Goal: Task Accomplishment & Management: Manage account settings

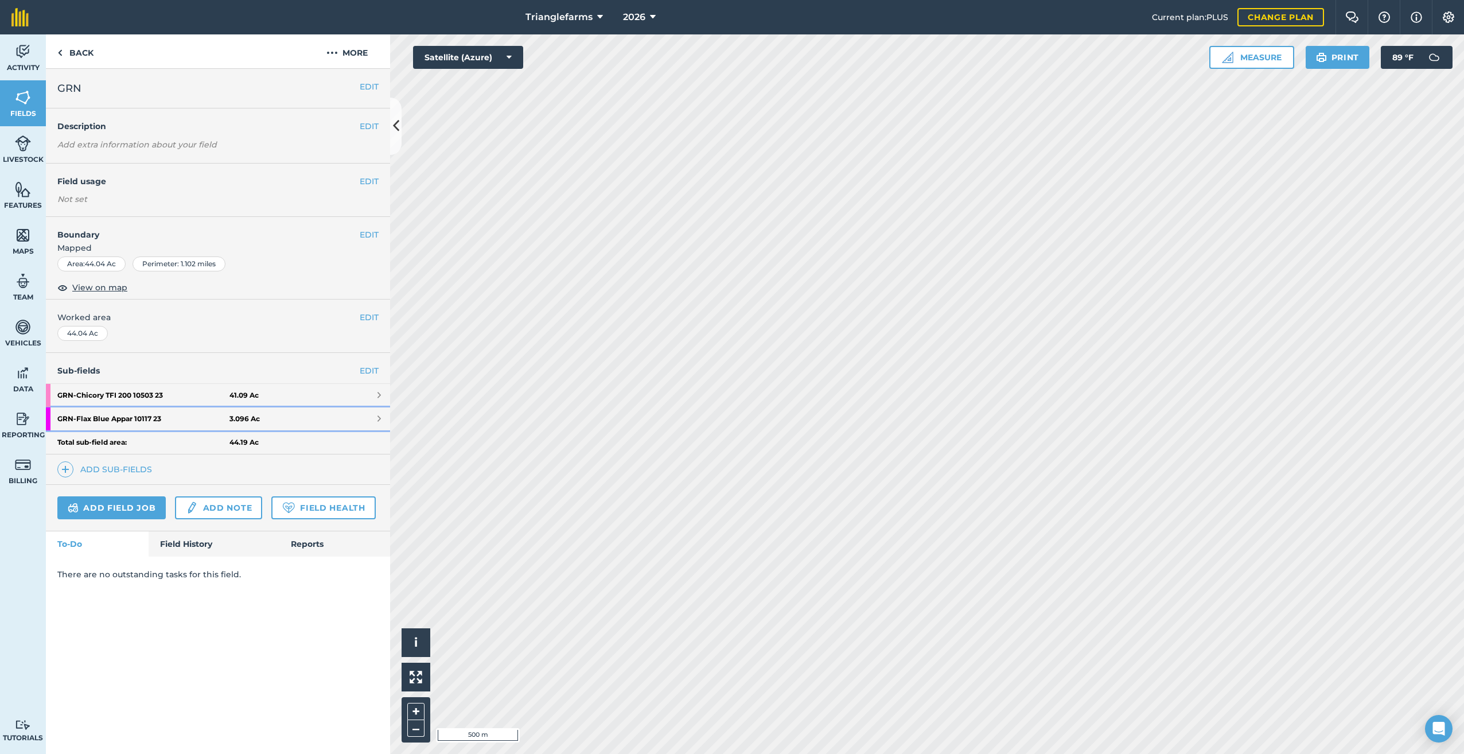
click at [69, 414] on strong "GRN - Flax Blue Appar 10117 23" at bounding box center [143, 418] width 172 height 23
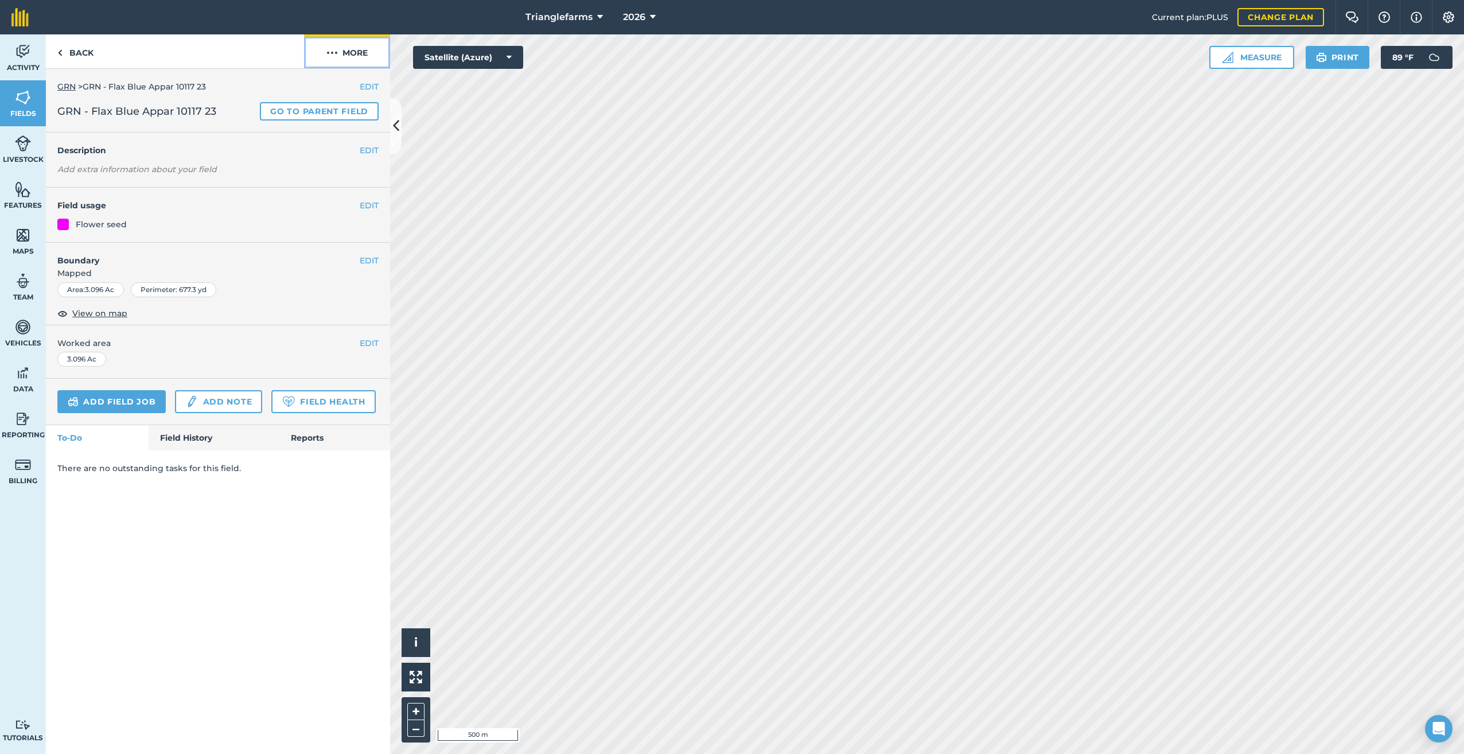
click at [330, 52] on img at bounding box center [331, 53] width 11 height 14
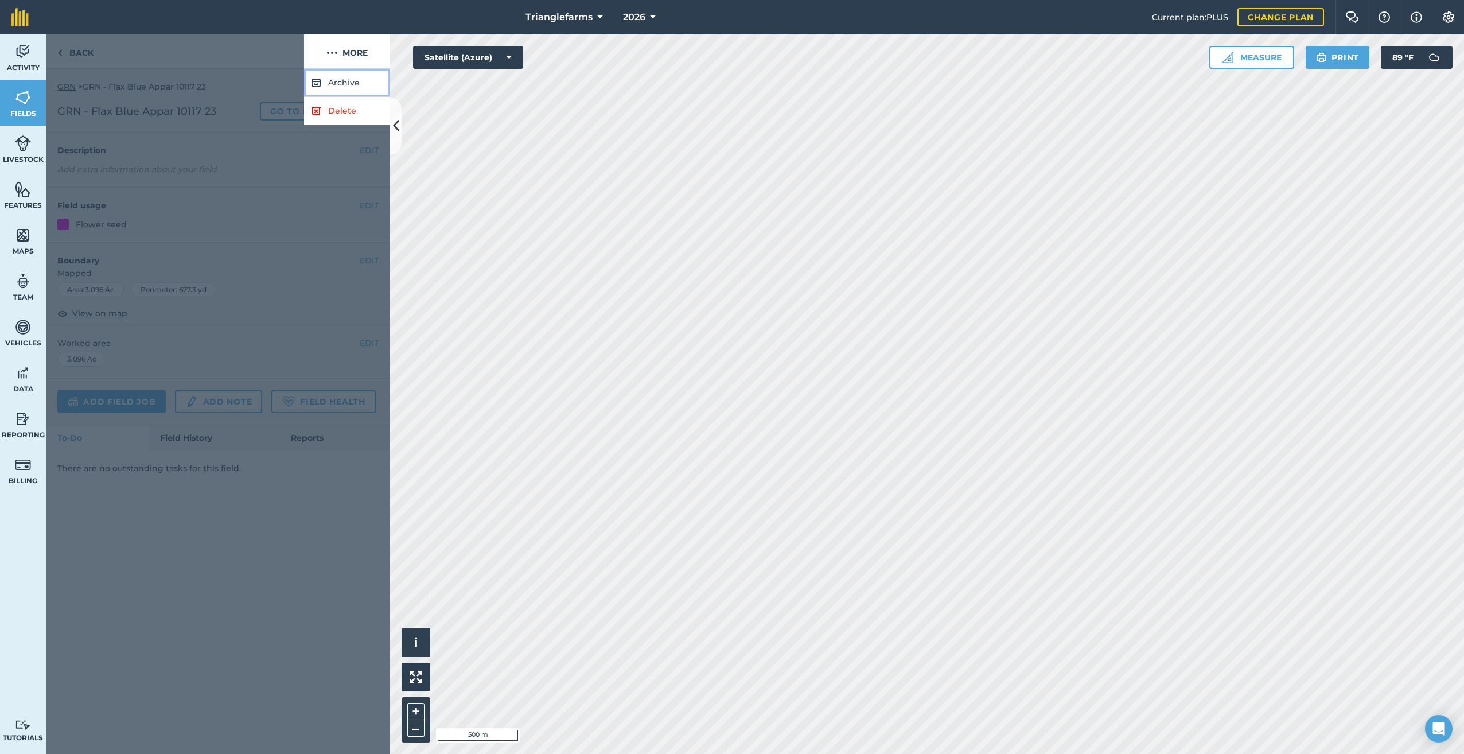
click at [333, 83] on button "Archive" at bounding box center [347, 83] width 86 height 28
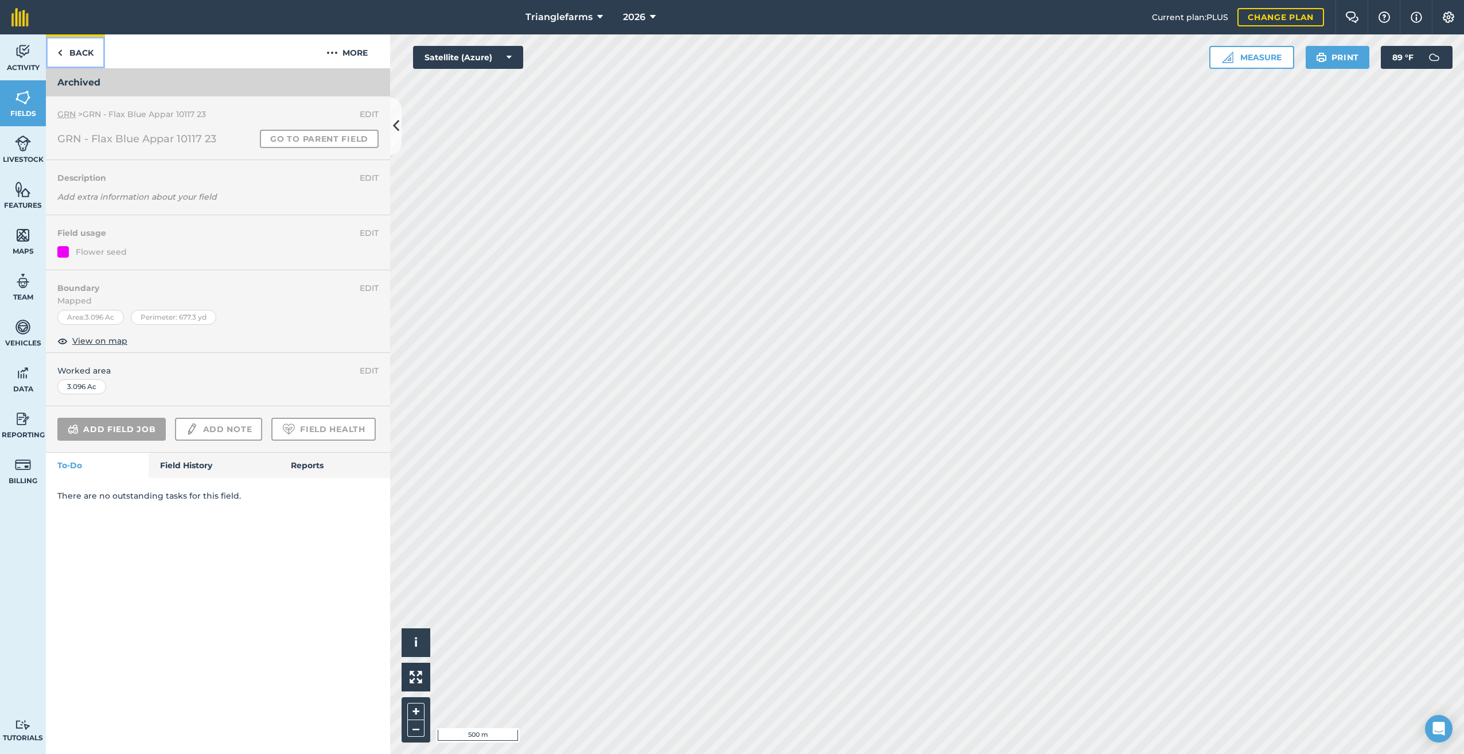
click at [59, 50] on img at bounding box center [59, 53] width 5 height 14
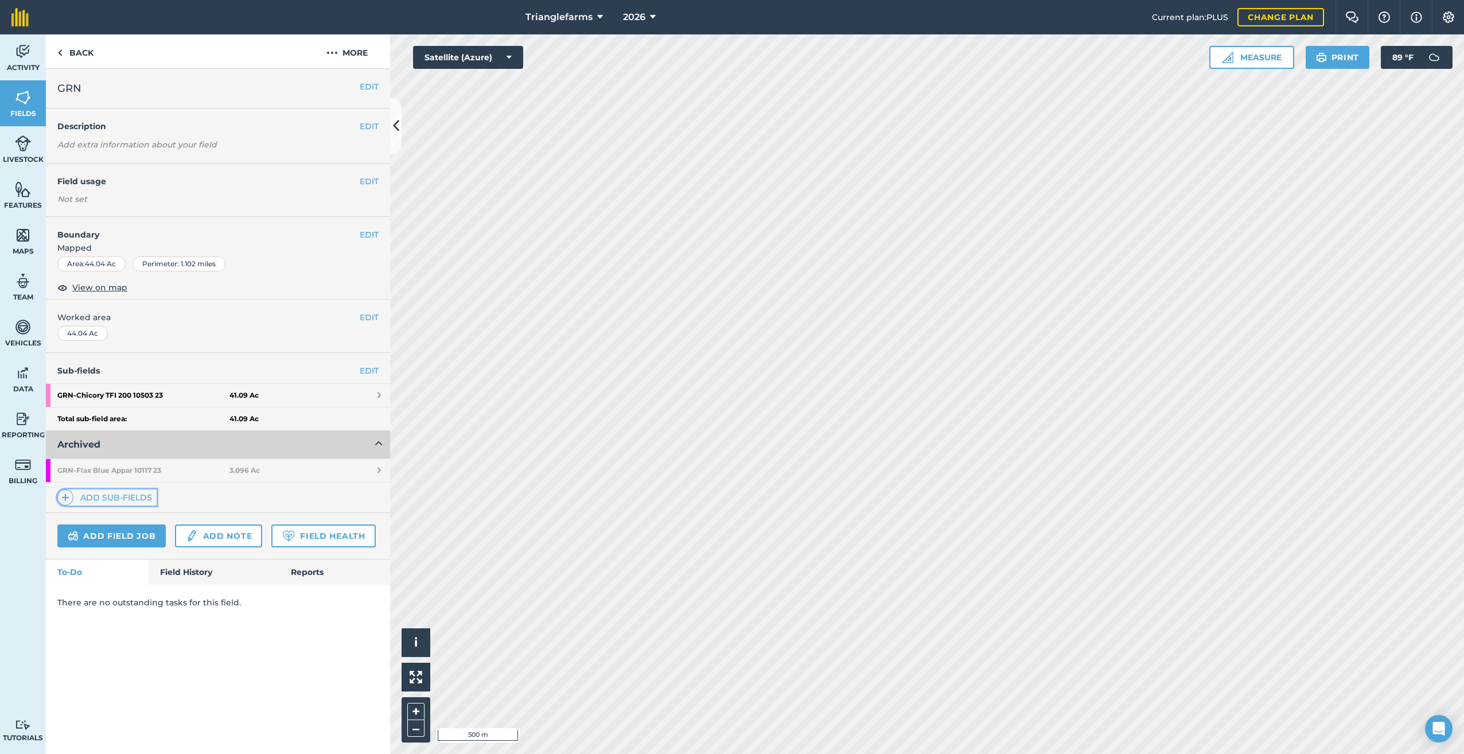
click at [59, 495] on span at bounding box center [65, 497] width 16 height 16
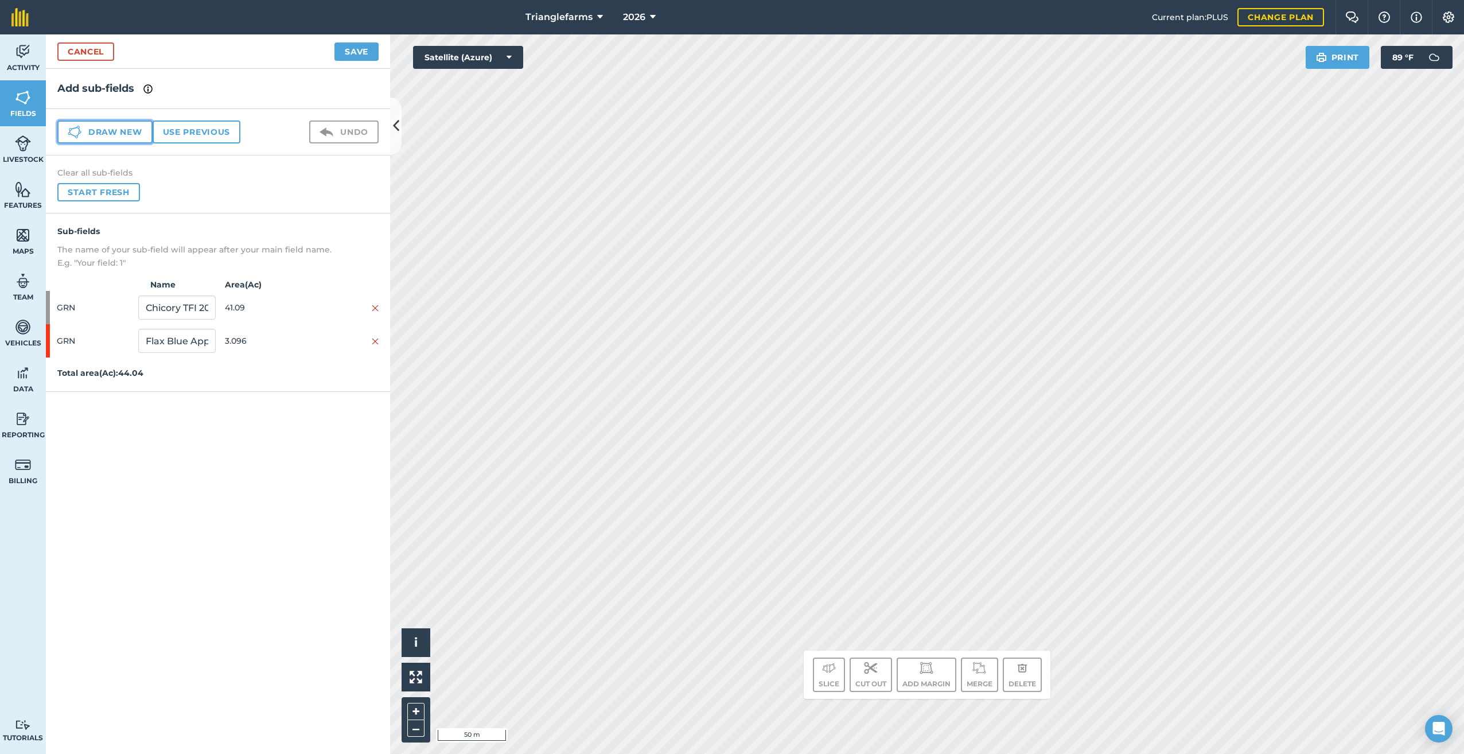
click at [114, 127] on button "Draw new" at bounding box center [104, 131] width 95 height 23
drag, startPoint x: 157, startPoint y: 376, endPoint x: 79, endPoint y: 412, distance: 86.5
click at [79, 386] on div "GRN 1 3.072" at bounding box center [218, 373] width 344 height 33
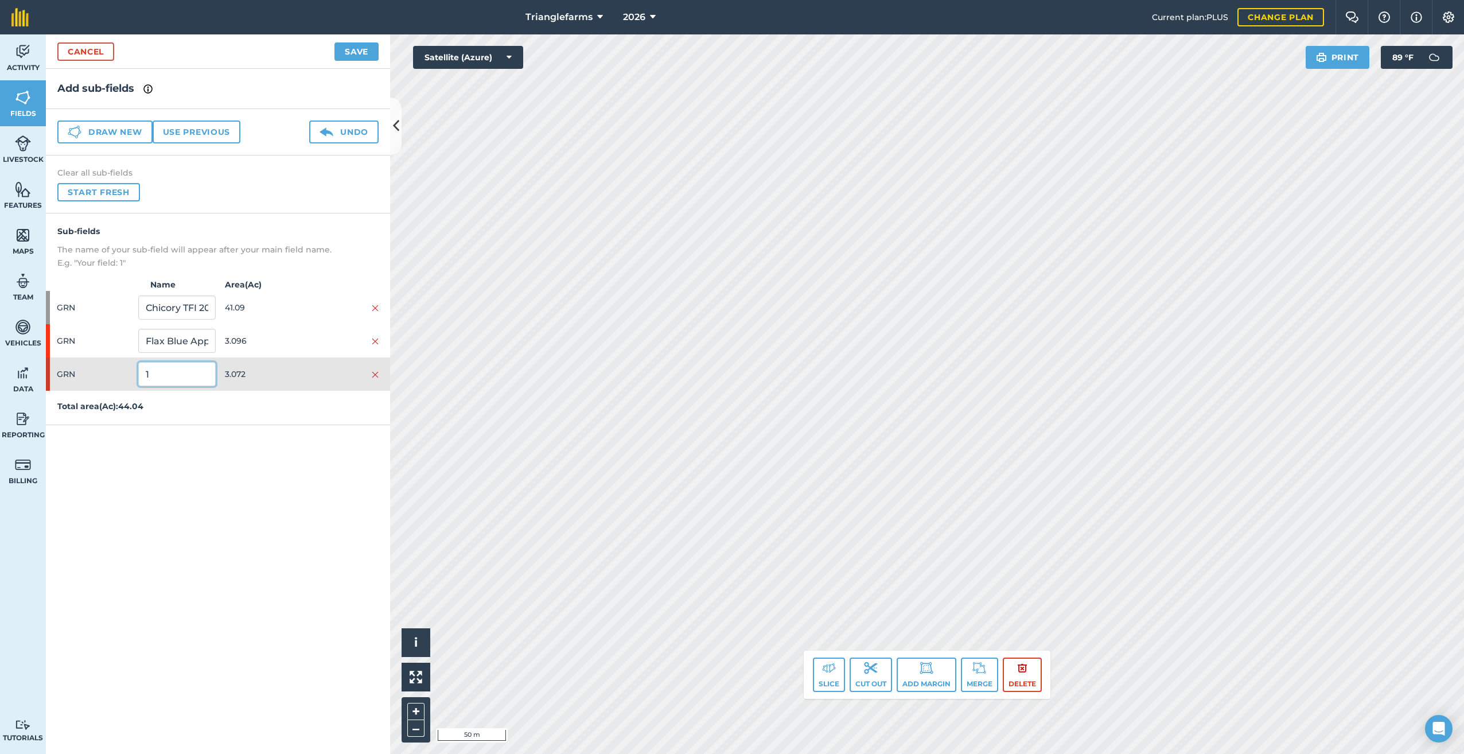
paste input "GRN Chicory TFI 200 10503 25"
type input "GRN Chicory TFI 200 10503 25"
click at [358, 43] on button "Save" at bounding box center [356, 51] width 44 height 18
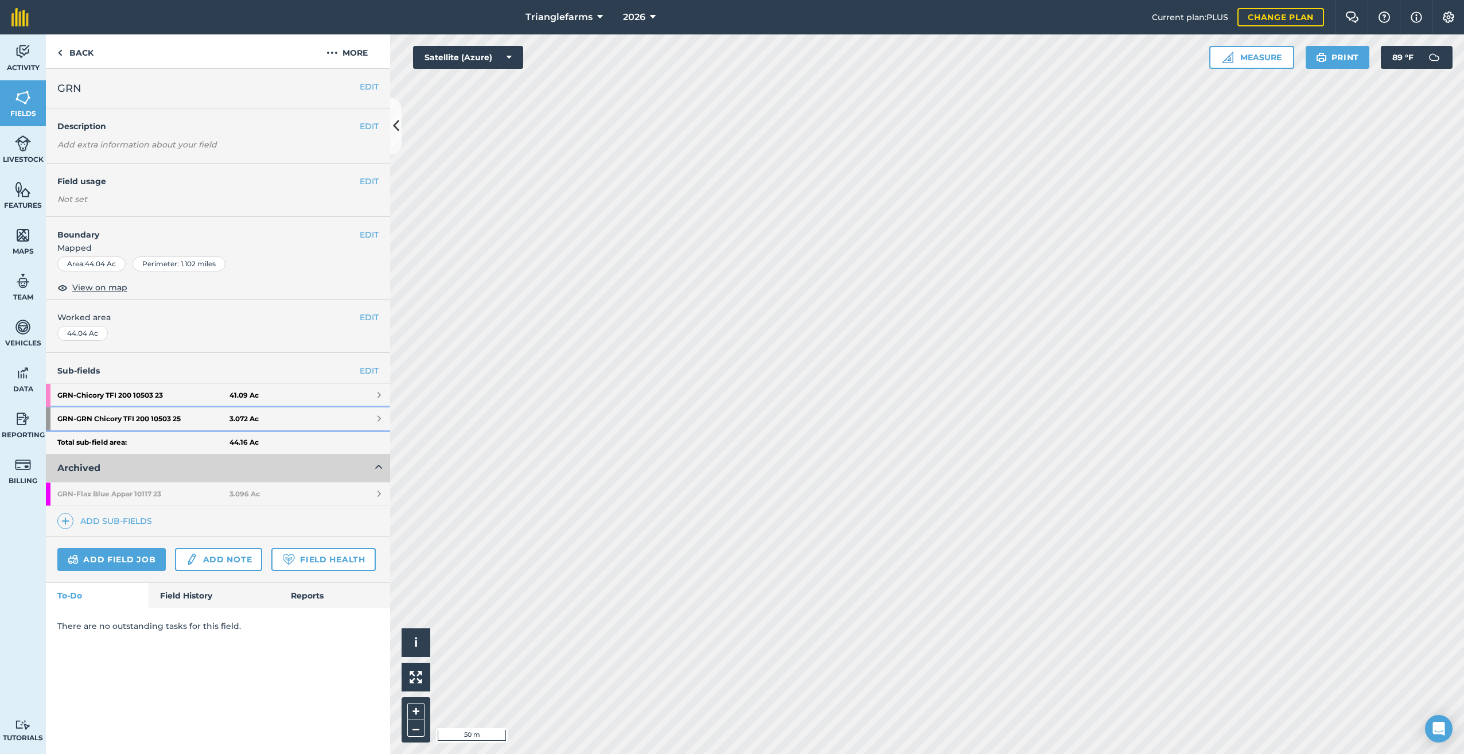
click at [156, 412] on strong "GRN - GRN Chicory TFI 200 10503 25" at bounding box center [143, 418] width 172 height 23
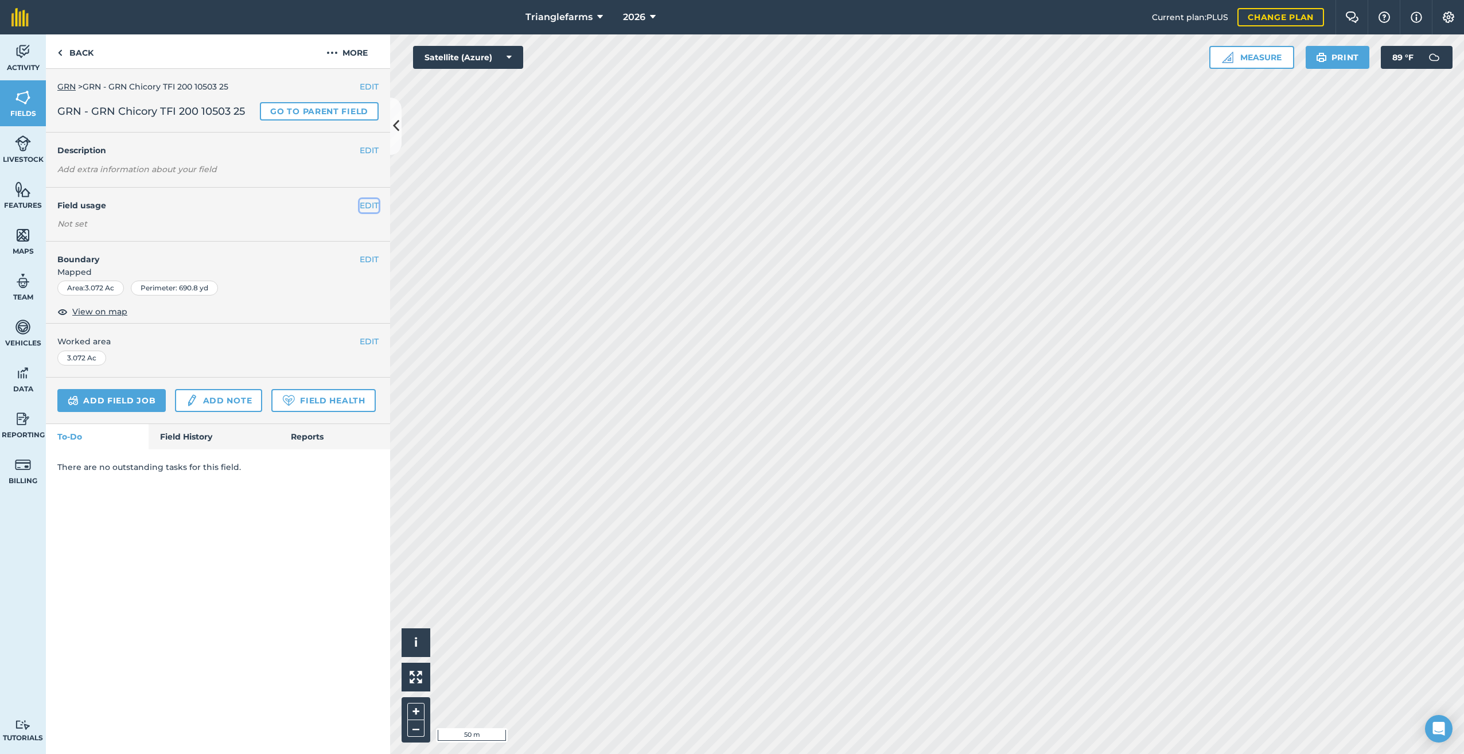
click at [370, 205] on button "EDIT" at bounding box center [369, 205] width 19 height 13
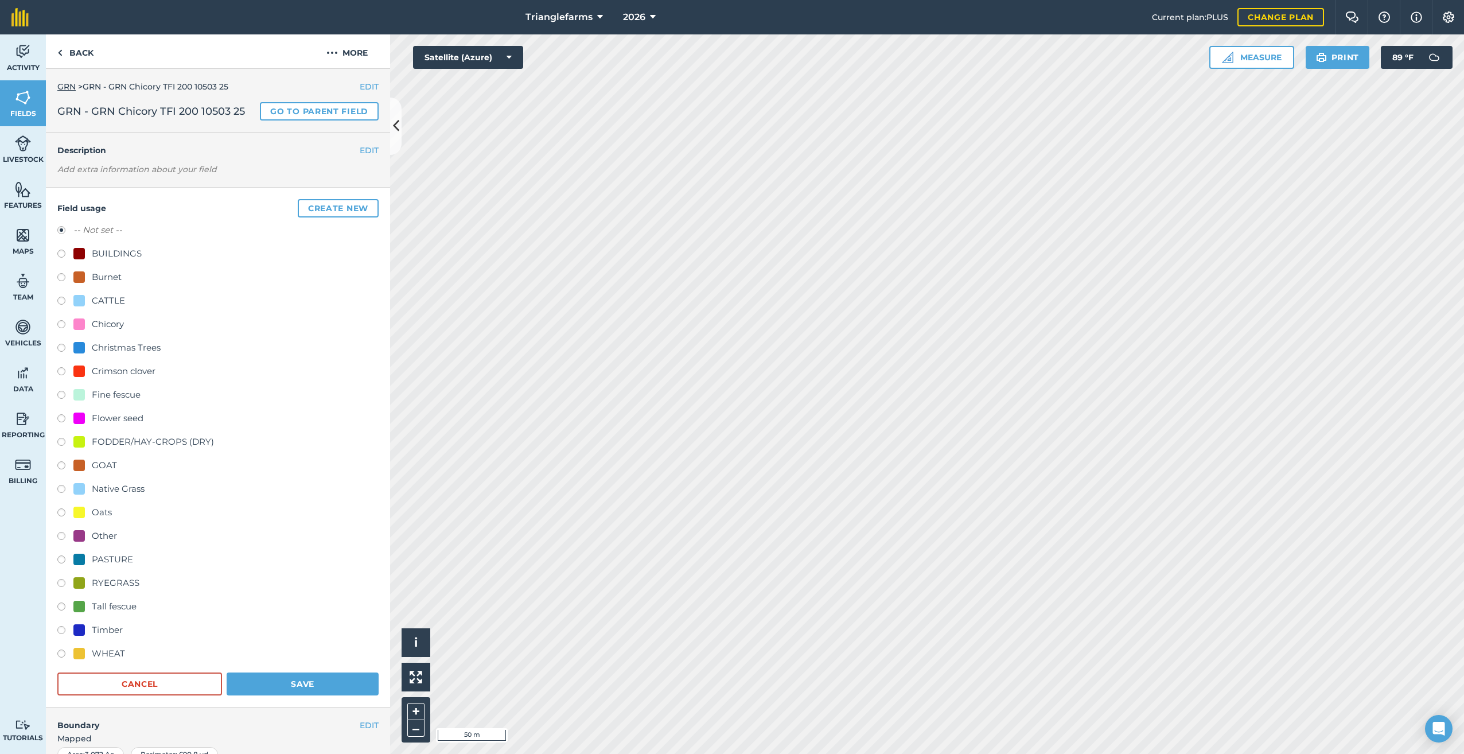
click at [60, 324] on label at bounding box center [65, 325] width 16 height 11
radio input "true"
radio input "false"
drag, startPoint x: 305, startPoint y: 676, endPoint x: 360, endPoint y: 709, distance: 64.1
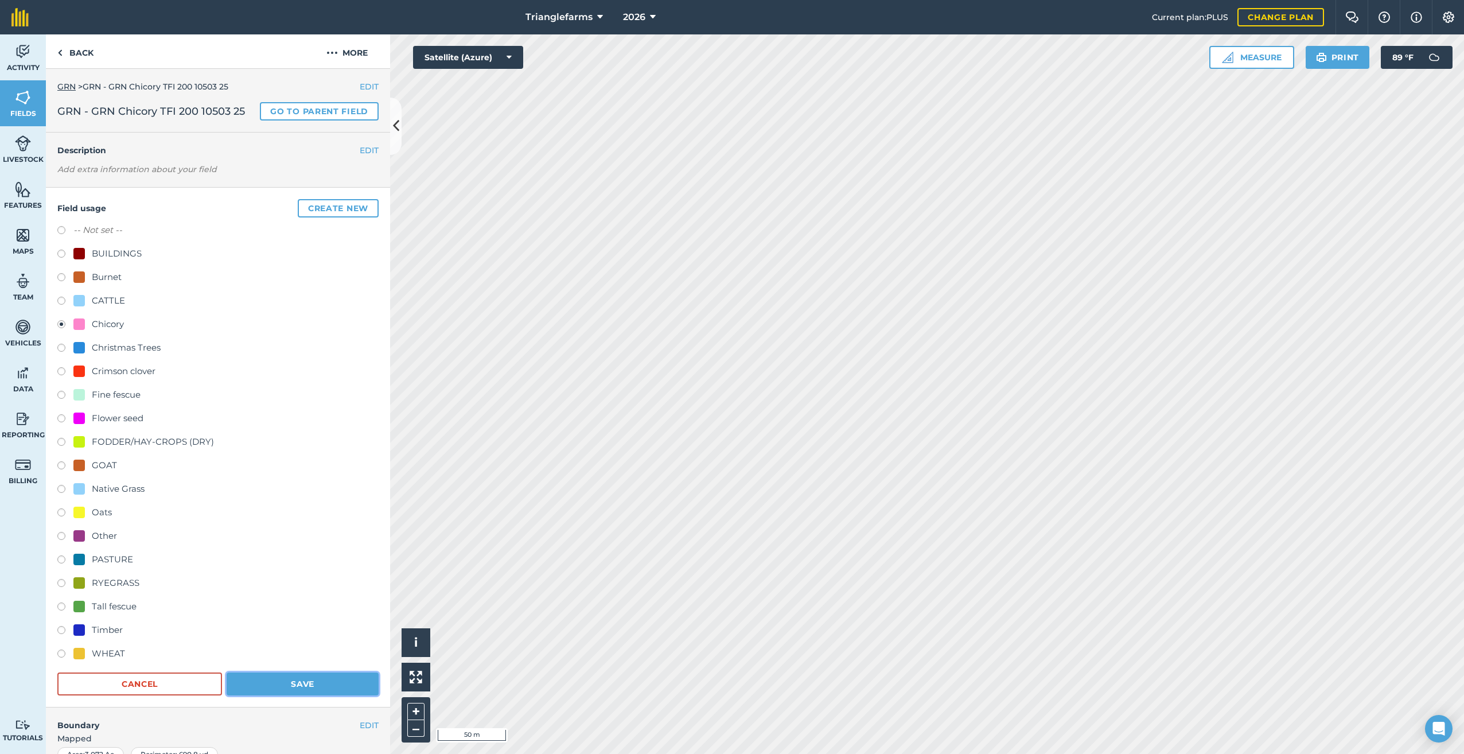
click at [305, 678] on button "Save" at bounding box center [303, 683] width 152 height 23
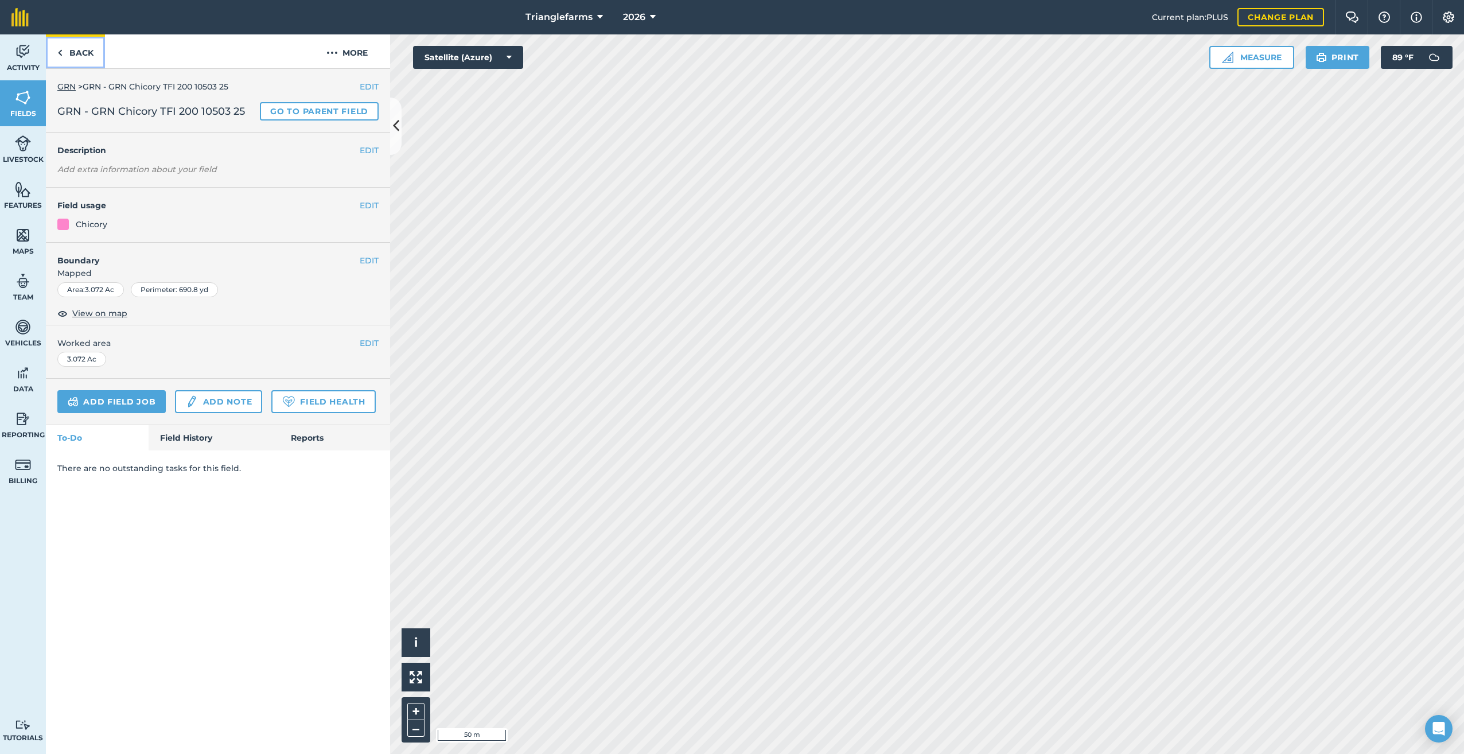
click at [58, 53] on img at bounding box center [59, 53] width 5 height 14
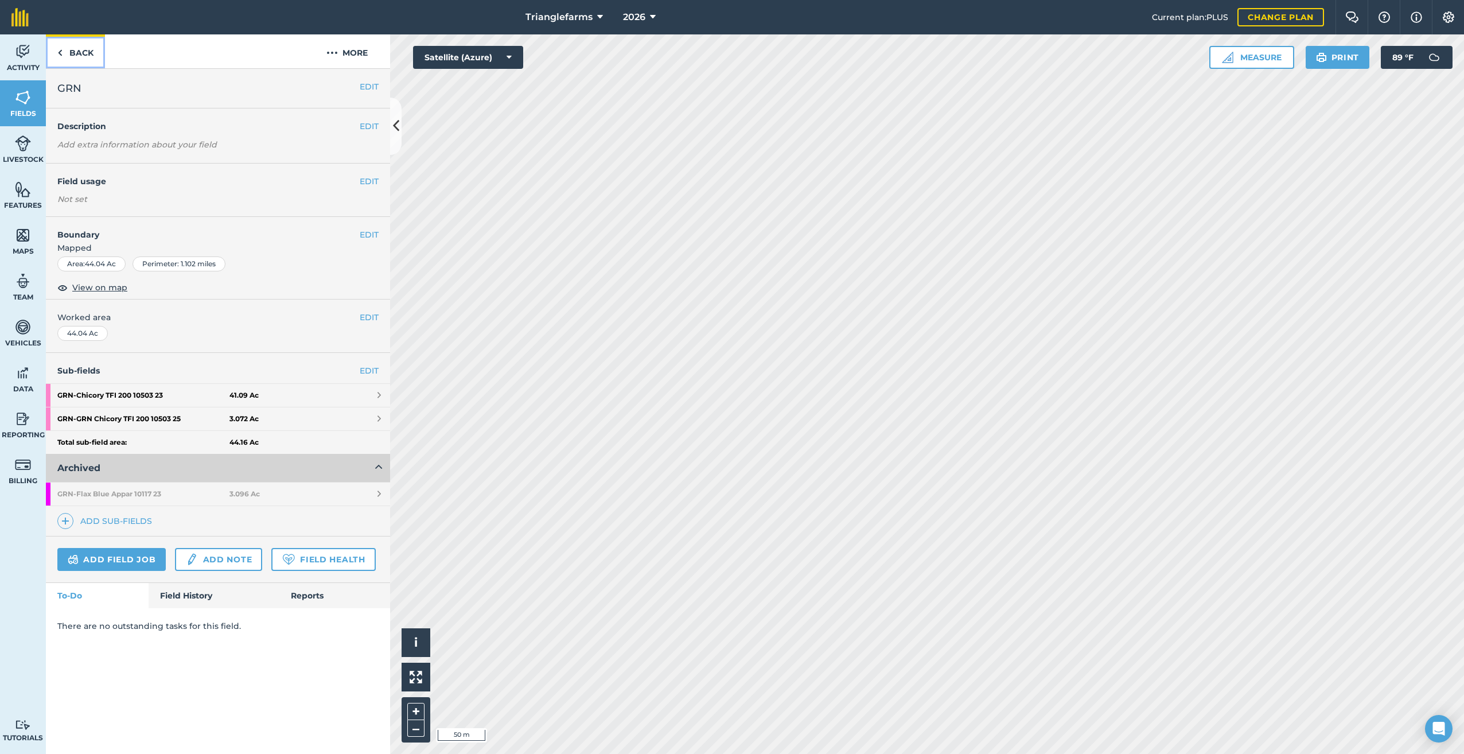
click at [58, 51] on img at bounding box center [59, 53] width 5 height 14
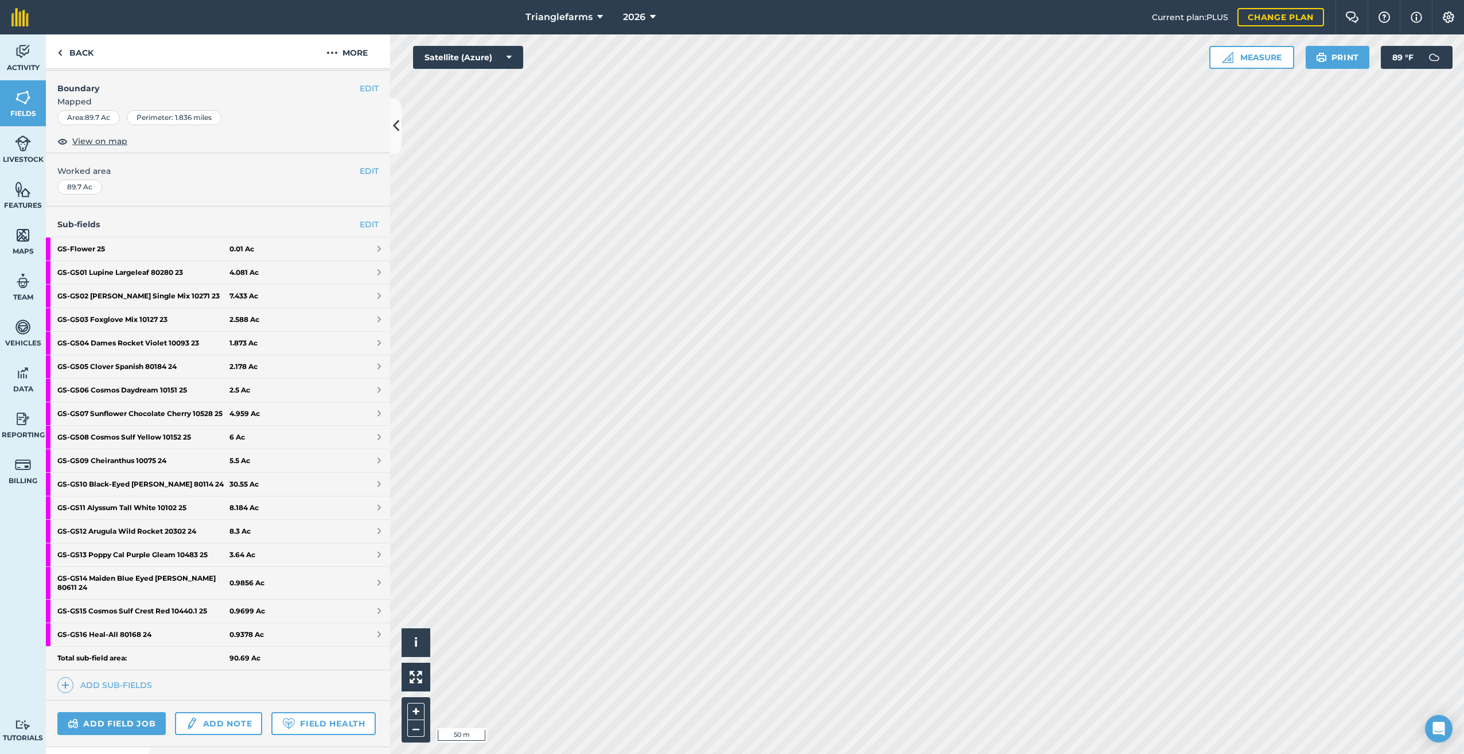
scroll to position [151, 0]
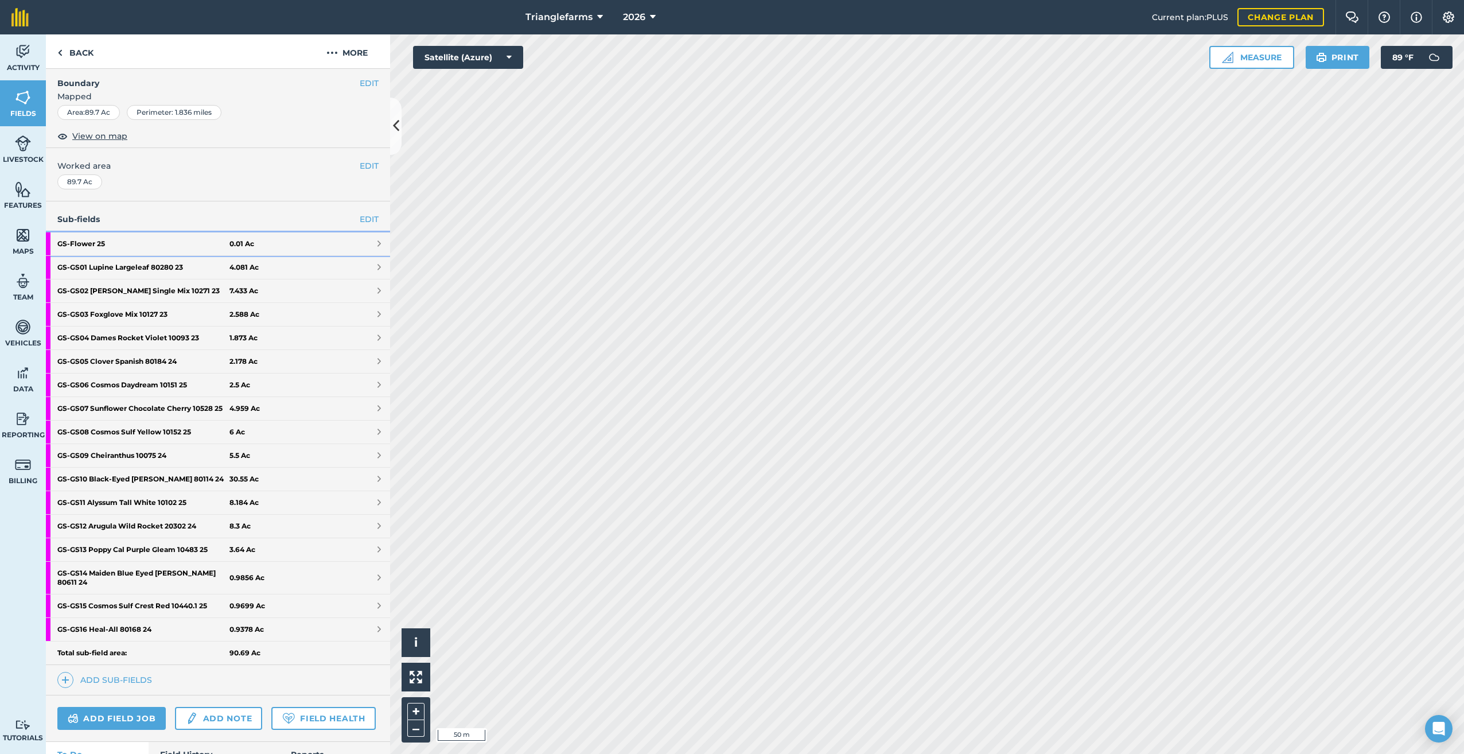
click at [89, 239] on strong "GS - Flower 25" at bounding box center [143, 243] width 172 height 23
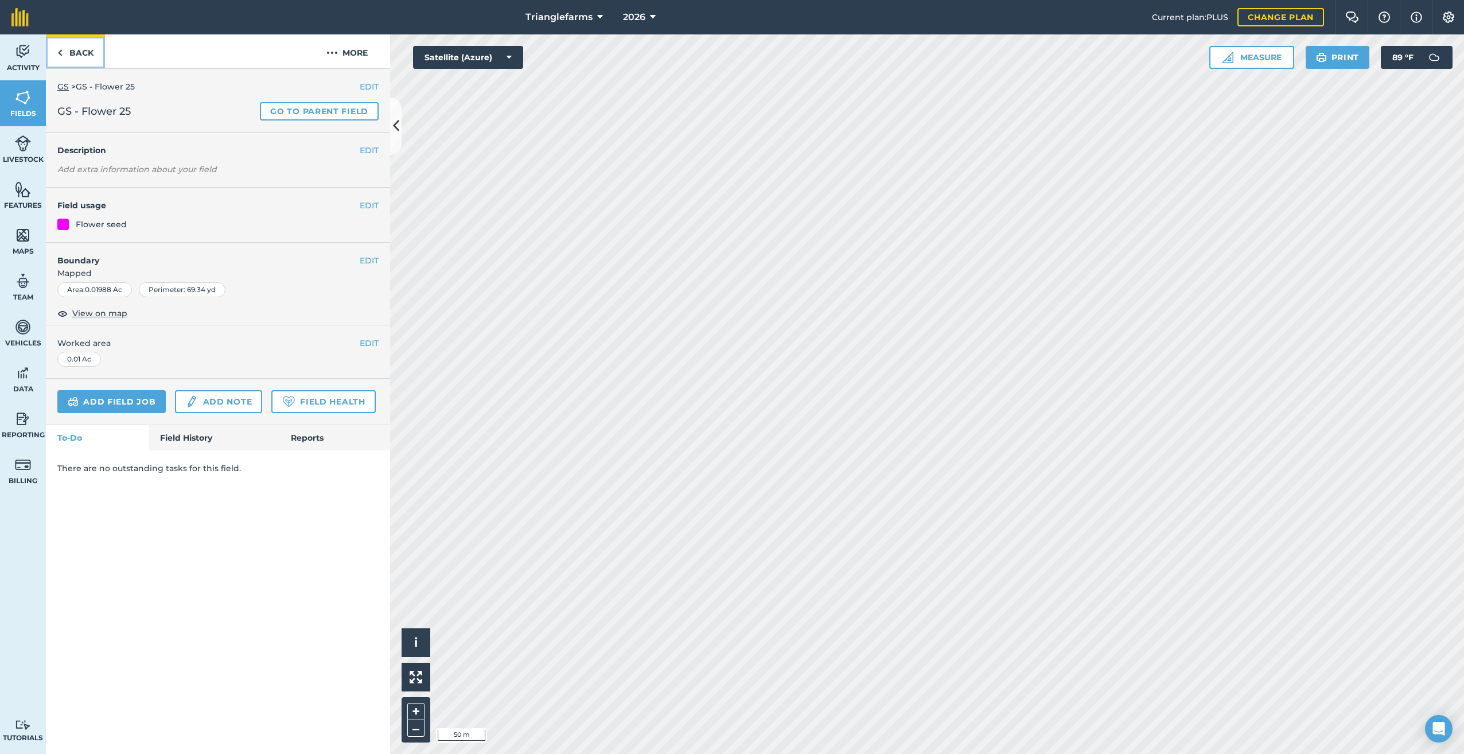
click at [61, 53] on img at bounding box center [59, 53] width 5 height 14
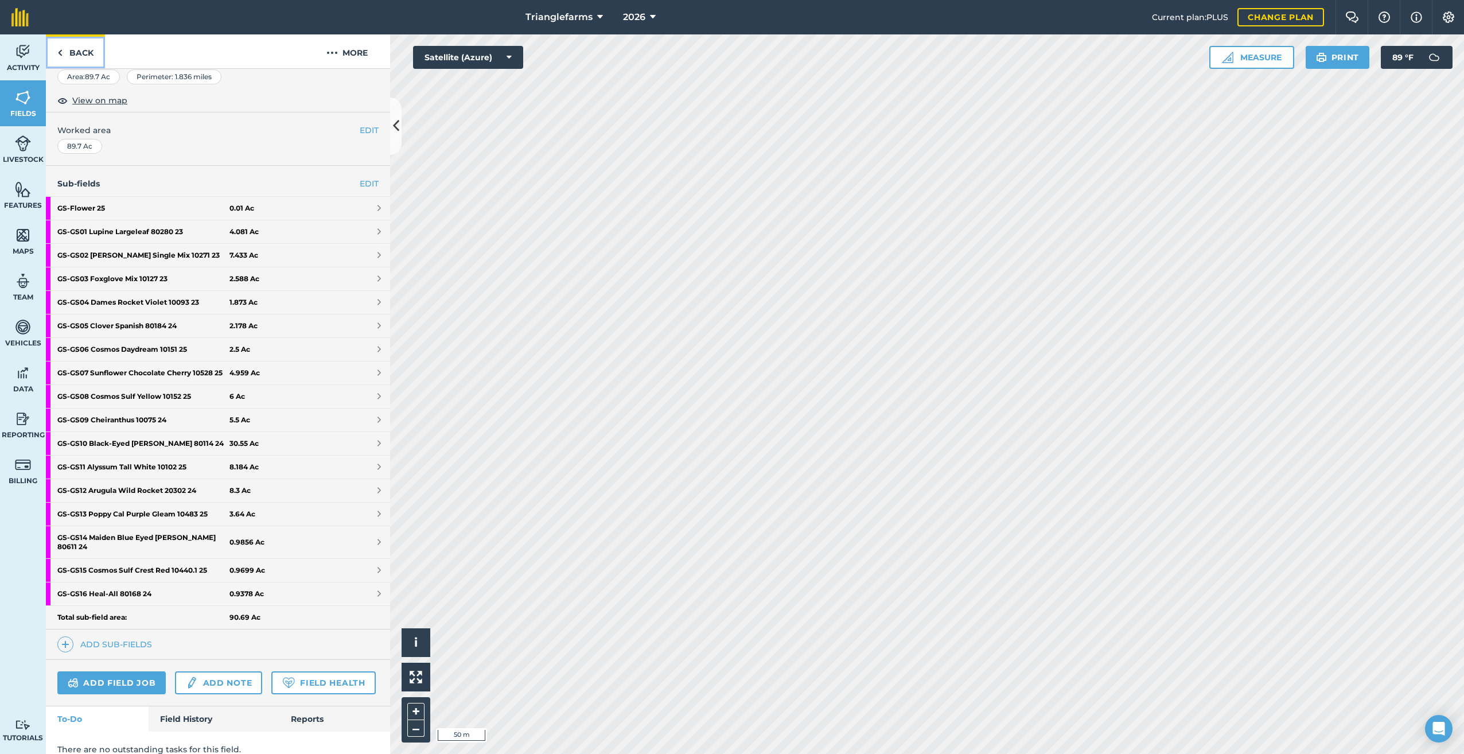
scroll to position [232, 0]
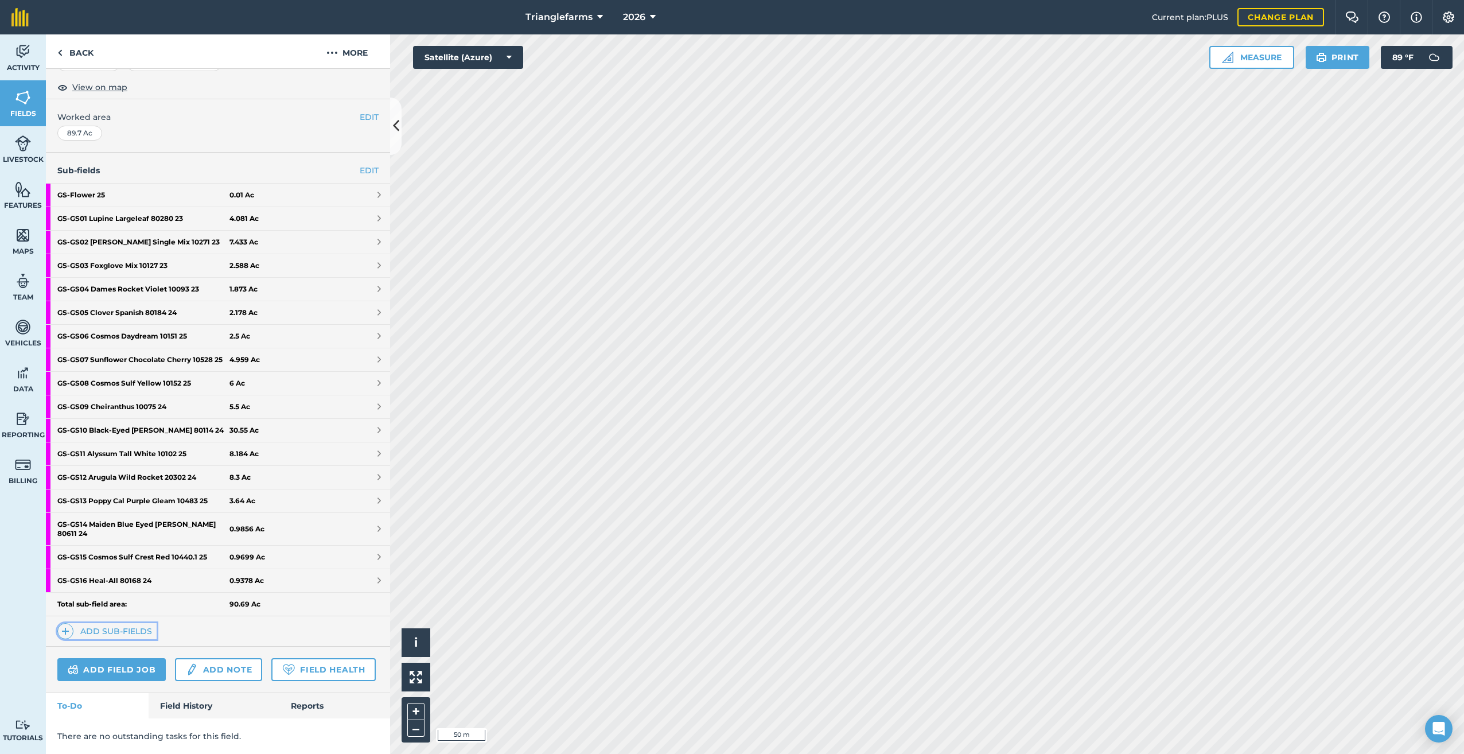
click at [66, 624] on img at bounding box center [65, 631] width 8 height 14
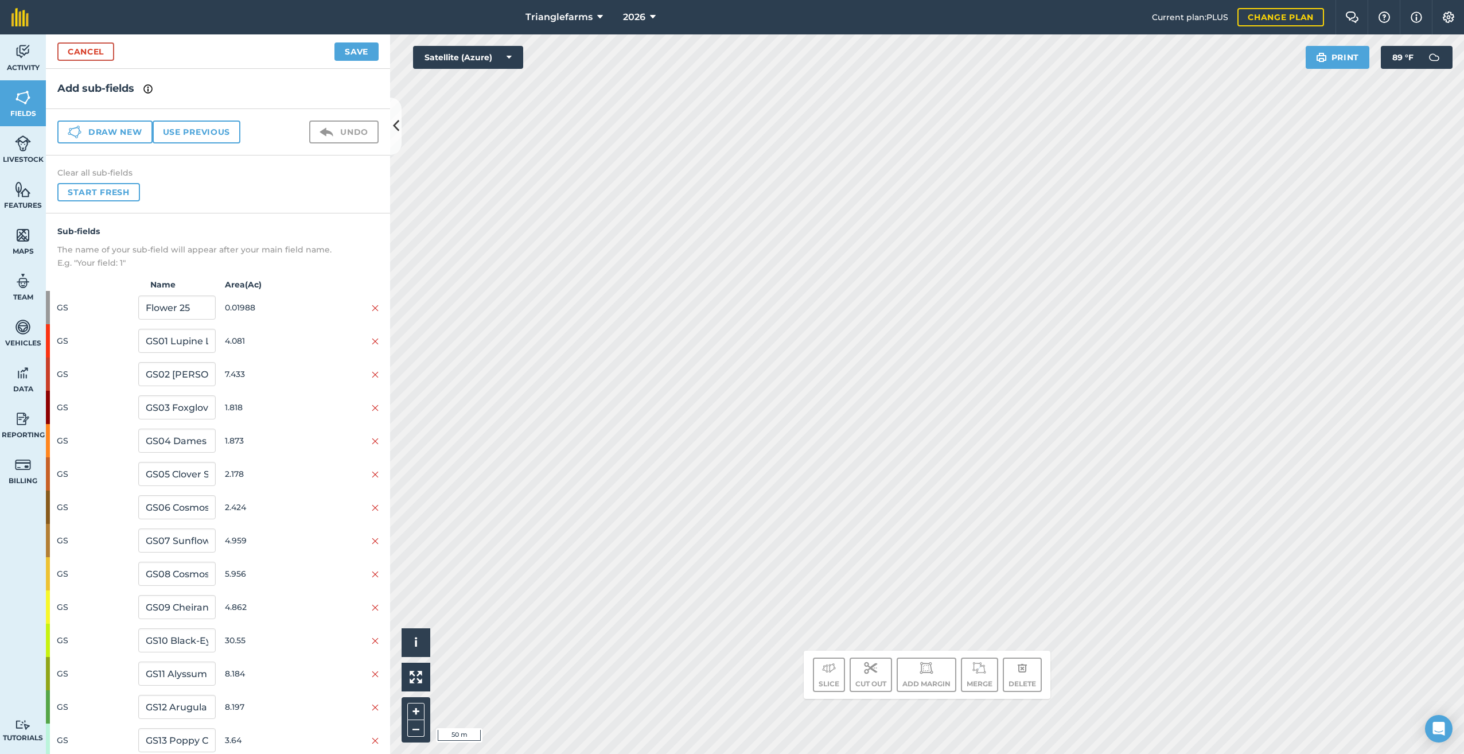
click at [147, 87] on img at bounding box center [147, 89] width 9 height 14
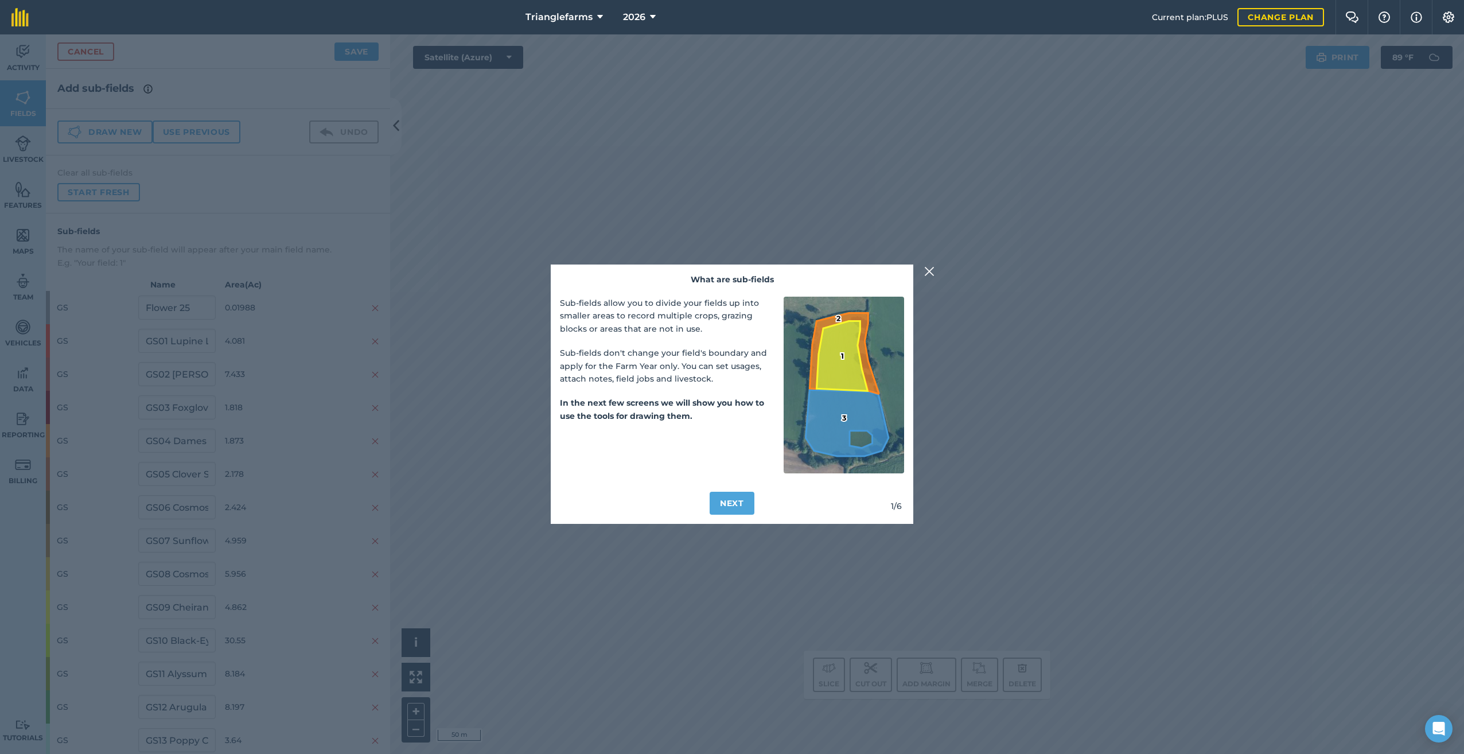
click at [931, 267] on img at bounding box center [929, 272] width 10 height 14
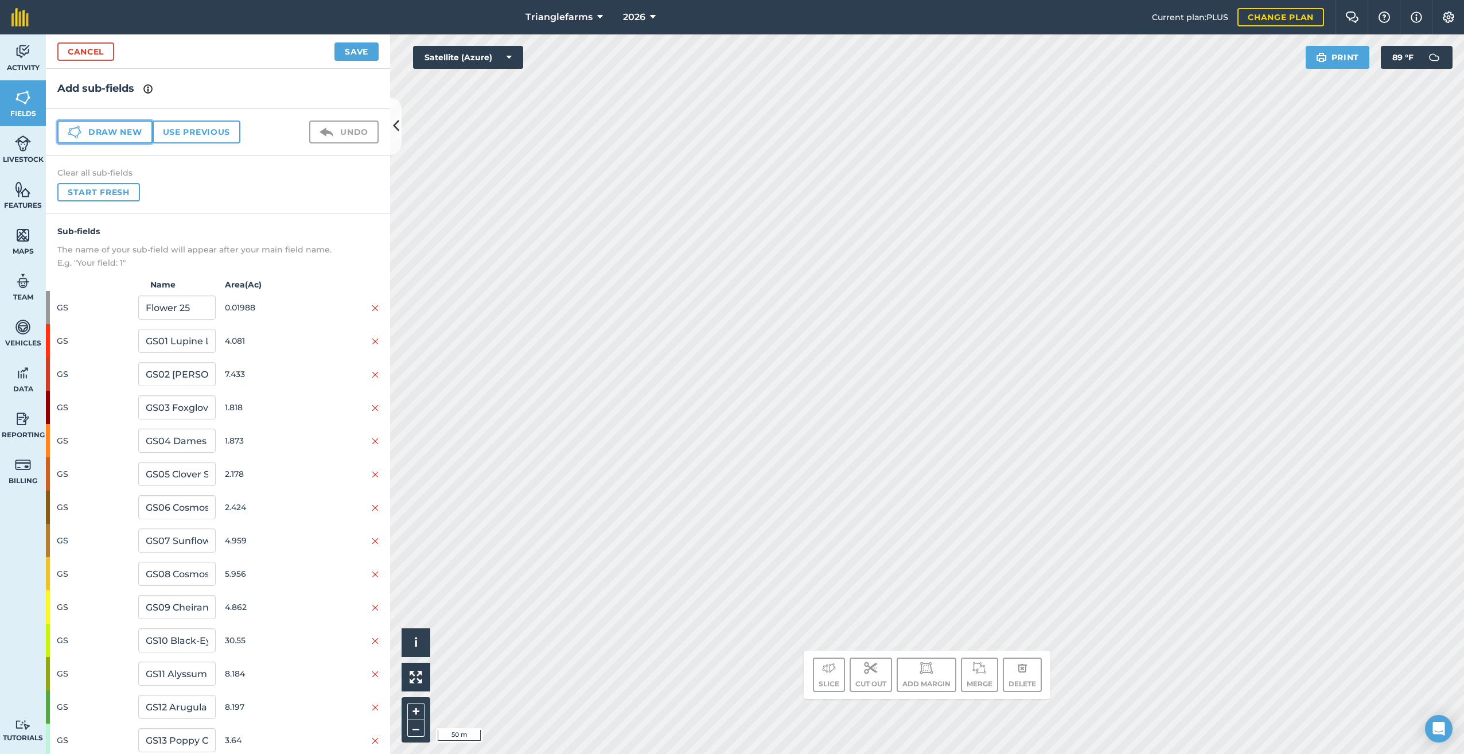
click at [89, 125] on button "Draw new" at bounding box center [104, 131] width 95 height 23
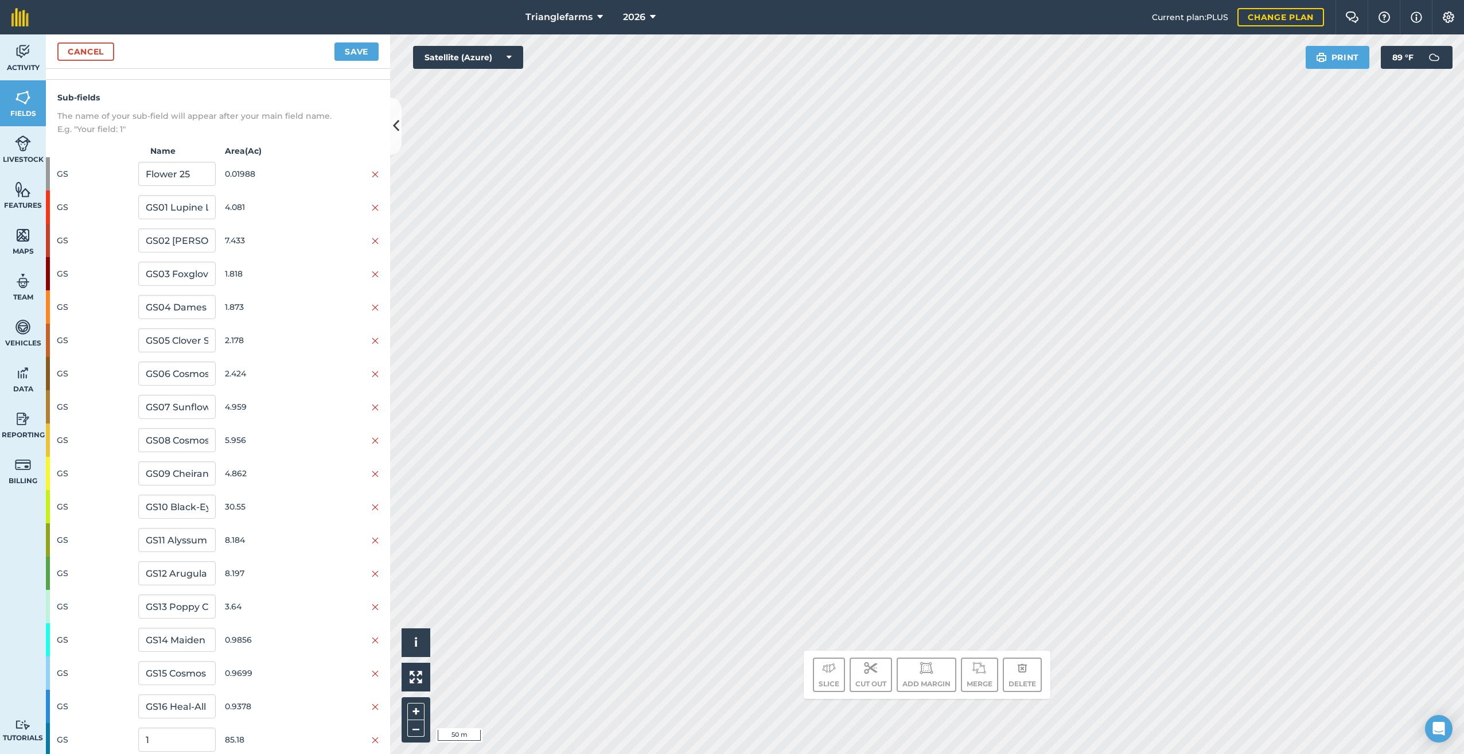
scroll to position [170, 0]
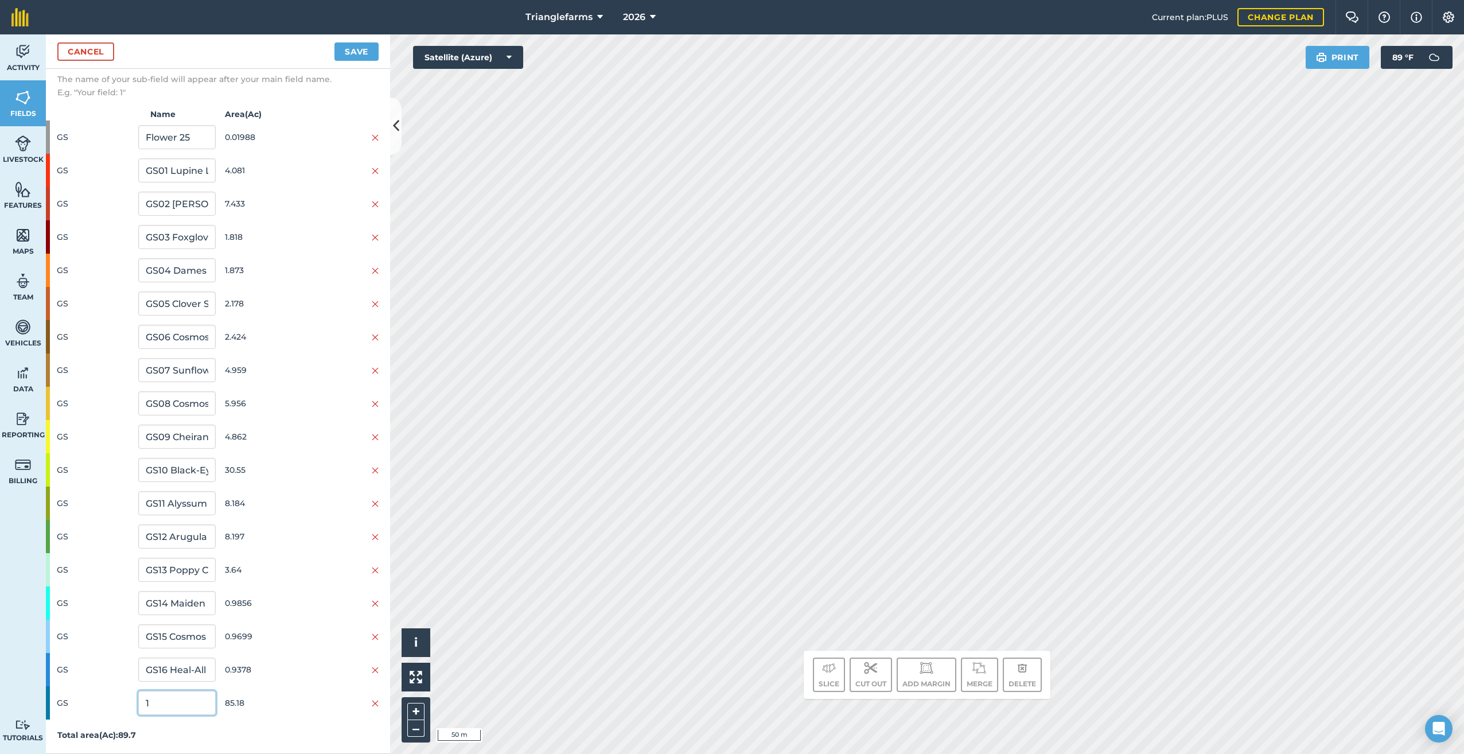
drag, startPoint x: 161, startPoint y: 700, endPoint x: 71, endPoint y: 753, distance: 105.2
click at [80, 713] on div "GS 1 85.18" at bounding box center [218, 702] width 344 height 33
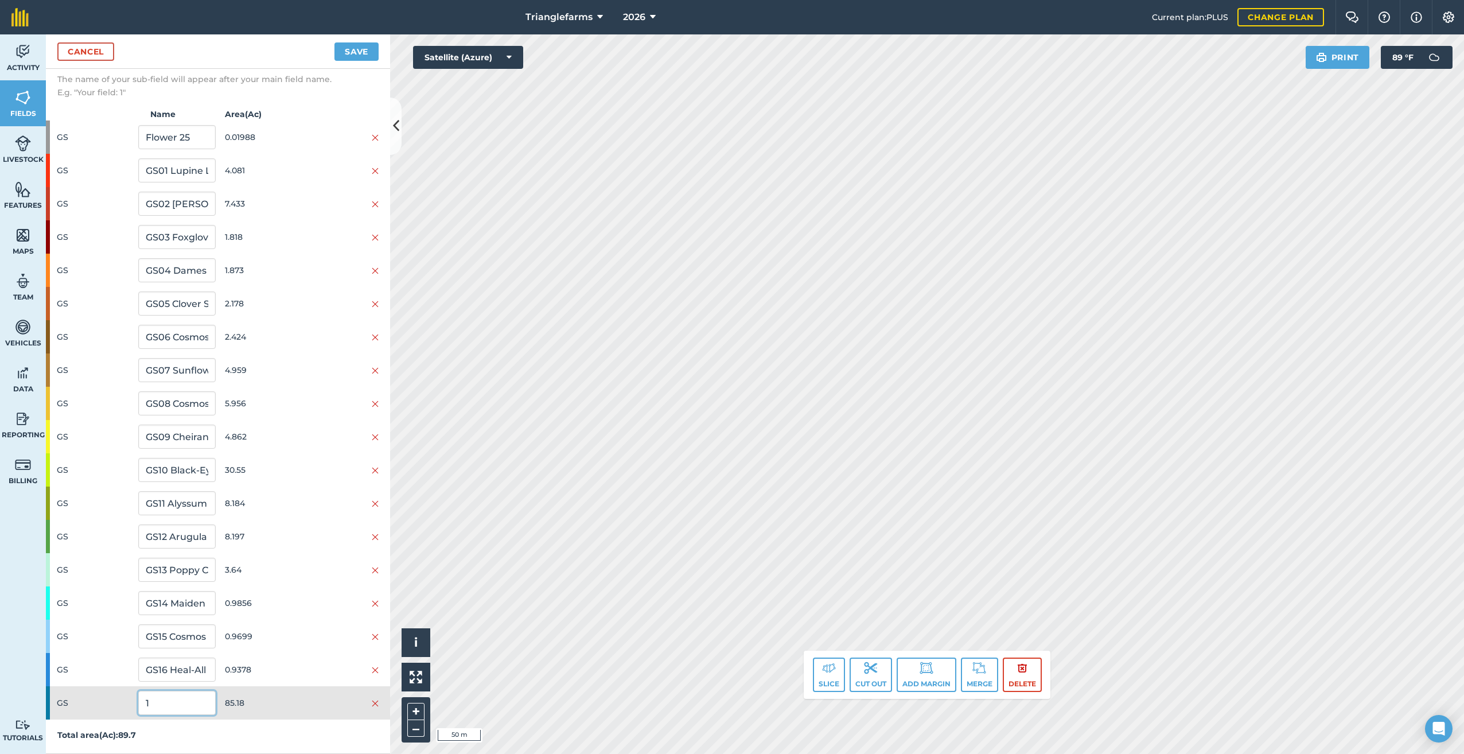
paste input "GS PRG PR 551 30551 25"
type input "GS PRG PR 551 30551 25"
click at [356, 48] on button "Save" at bounding box center [356, 51] width 44 height 18
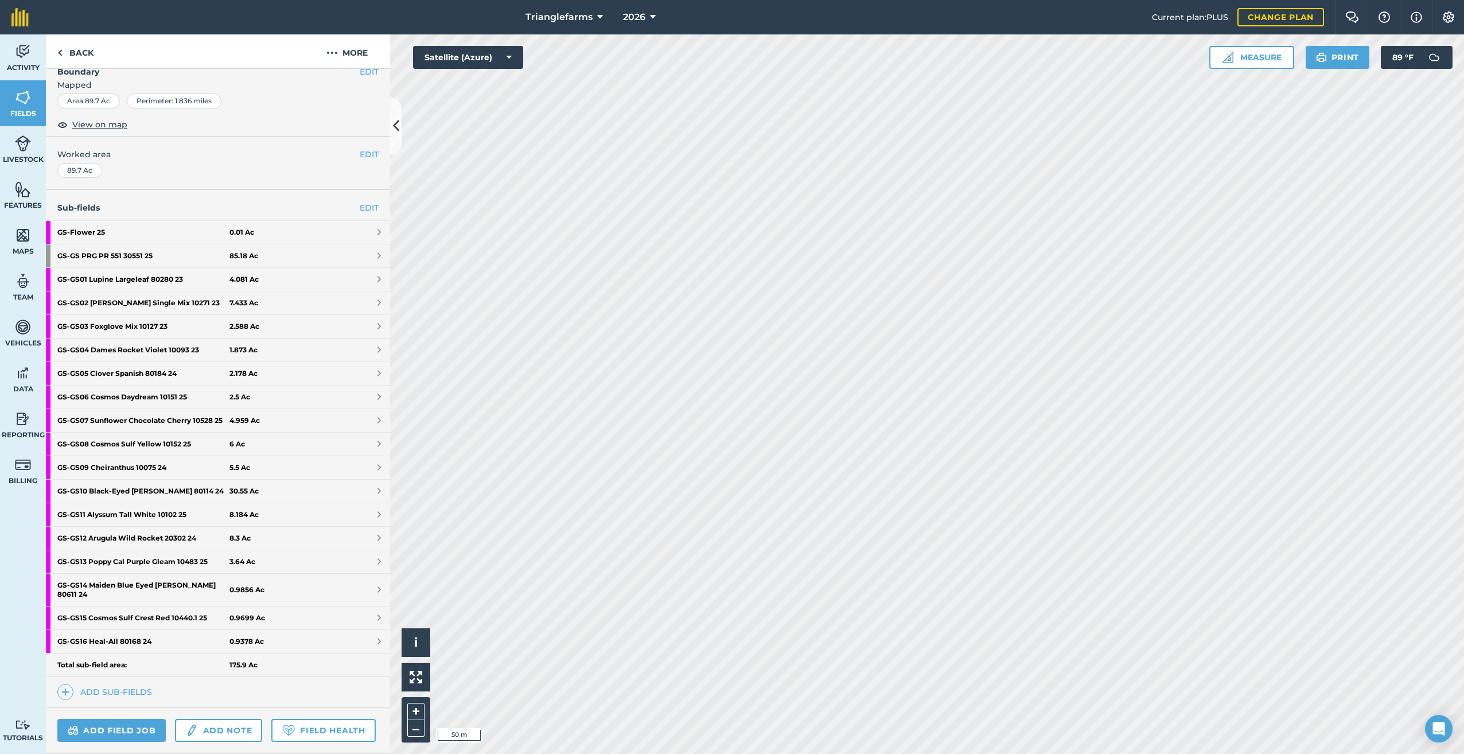
scroll to position [183, 0]
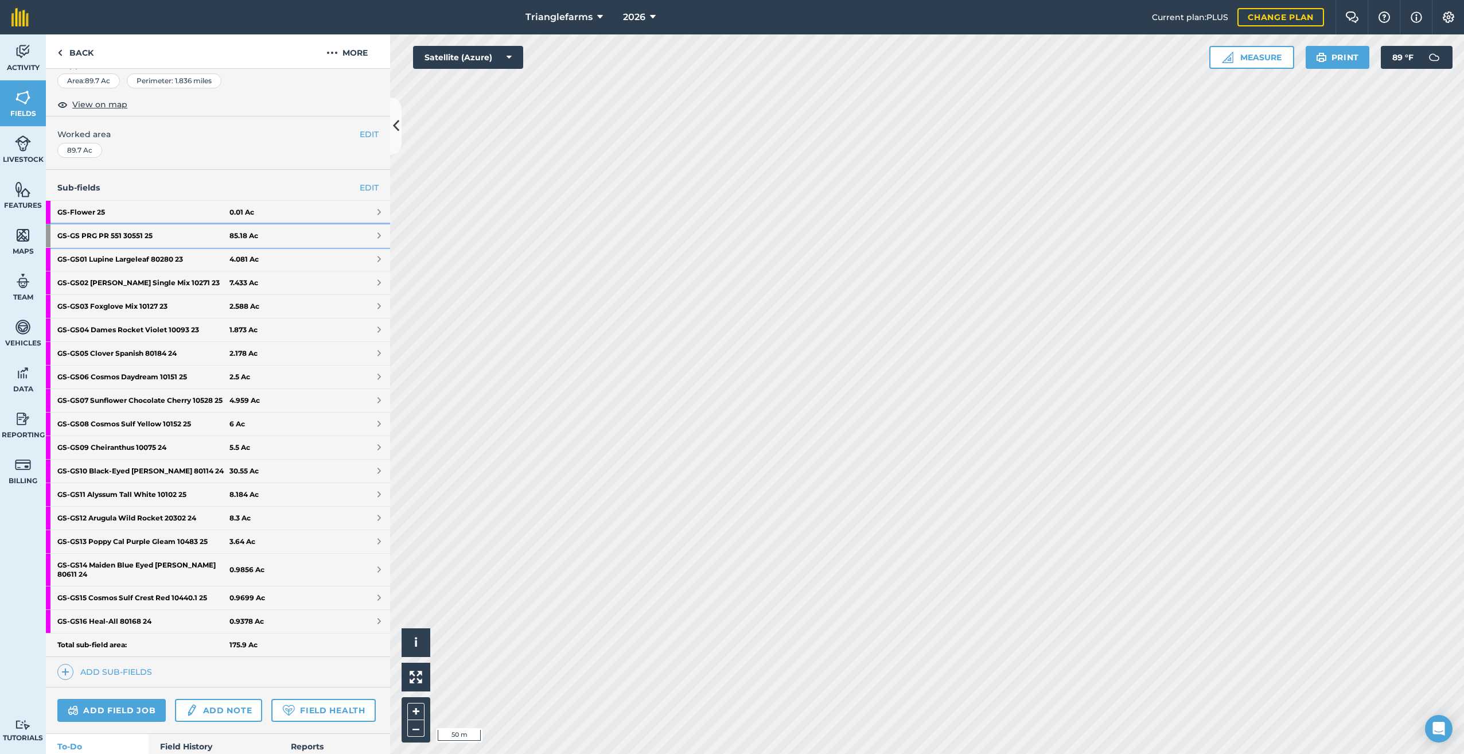
click at [115, 233] on strong "GS - GS PRG PR 551 30551 25" at bounding box center [143, 235] width 172 height 23
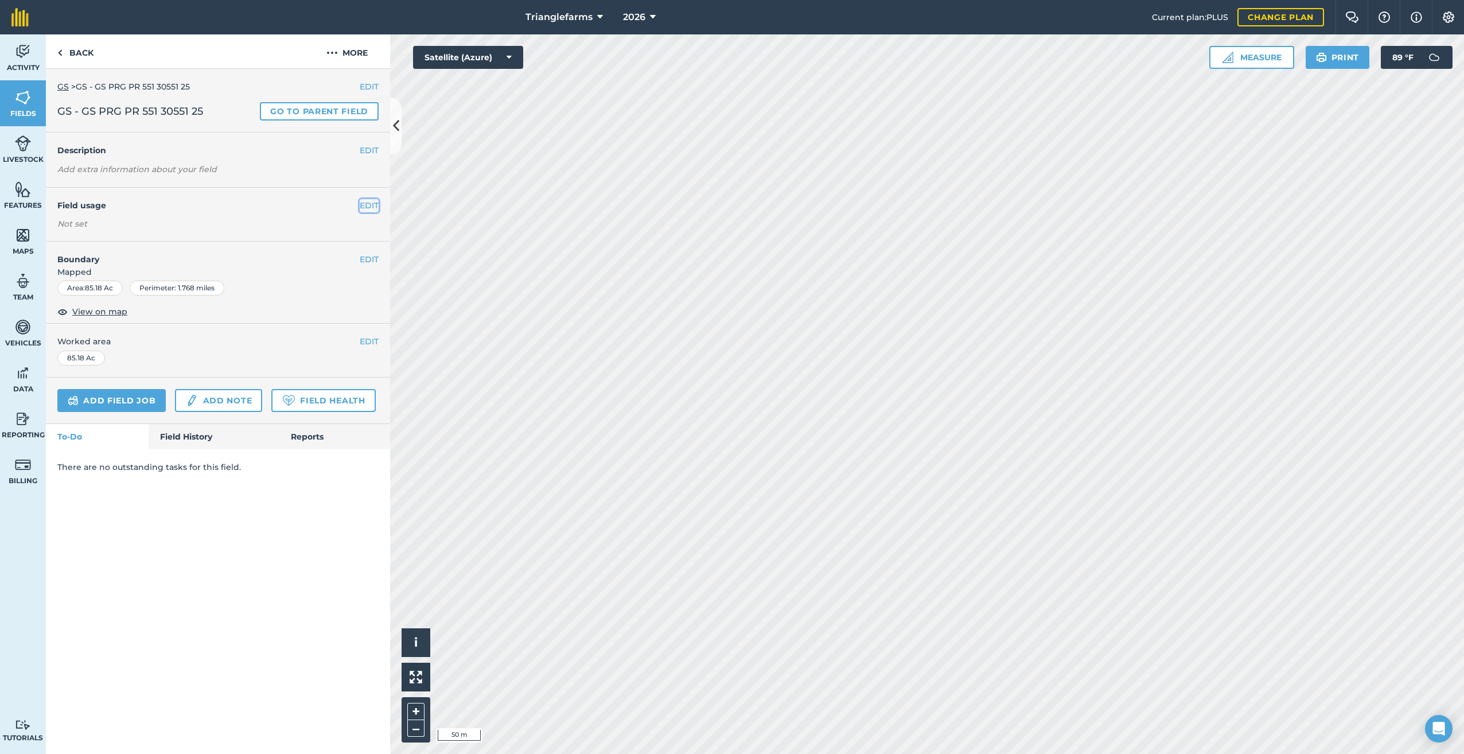
click at [368, 205] on button "EDIT" at bounding box center [369, 205] width 19 height 13
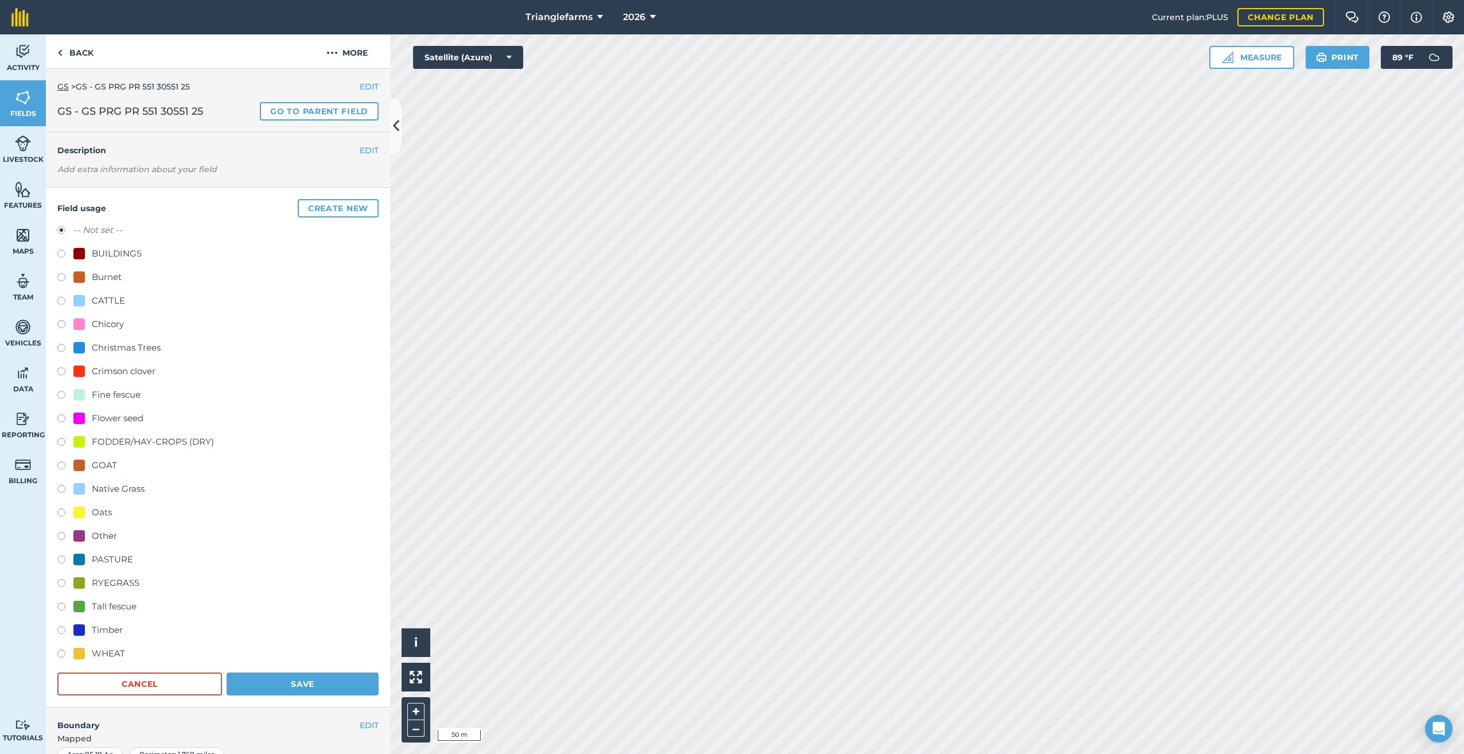
click at [60, 583] on label at bounding box center [65, 584] width 16 height 11
radio input "true"
radio input "false"
click at [322, 679] on button "Save" at bounding box center [303, 683] width 152 height 23
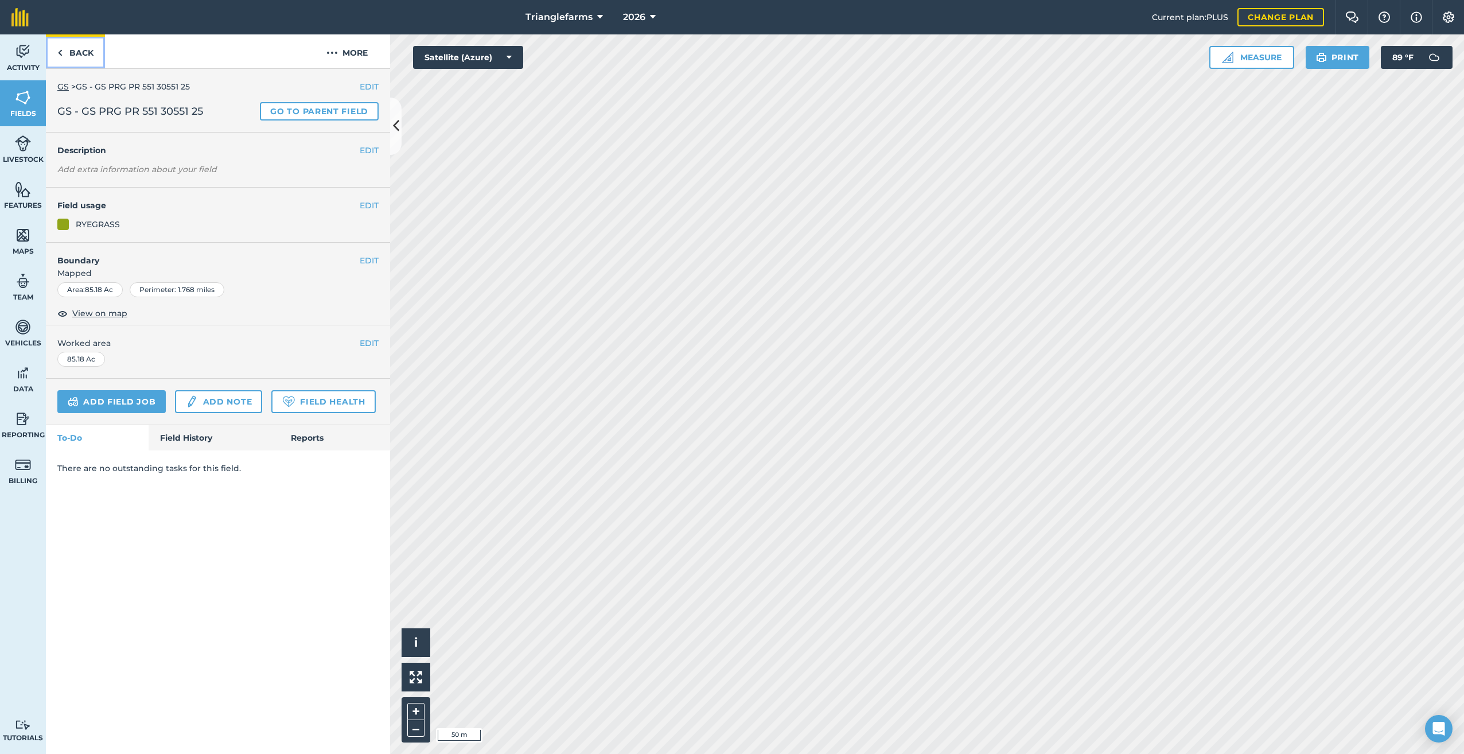
drag, startPoint x: 64, startPoint y: 51, endPoint x: 92, endPoint y: 73, distance: 35.9
click at [64, 51] on link "Back" at bounding box center [75, 51] width 59 height 34
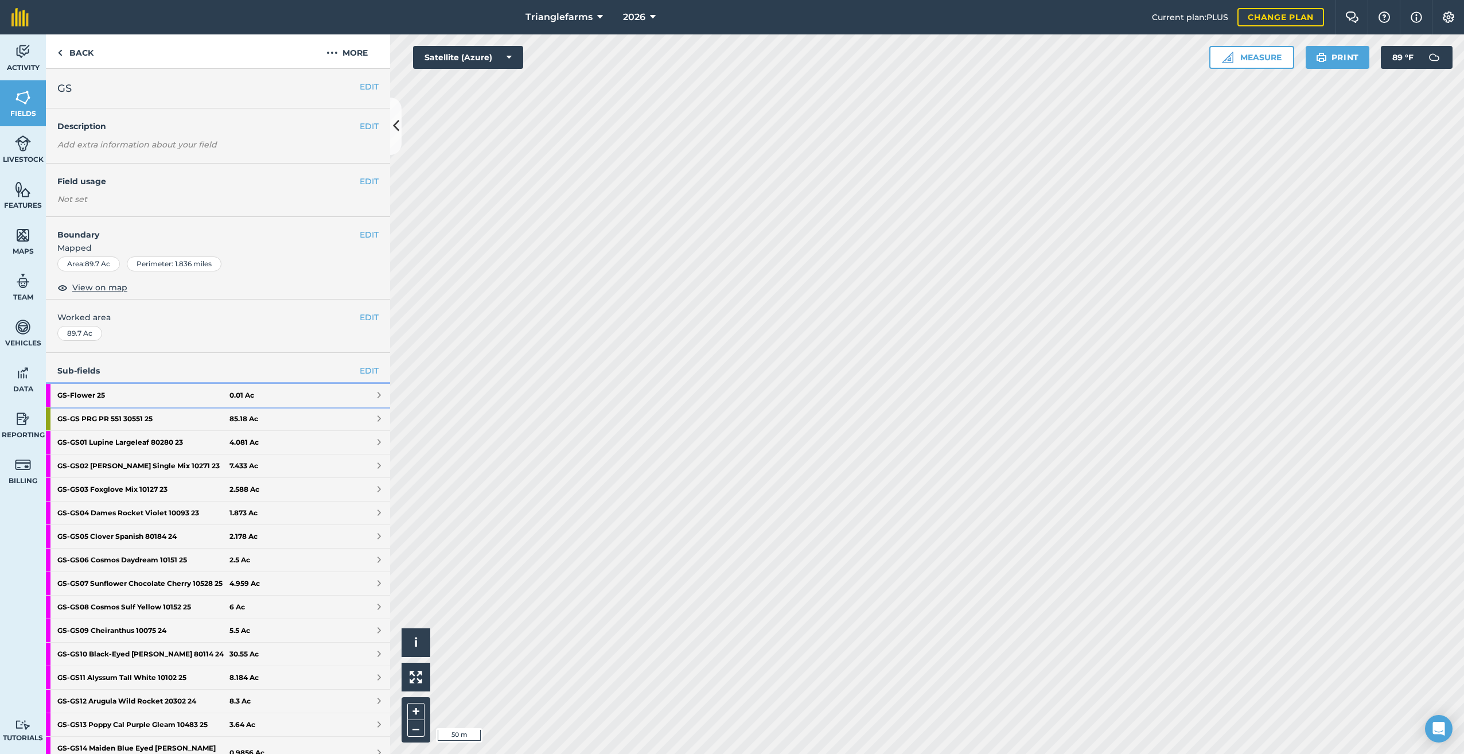
click at [73, 390] on strong "GS - Flower 25" at bounding box center [143, 395] width 172 height 23
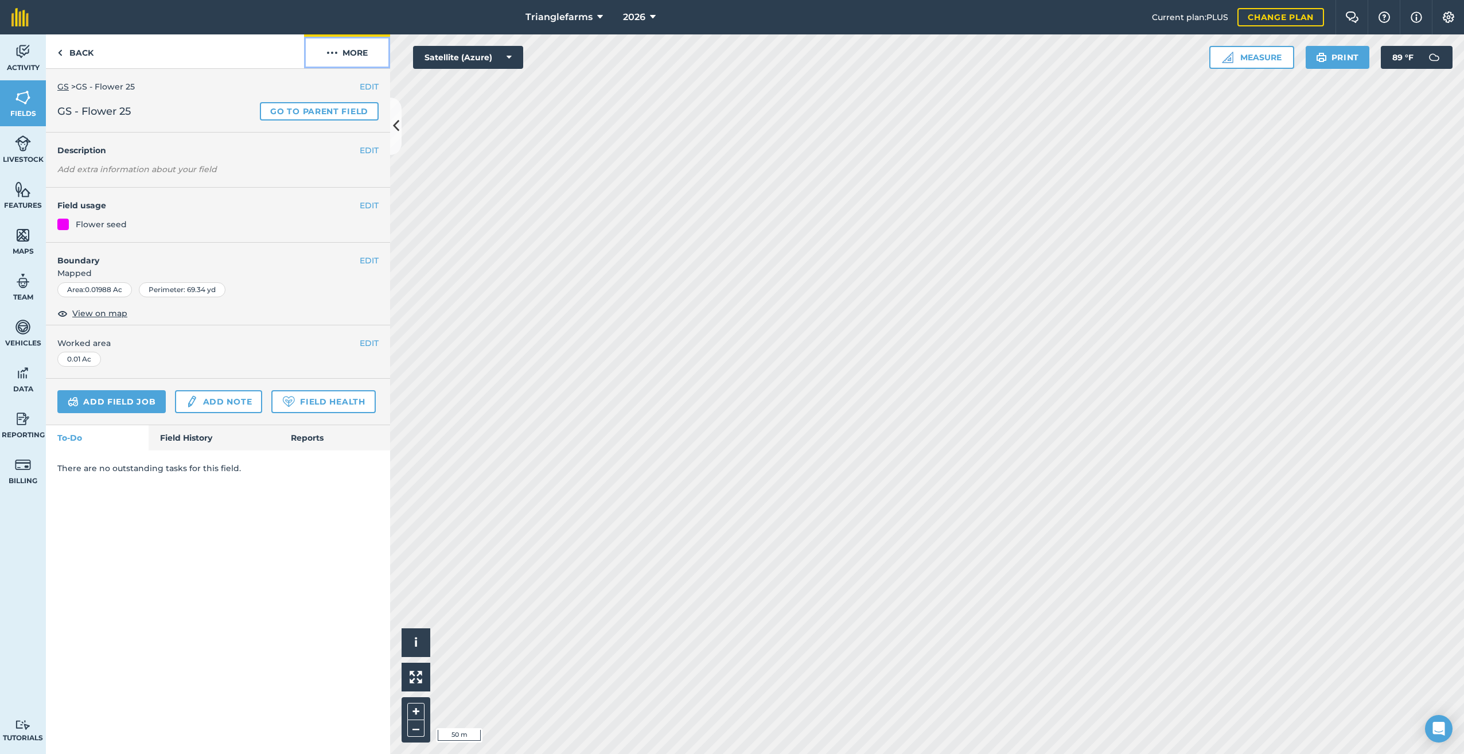
click at [332, 52] on img at bounding box center [331, 53] width 11 height 14
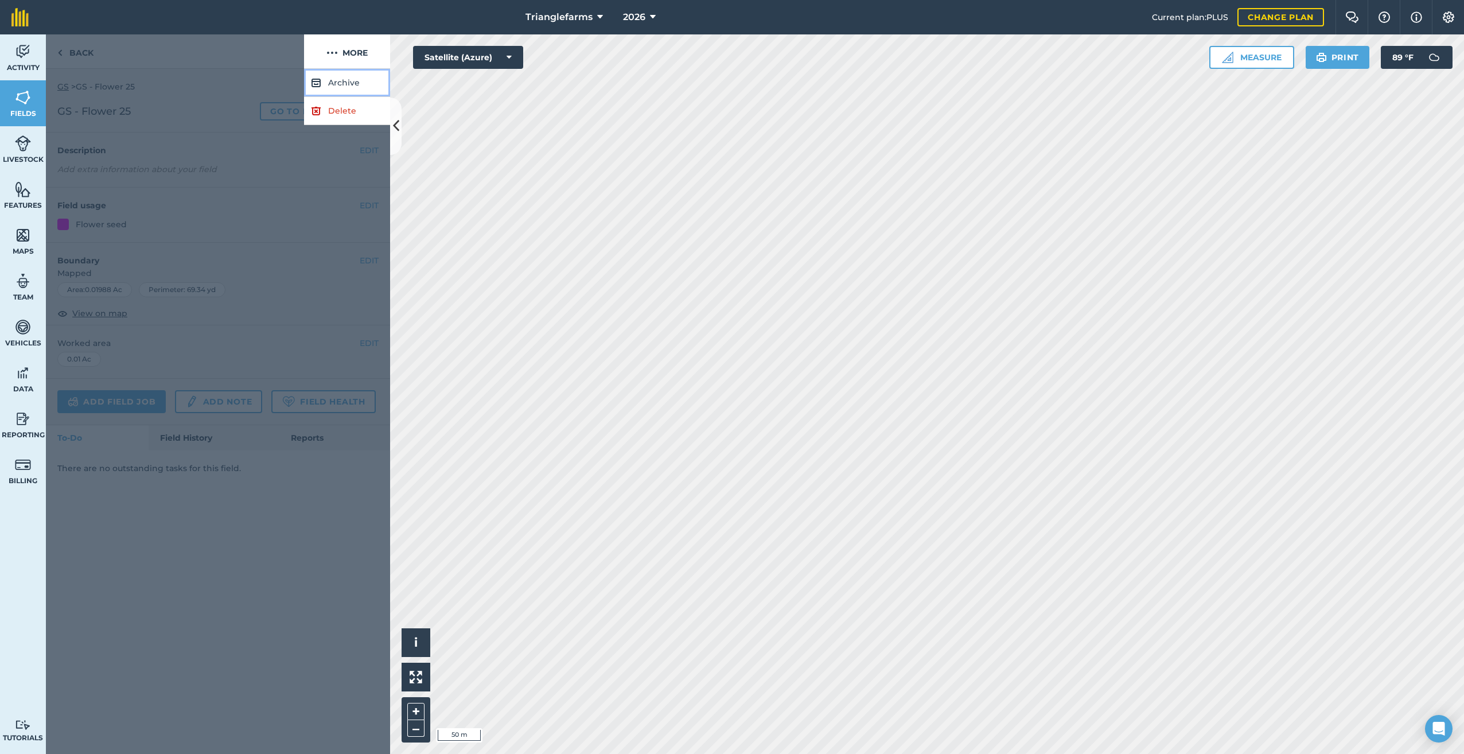
click at [341, 80] on button "Archive" at bounding box center [347, 83] width 86 height 28
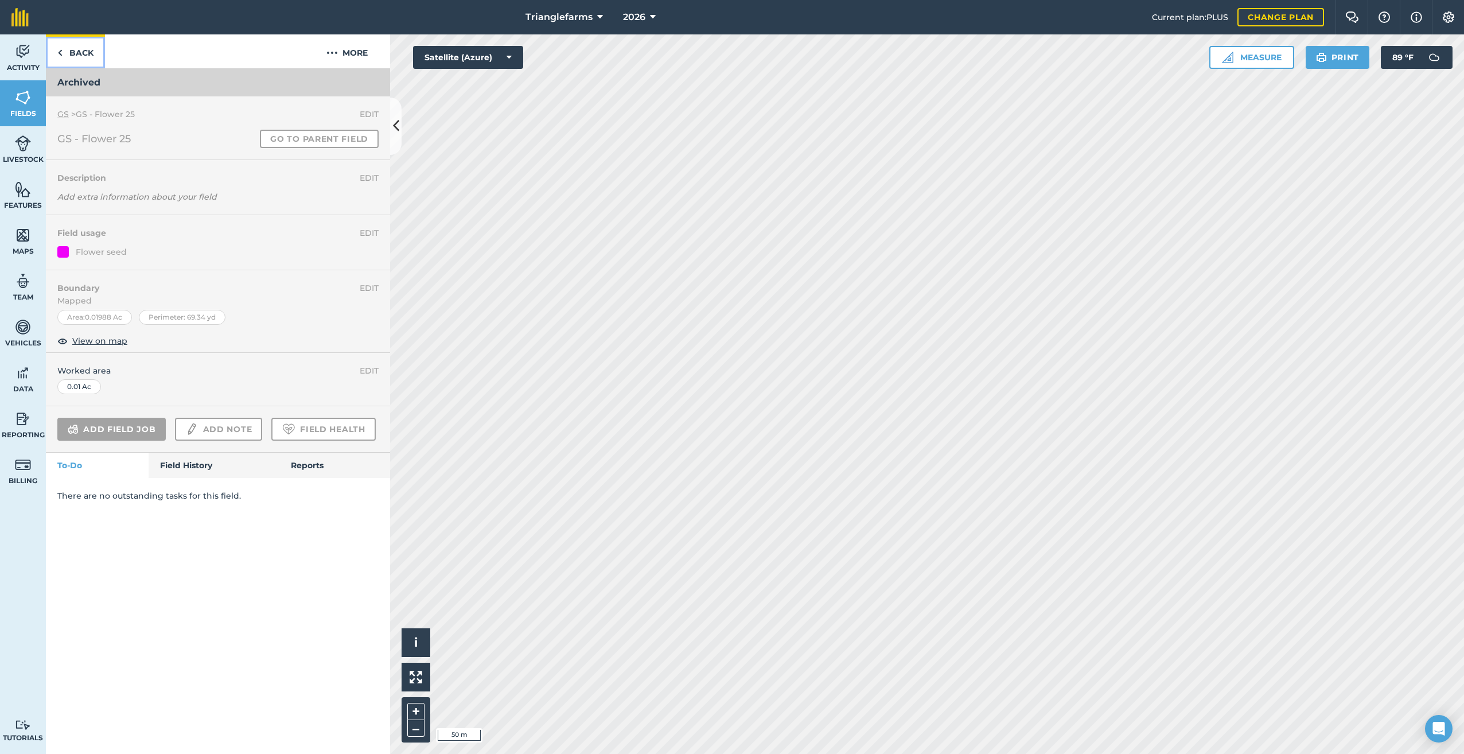
click at [63, 49] on link "Back" at bounding box center [75, 51] width 59 height 34
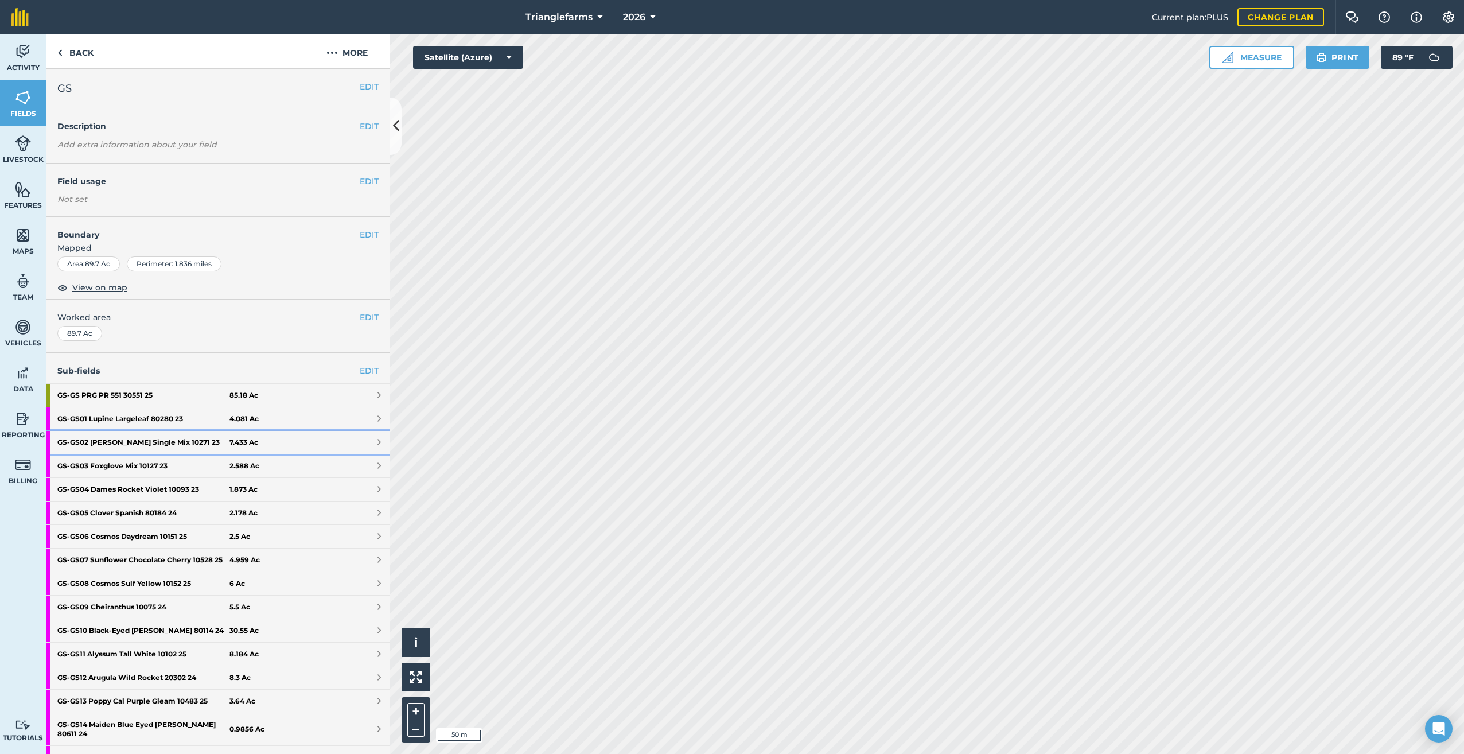
click at [141, 435] on strong "GS - GS02 [PERSON_NAME] Single Mix 10271 23" at bounding box center [143, 442] width 172 height 23
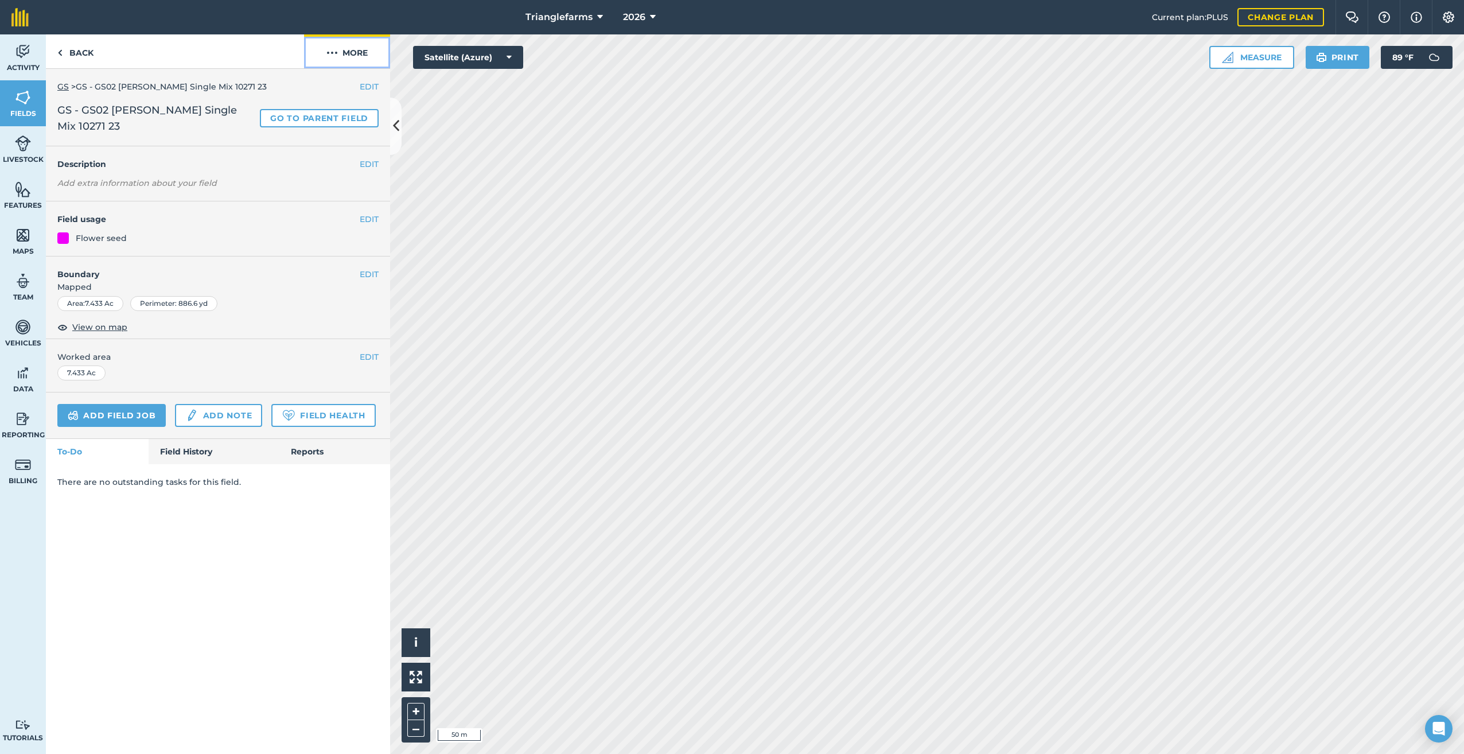
click at [332, 53] on img at bounding box center [331, 53] width 11 height 14
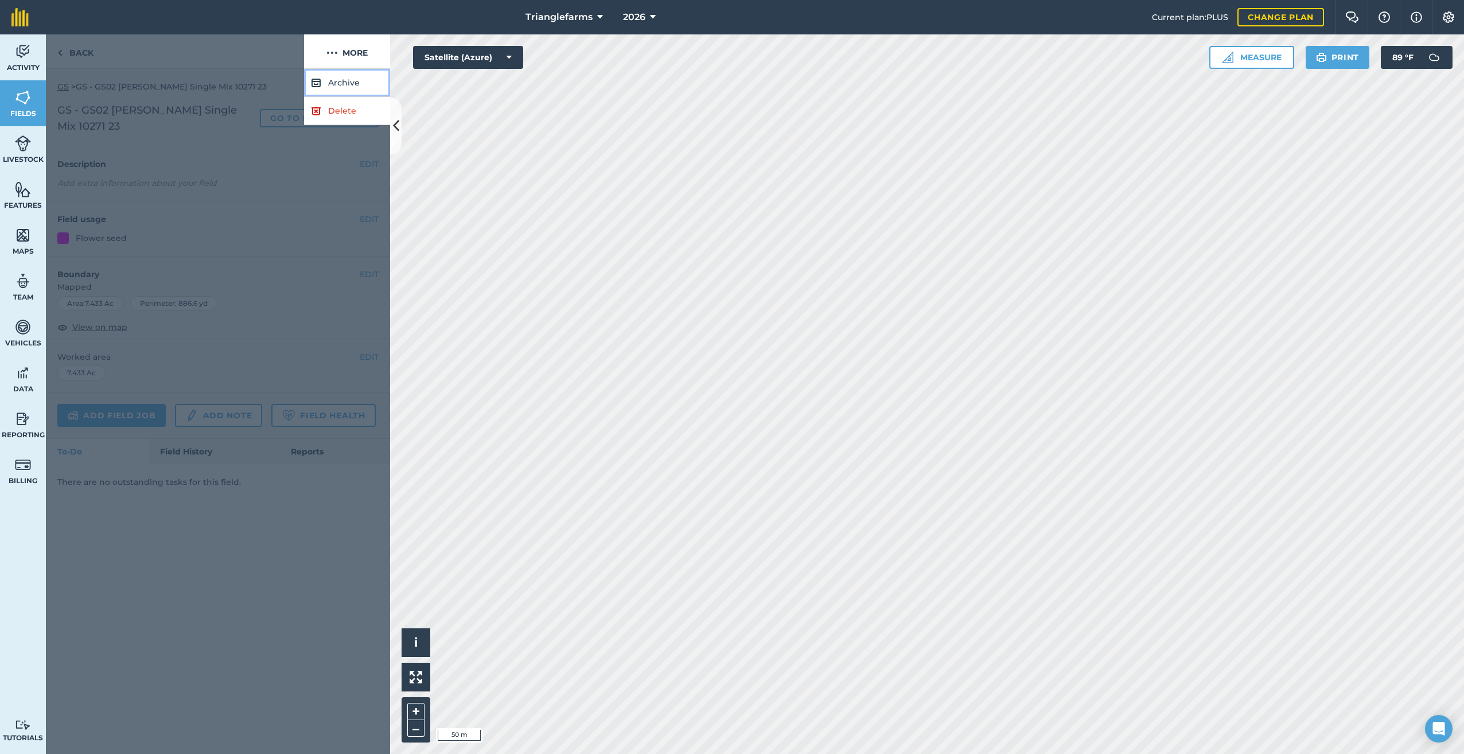
click at [331, 83] on button "Archive" at bounding box center [347, 83] width 86 height 28
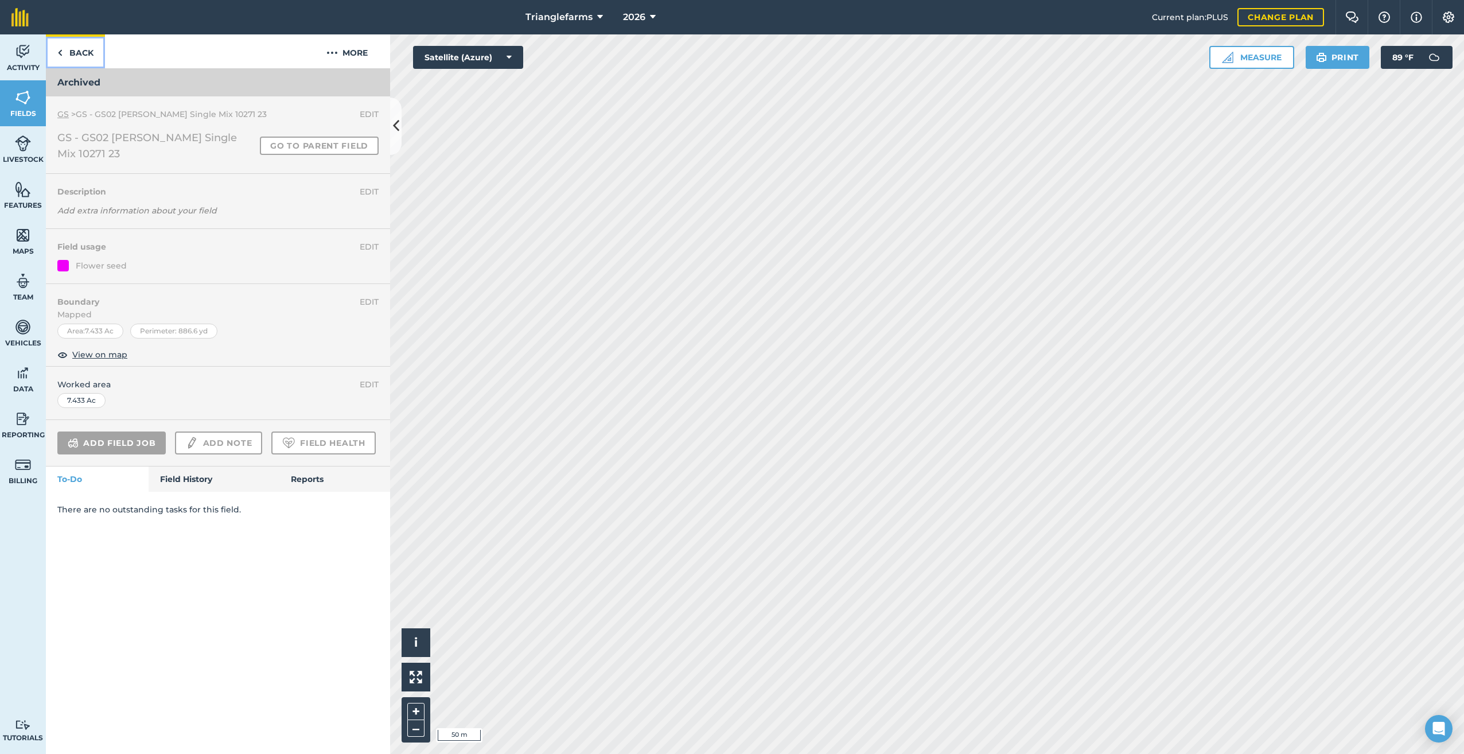
click at [55, 51] on link "Back" at bounding box center [75, 51] width 59 height 34
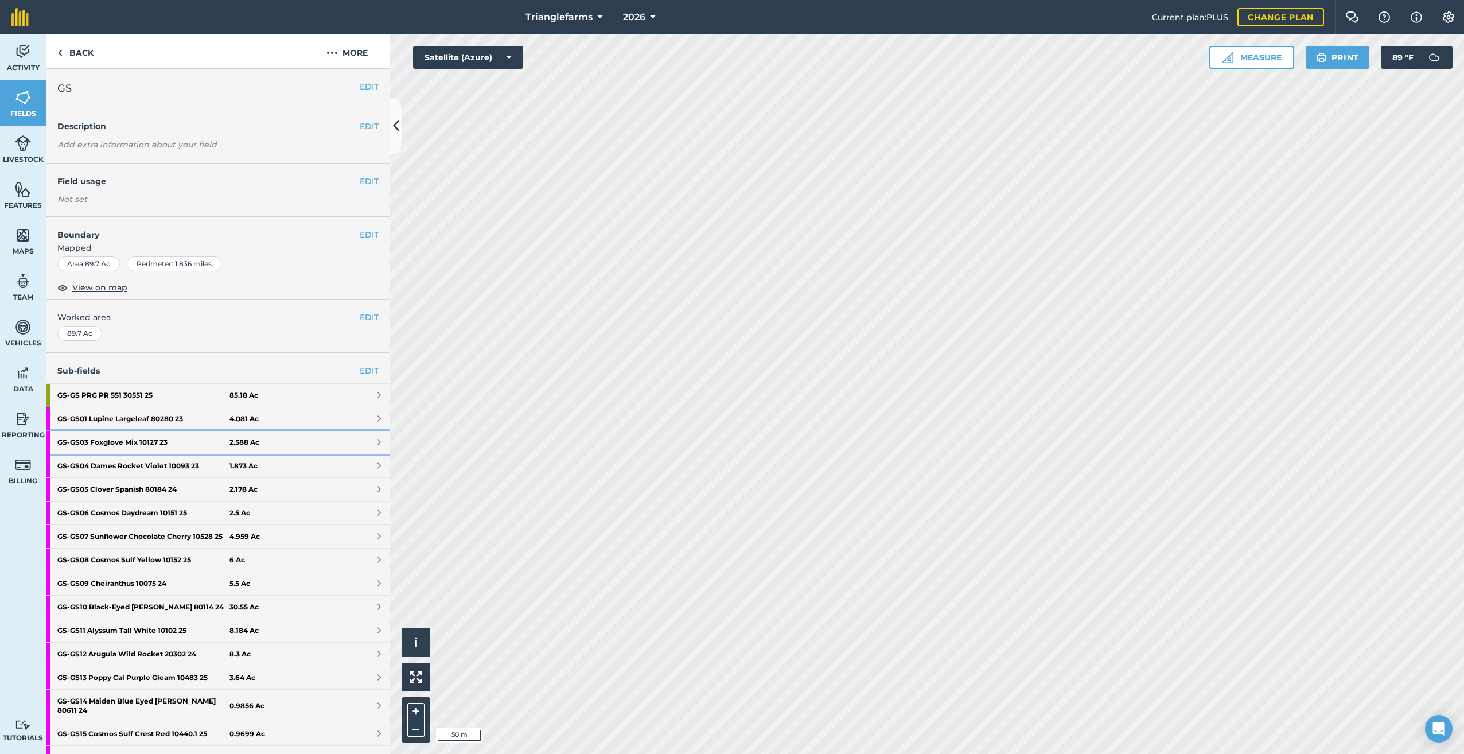
click at [116, 438] on strong "GS - GS03 Foxglove Mix 10127 23" at bounding box center [143, 442] width 172 height 23
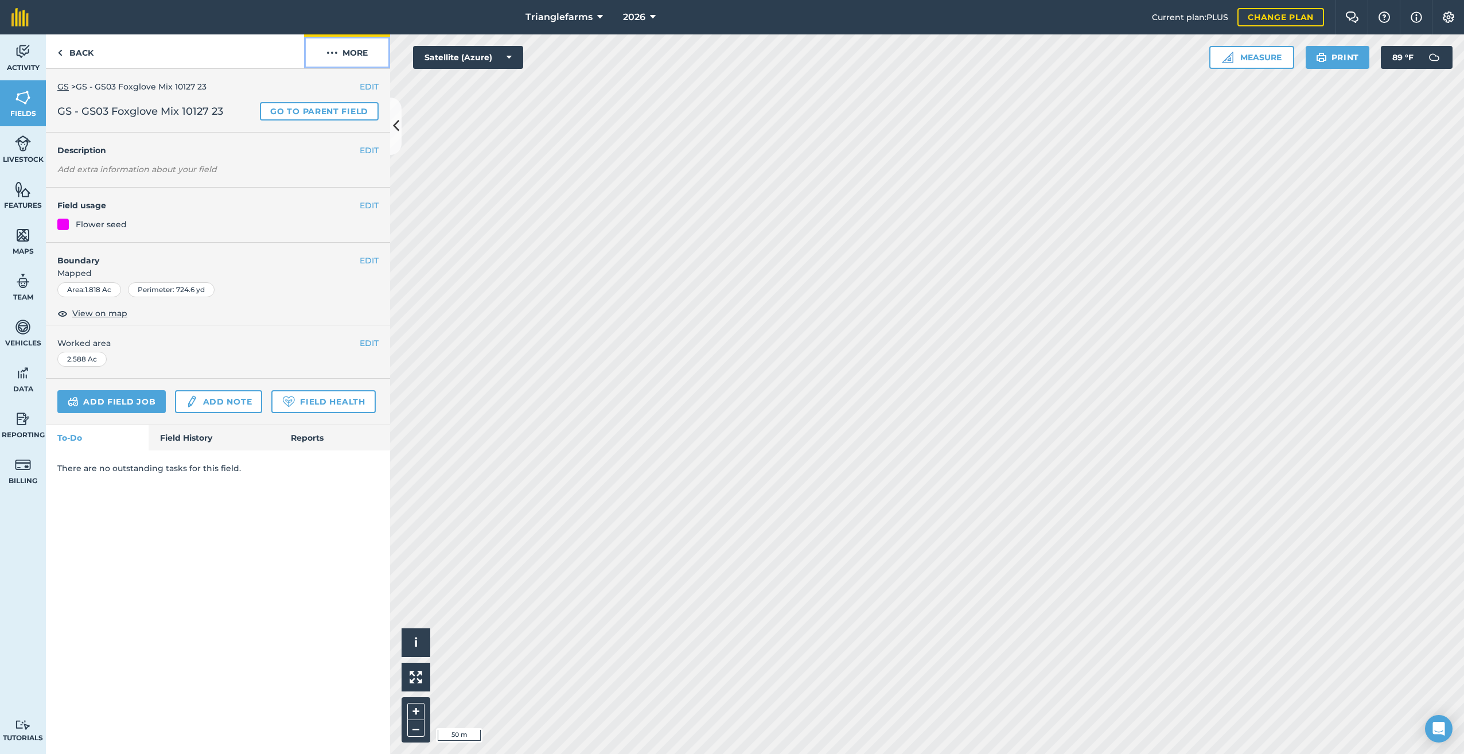
click at [336, 51] on img at bounding box center [331, 53] width 11 height 14
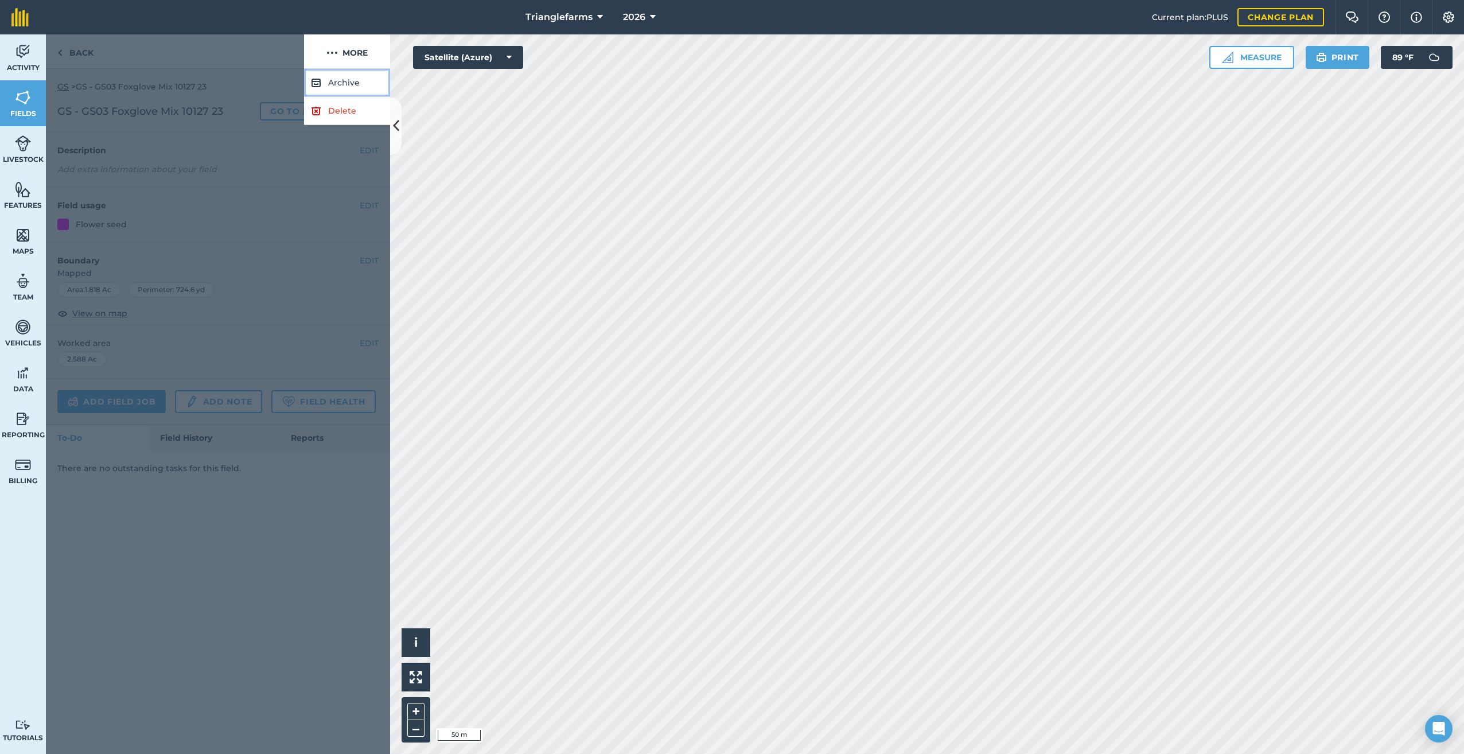
click at [334, 79] on button "Archive" at bounding box center [347, 83] width 86 height 28
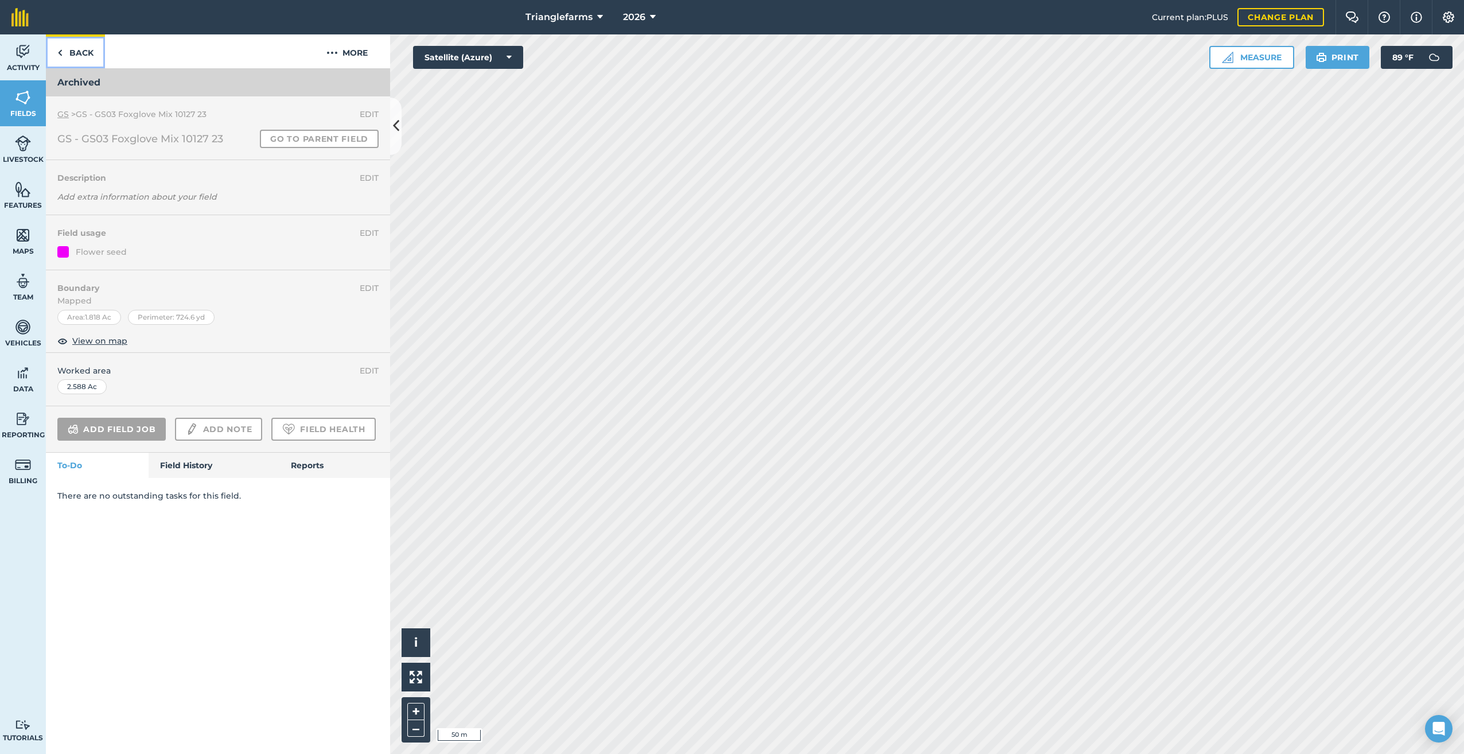
click at [67, 51] on link "Back" at bounding box center [75, 51] width 59 height 34
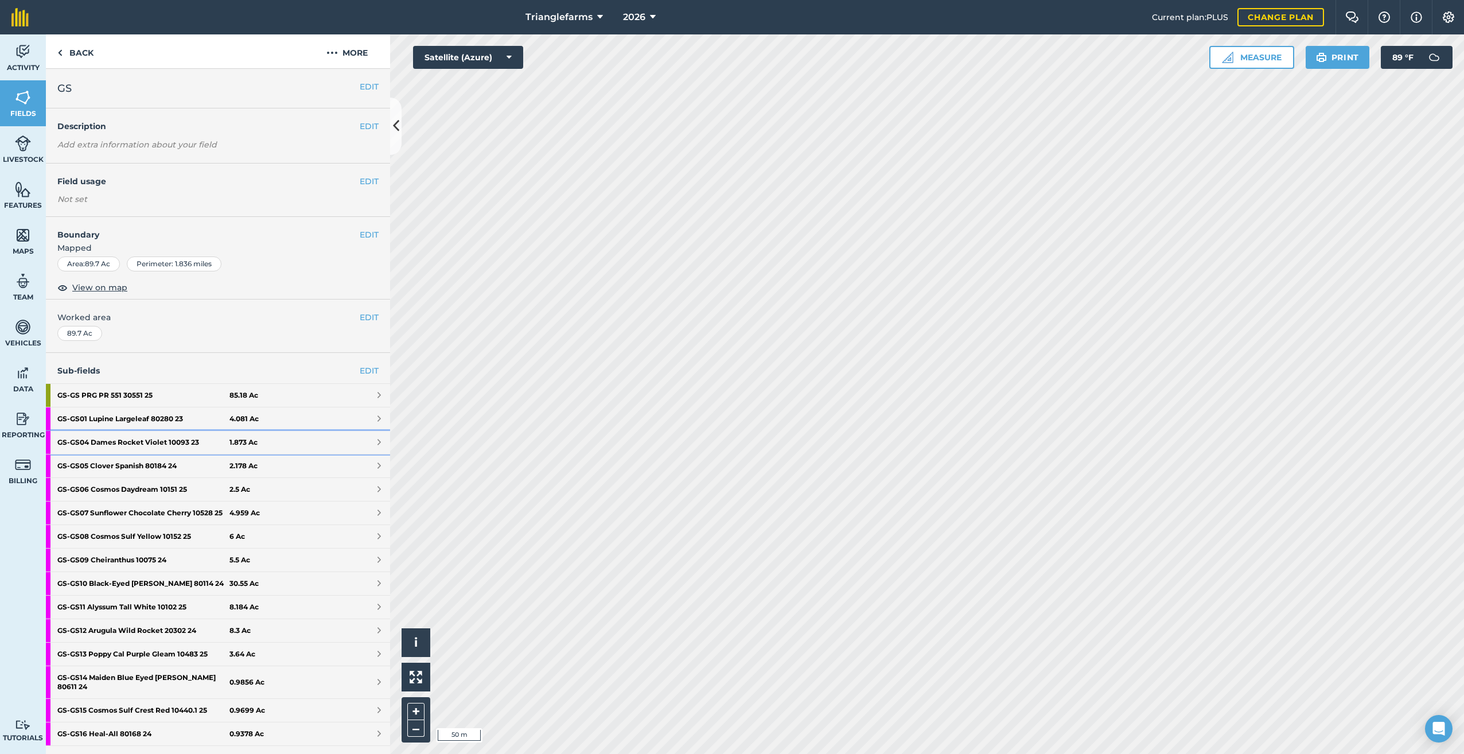
click at [113, 438] on strong "GS - GS04 Dames Rocket Violet 10093 23" at bounding box center [143, 442] width 172 height 23
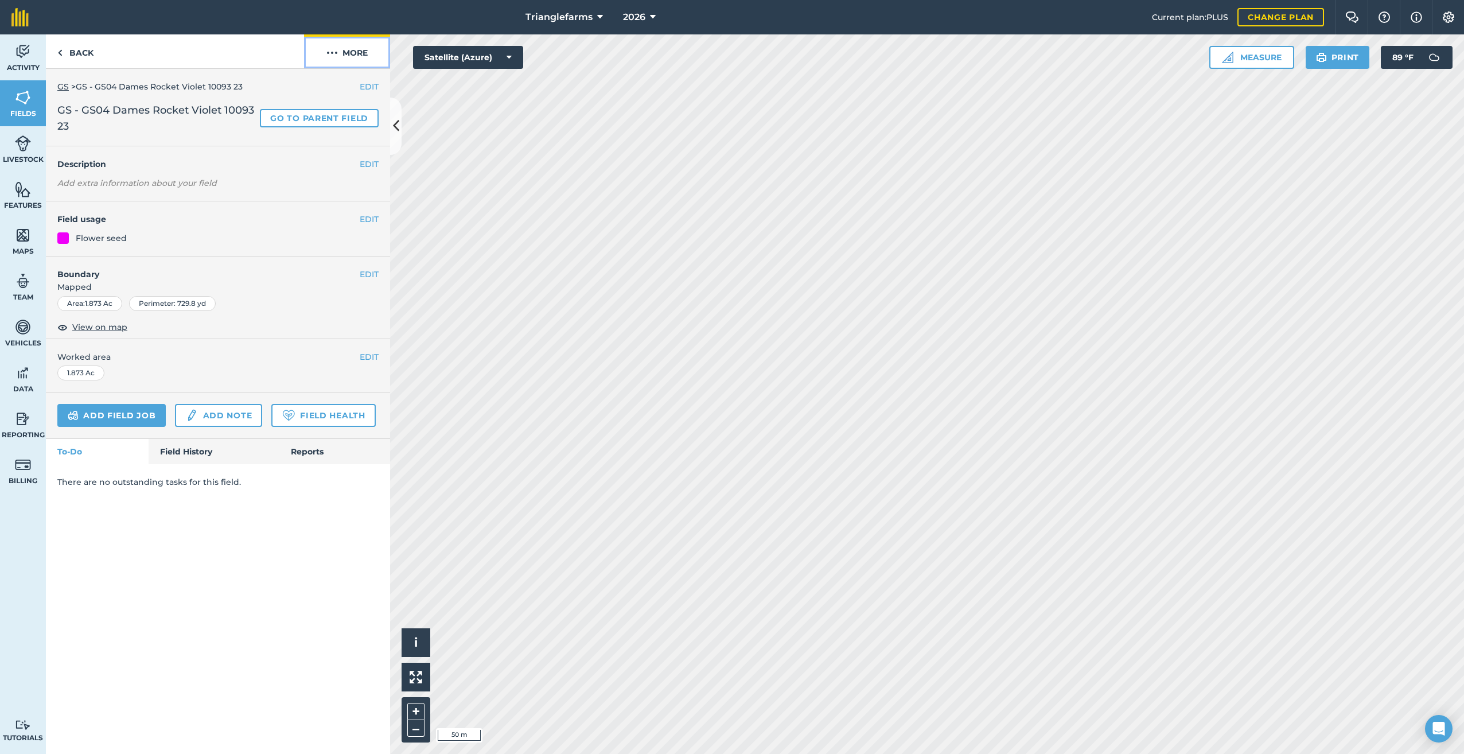
click at [329, 53] on img at bounding box center [331, 53] width 11 height 14
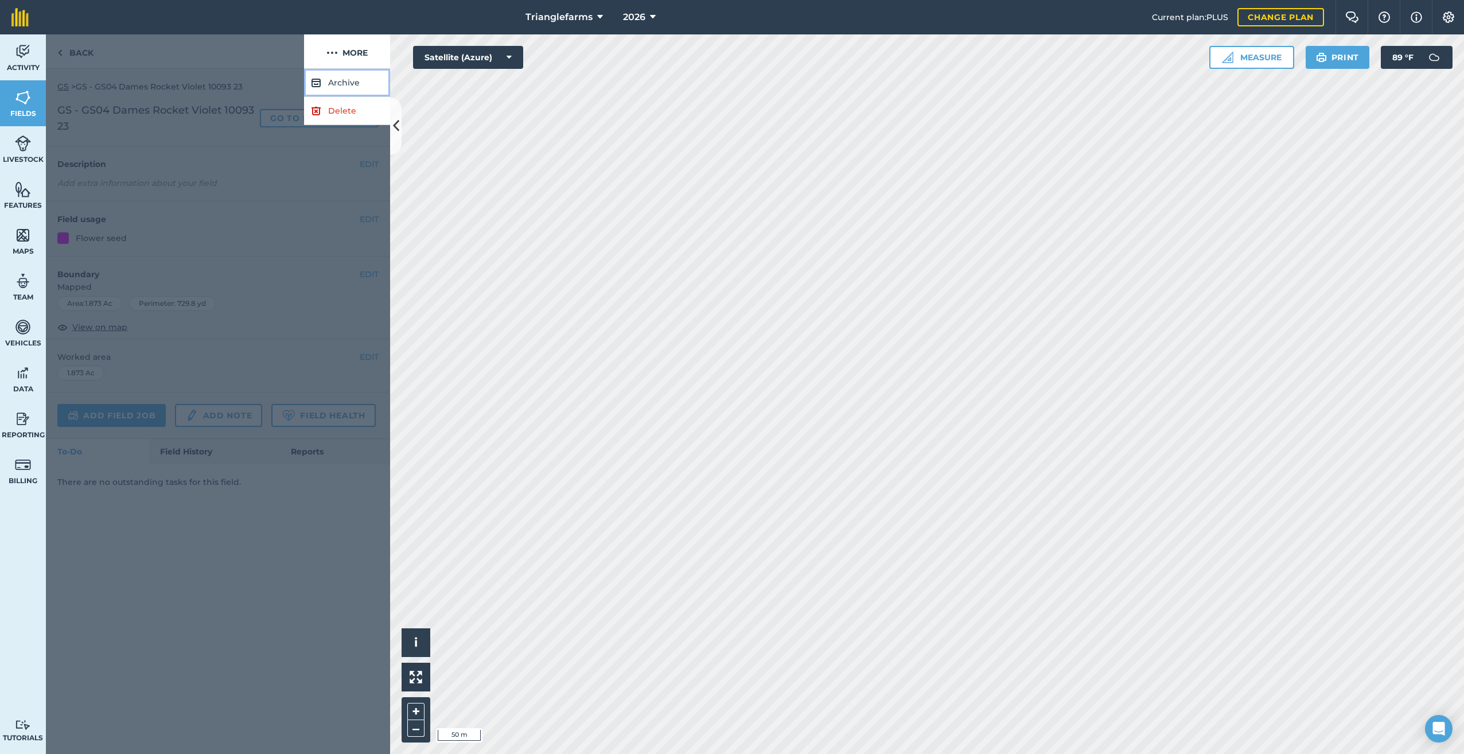
click at [341, 83] on button "Archive" at bounding box center [347, 83] width 86 height 28
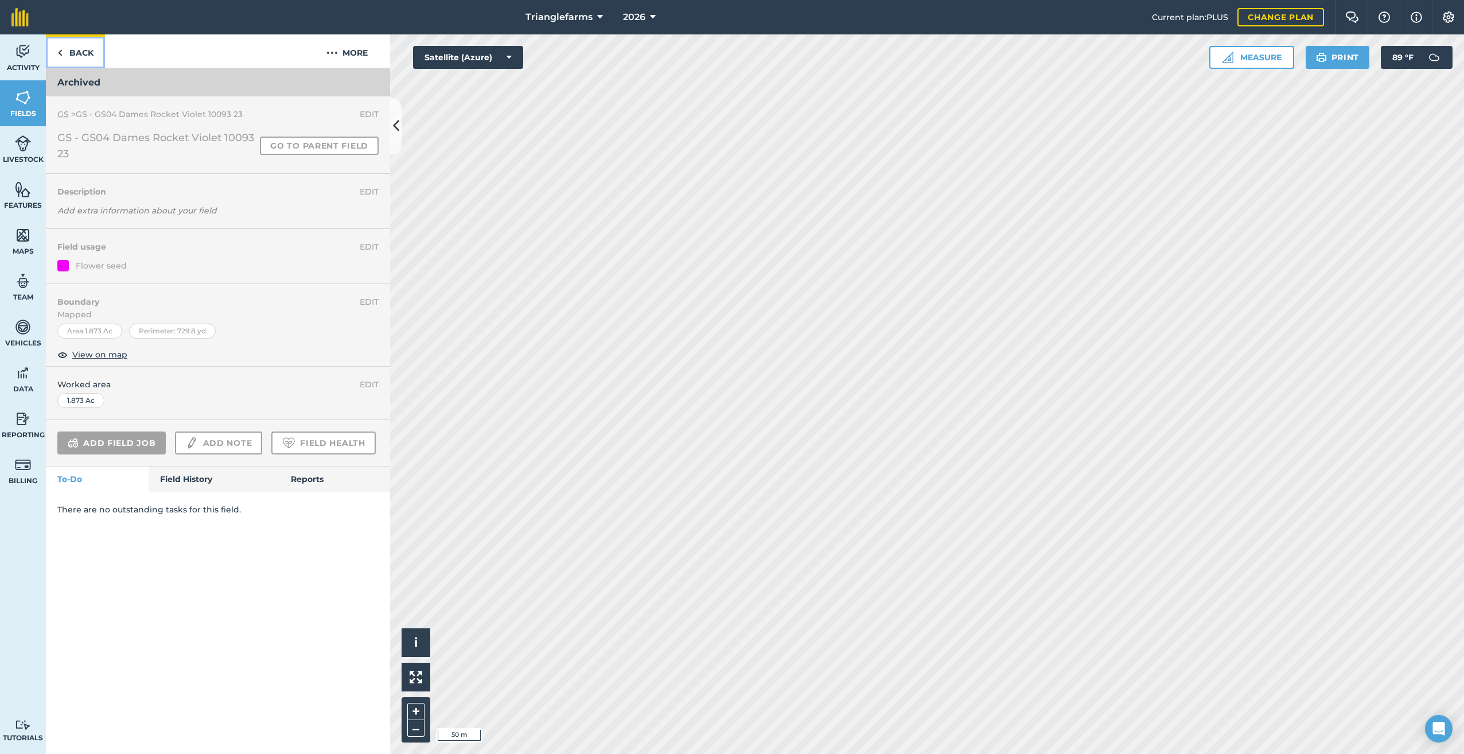
click at [64, 53] on link "Back" at bounding box center [75, 51] width 59 height 34
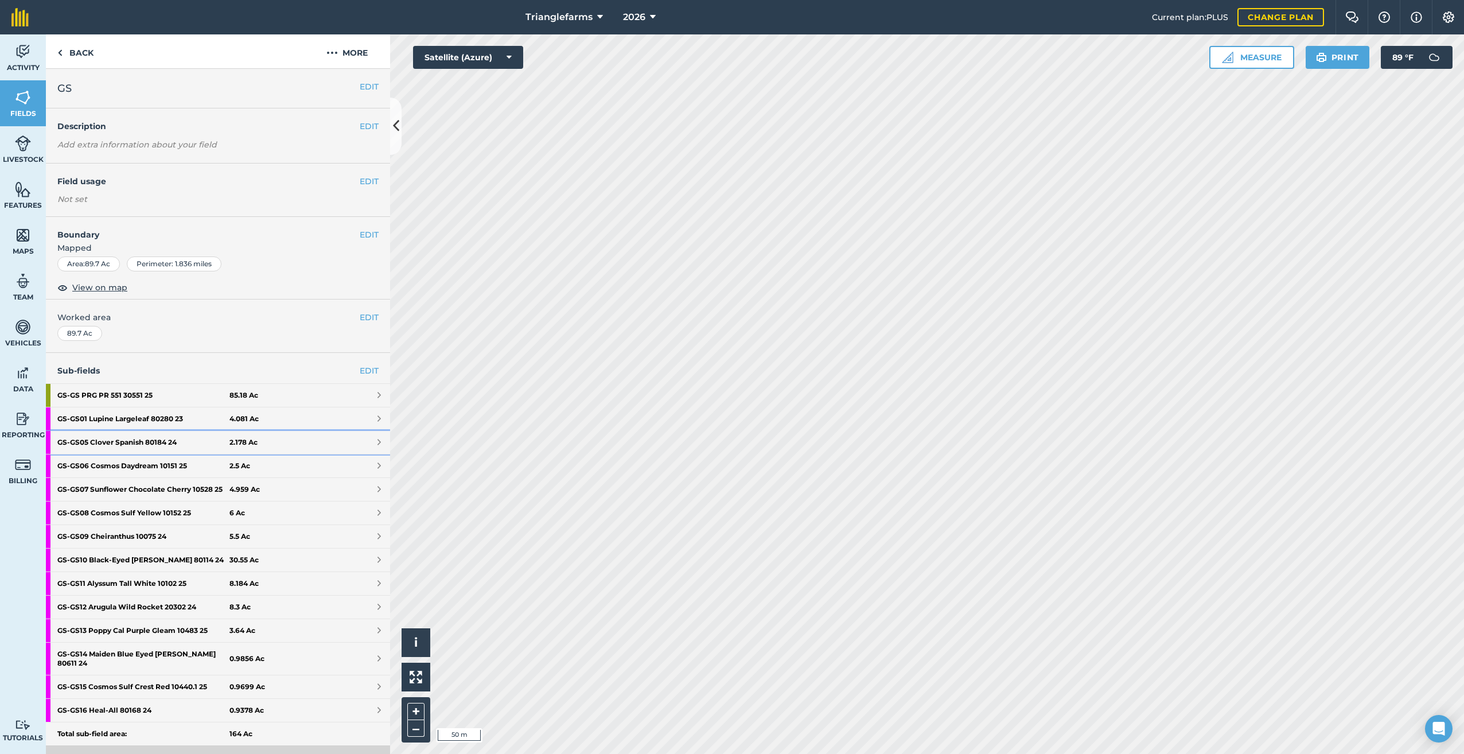
click at [109, 438] on strong "GS - GS05 Clover Spanish 80184 24" at bounding box center [143, 442] width 172 height 23
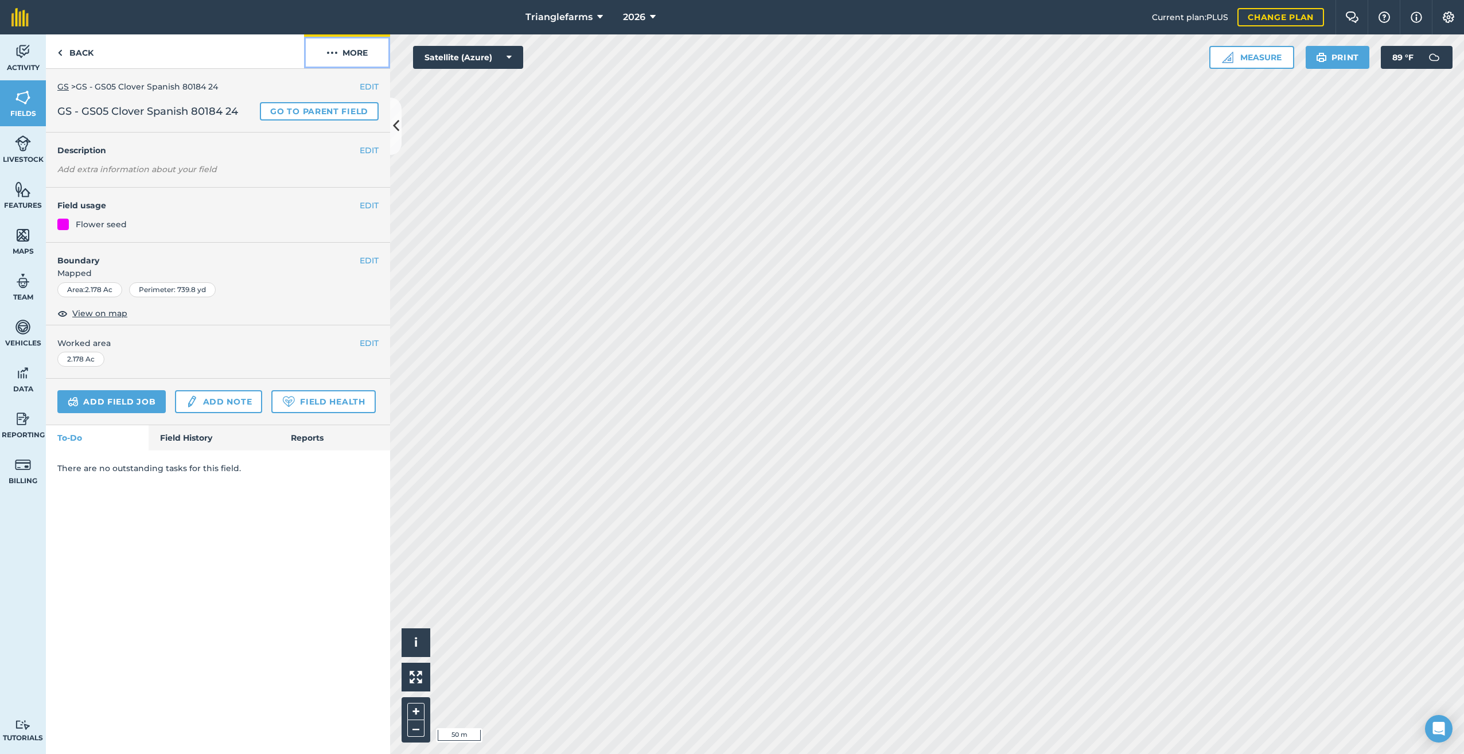
click at [334, 54] on img at bounding box center [331, 53] width 11 height 14
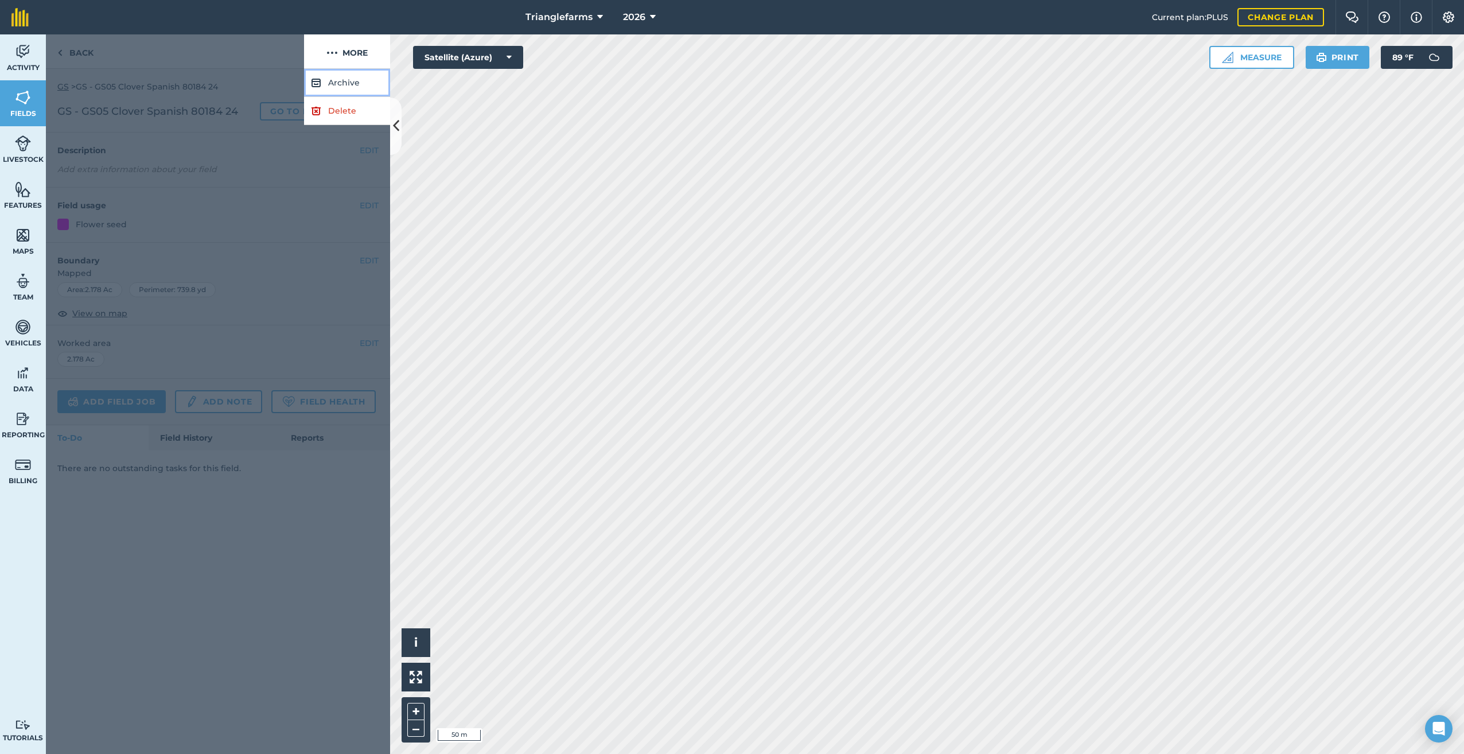
click at [334, 79] on button "Archive" at bounding box center [347, 83] width 86 height 28
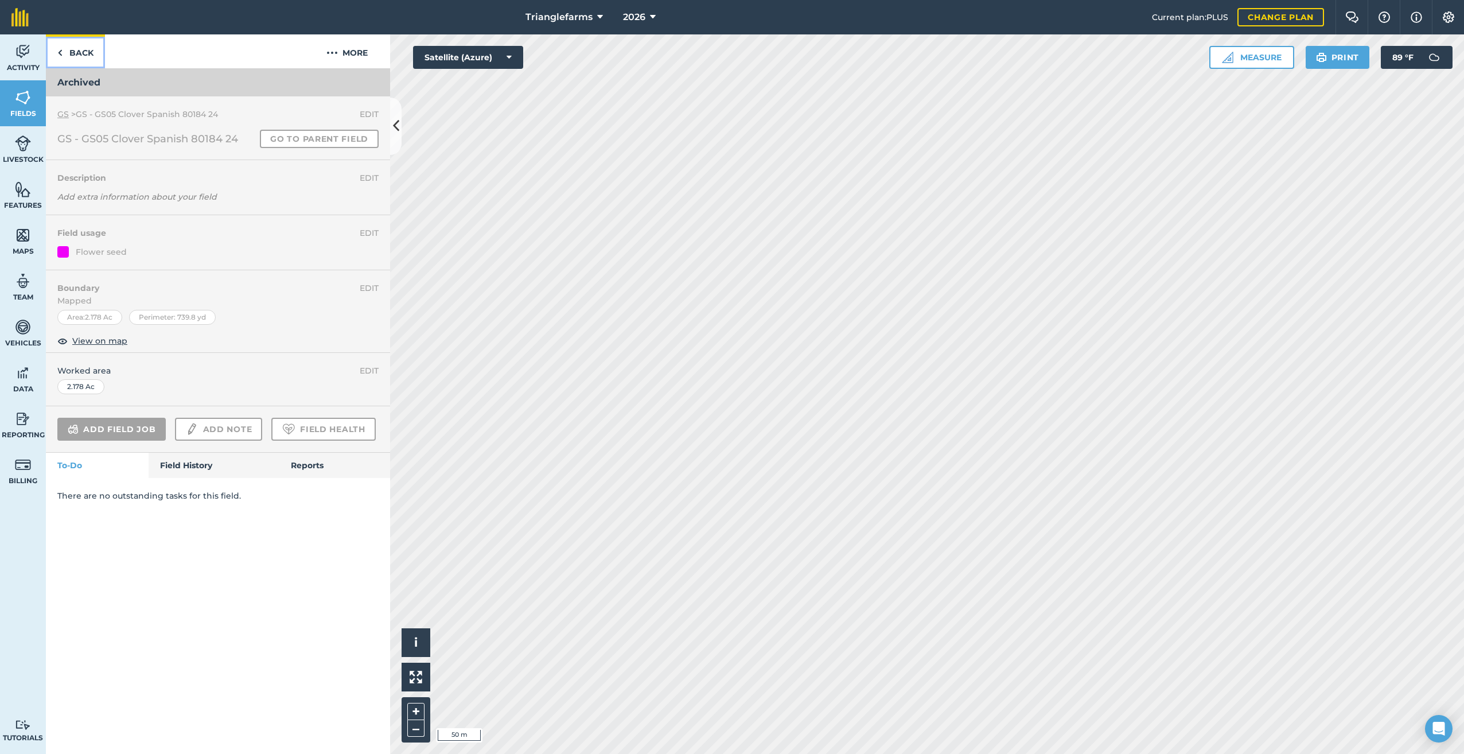
drag, startPoint x: 59, startPoint y: 49, endPoint x: 59, endPoint y: 110, distance: 61.4
click at [59, 49] on img at bounding box center [59, 53] width 5 height 14
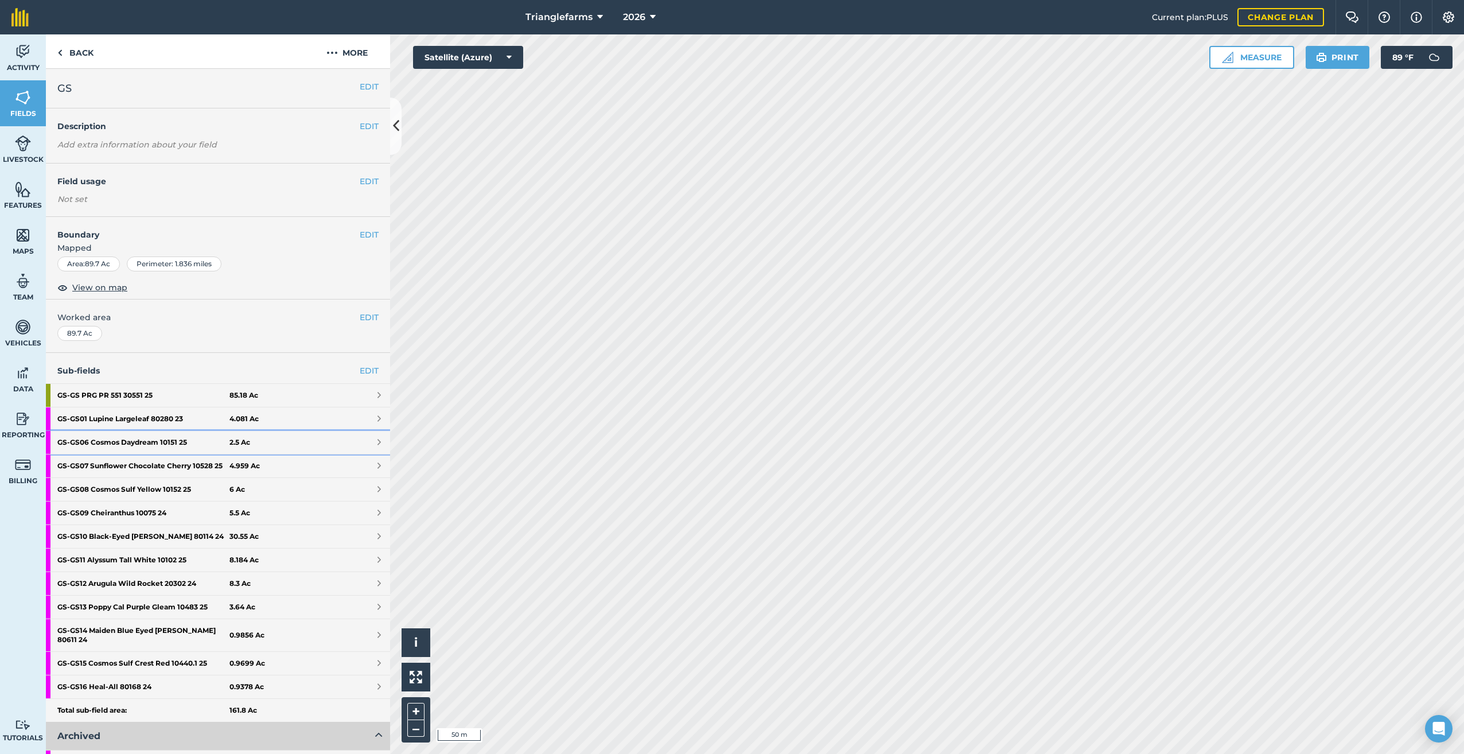
click at [135, 437] on strong "GS - GS06 Cosmos Daydream 10151 25" at bounding box center [143, 442] width 172 height 23
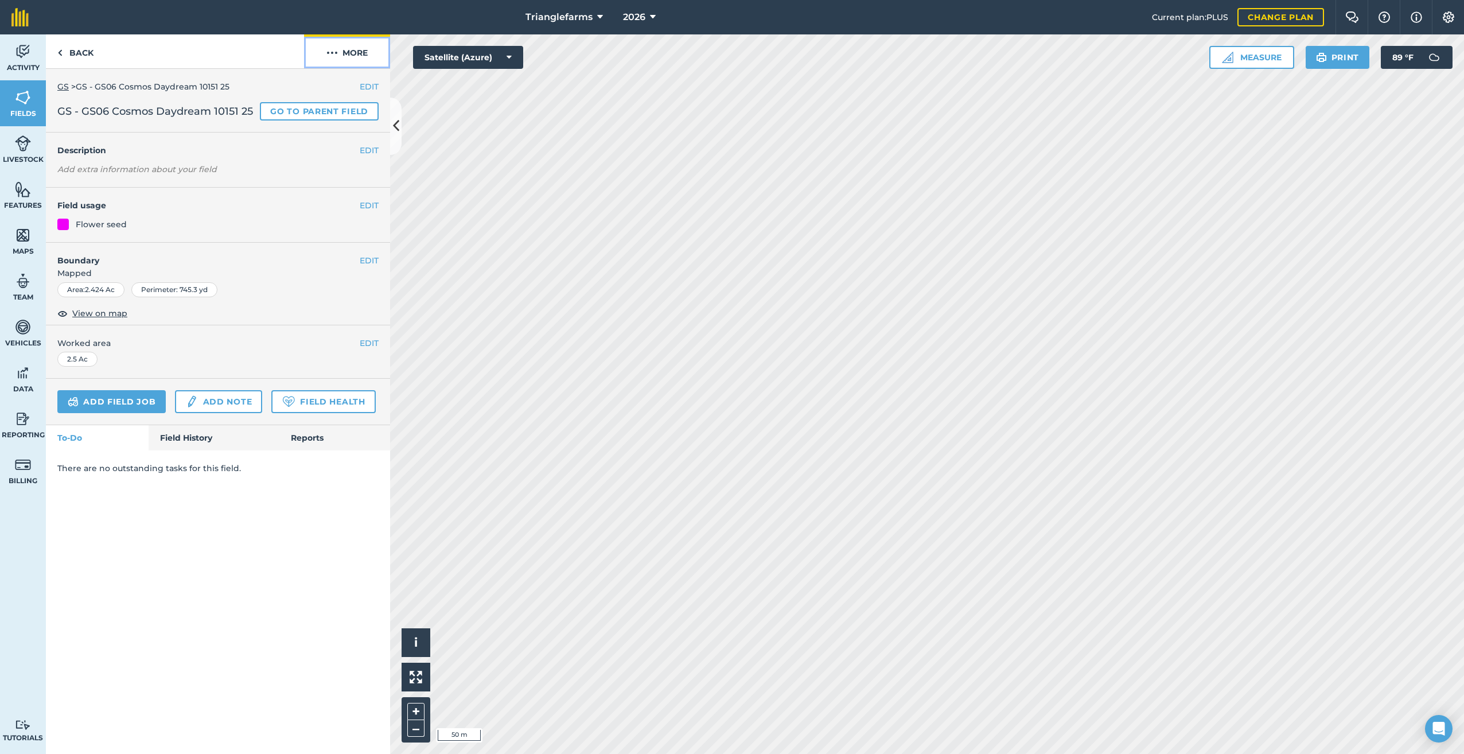
click at [333, 52] on img at bounding box center [331, 53] width 11 height 14
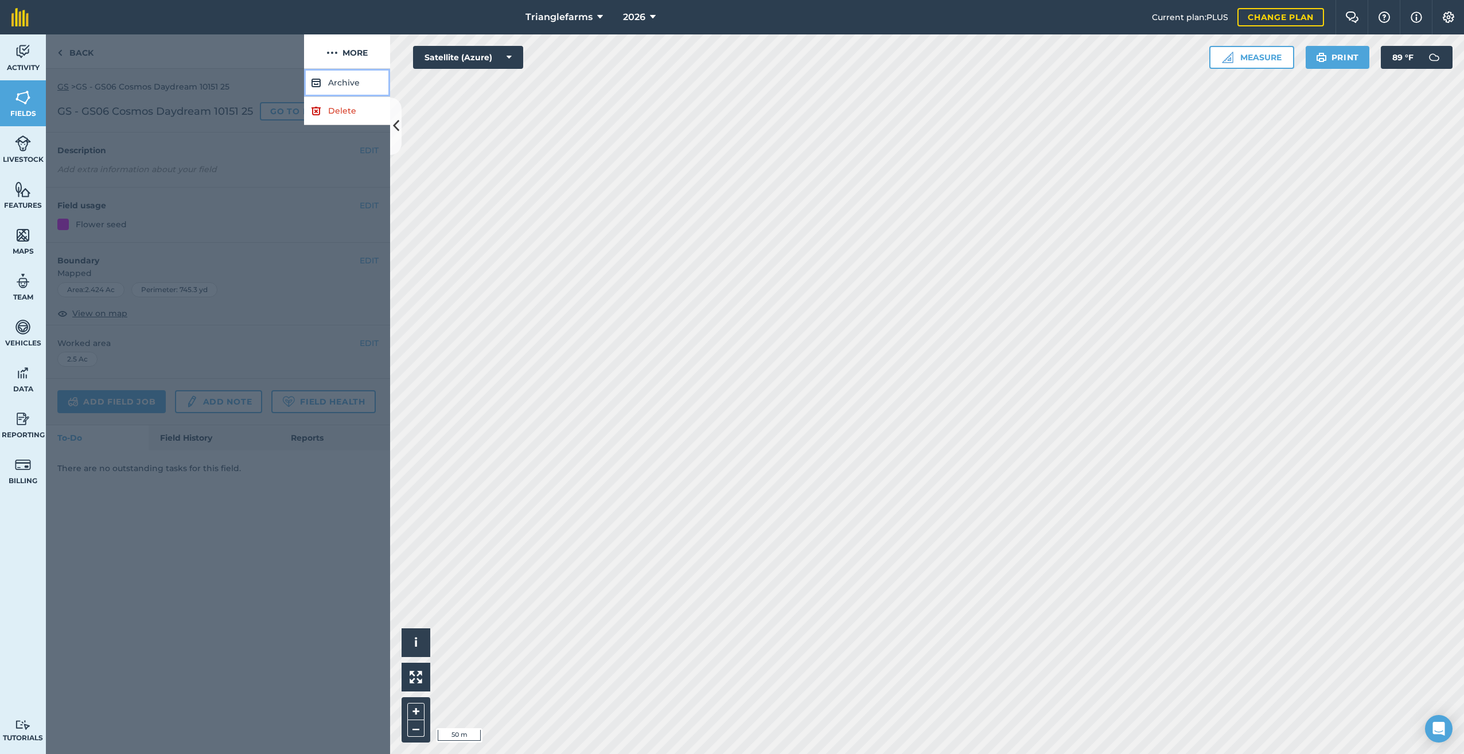
click at [334, 85] on button "Archive" at bounding box center [347, 83] width 86 height 28
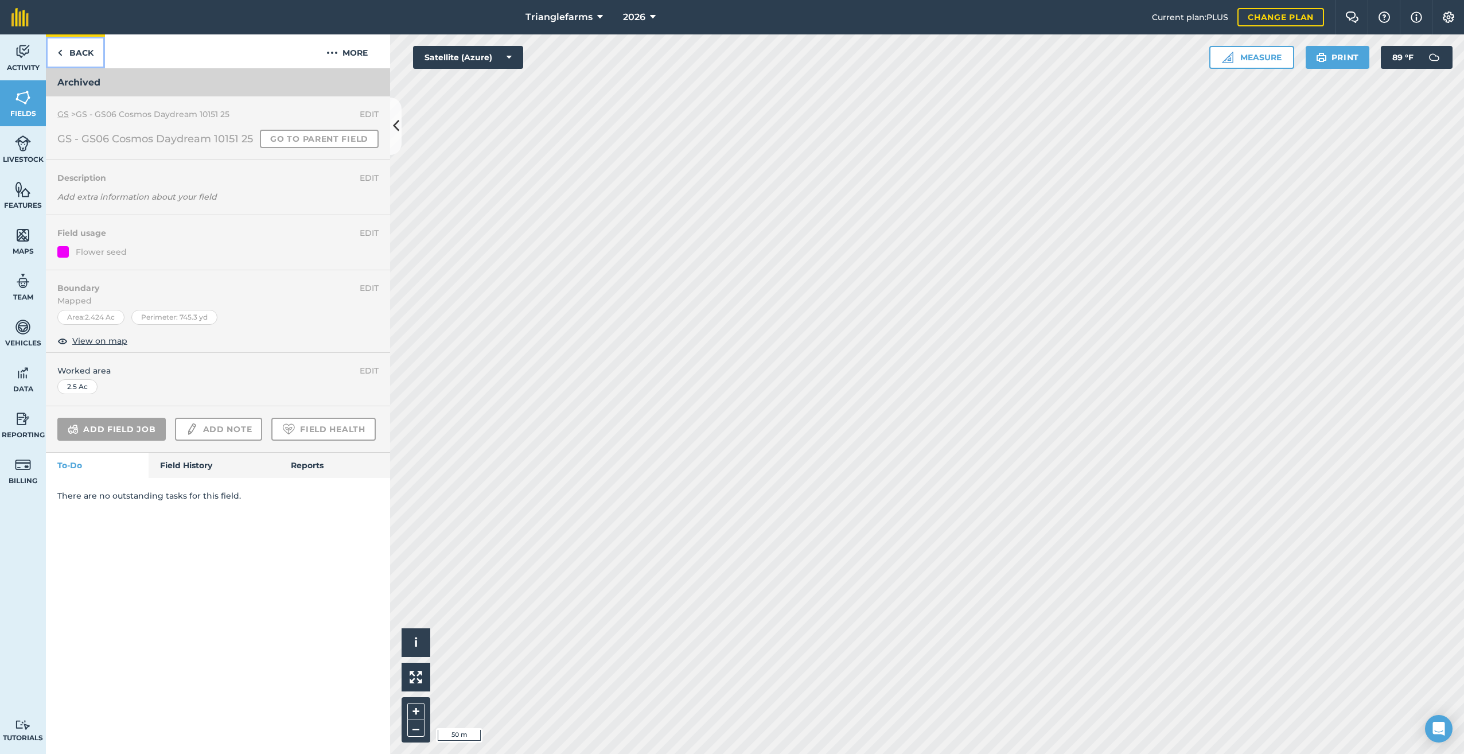
drag, startPoint x: 59, startPoint y: 52, endPoint x: 80, endPoint y: 86, distance: 40.3
click at [59, 52] on img at bounding box center [59, 53] width 5 height 14
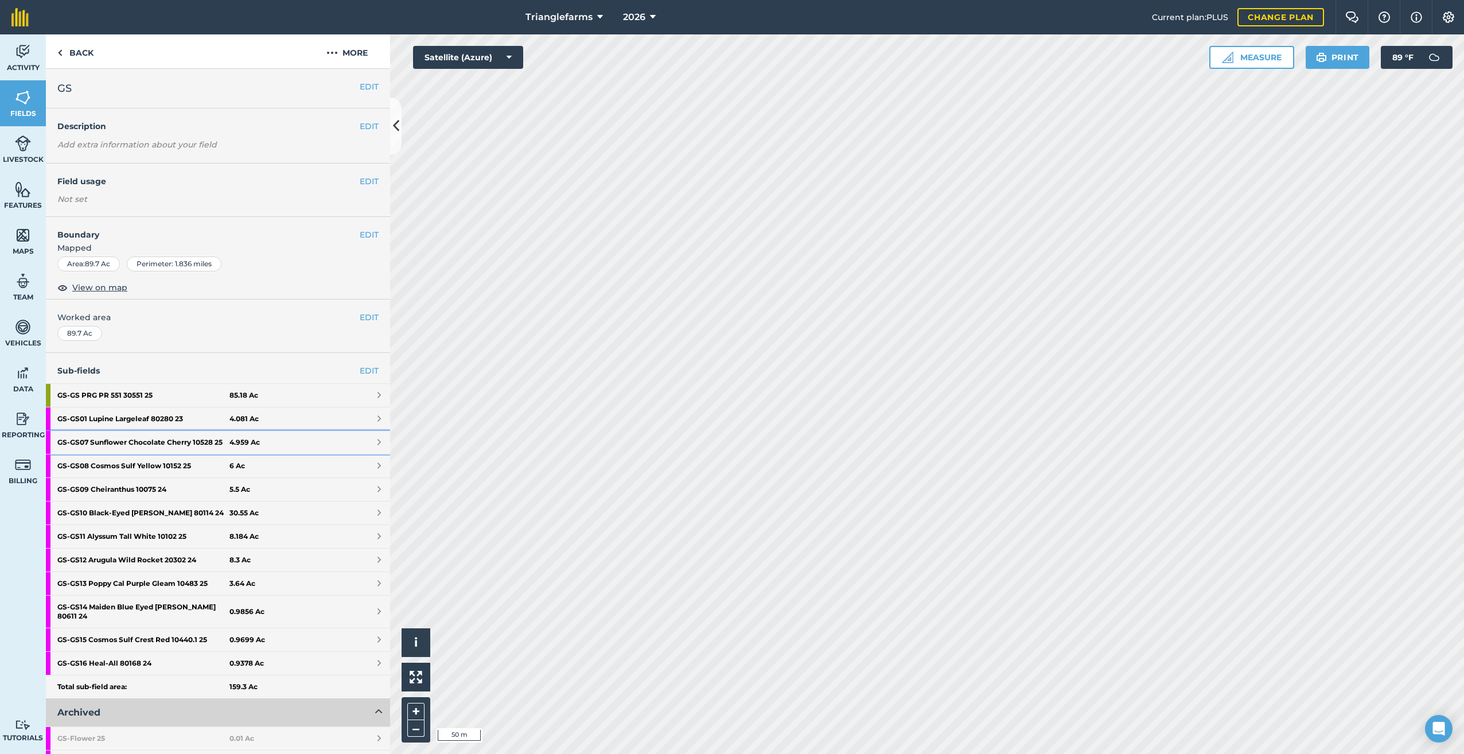
click at [129, 438] on strong "GS - GS07 Sunflower Chocolate Cherry 10528 25" at bounding box center [143, 442] width 172 height 23
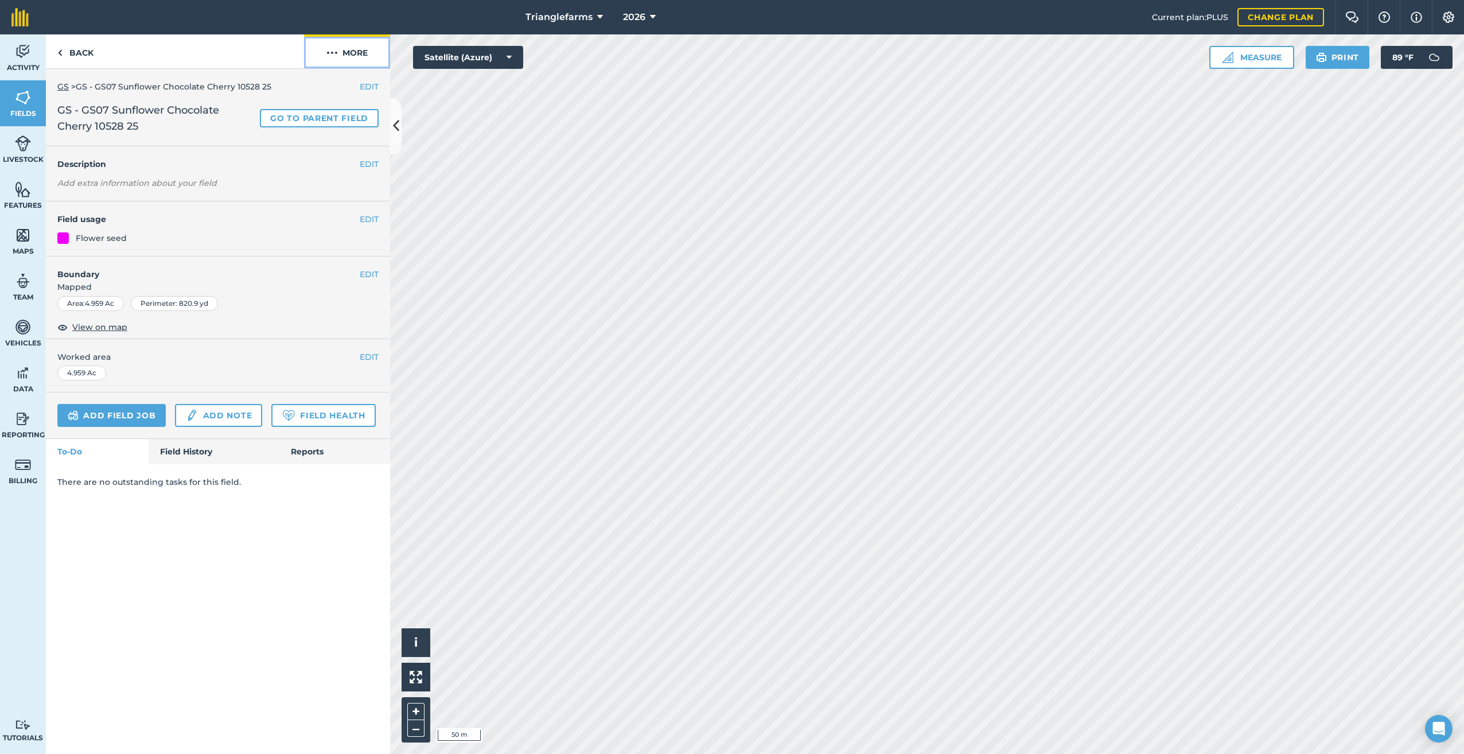
click at [329, 51] on img at bounding box center [331, 53] width 11 height 14
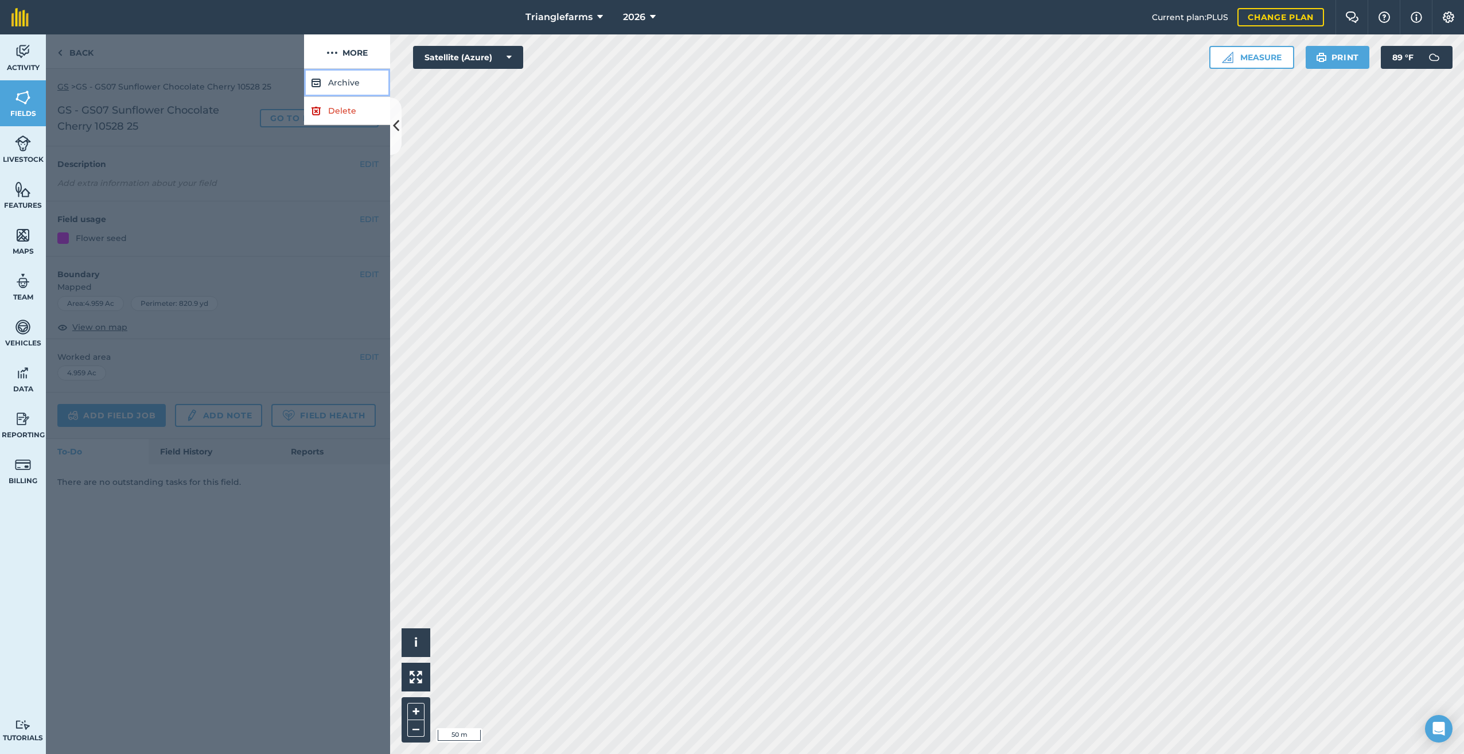
click at [336, 78] on button "Archive" at bounding box center [347, 83] width 86 height 28
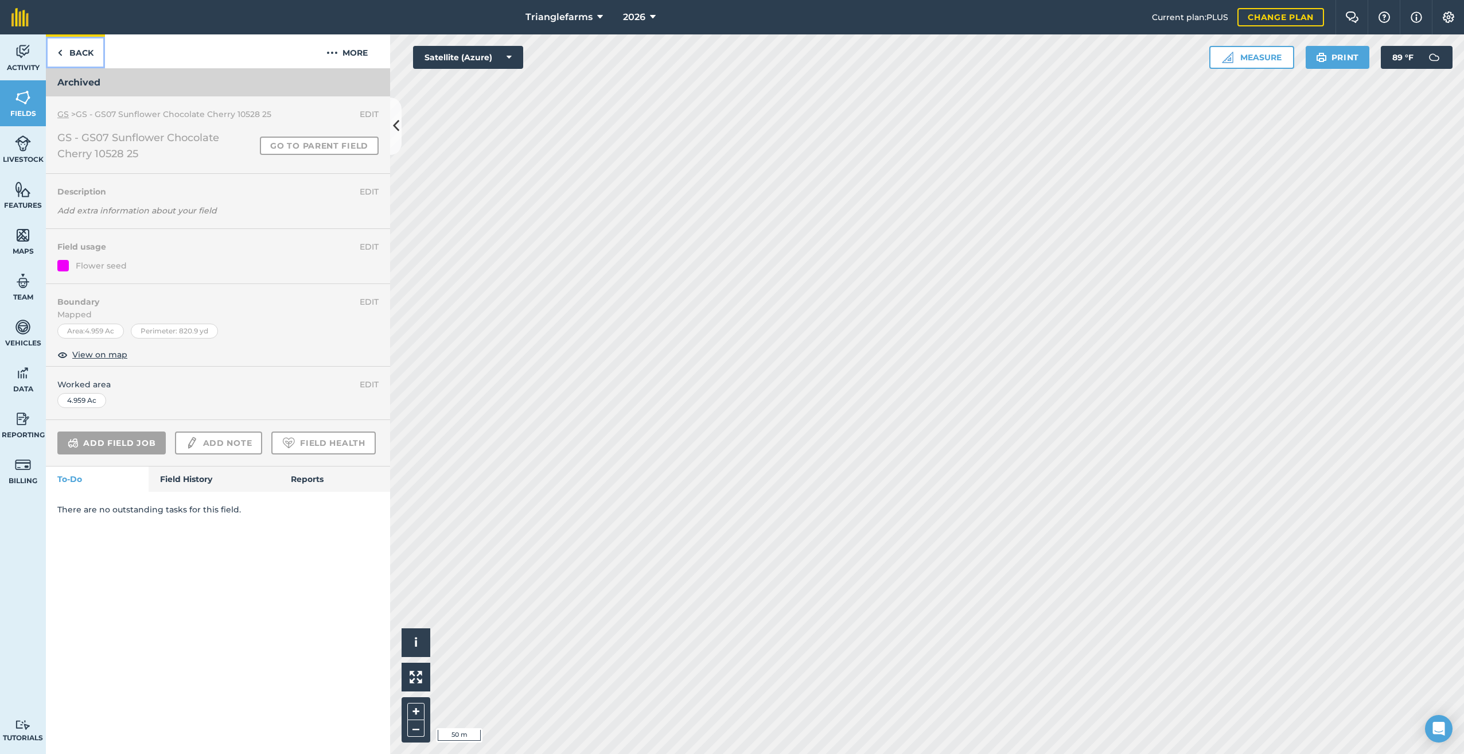
click at [57, 50] on link "Back" at bounding box center [75, 51] width 59 height 34
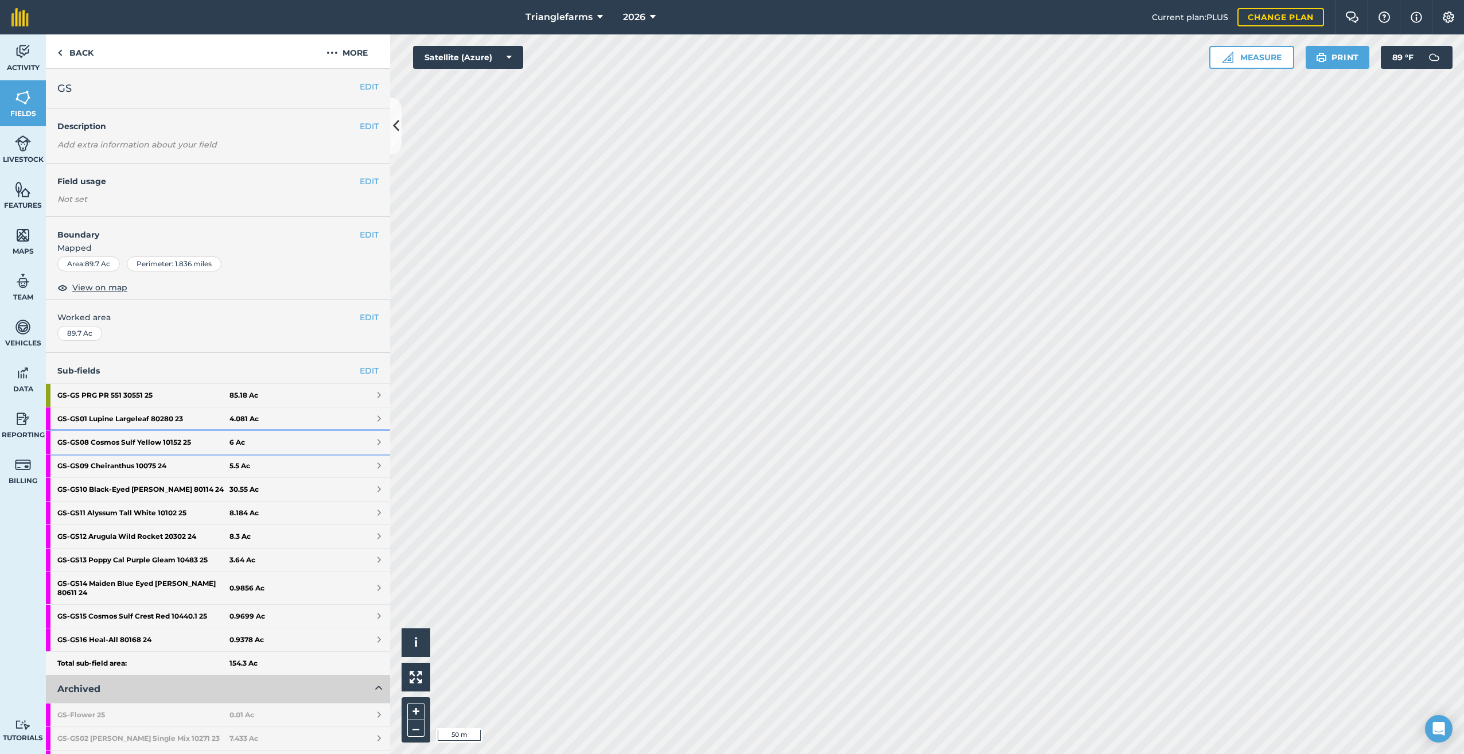
click at [120, 439] on strong "GS - GS08 Cosmos Sulf Yellow 10152 25" at bounding box center [143, 442] width 172 height 23
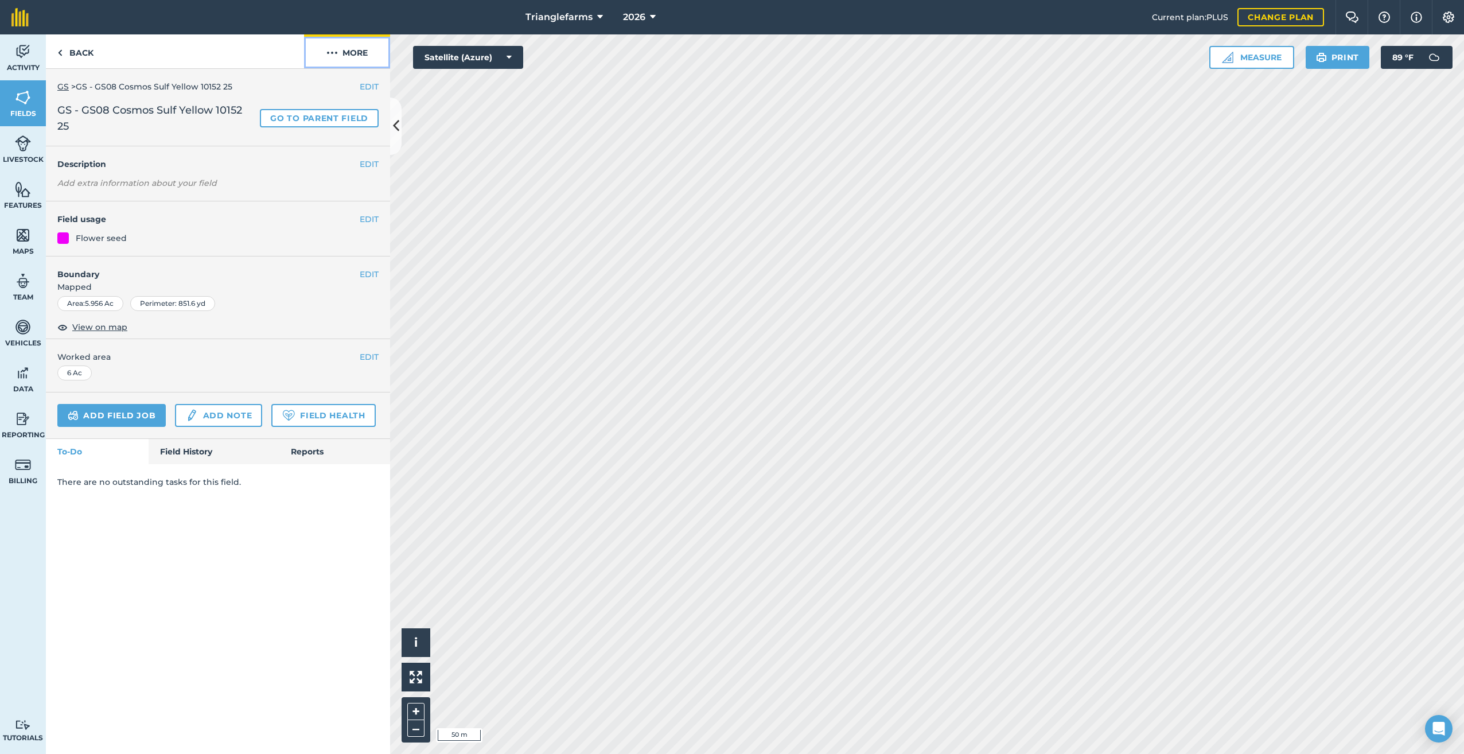
click at [336, 54] on img at bounding box center [331, 53] width 11 height 14
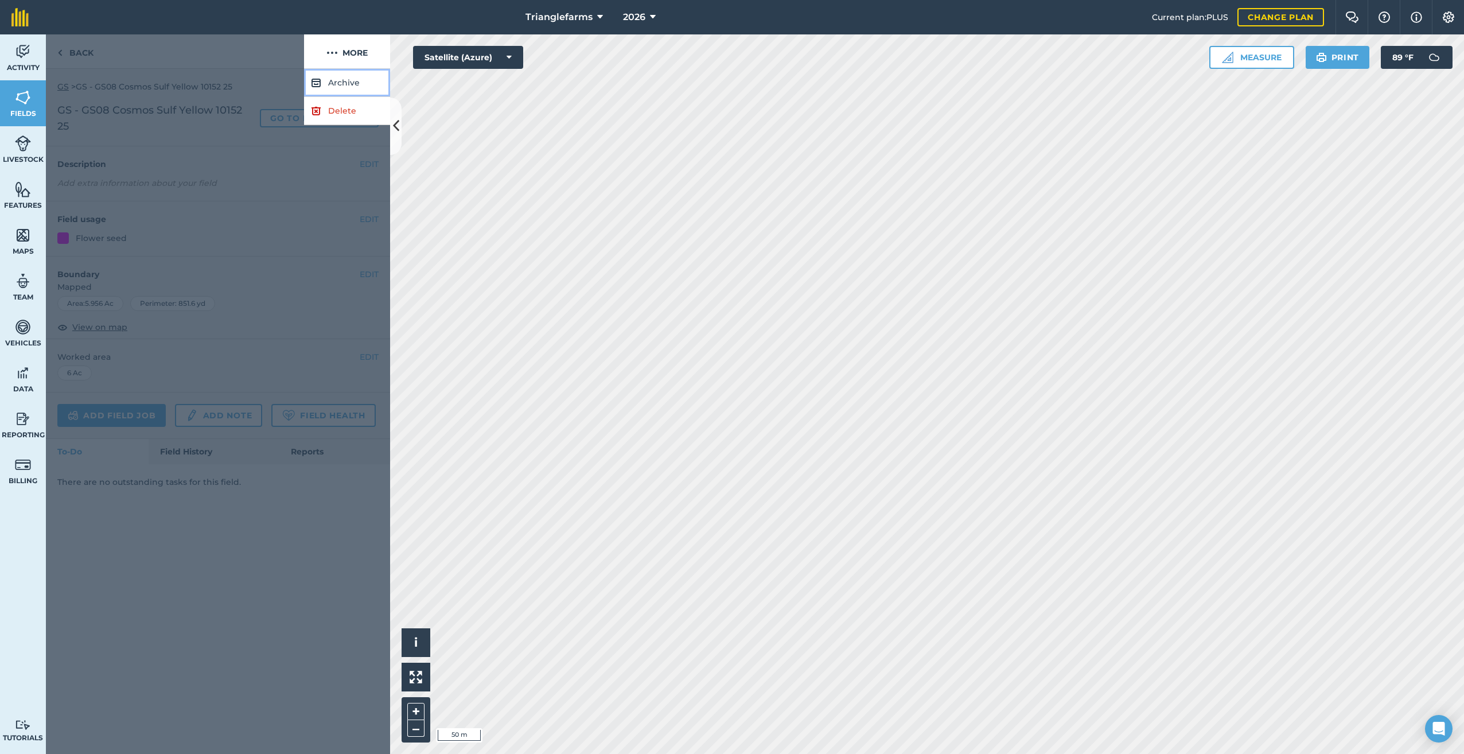
click at [336, 79] on button "Archive" at bounding box center [347, 83] width 86 height 28
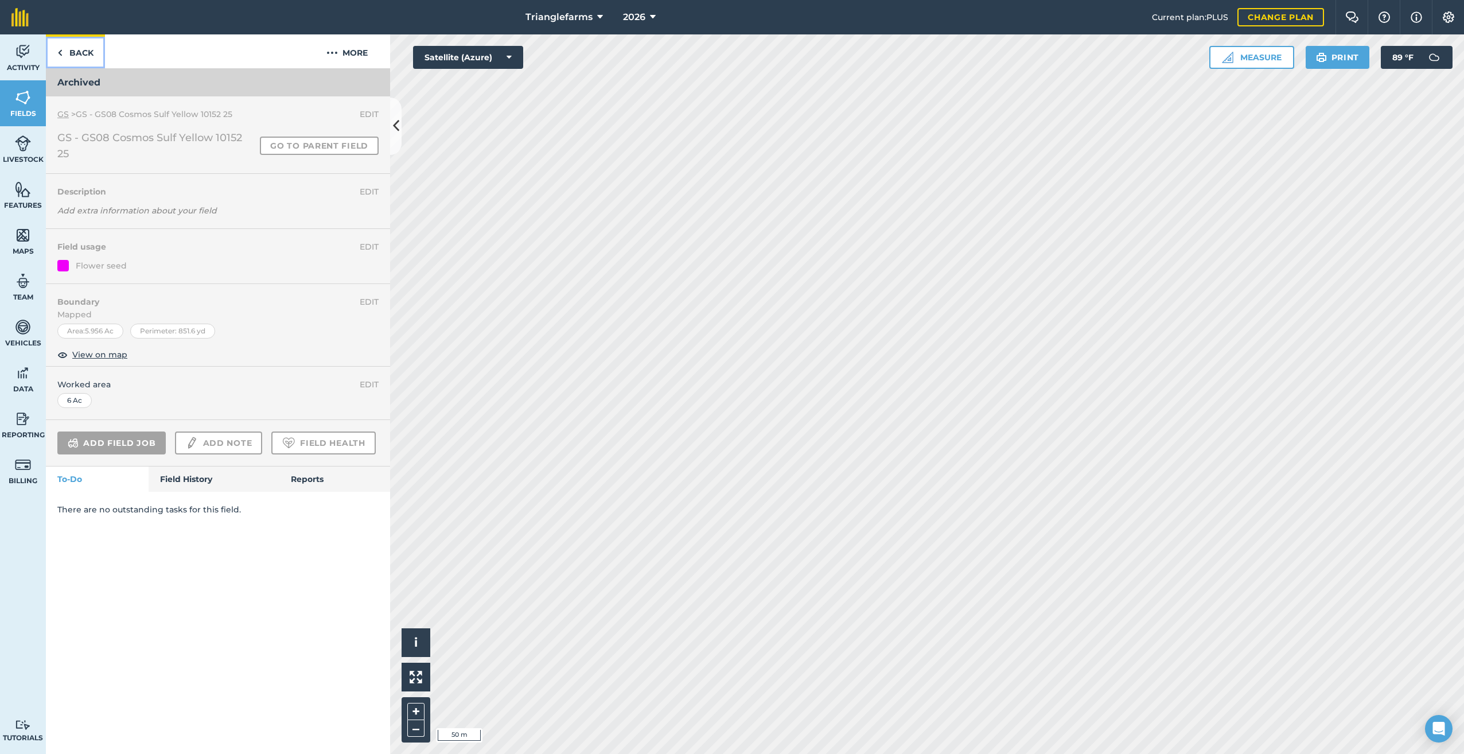
click at [61, 53] on img at bounding box center [59, 53] width 5 height 14
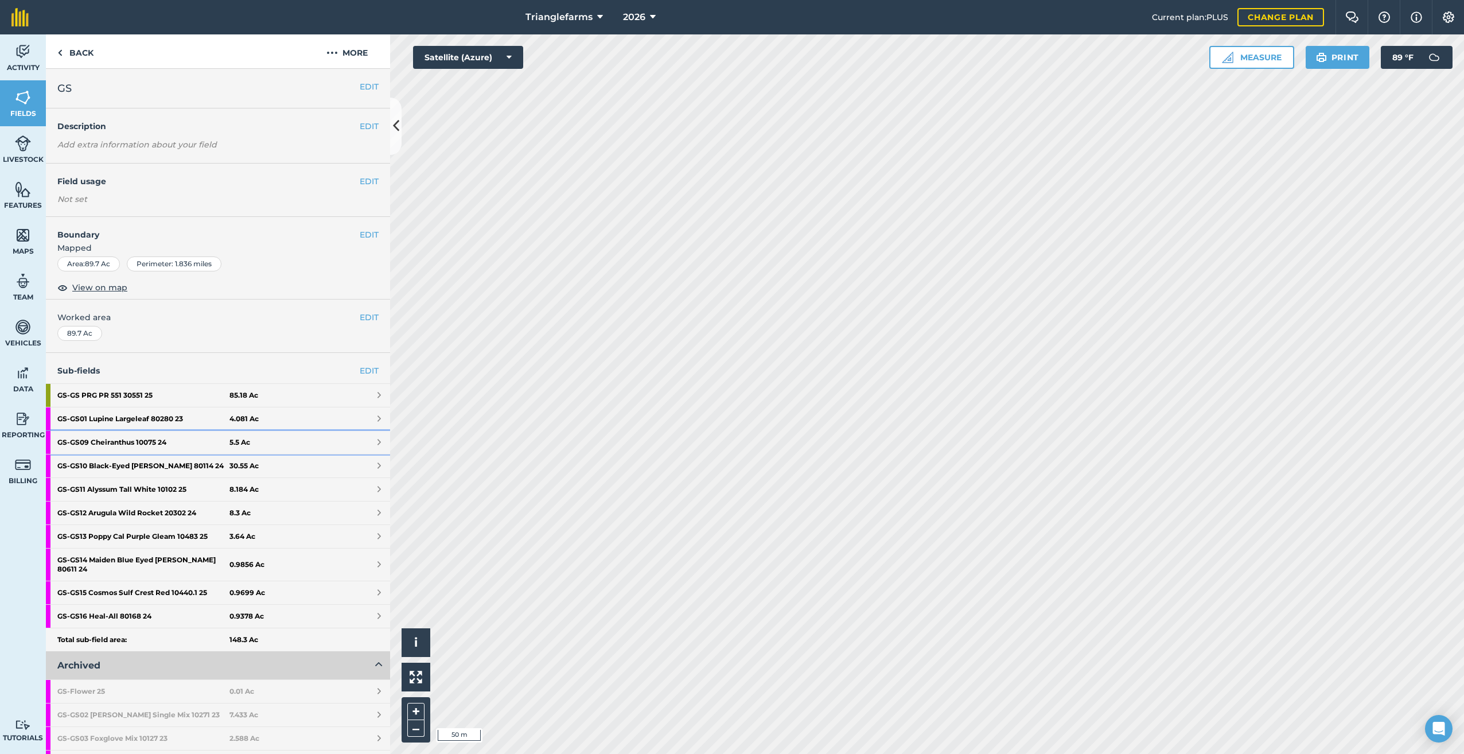
drag, startPoint x: 130, startPoint y: 439, endPoint x: 147, endPoint y: 430, distance: 19.2
click at [130, 439] on strong "GS - GS09 Cheiranthus 10075 24" at bounding box center [143, 442] width 172 height 23
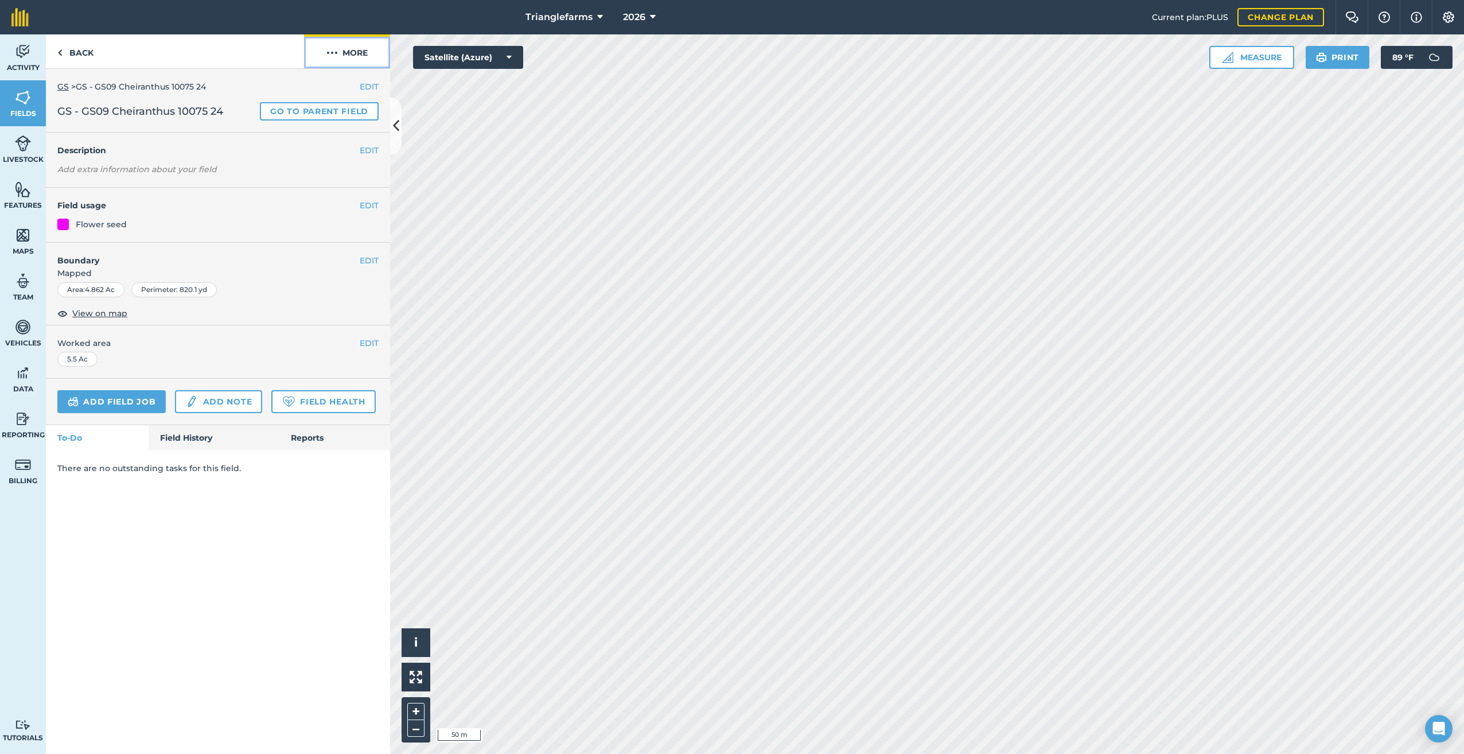
click at [336, 56] on img at bounding box center [331, 53] width 11 height 14
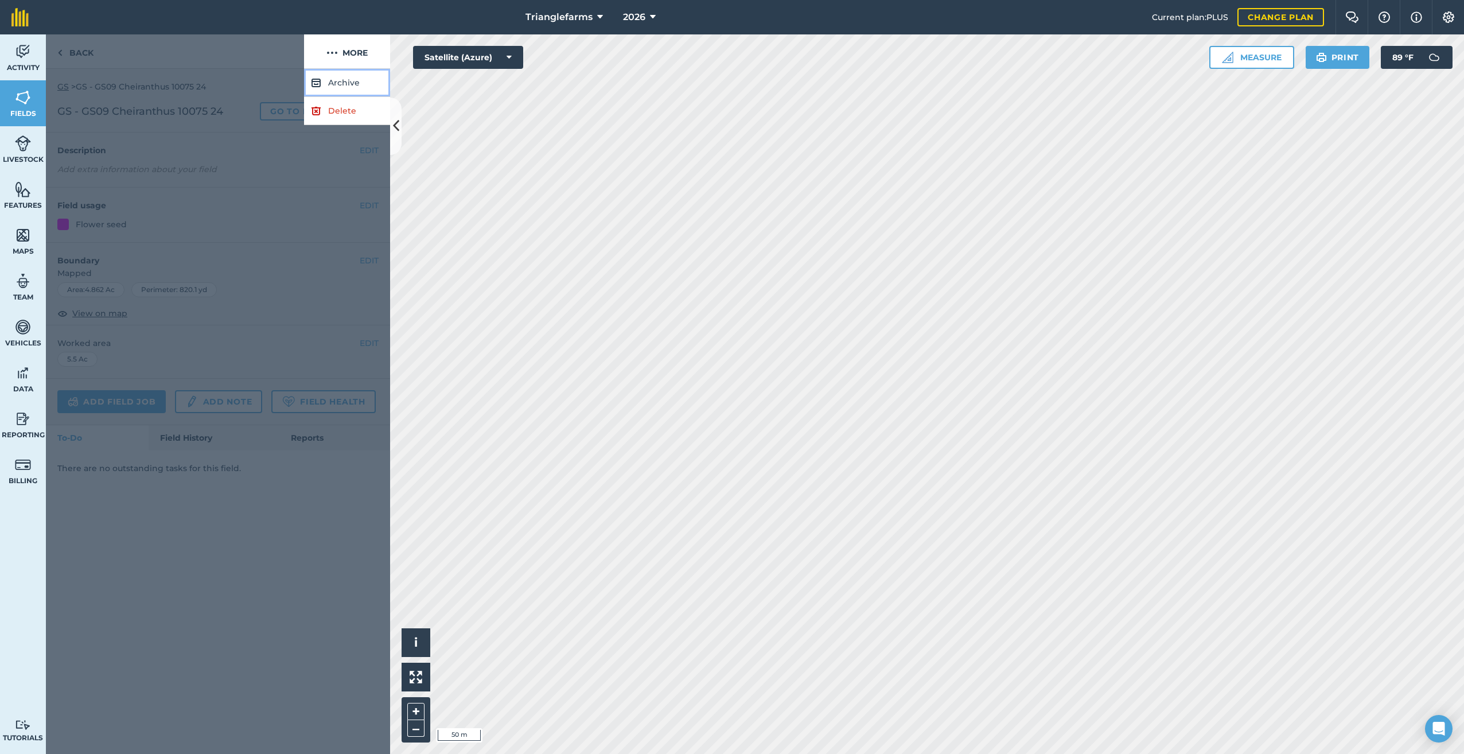
click at [330, 84] on button "Archive" at bounding box center [347, 83] width 86 height 28
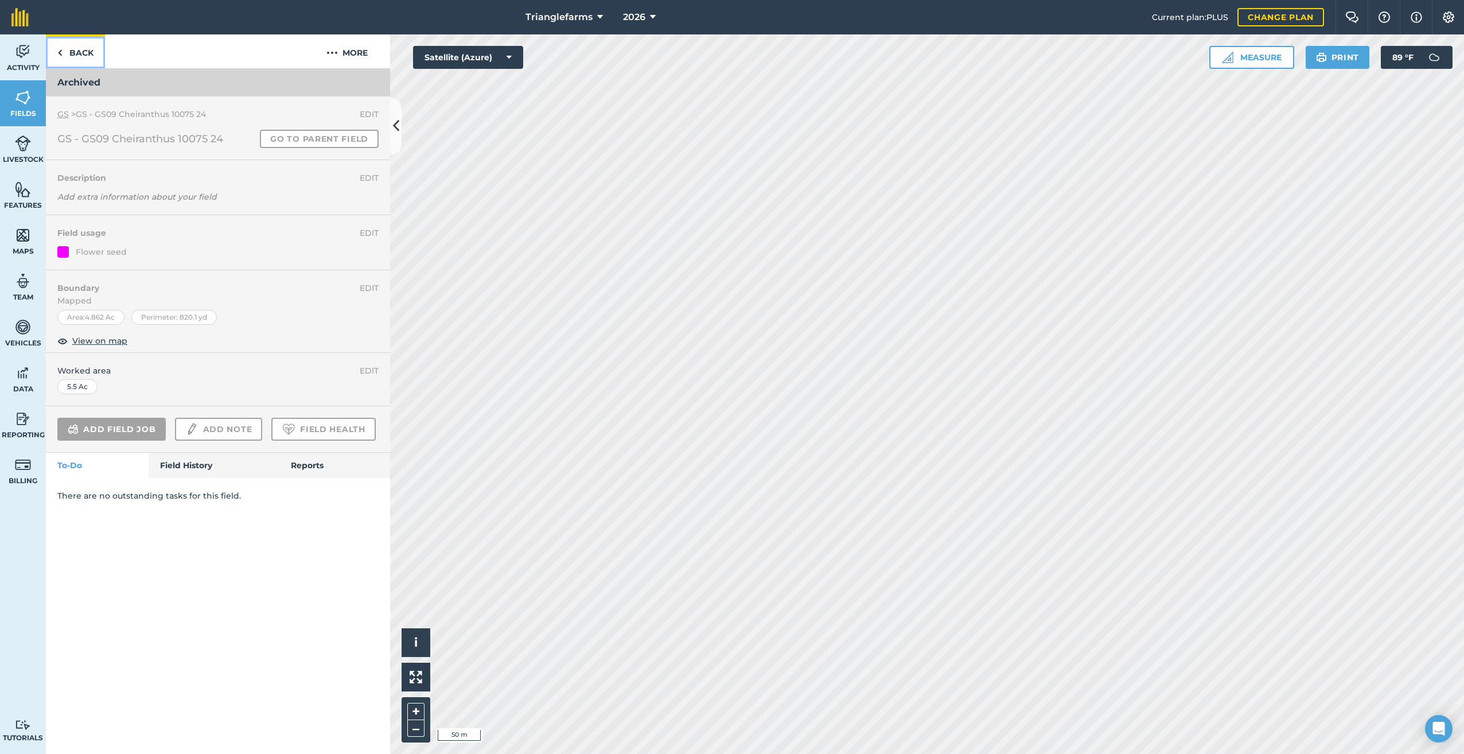
click at [65, 52] on link "Back" at bounding box center [75, 51] width 59 height 34
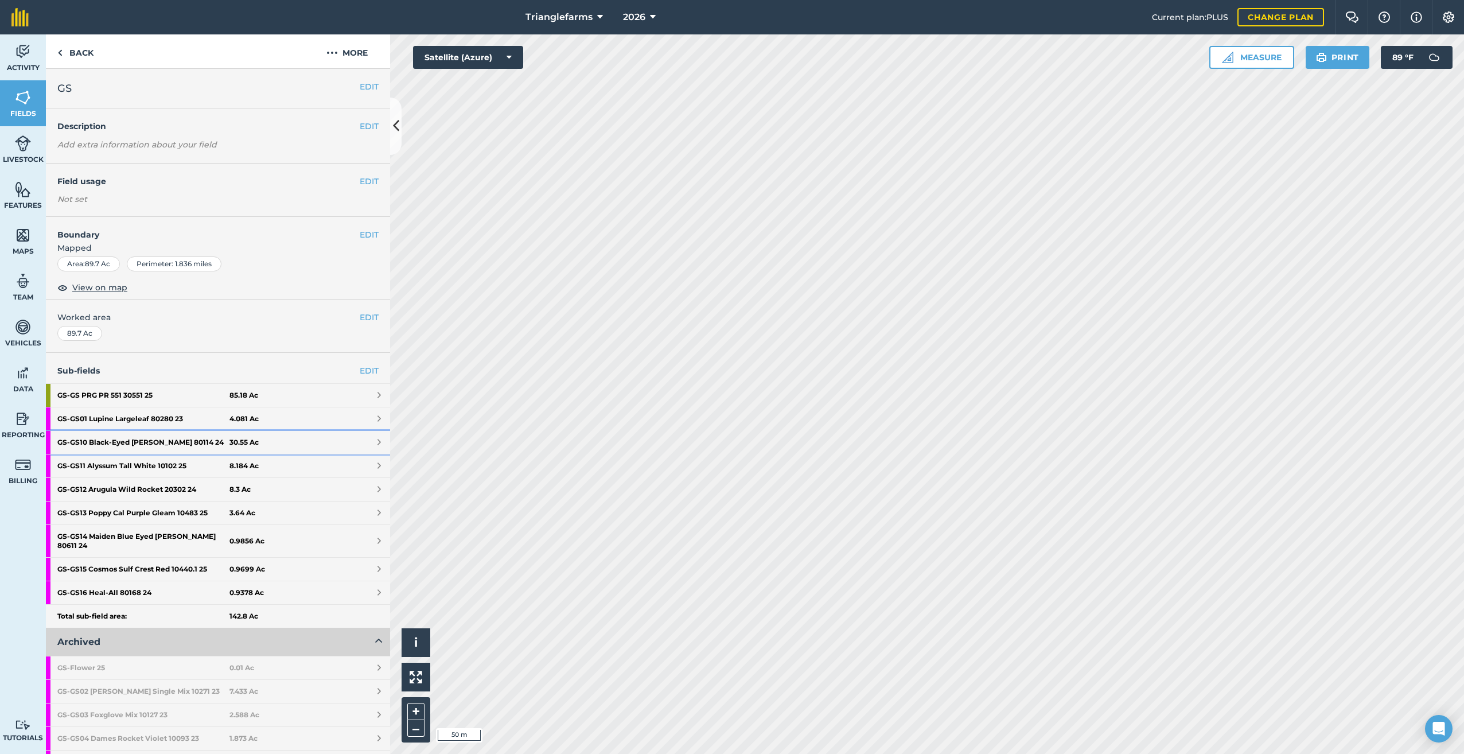
drag, startPoint x: 140, startPoint y: 435, endPoint x: 156, endPoint y: 436, distance: 16.1
click at [140, 436] on strong "GS - GS10 Black-Eyed [PERSON_NAME] 80114 24" at bounding box center [143, 442] width 172 height 23
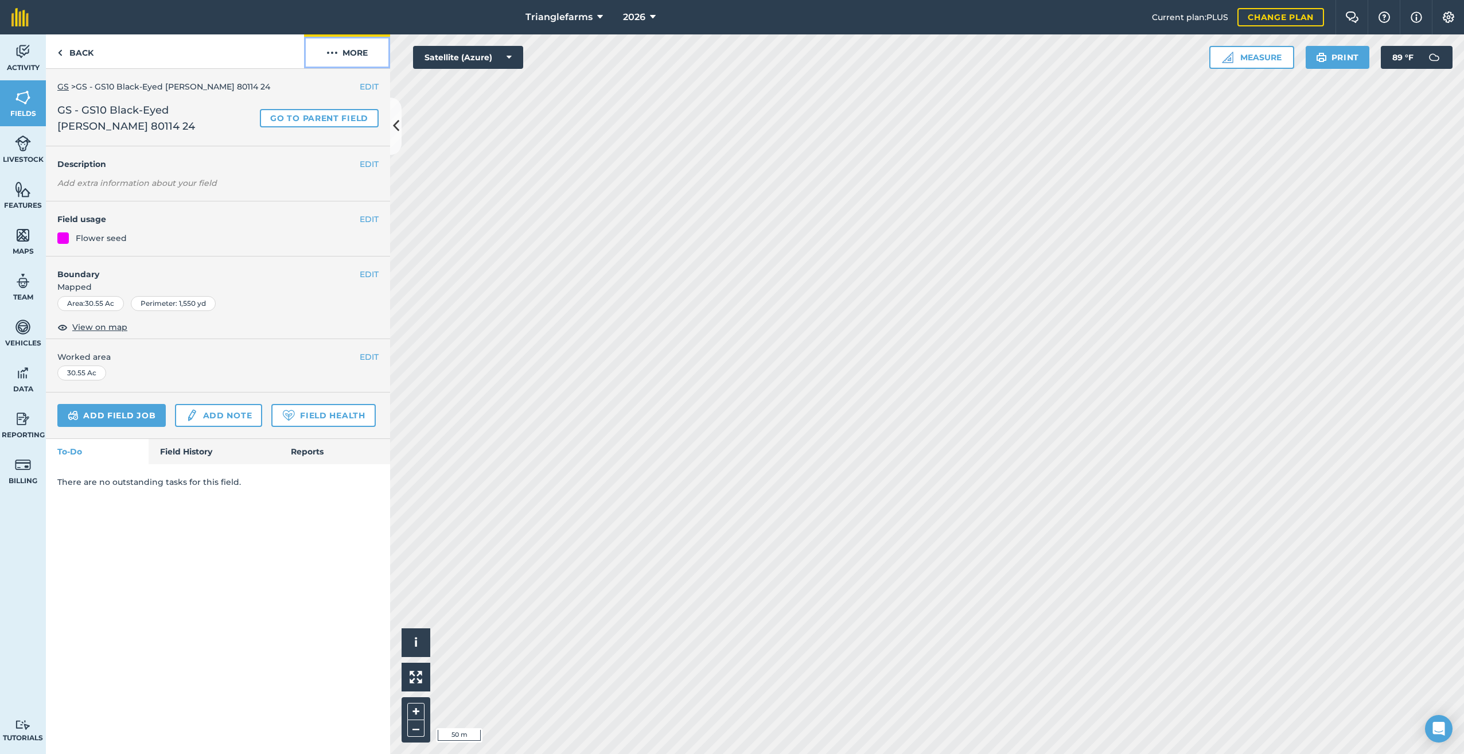
click at [341, 52] on button "More" at bounding box center [347, 51] width 86 height 34
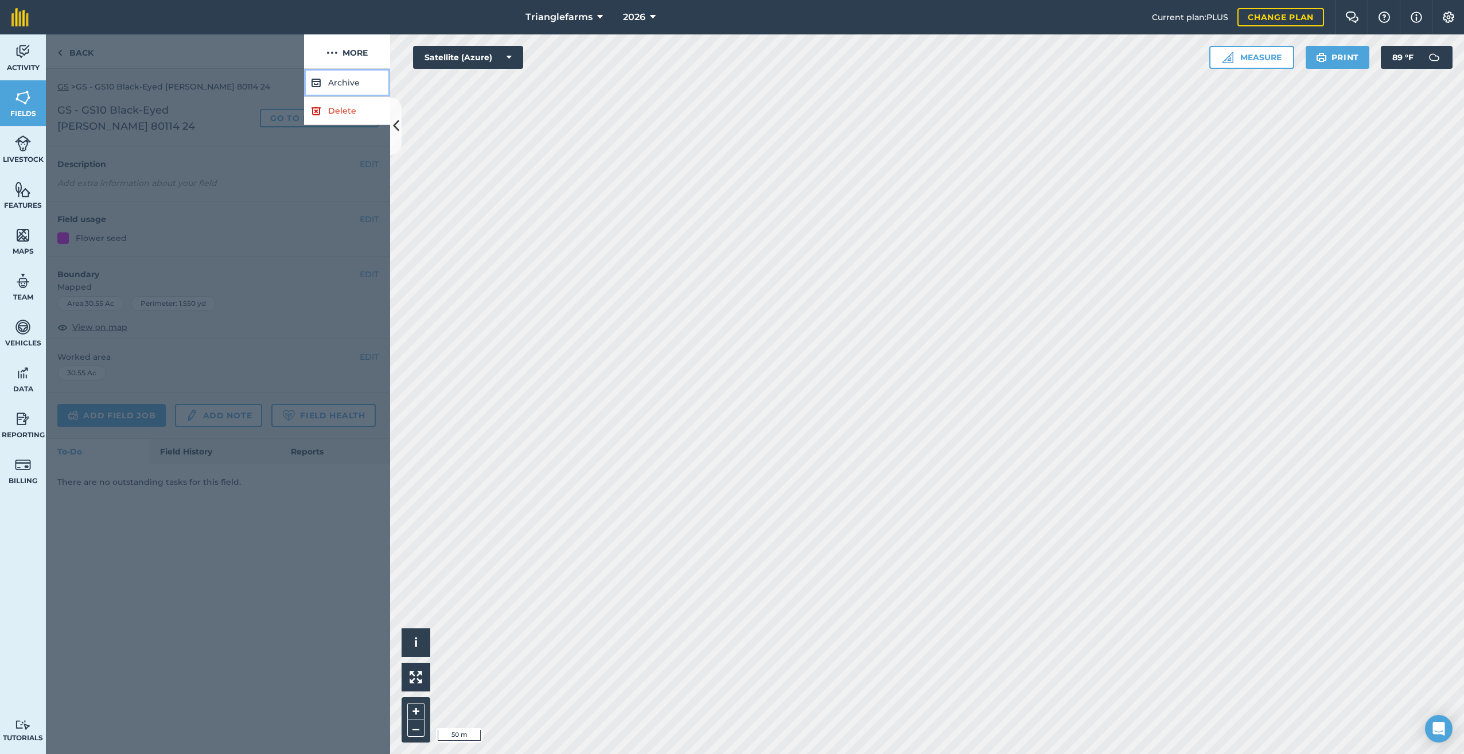
click at [337, 83] on button "Archive" at bounding box center [347, 83] width 86 height 28
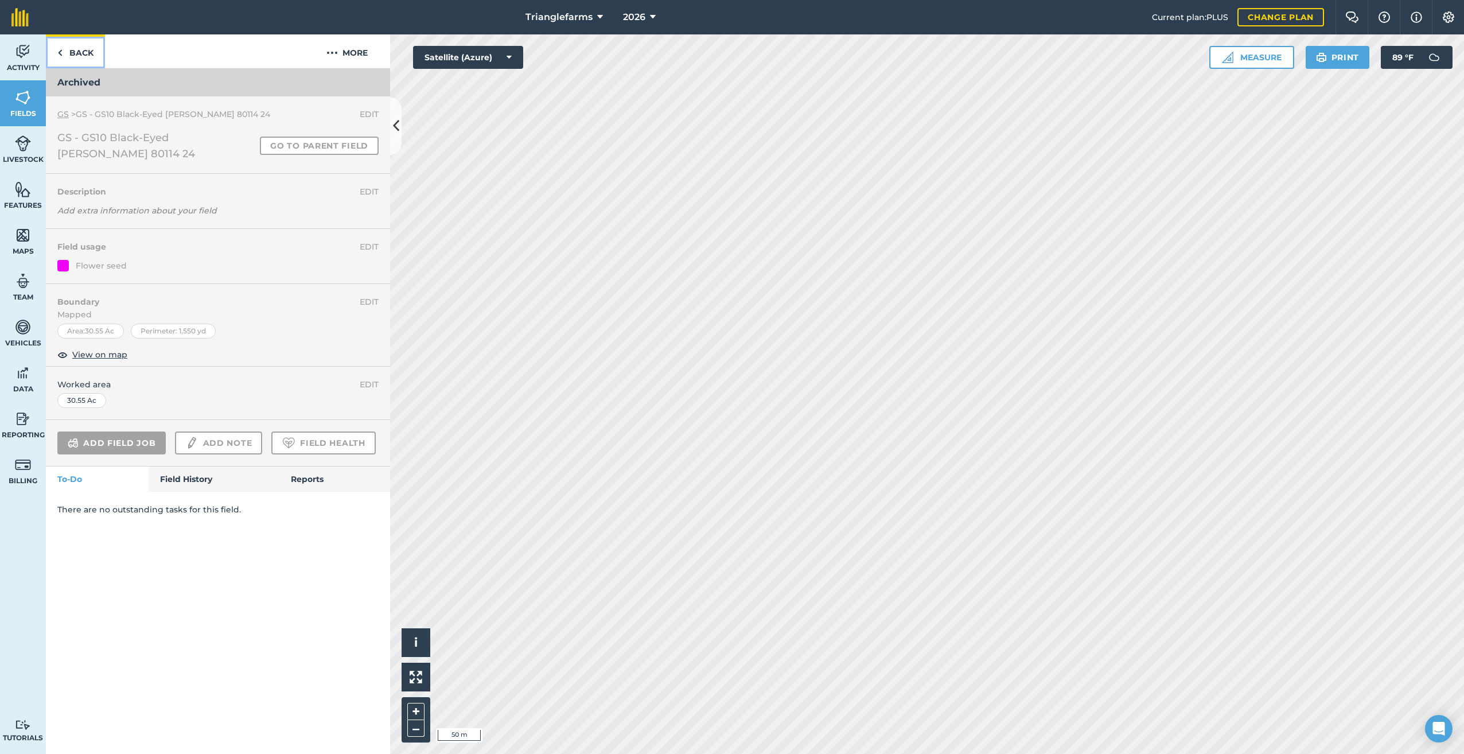
click at [62, 56] on img at bounding box center [59, 53] width 5 height 14
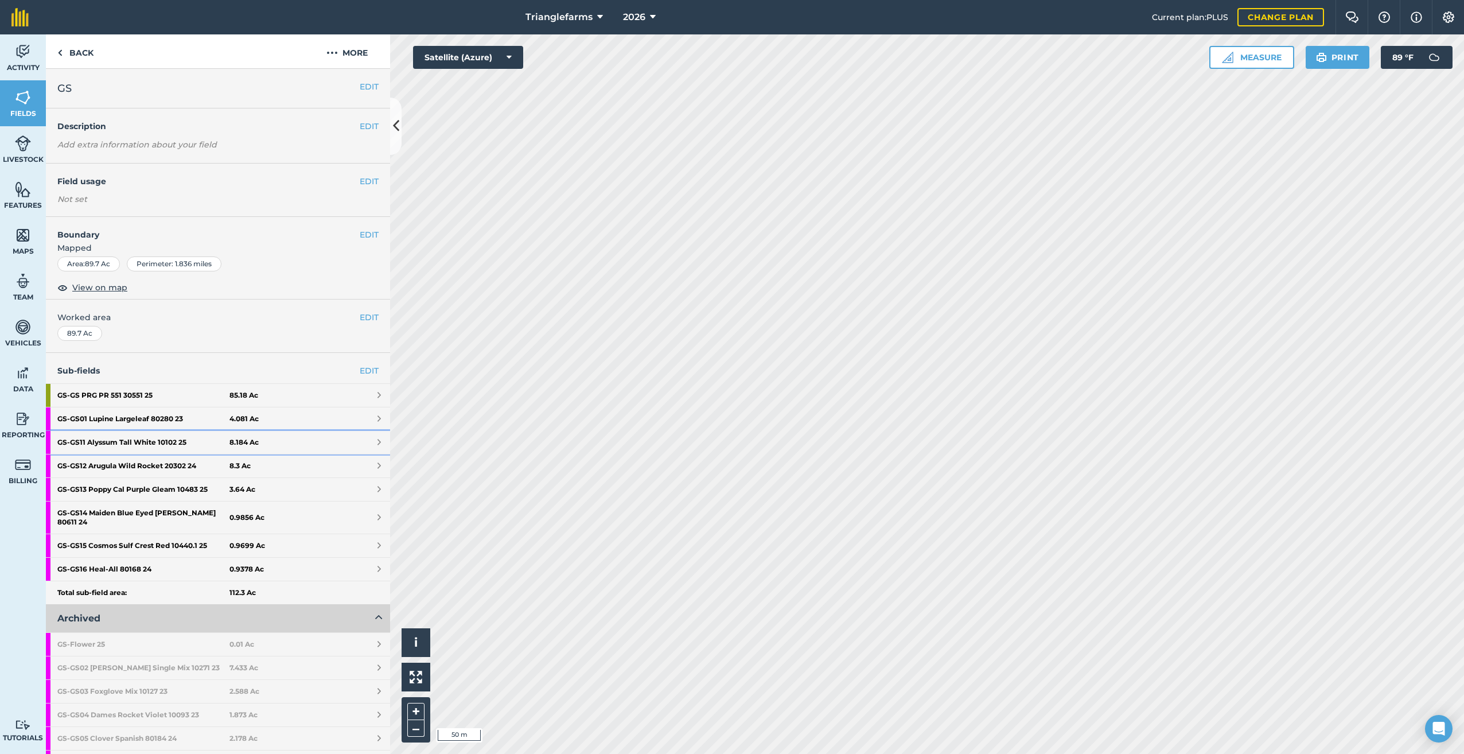
click at [126, 439] on strong "GS - GS11 Alyssum Tall White 10102 25" at bounding box center [143, 442] width 172 height 23
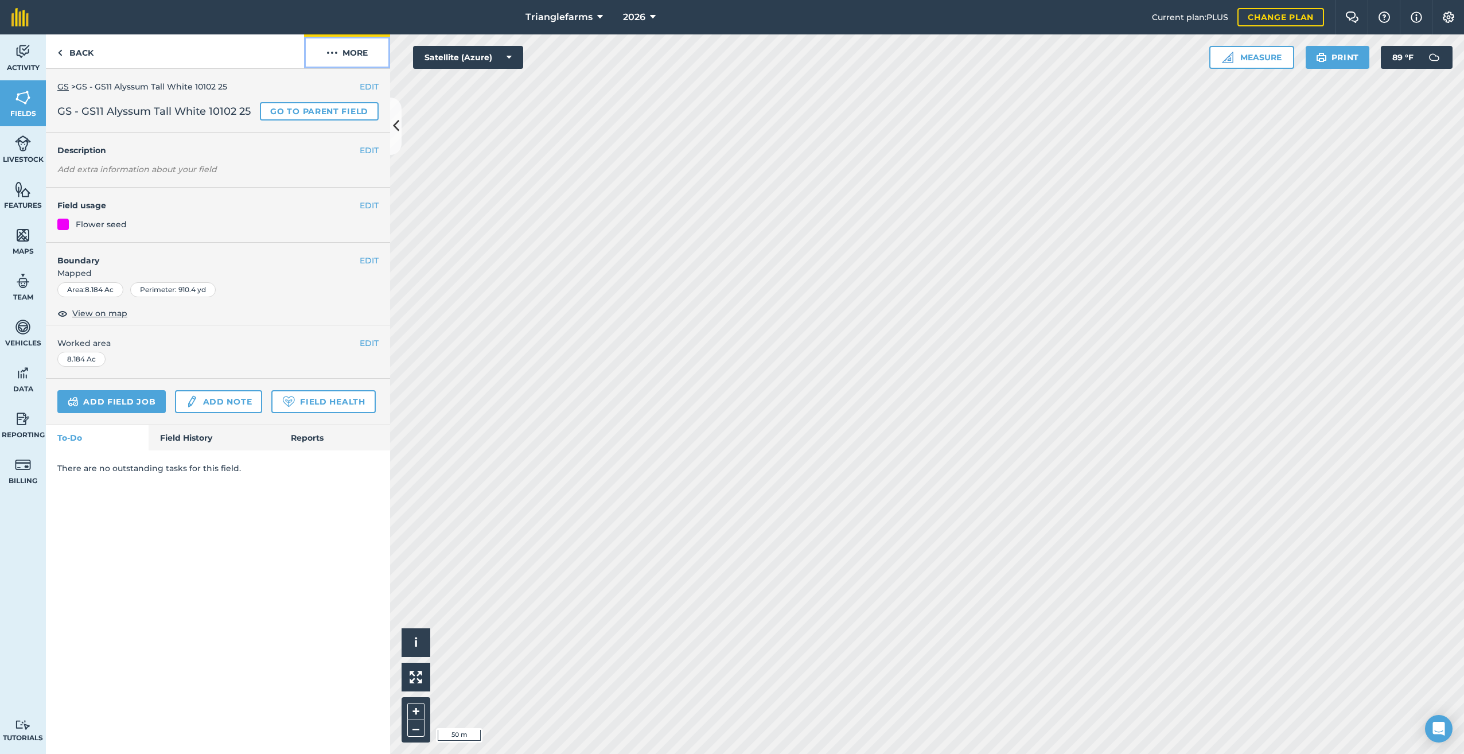
click at [335, 54] on img at bounding box center [331, 53] width 11 height 14
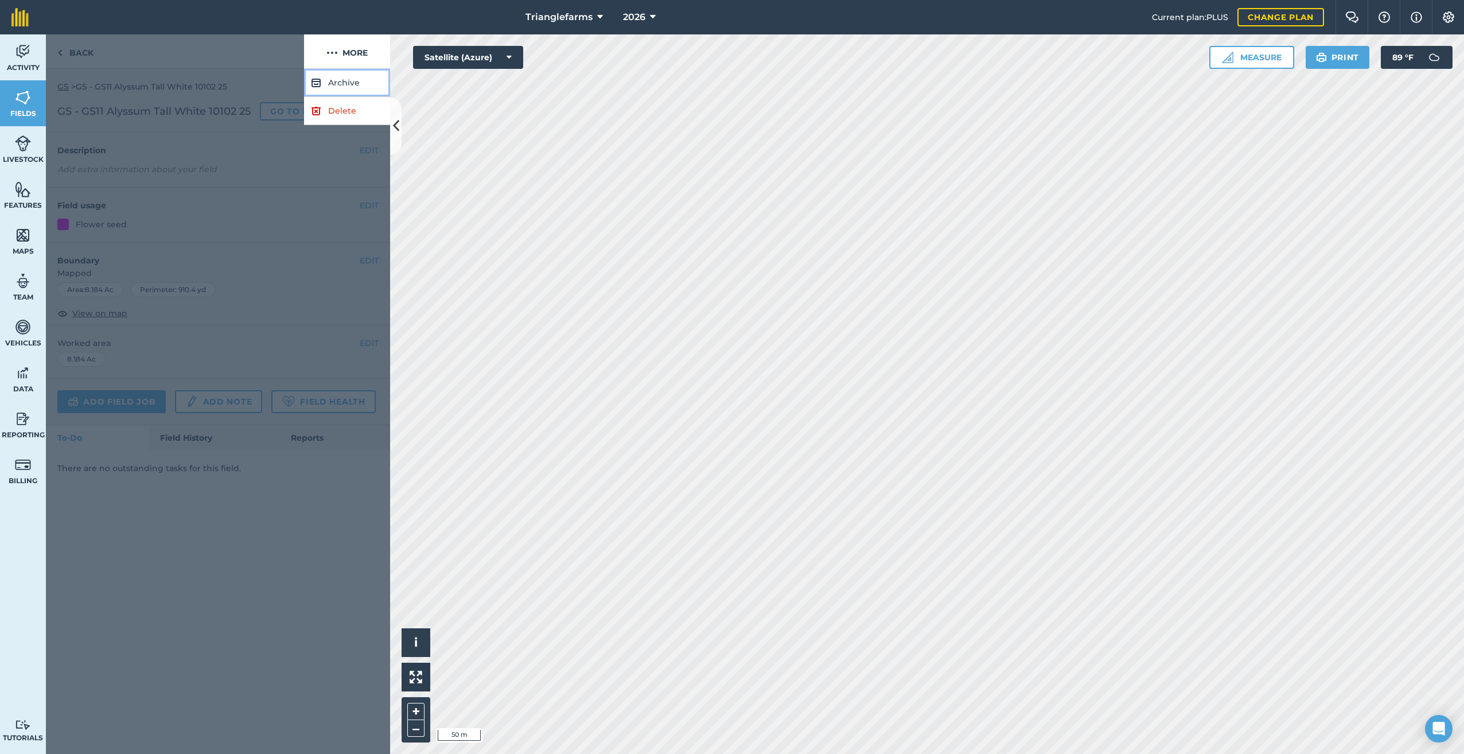
click at [339, 86] on button "Archive" at bounding box center [347, 83] width 86 height 28
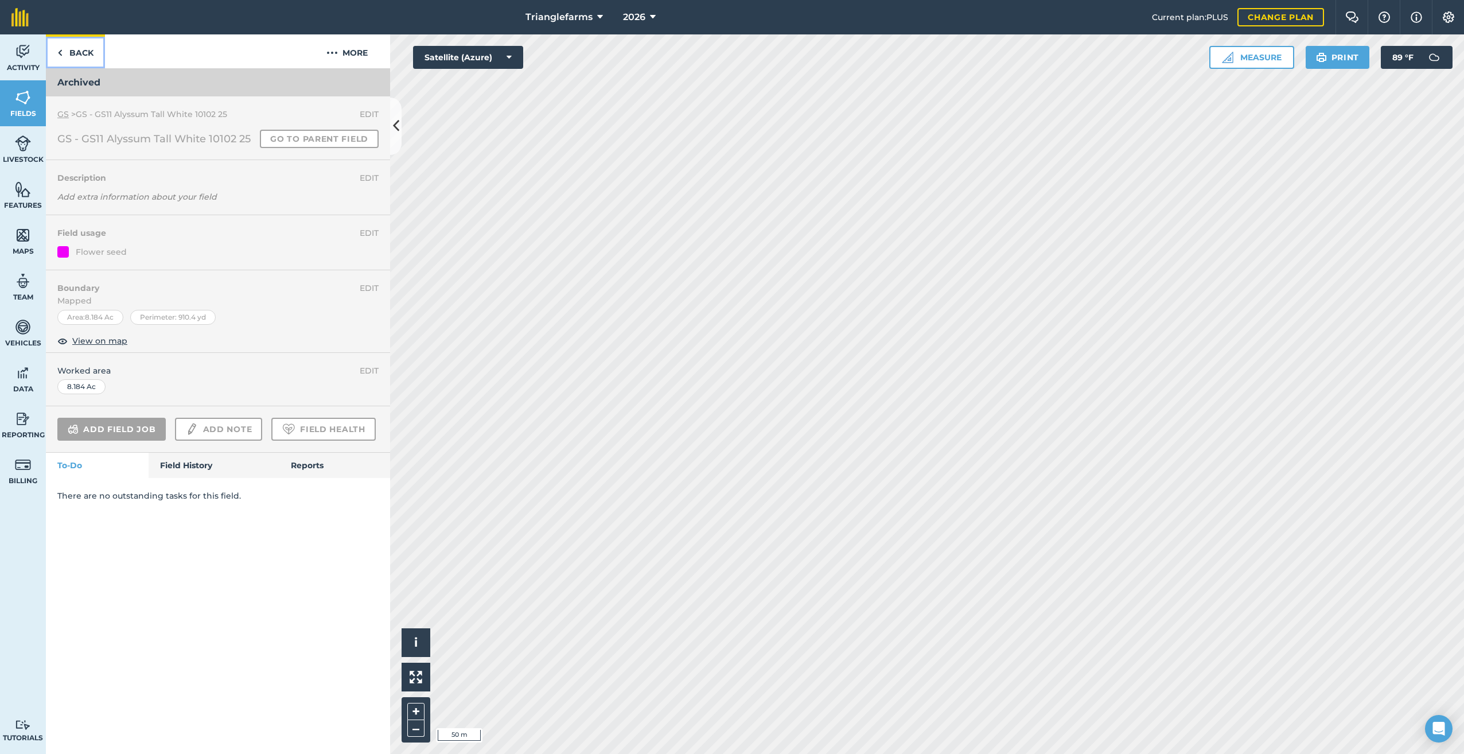
click at [60, 49] on img at bounding box center [59, 53] width 5 height 14
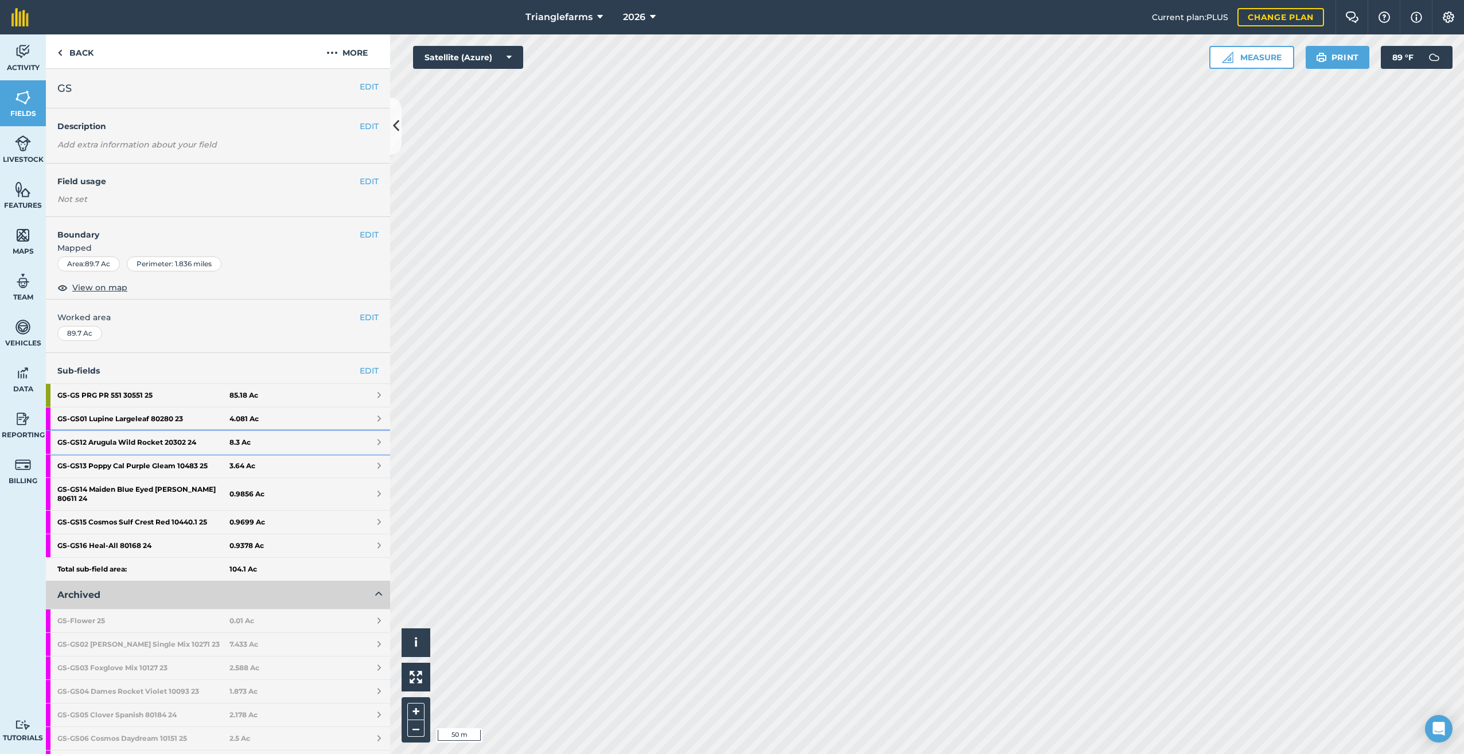
click at [147, 439] on strong "GS - GS12 Arugula Wild Rocket 20302 24" at bounding box center [143, 442] width 172 height 23
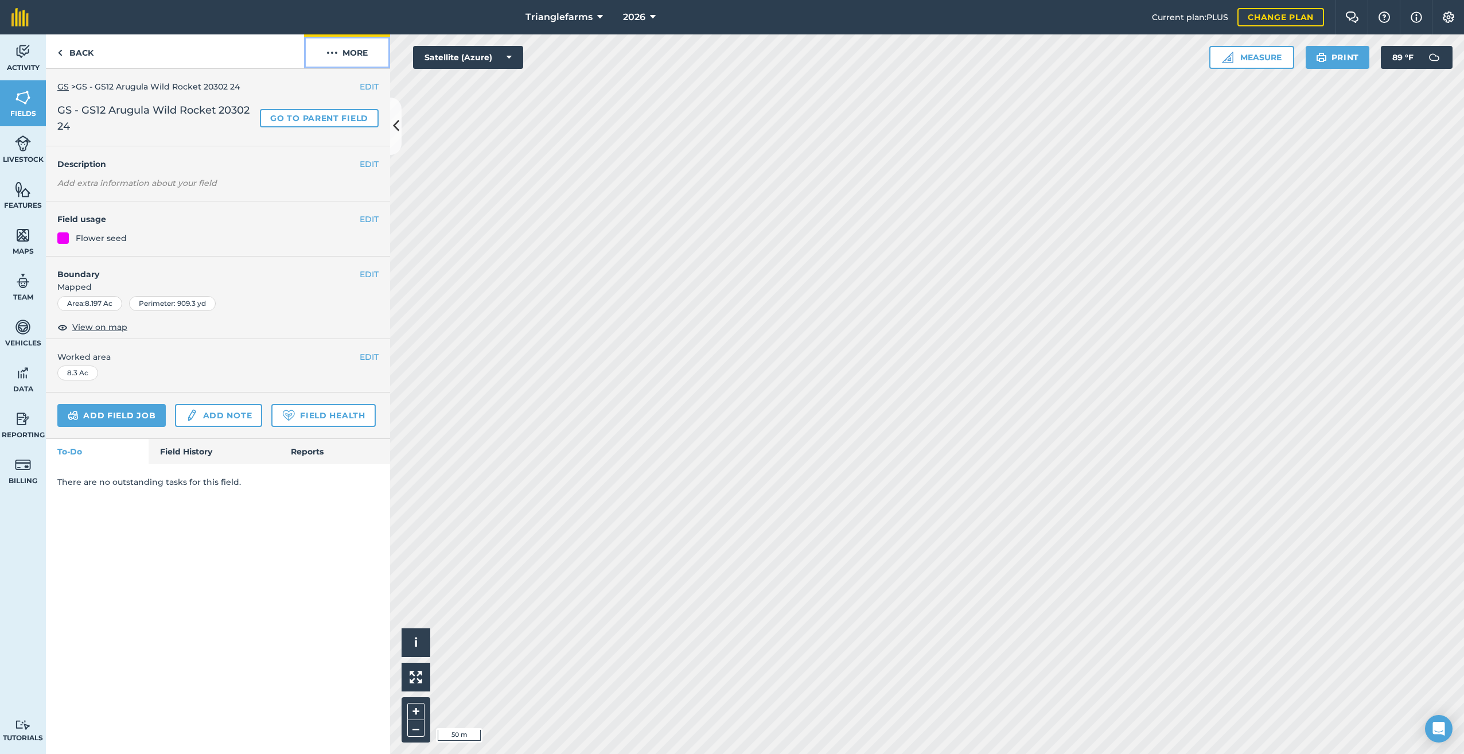
click at [330, 41] on button "More" at bounding box center [347, 51] width 86 height 34
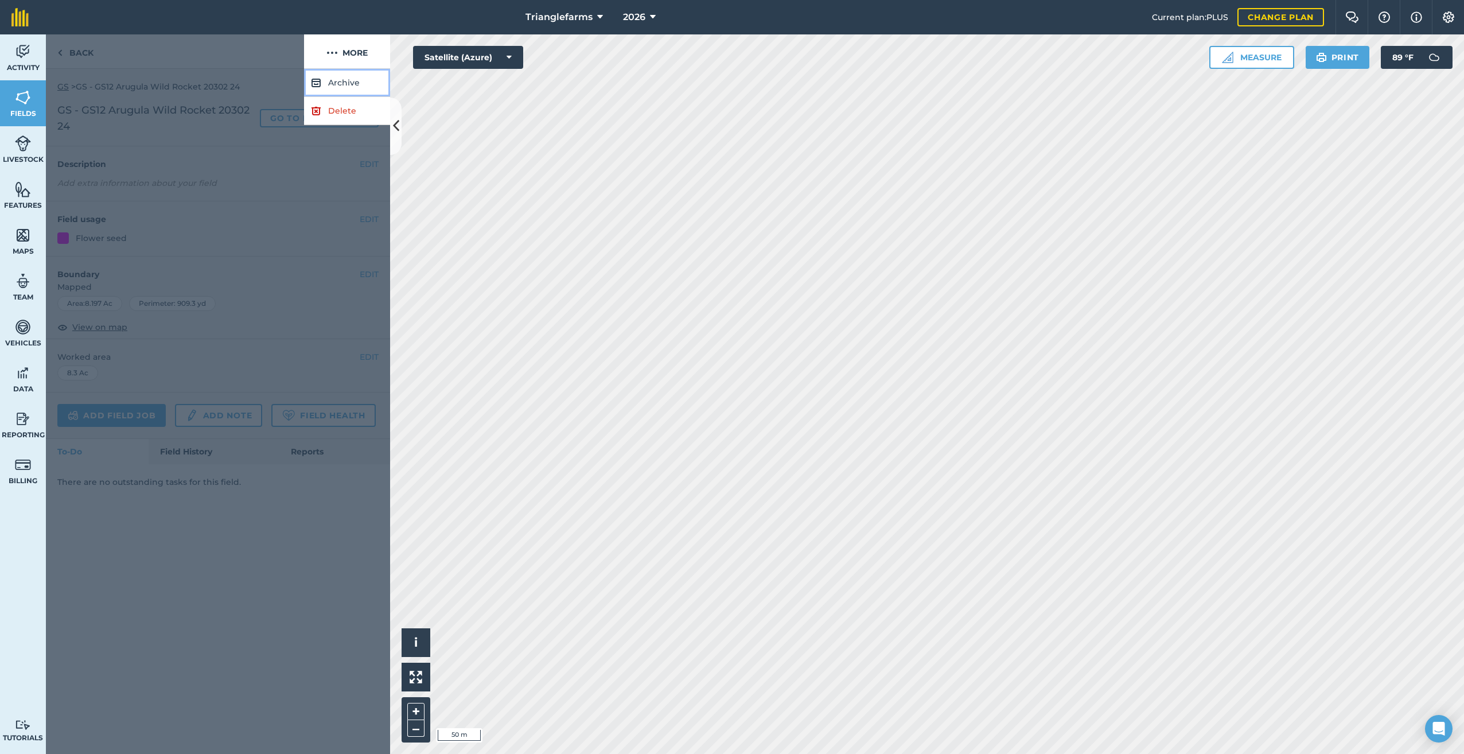
click at [348, 73] on button "Archive" at bounding box center [347, 83] width 86 height 28
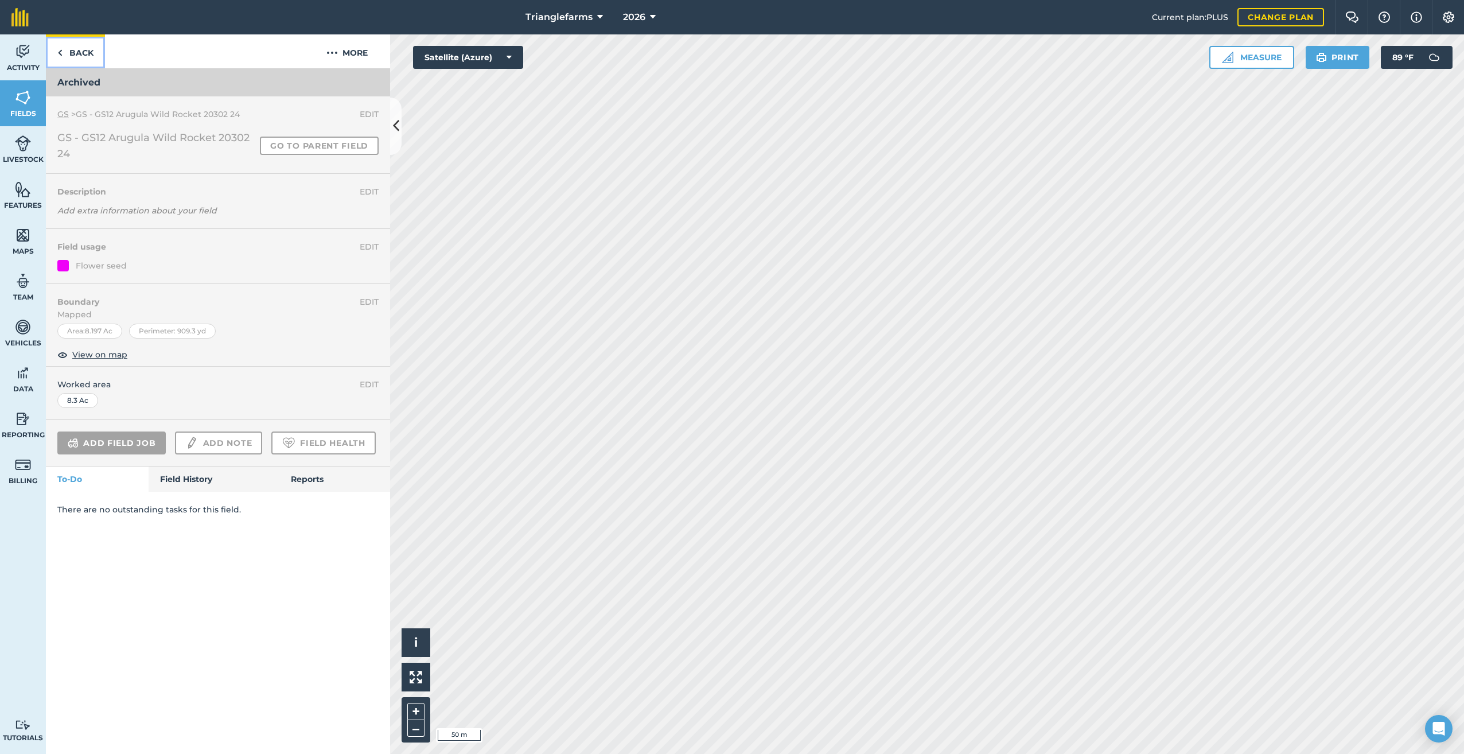
drag, startPoint x: 60, startPoint y: 52, endPoint x: 104, endPoint y: 115, distance: 77.5
click at [60, 53] on img at bounding box center [59, 53] width 5 height 14
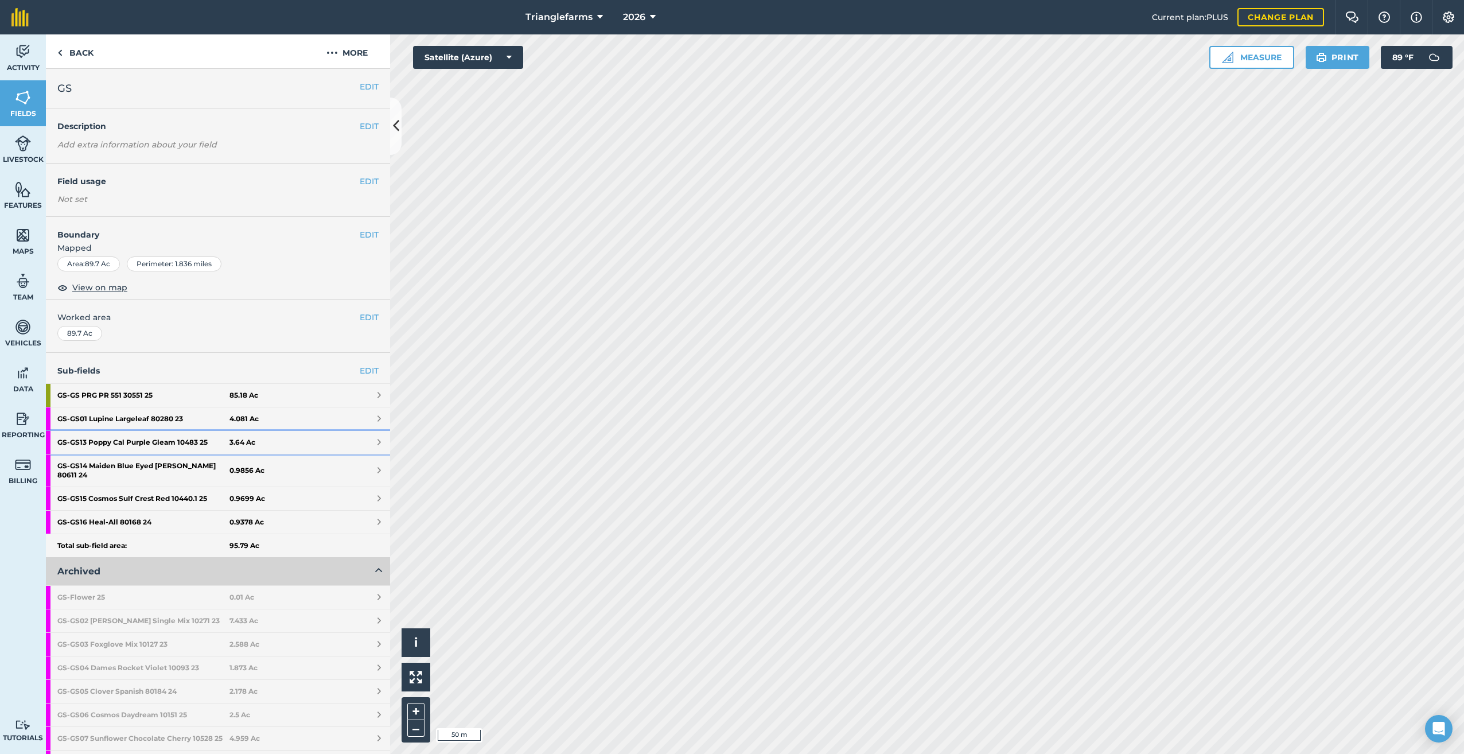
click at [169, 442] on strong "GS - GS13 Poppy Cal Purple Gleam 10483 25" at bounding box center [143, 442] width 172 height 23
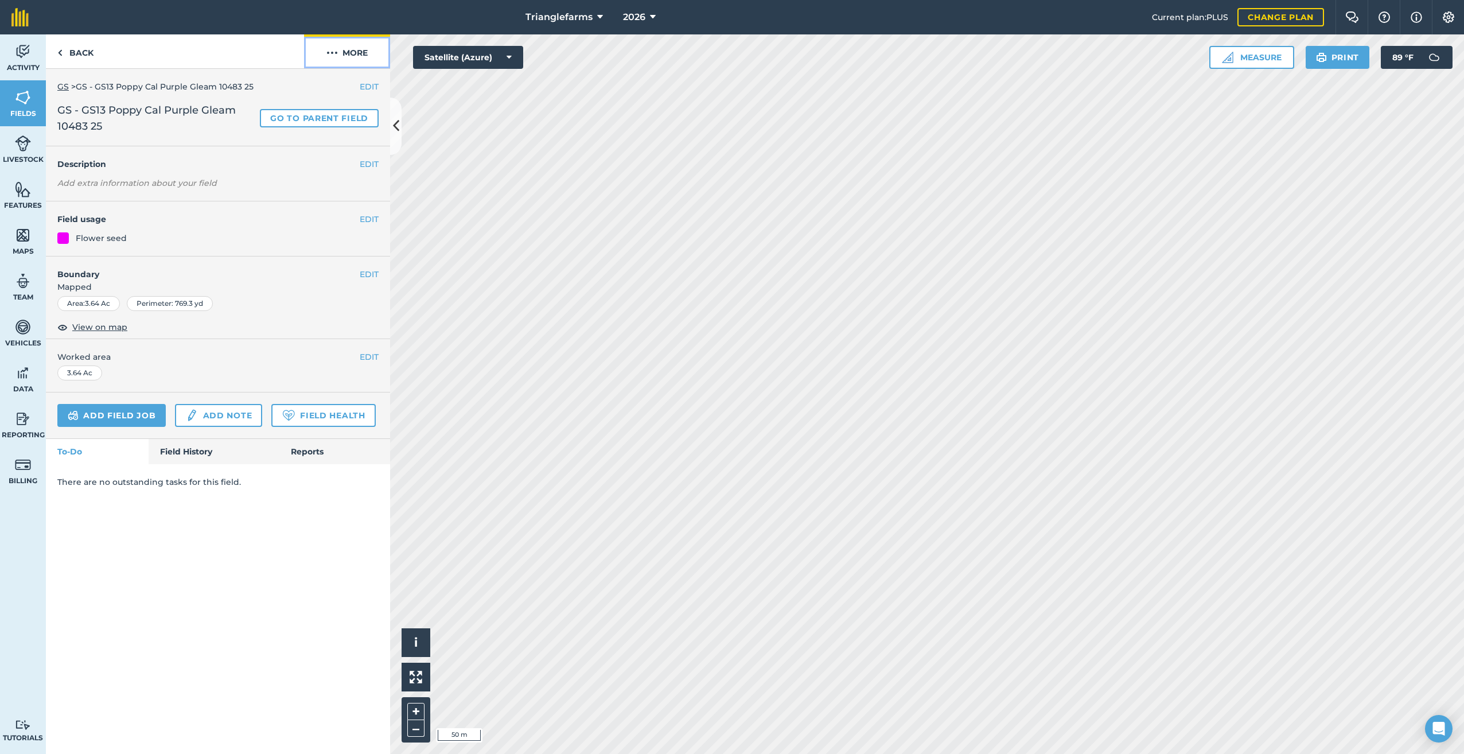
click at [333, 56] on img at bounding box center [331, 53] width 11 height 14
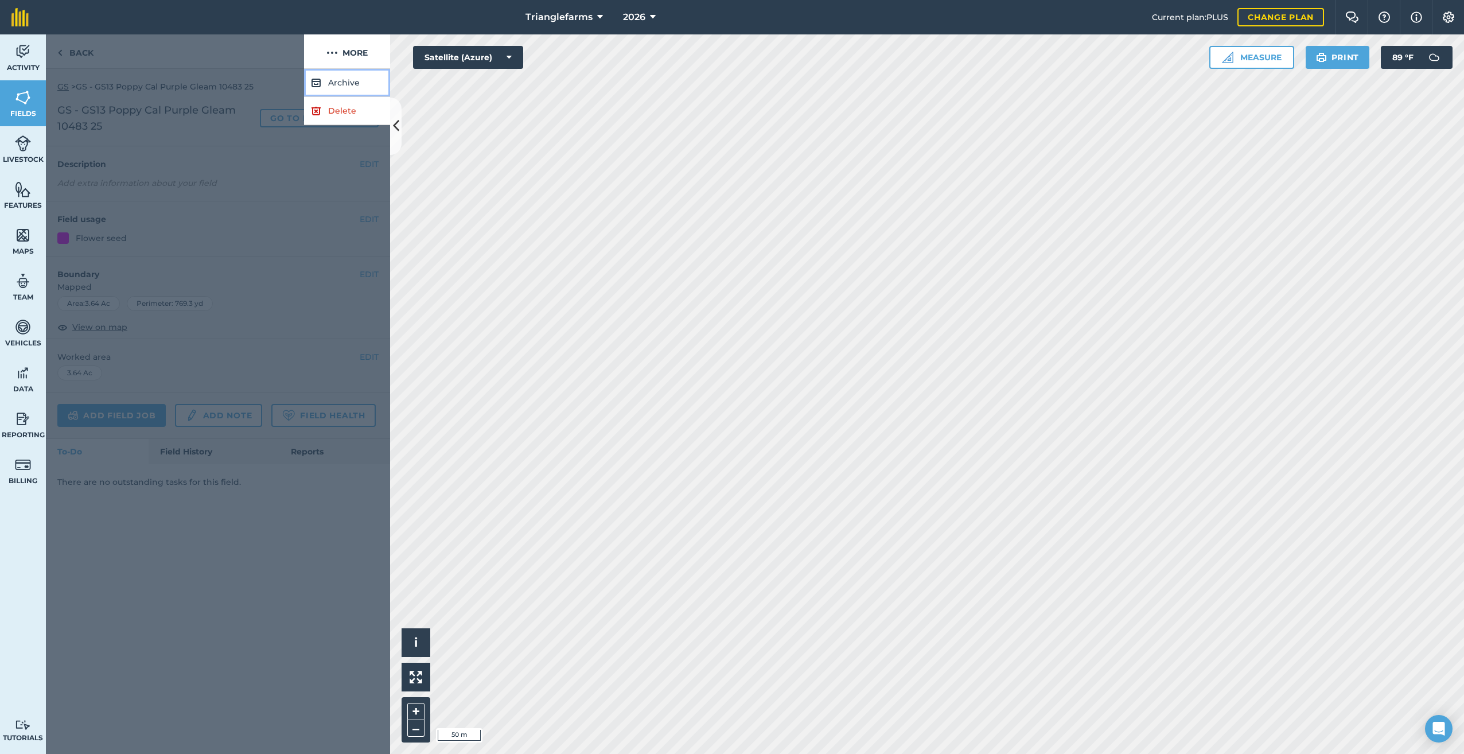
click at [349, 79] on button "Archive" at bounding box center [347, 83] width 86 height 28
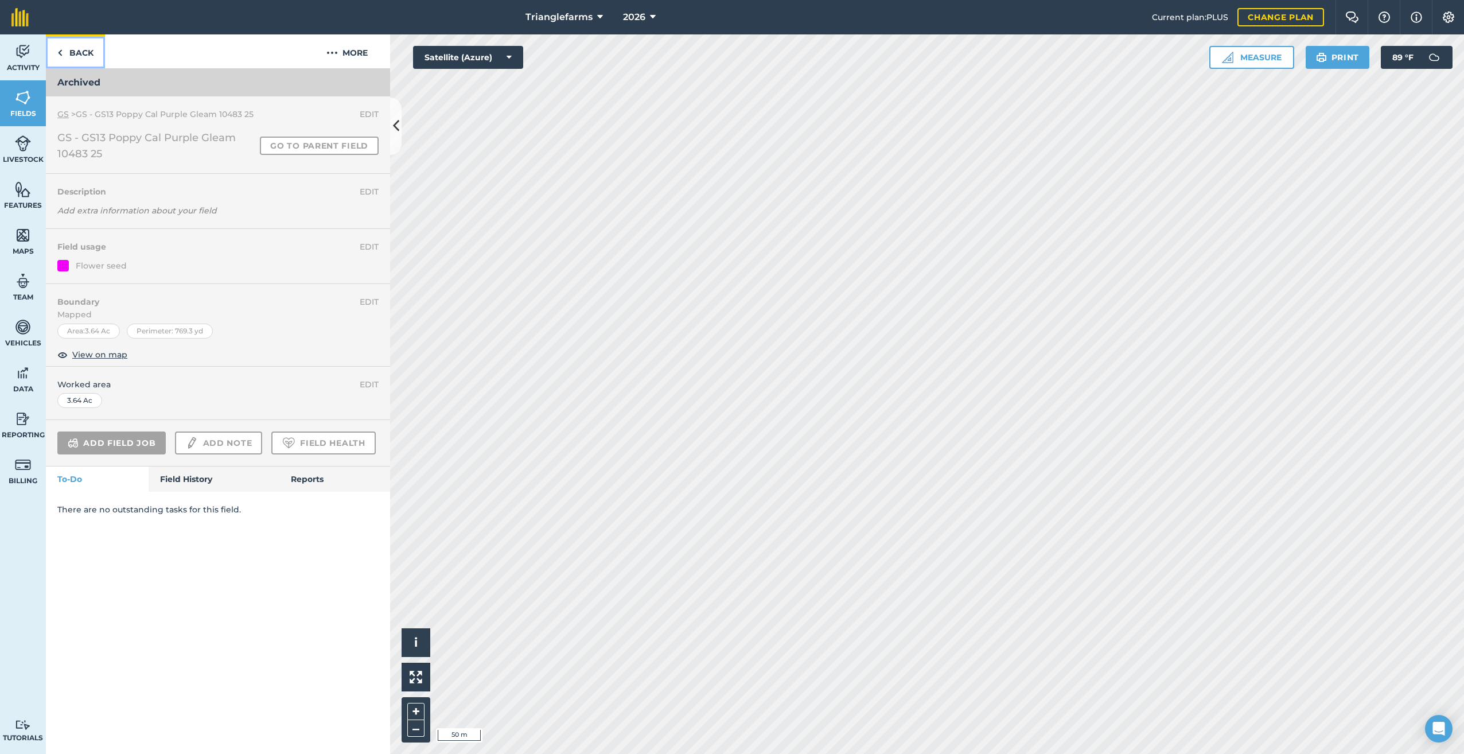
click at [55, 51] on link "Back" at bounding box center [75, 51] width 59 height 34
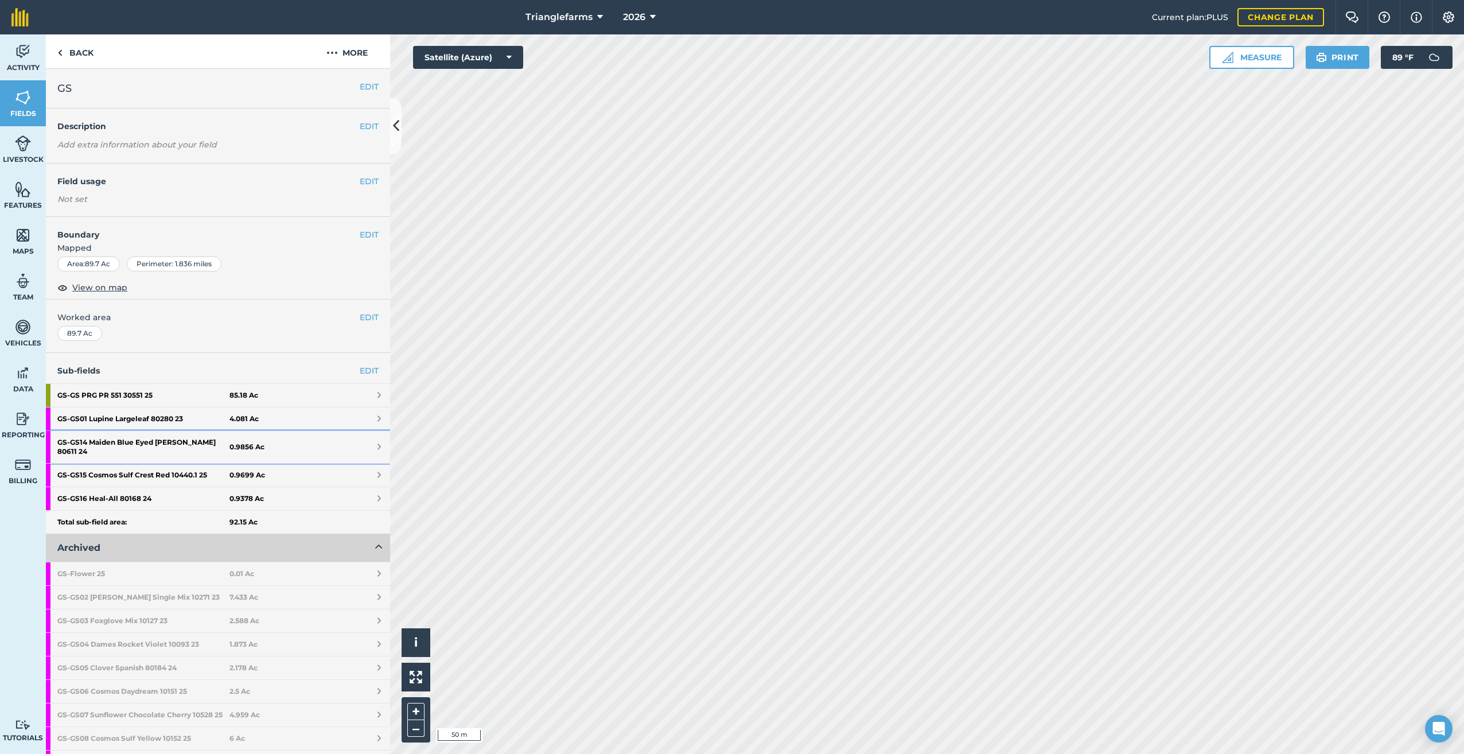
click at [139, 439] on strong "GS - GS14 Maiden Blue Eyed [PERSON_NAME] 80611 24" at bounding box center [143, 447] width 172 height 32
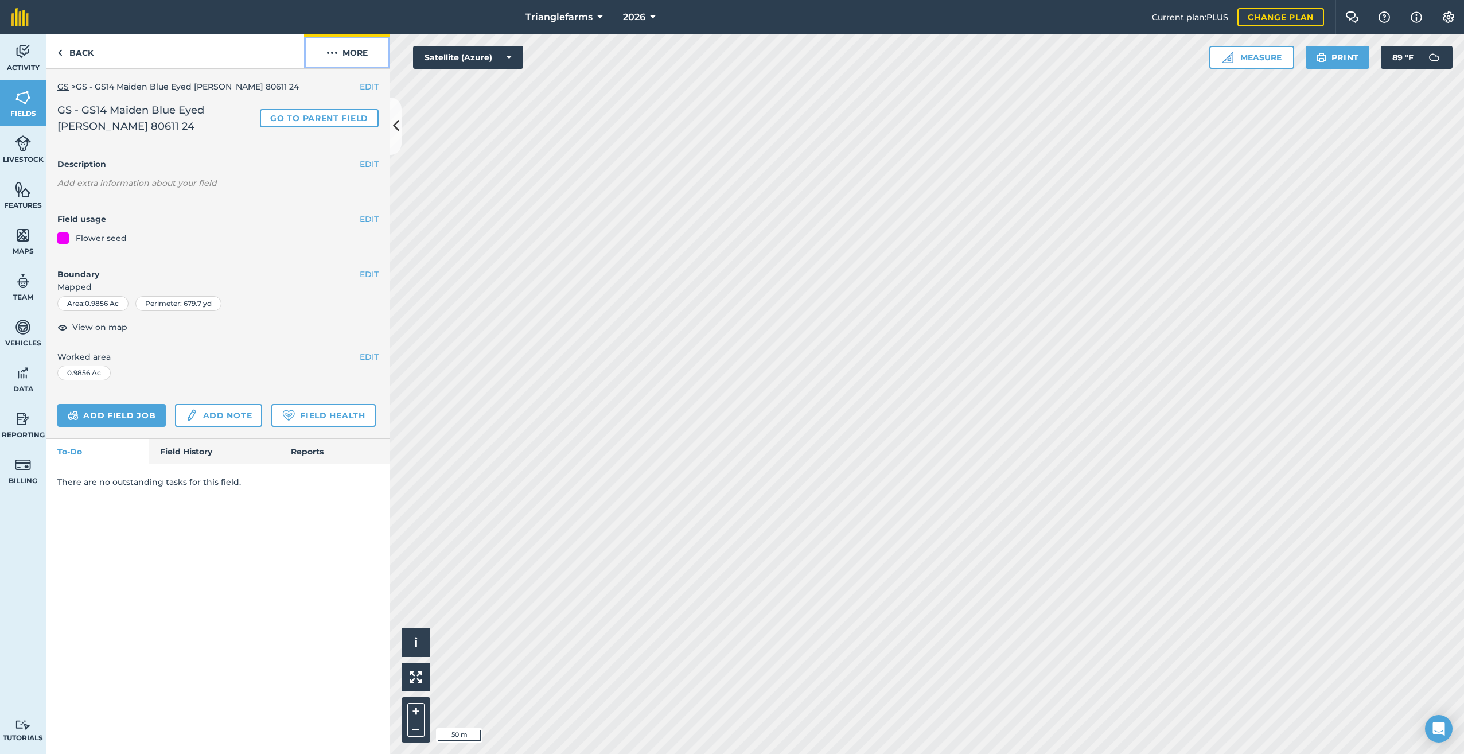
click at [333, 52] on img at bounding box center [331, 53] width 11 height 14
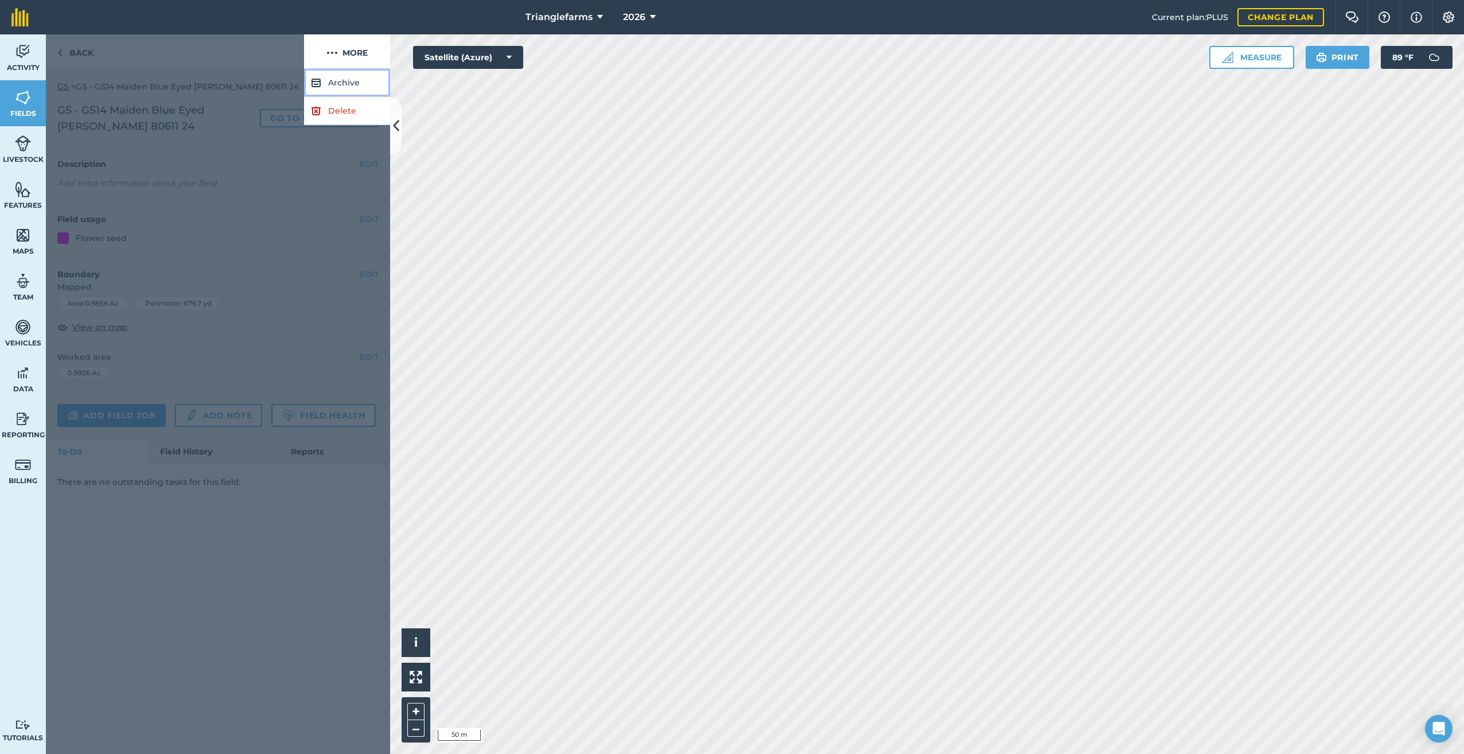
click at [343, 80] on button "Archive" at bounding box center [347, 83] width 86 height 28
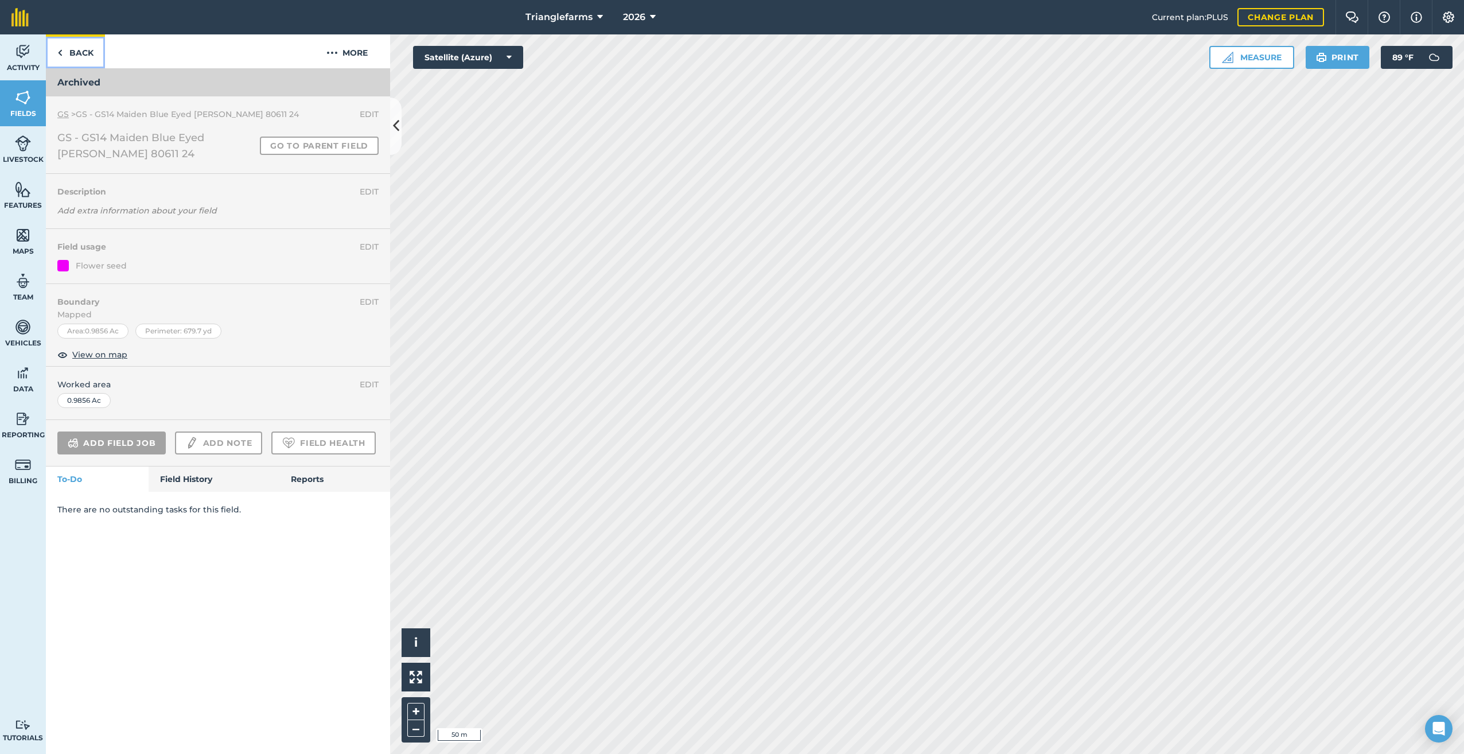
click at [60, 49] on img at bounding box center [59, 53] width 5 height 14
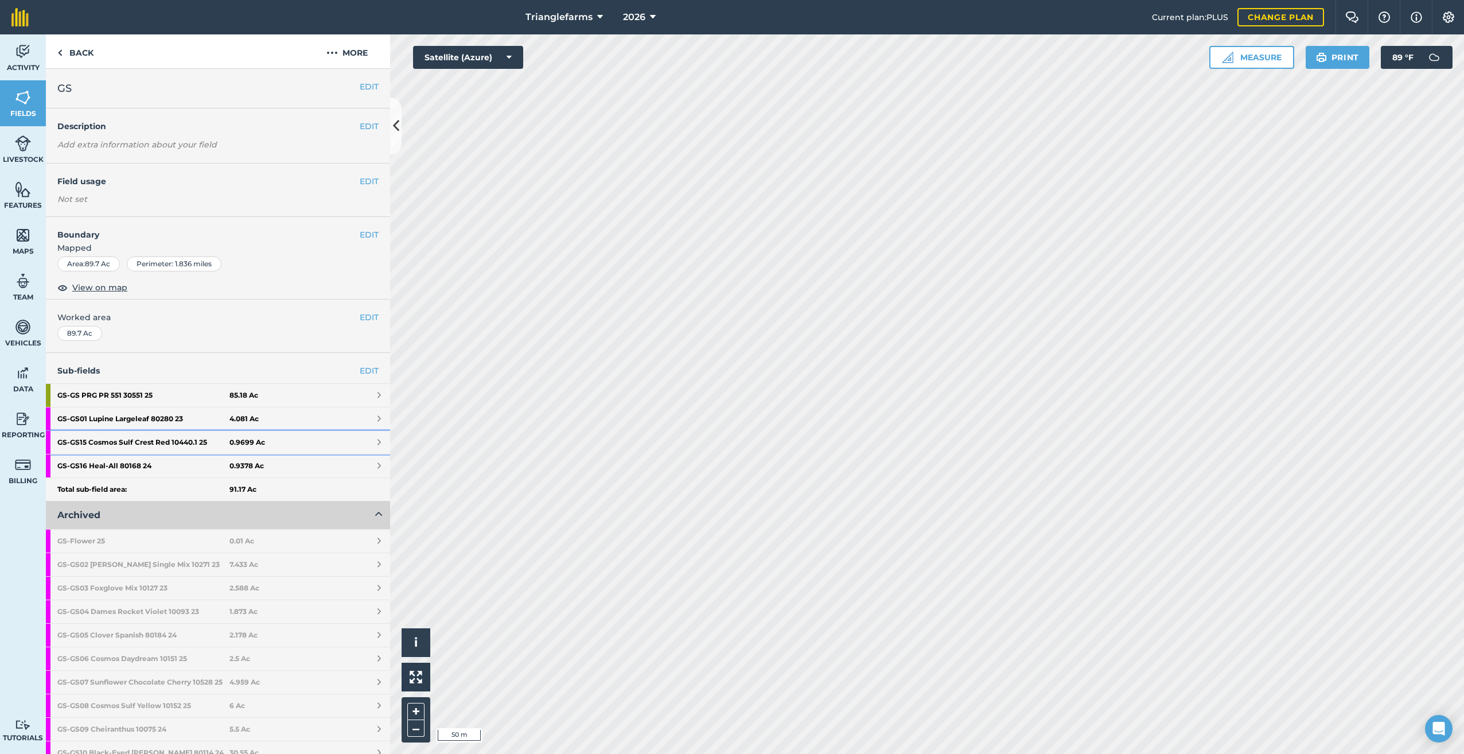
click at [143, 439] on strong "GS - GS15 Cosmos Sulf Crest Red 10440.1 25" at bounding box center [143, 442] width 172 height 23
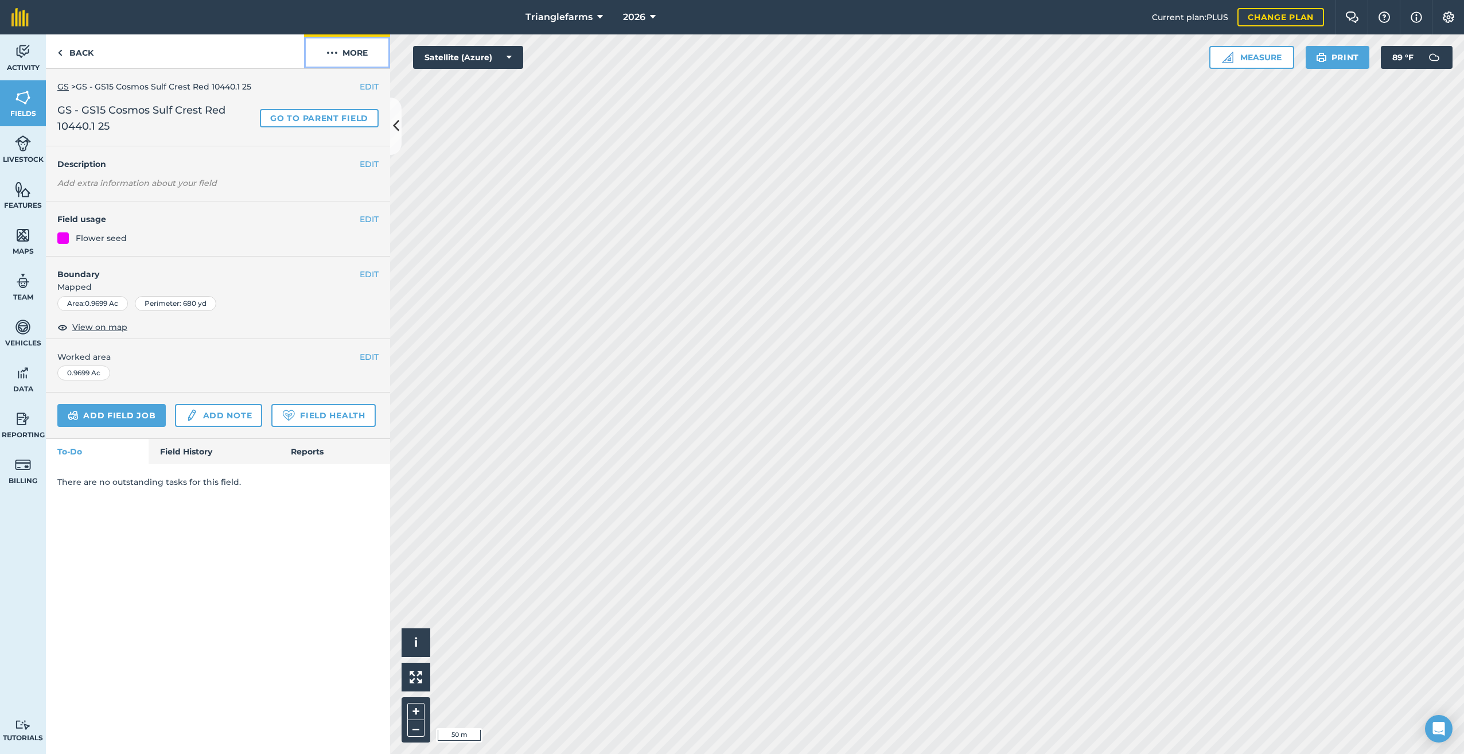
click at [334, 55] on img at bounding box center [331, 53] width 11 height 14
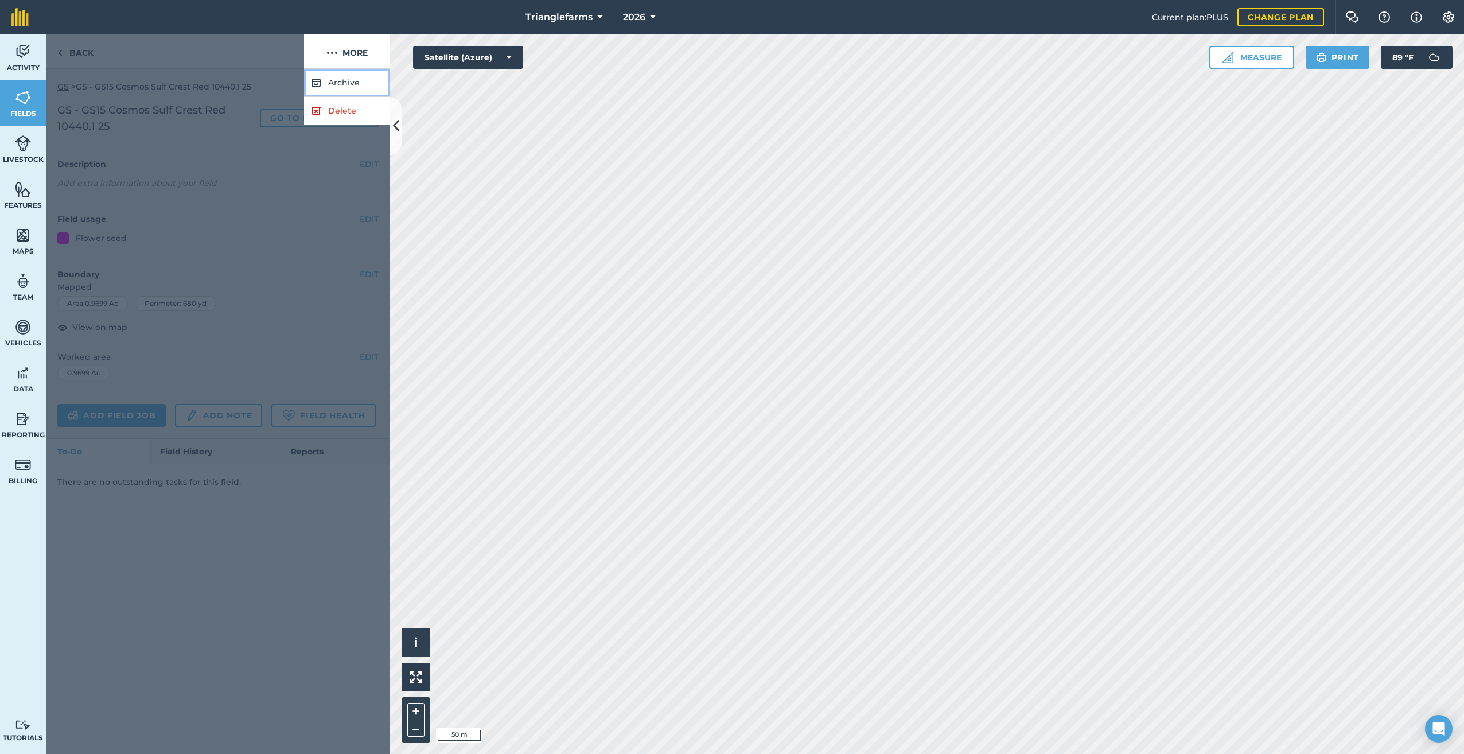
click at [339, 81] on button "Archive" at bounding box center [347, 83] width 86 height 28
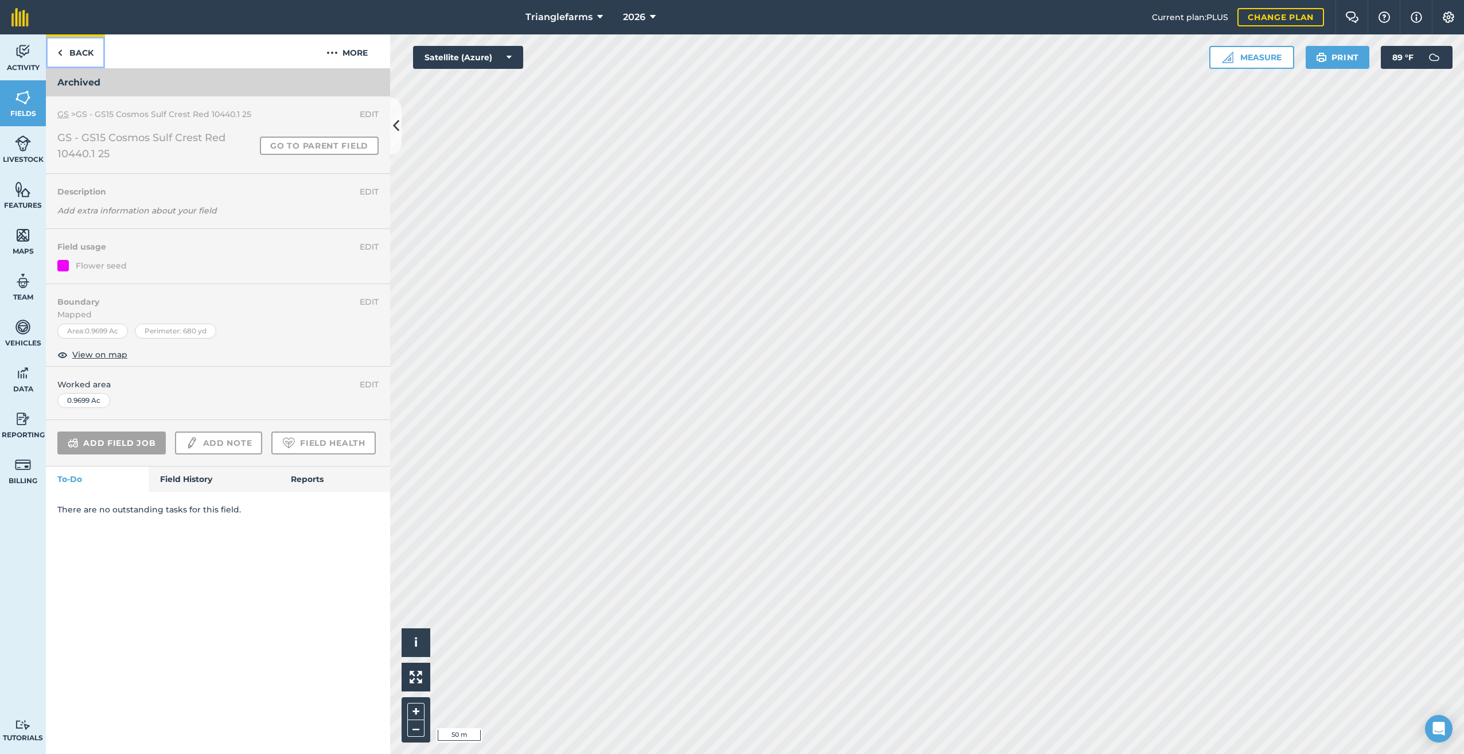
click at [61, 52] on img at bounding box center [59, 53] width 5 height 14
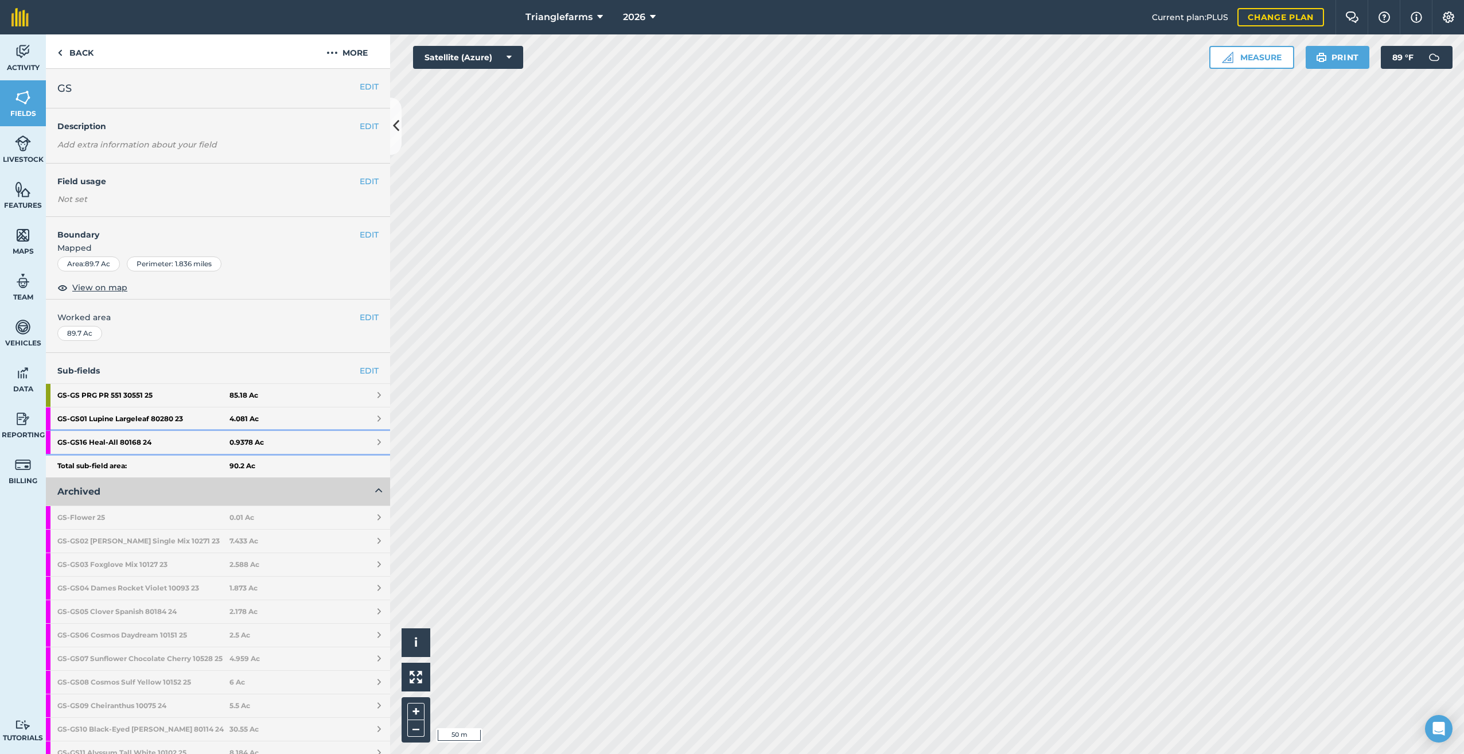
click at [125, 442] on strong "GS - GS16 Heal-All 80168 24" at bounding box center [143, 442] width 172 height 23
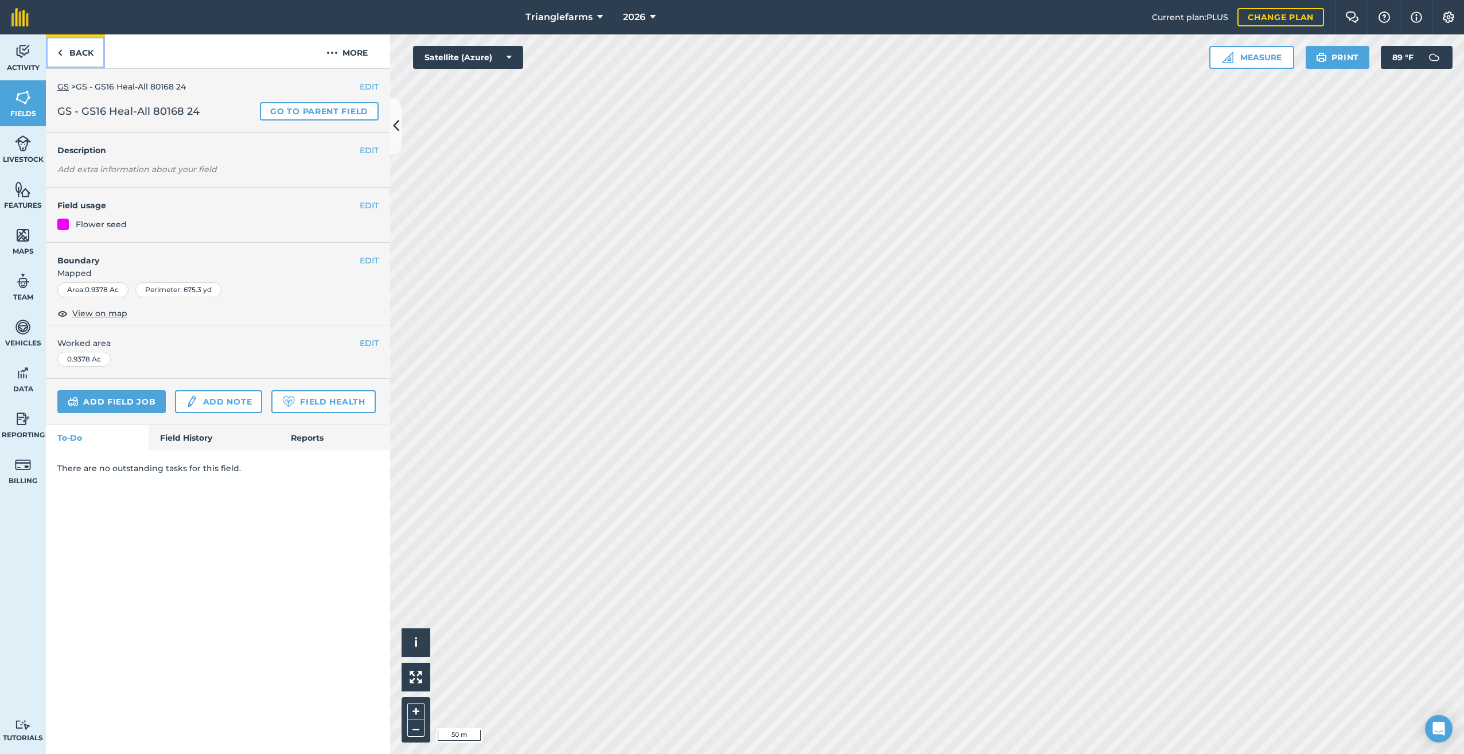
click at [60, 53] on img at bounding box center [59, 53] width 5 height 14
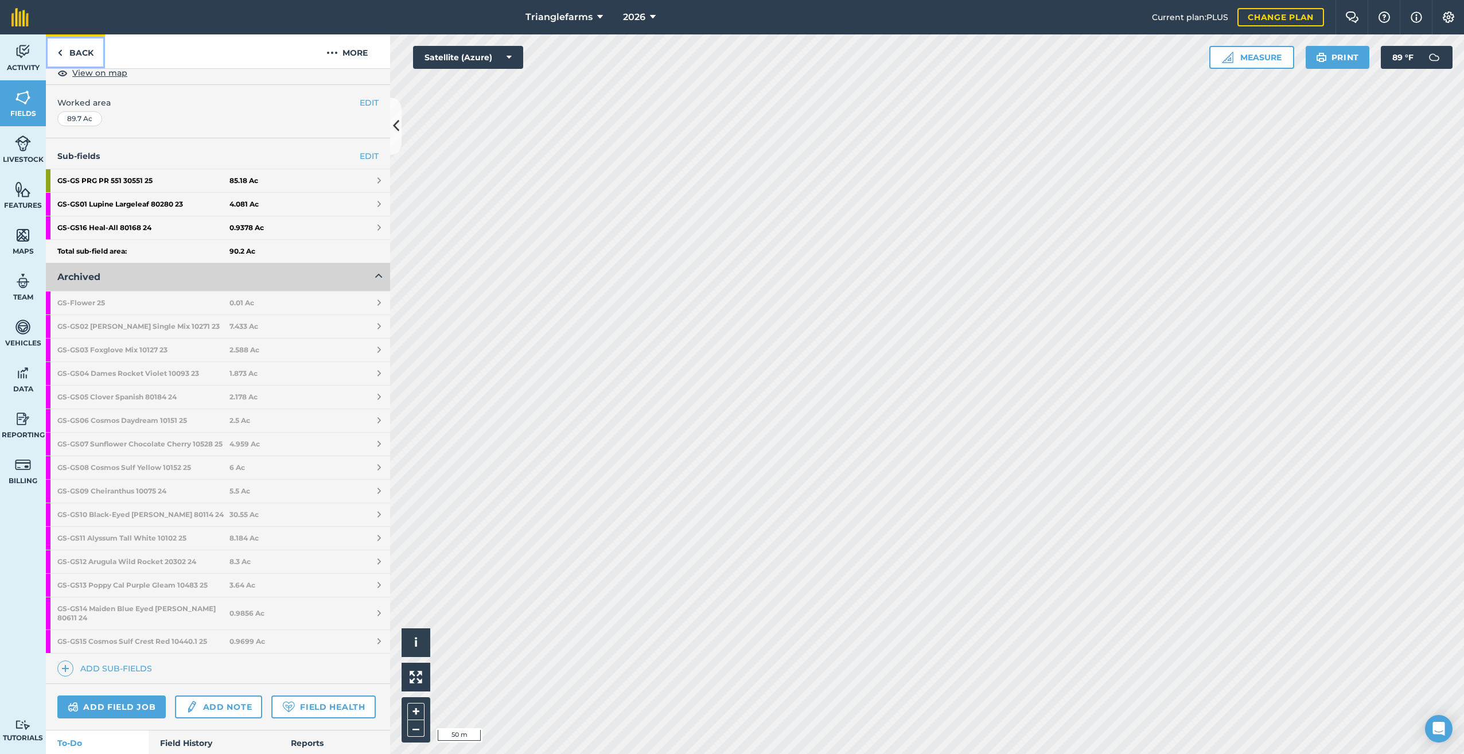
scroll to position [113, 0]
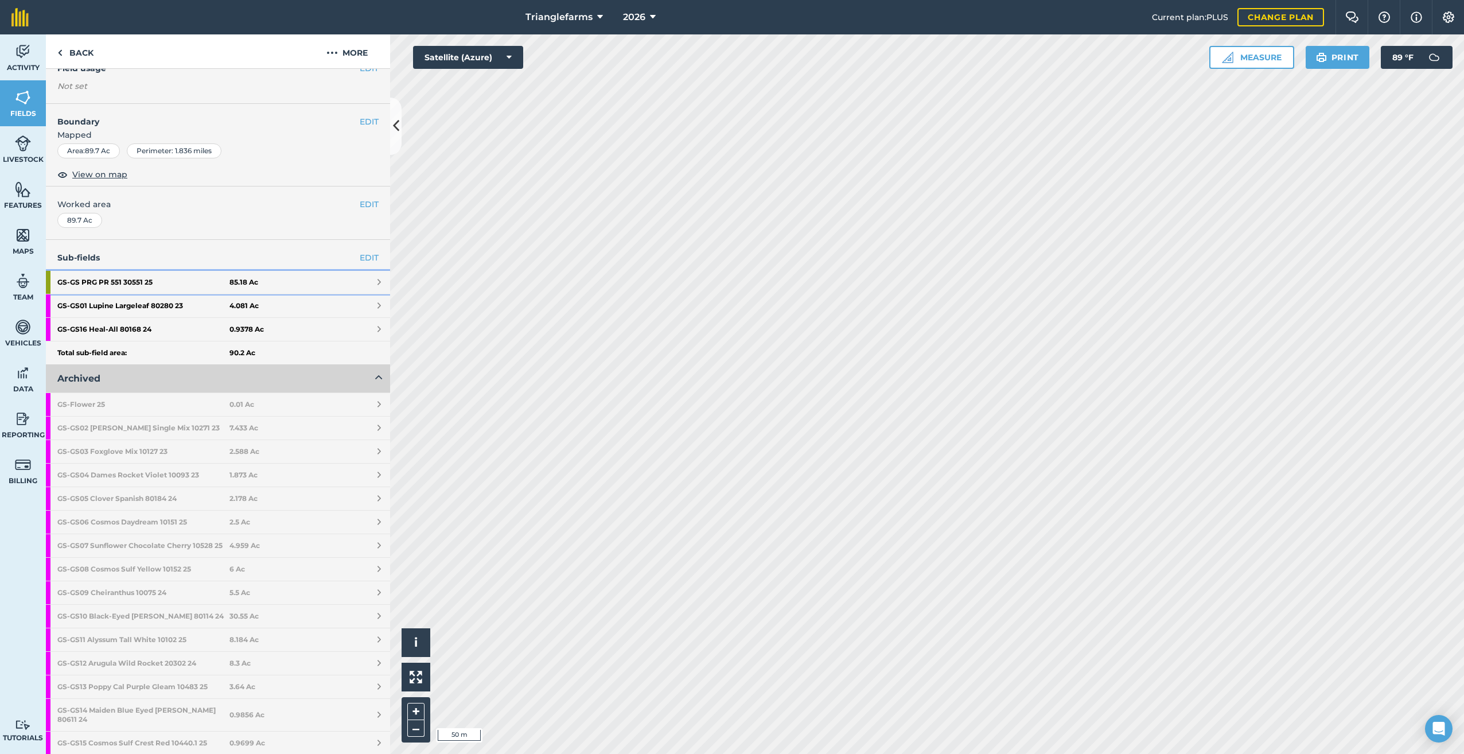
click at [91, 279] on strong "GS - GS PRG PR 551 30551 25" at bounding box center [143, 282] width 172 height 23
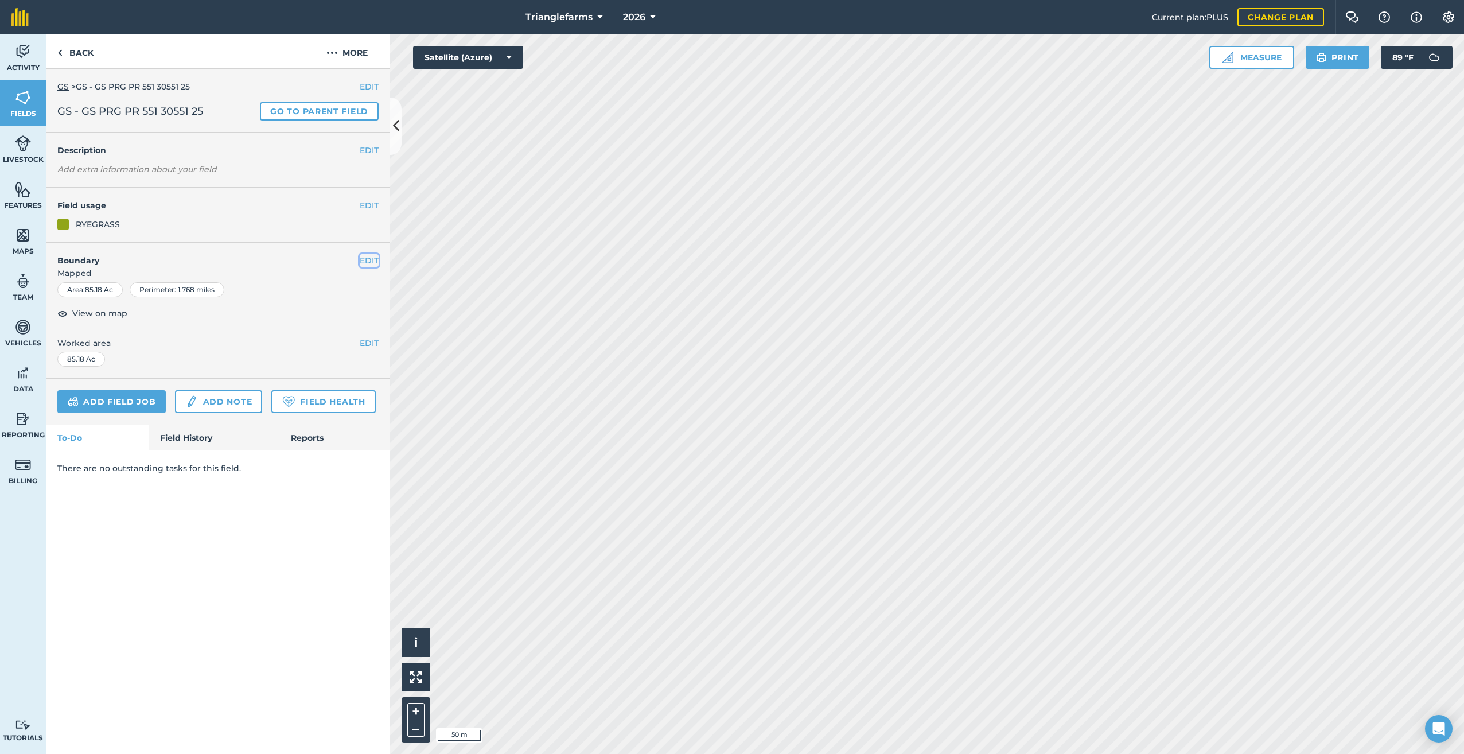
click at [368, 259] on button "EDIT" at bounding box center [369, 260] width 19 height 13
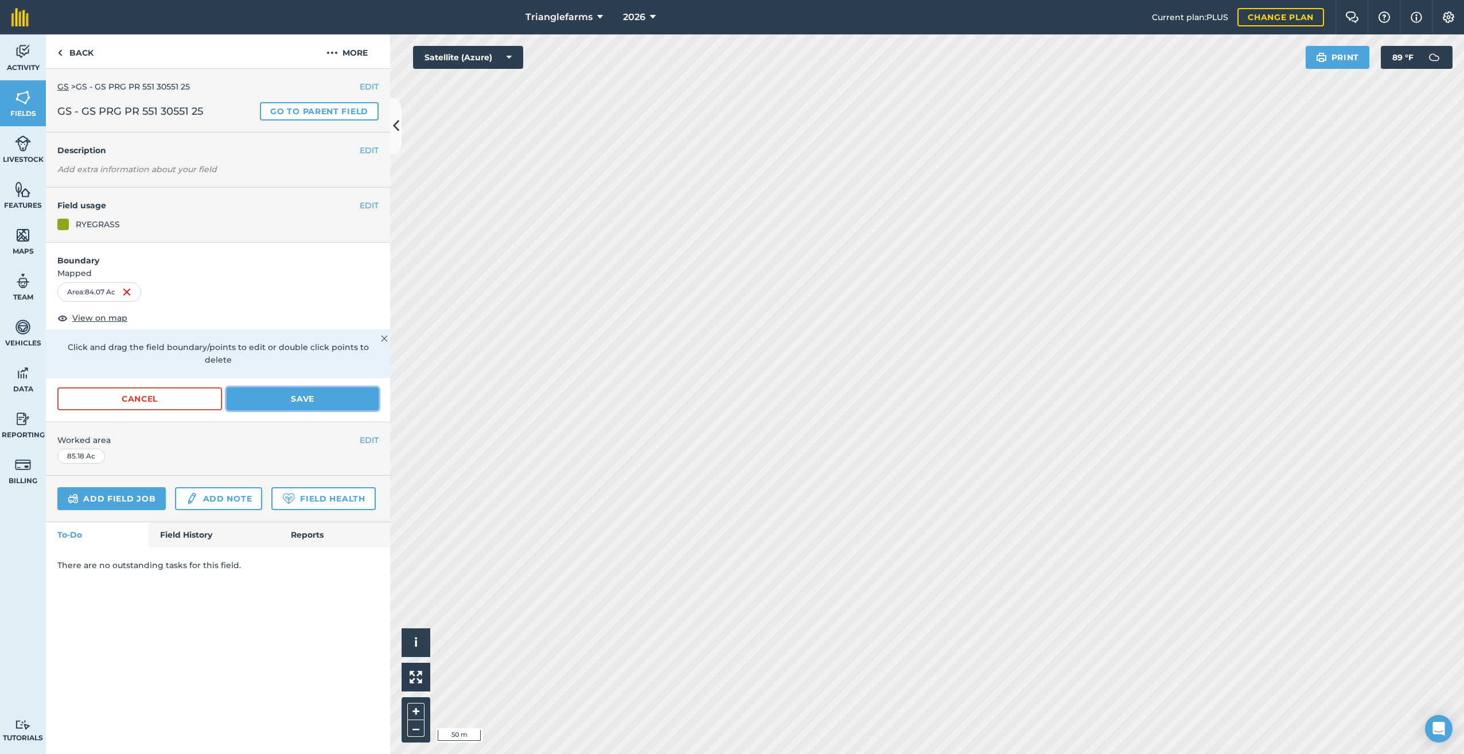
click at [300, 387] on button "Save" at bounding box center [303, 398] width 152 height 23
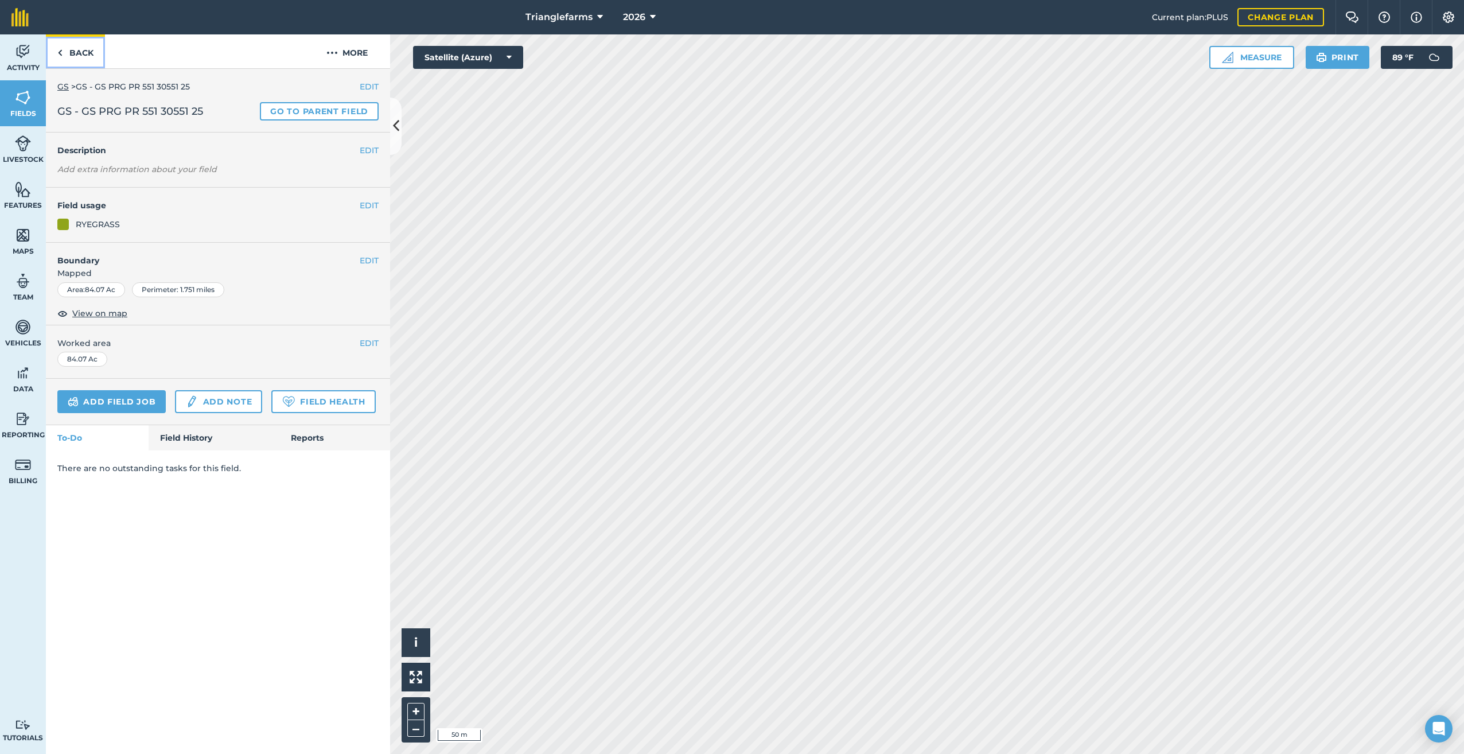
click at [59, 51] on img at bounding box center [59, 53] width 5 height 14
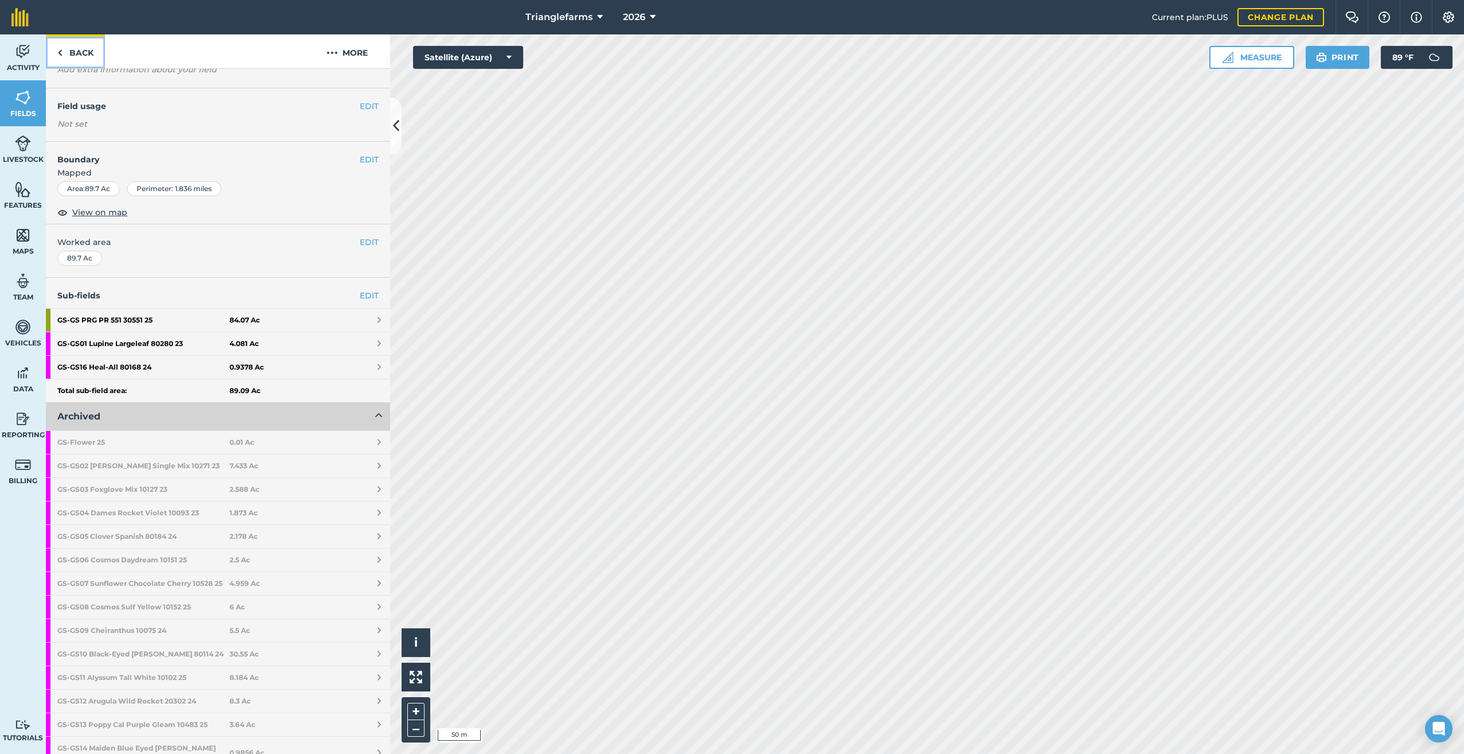
scroll to position [77, 0]
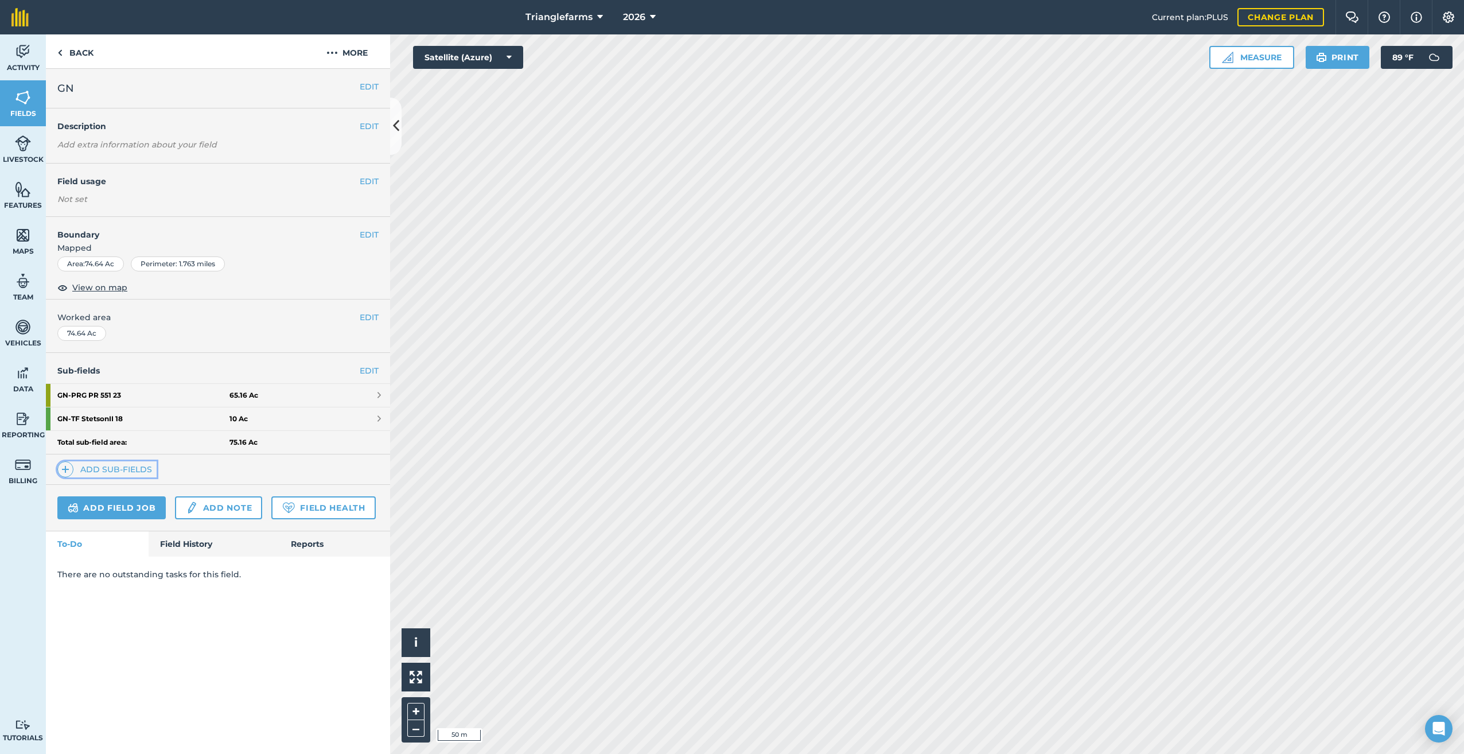
click at [63, 469] on img at bounding box center [65, 469] width 8 height 14
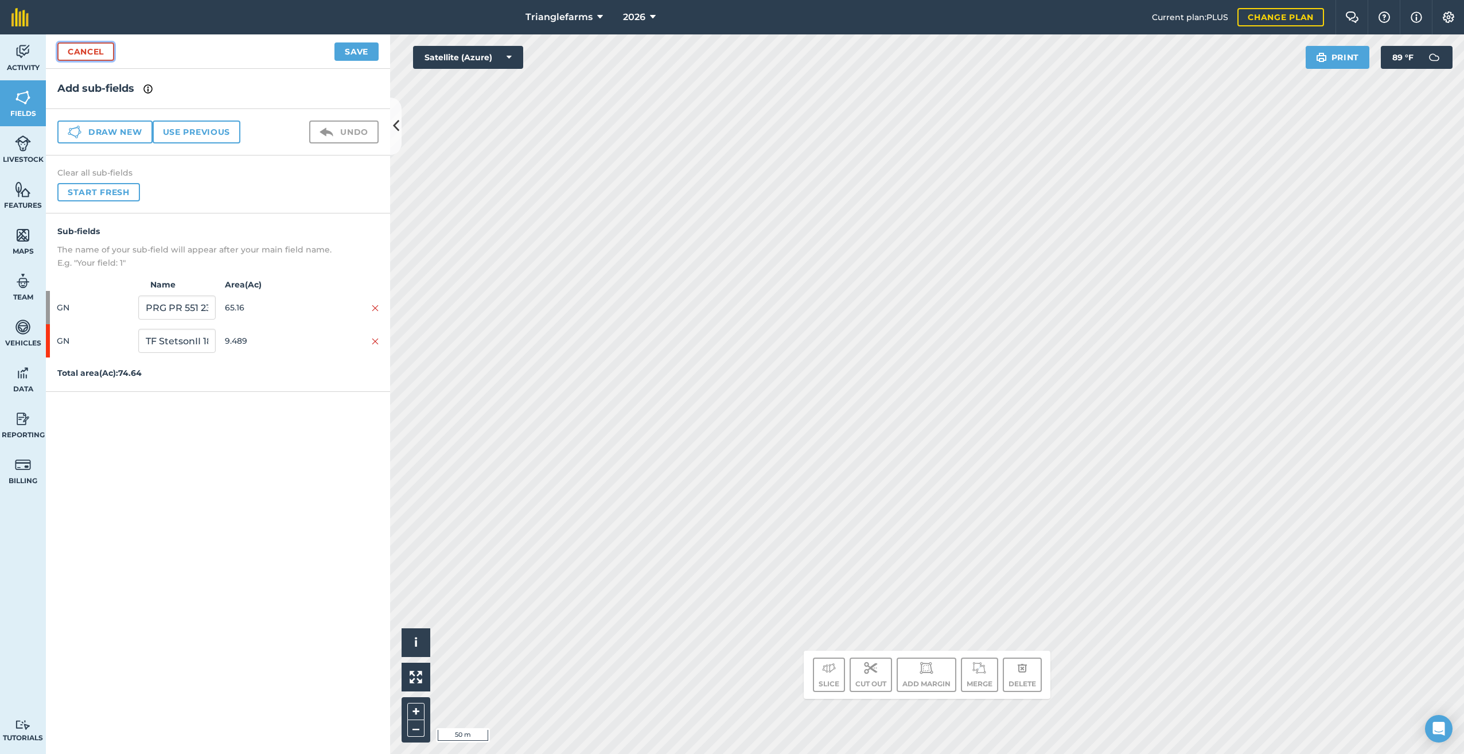
click at [76, 50] on link "Cancel" at bounding box center [85, 51] width 57 height 18
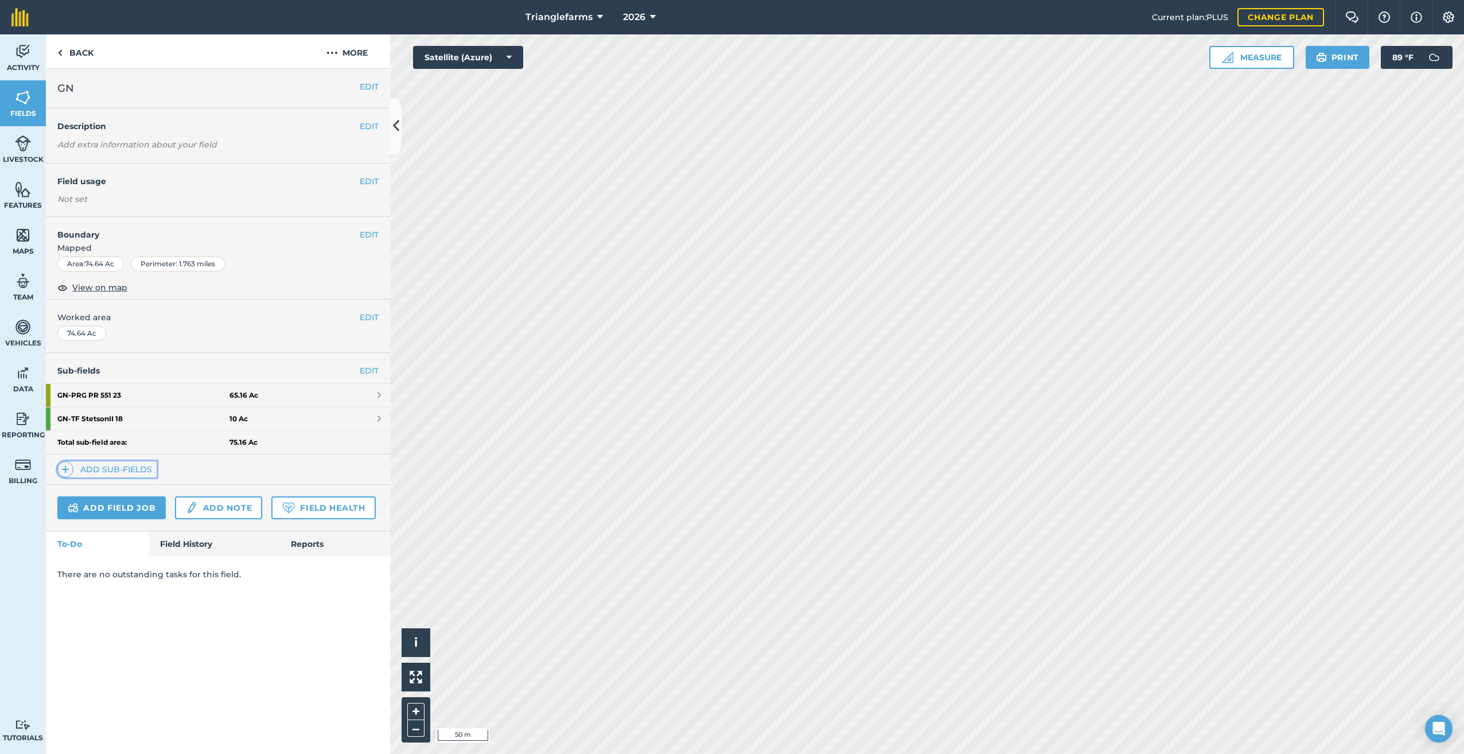
click at [64, 469] on img at bounding box center [65, 469] width 8 height 14
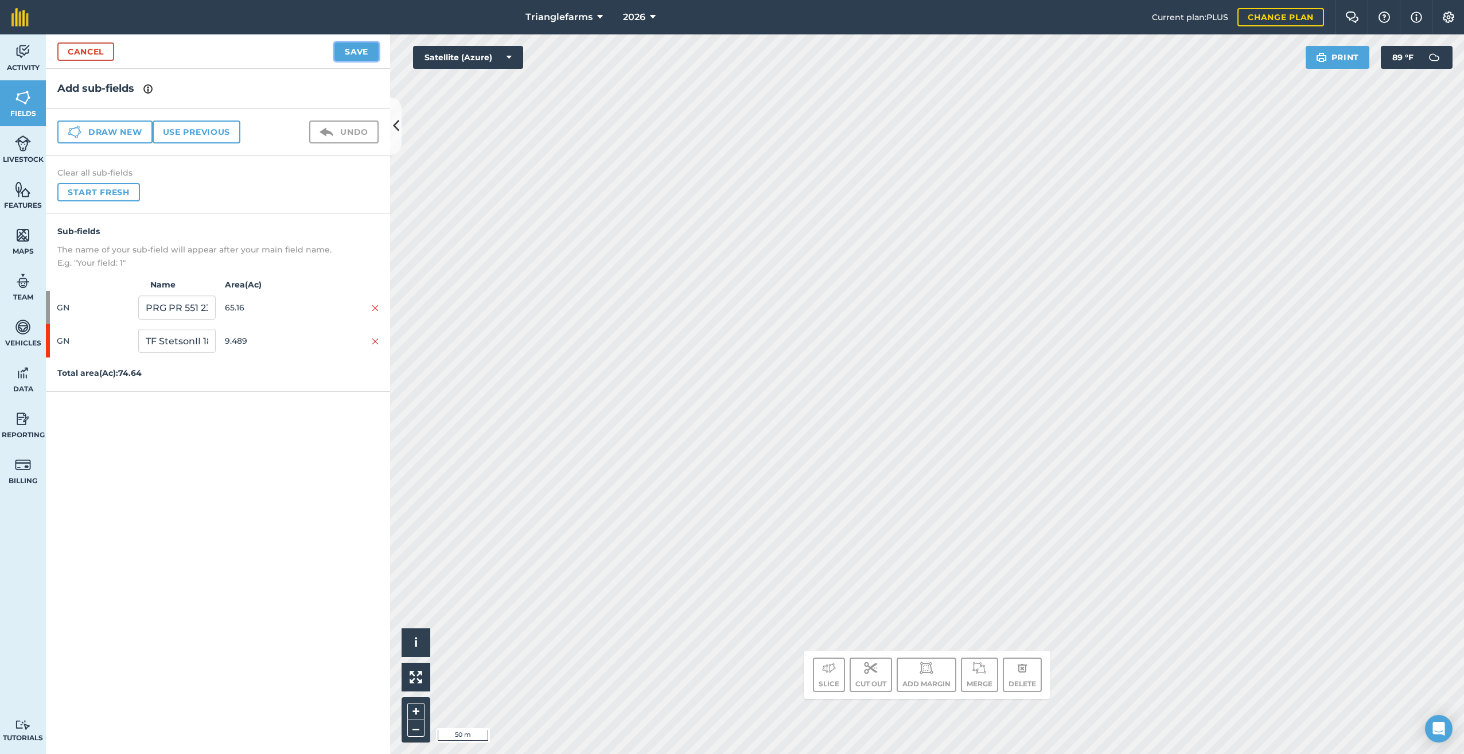
click at [356, 49] on button "Save" at bounding box center [356, 51] width 44 height 18
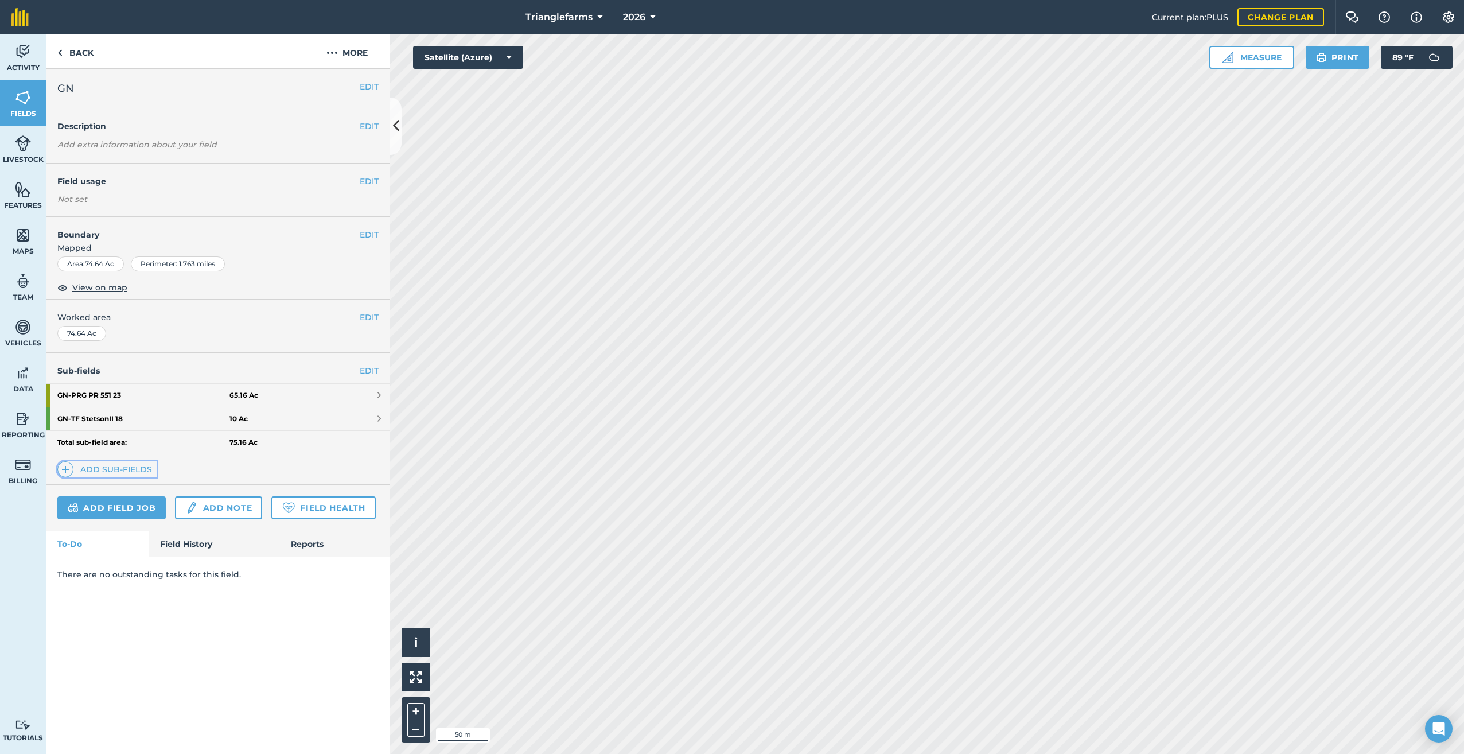
click at [65, 473] on img at bounding box center [65, 469] width 8 height 14
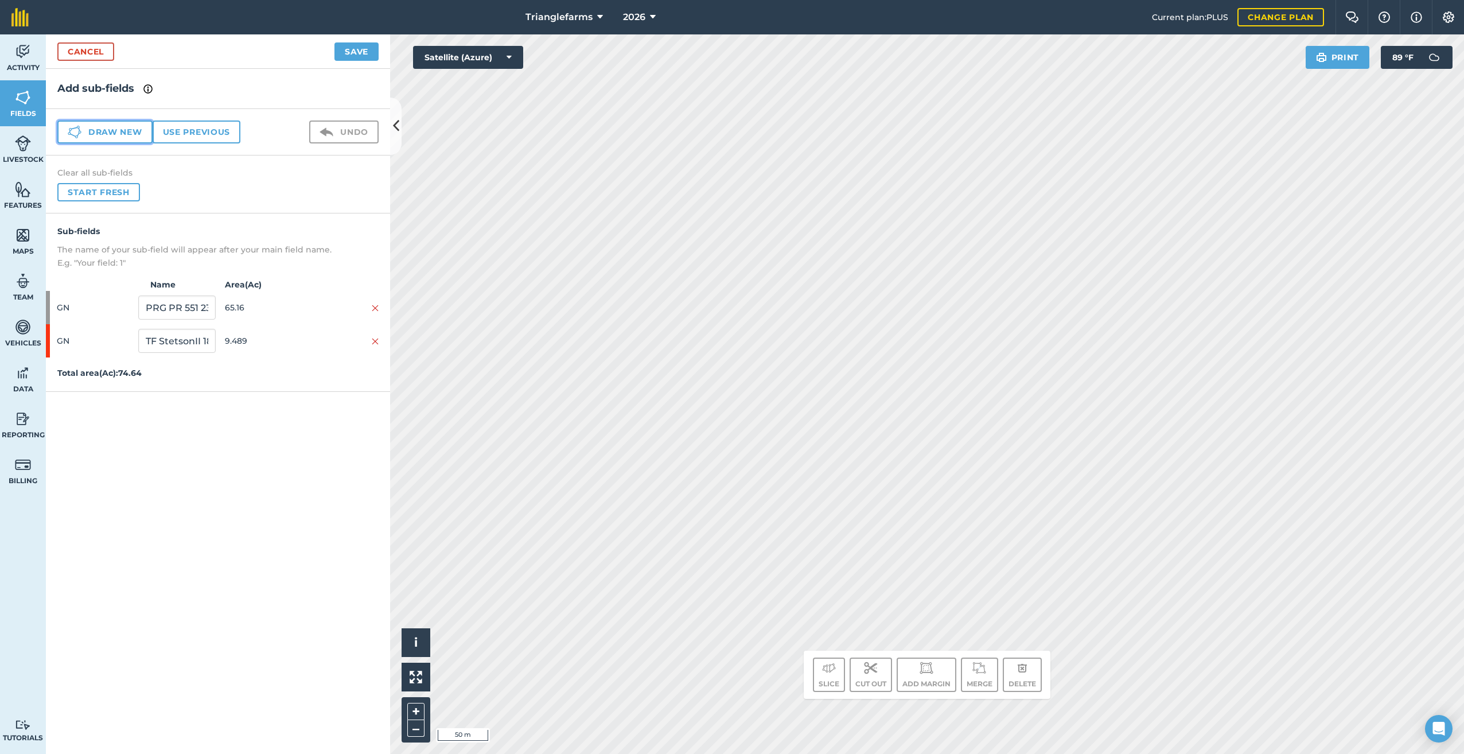
click at [87, 126] on button "Draw new" at bounding box center [104, 131] width 95 height 23
drag, startPoint x: 178, startPoint y: 369, endPoint x: 65, endPoint y: 403, distance: 118.4
click at [65, 402] on div "Sub-fields The name of your sub-field will appear after your main field name. E…" at bounding box center [218, 319] width 344 height 212
paste input "GN 26"
type input "GN 26"
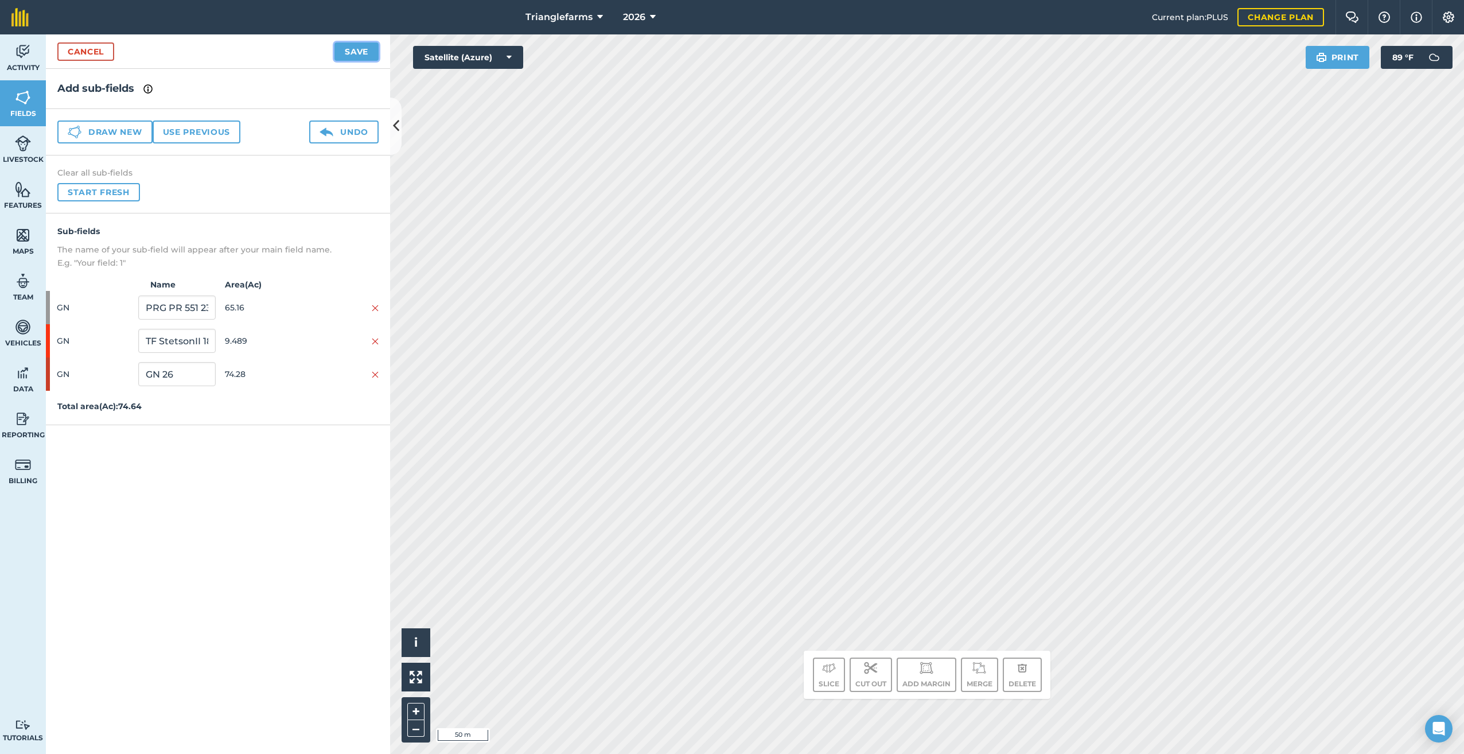
click at [358, 49] on button "Save" at bounding box center [356, 51] width 44 height 18
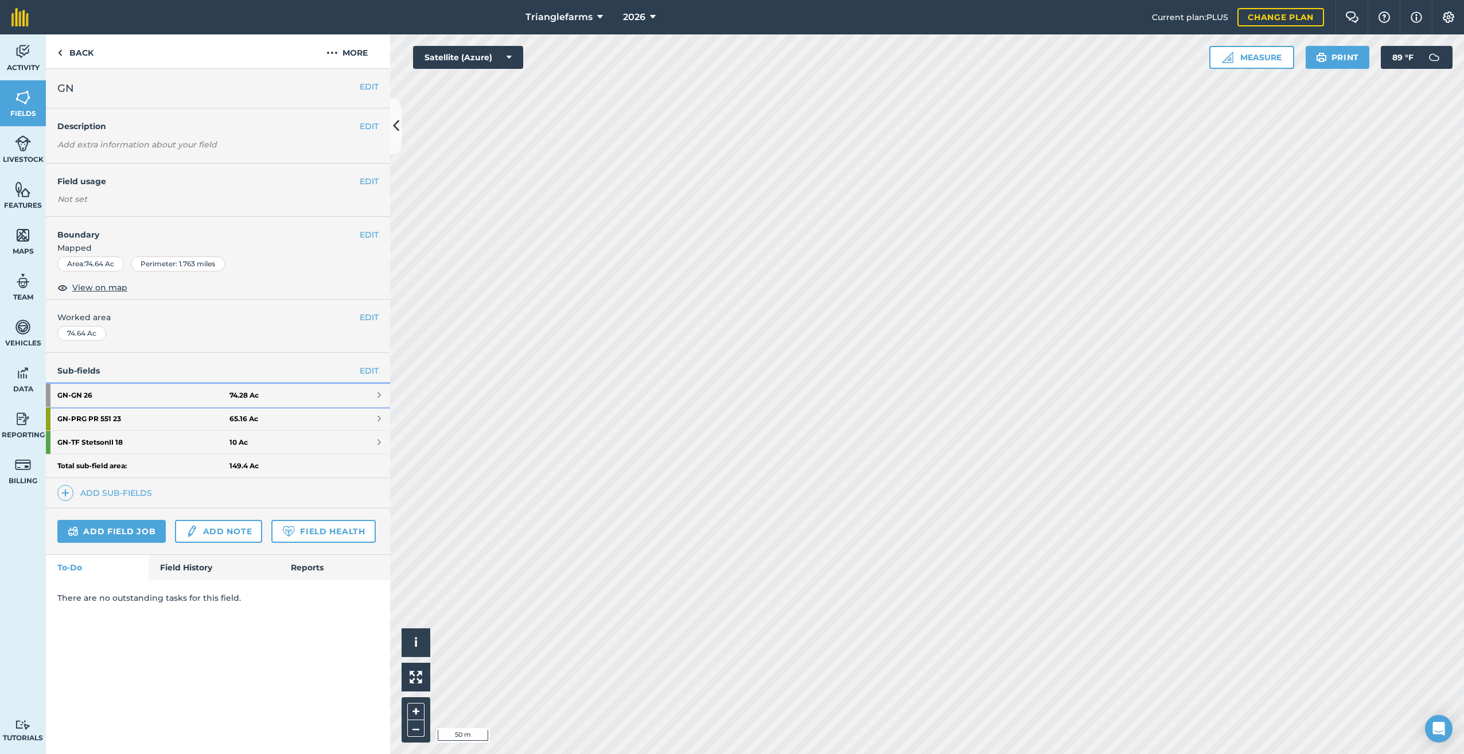
drag, startPoint x: 97, startPoint y: 392, endPoint x: 131, endPoint y: 394, distance: 34.5
click at [97, 392] on strong "GN - GN 26" at bounding box center [143, 395] width 172 height 23
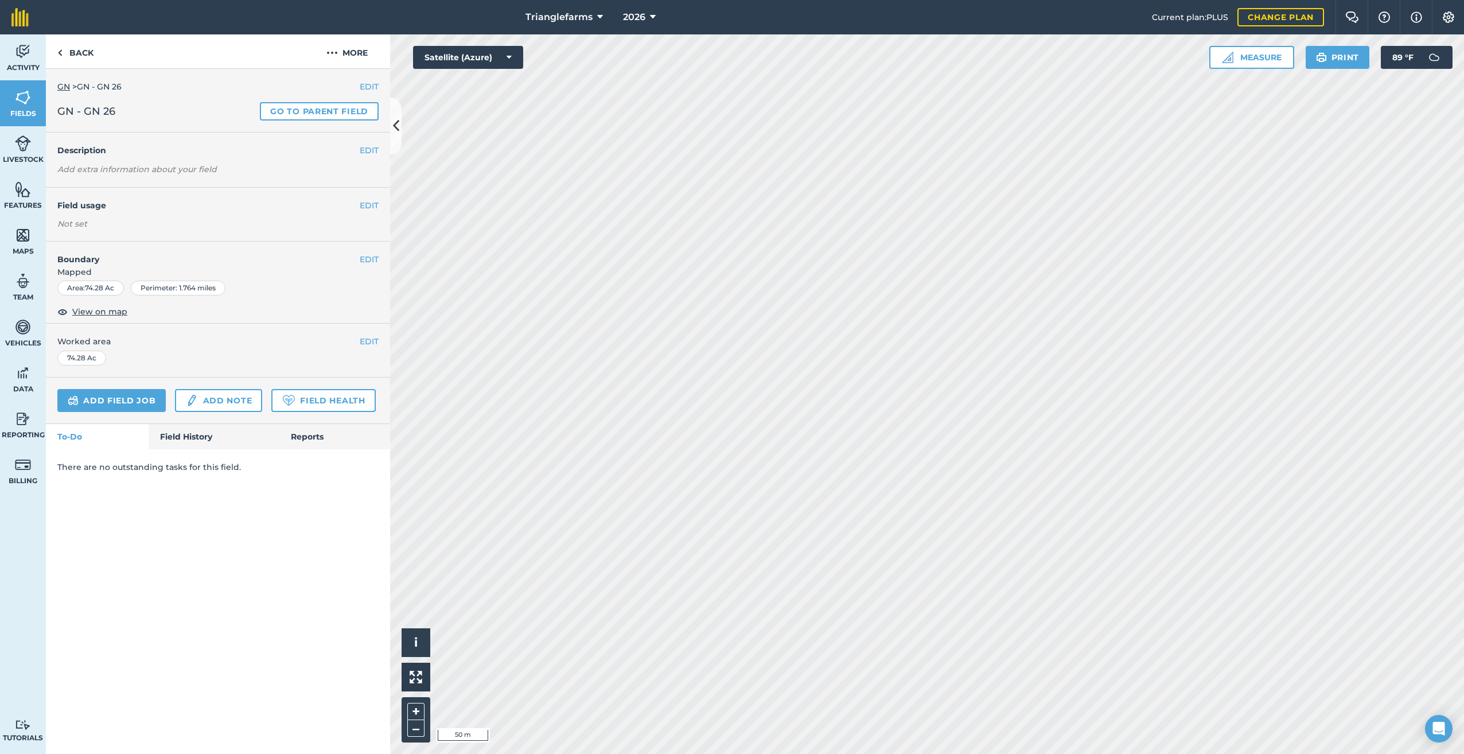
click at [371, 198] on div "EDIT Field usage Not set" at bounding box center [218, 214] width 344 height 53
click at [367, 203] on button "EDIT" at bounding box center [369, 205] width 19 height 13
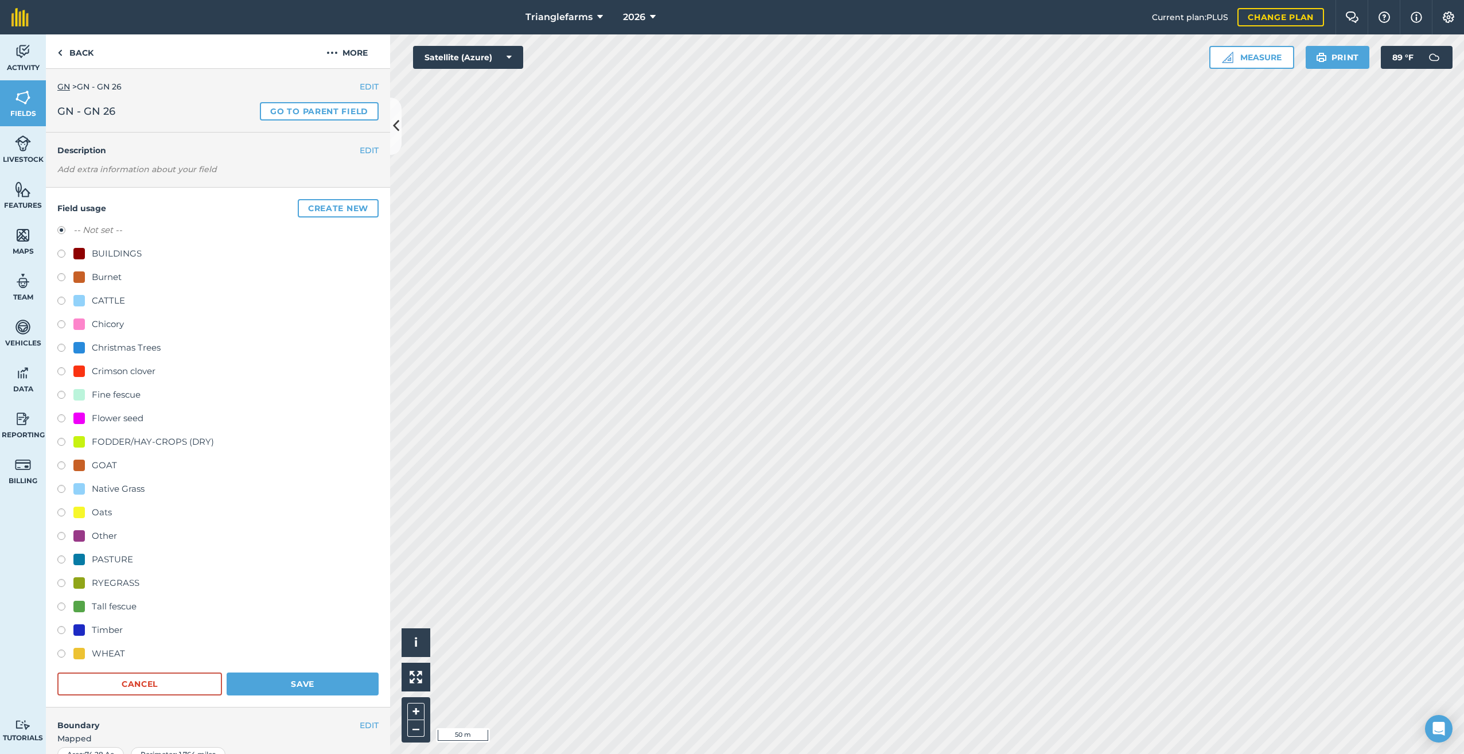
click at [62, 421] on label at bounding box center [65, 419] width 16 height 11
radio input "true"
radio input "false"
click at [295, 680] on button "Save" at bounding box center [303, 683] width 152 height 23
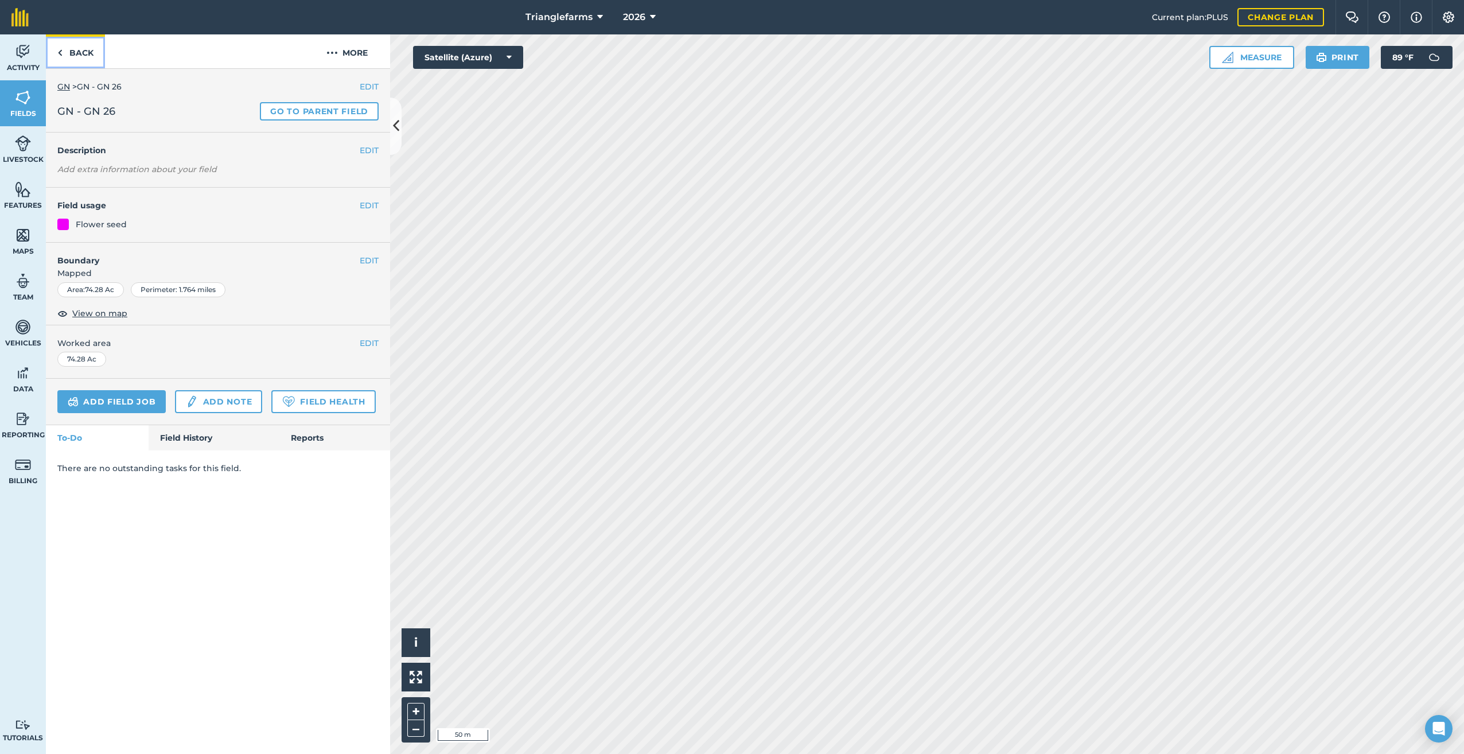
click at [57, 54] on link "Back" at bounding box center [75, 51] width 59 height 34
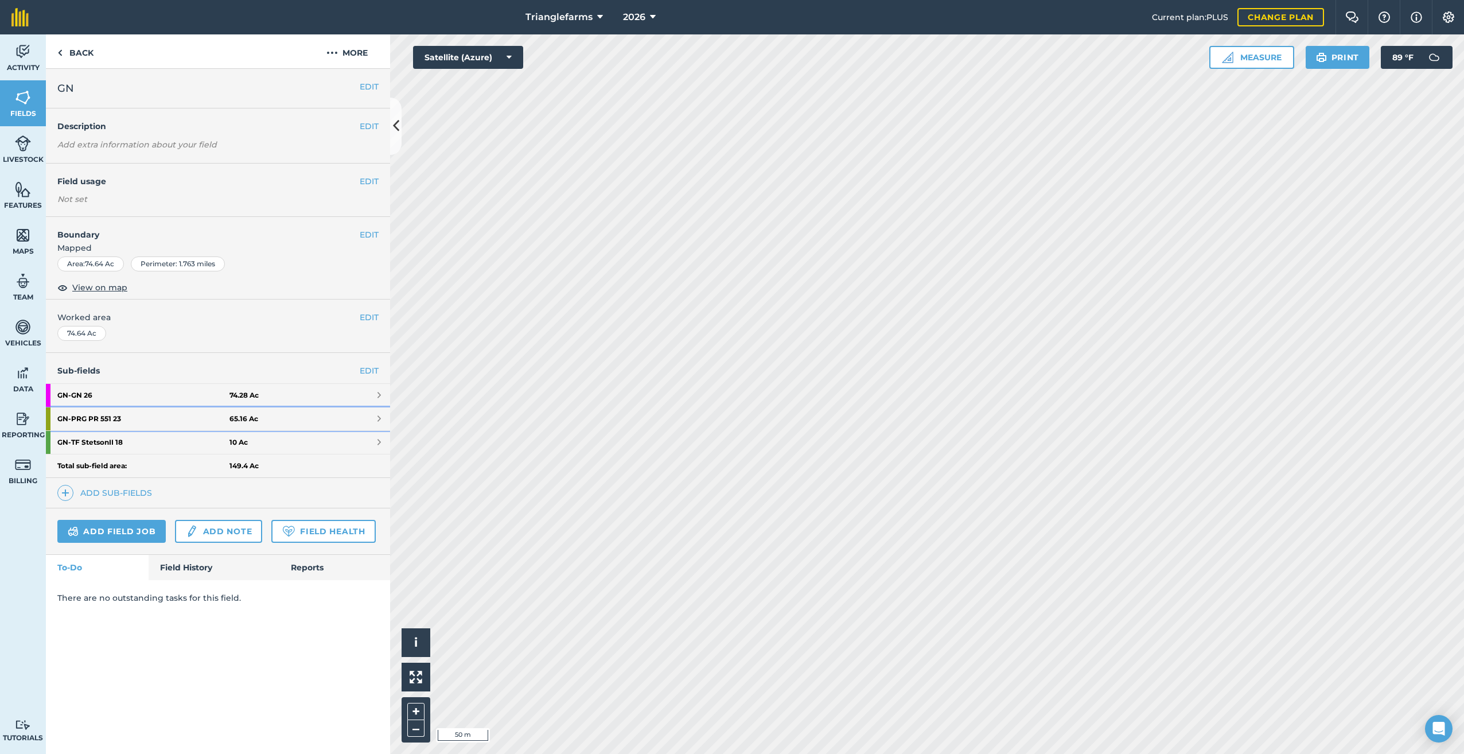
drag, startPoint x: 99, startPoint y: 421, endPoint x: 257, endPoint y: 390, distance: 161.4
click at [99, 421] on strong "GN - PRG PR 551 23" at bounding box center [143, 418] width 172 height 23
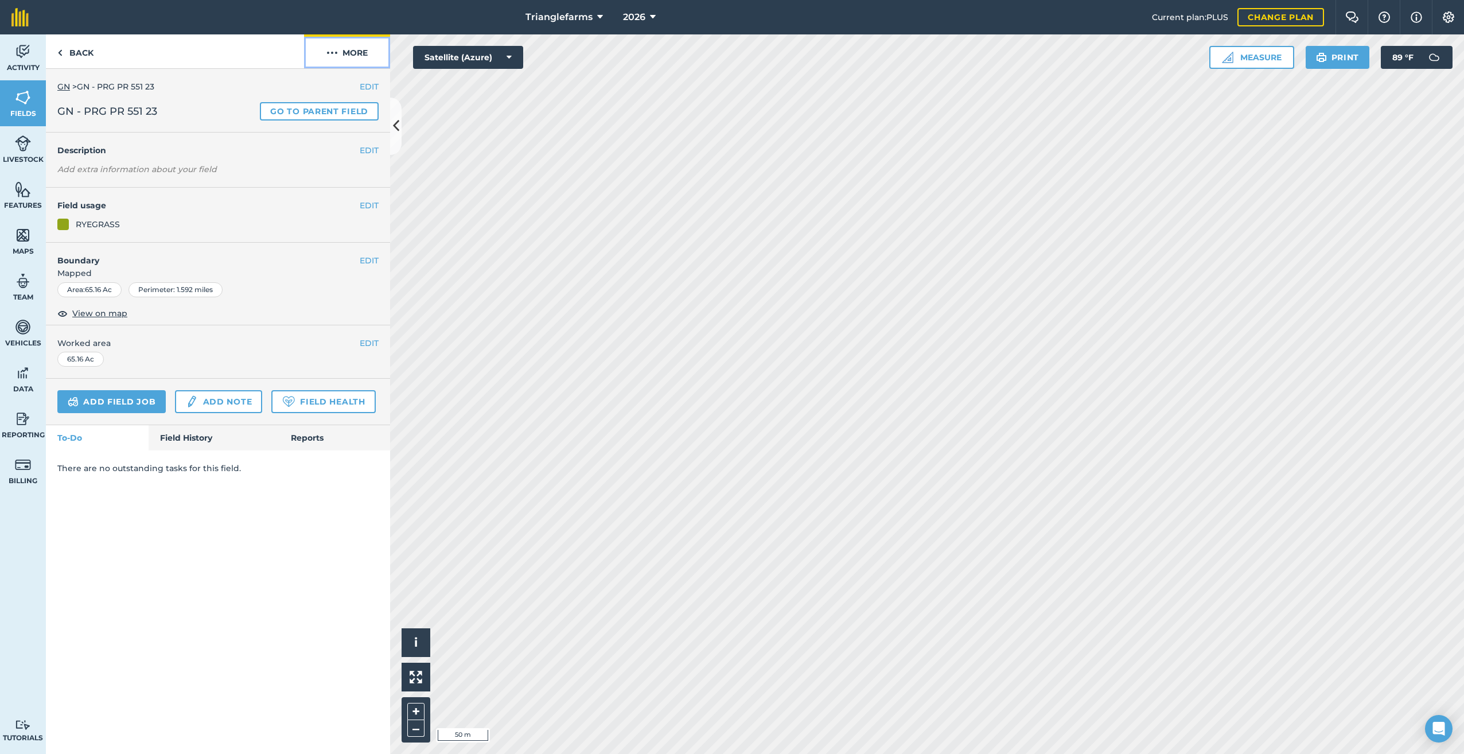
click at [334, 49] on img at bounding box center [331, 53] width 11 height 14
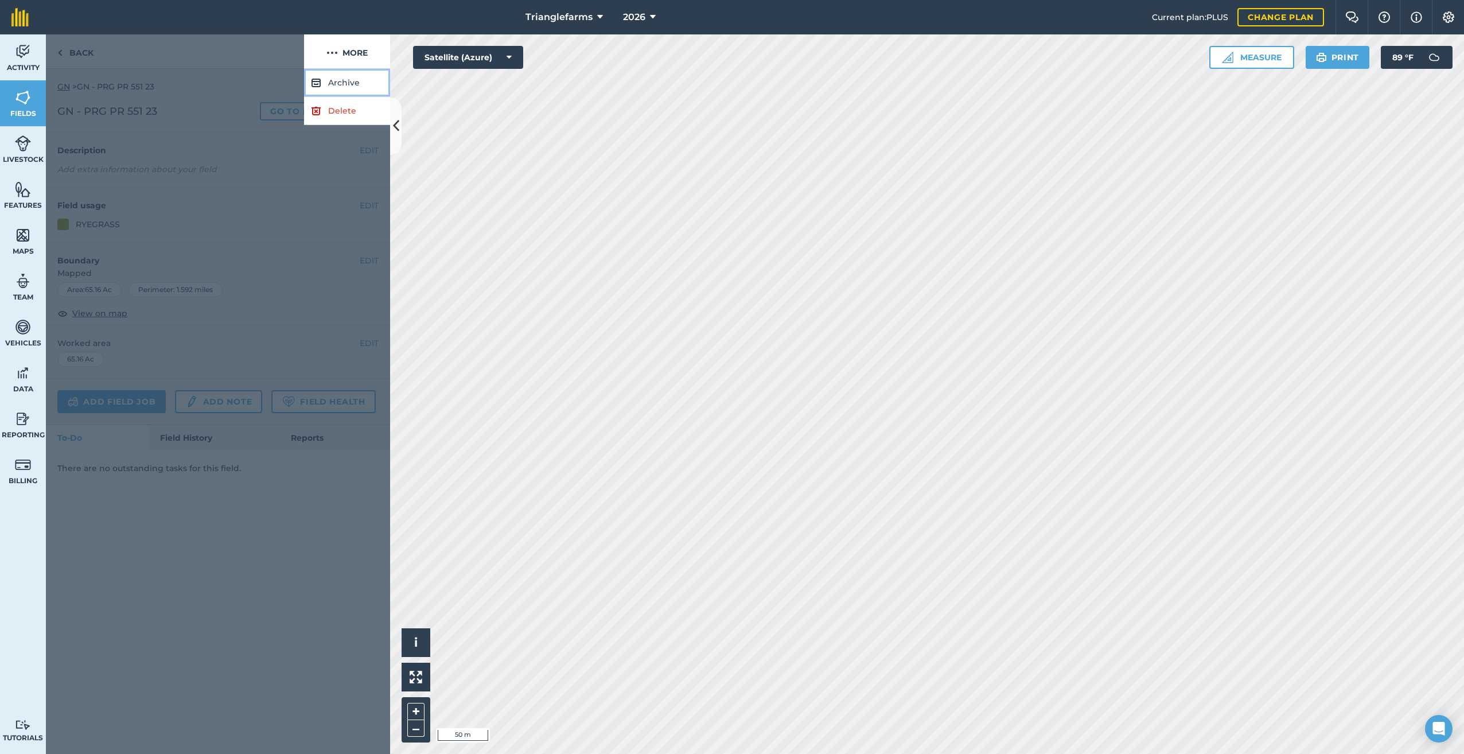
click at [332, 79] on button "Archive" at bounding box center [347, 83] width 86 height 28
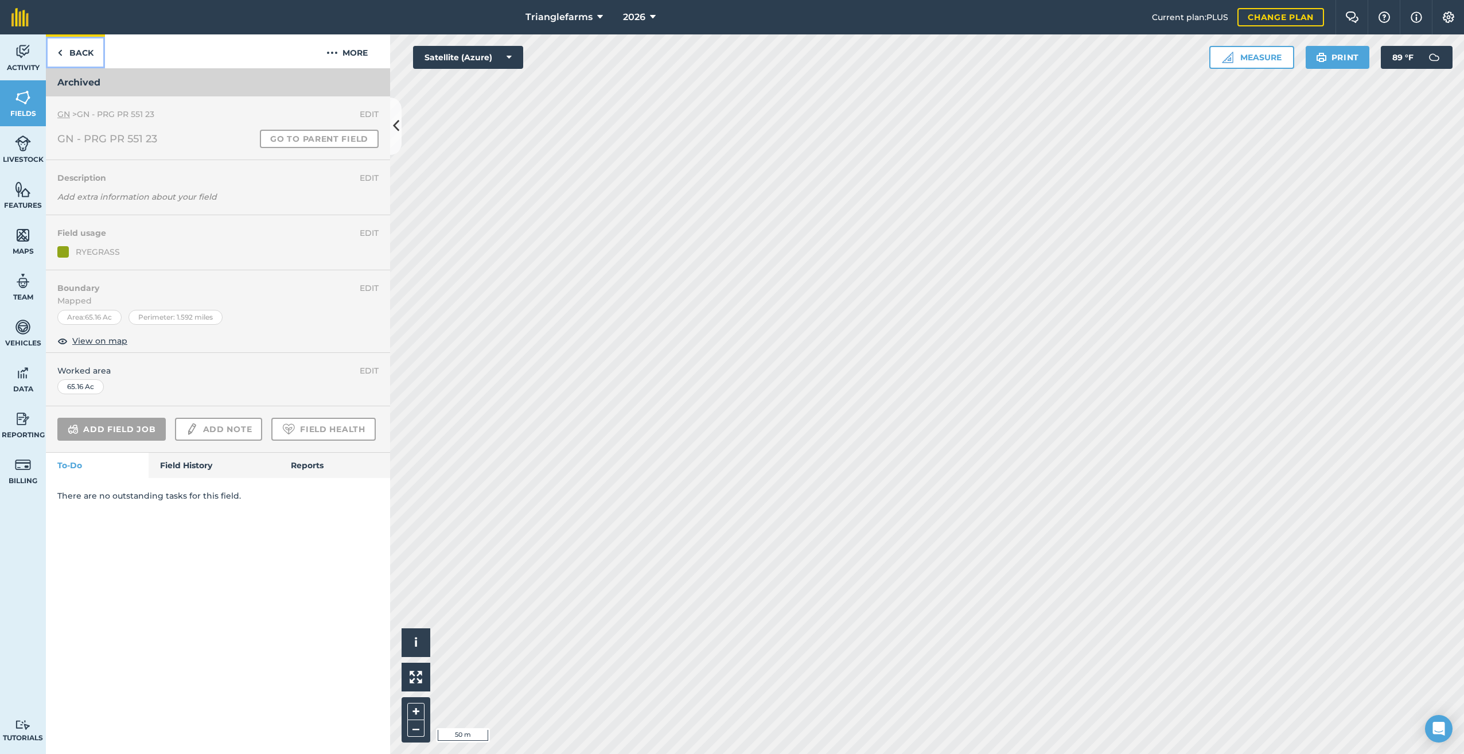
click at [59, 49] on img at bounding box center [59, 53] width 5 height 14
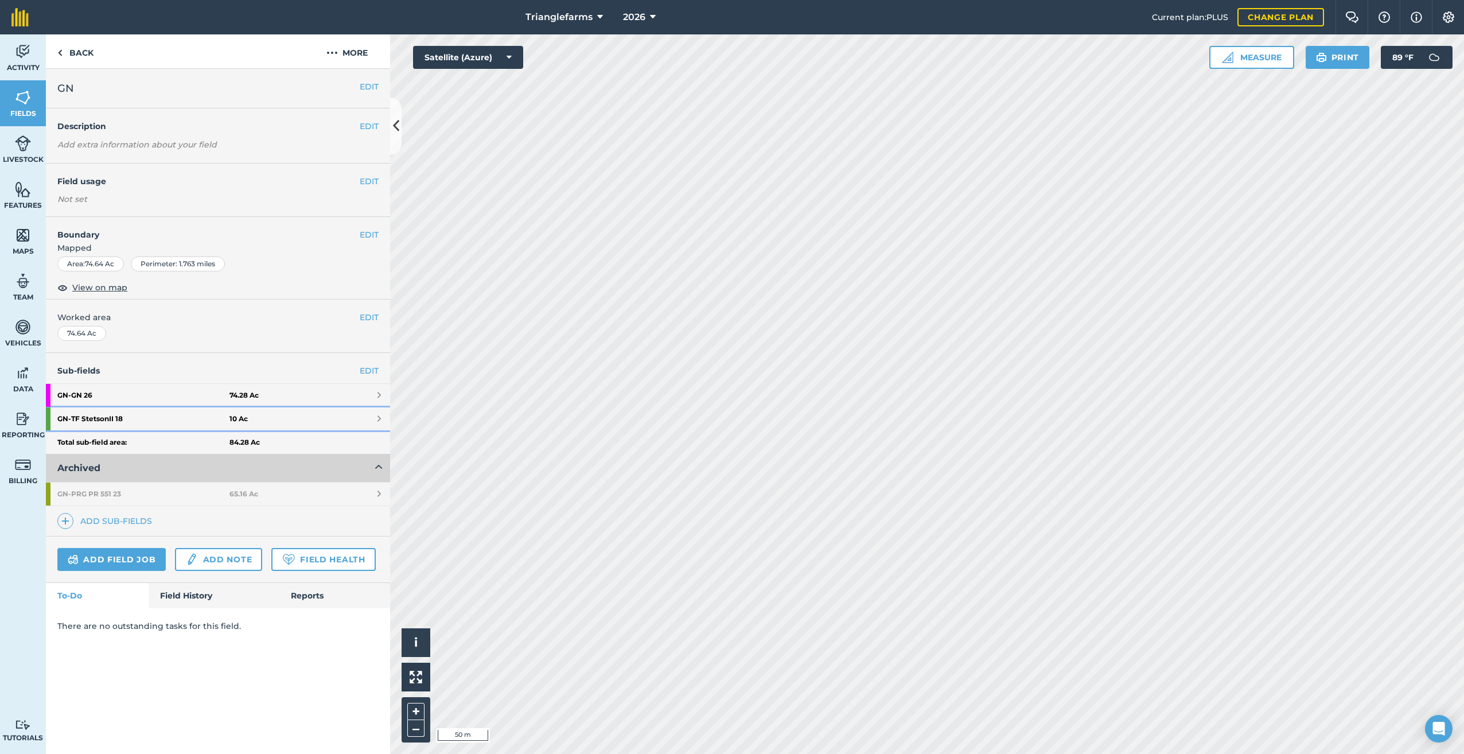
click at [125, 418] on strong "GN - TF StetsonII 18" at bounding box center [143, 418] width 172 height 23
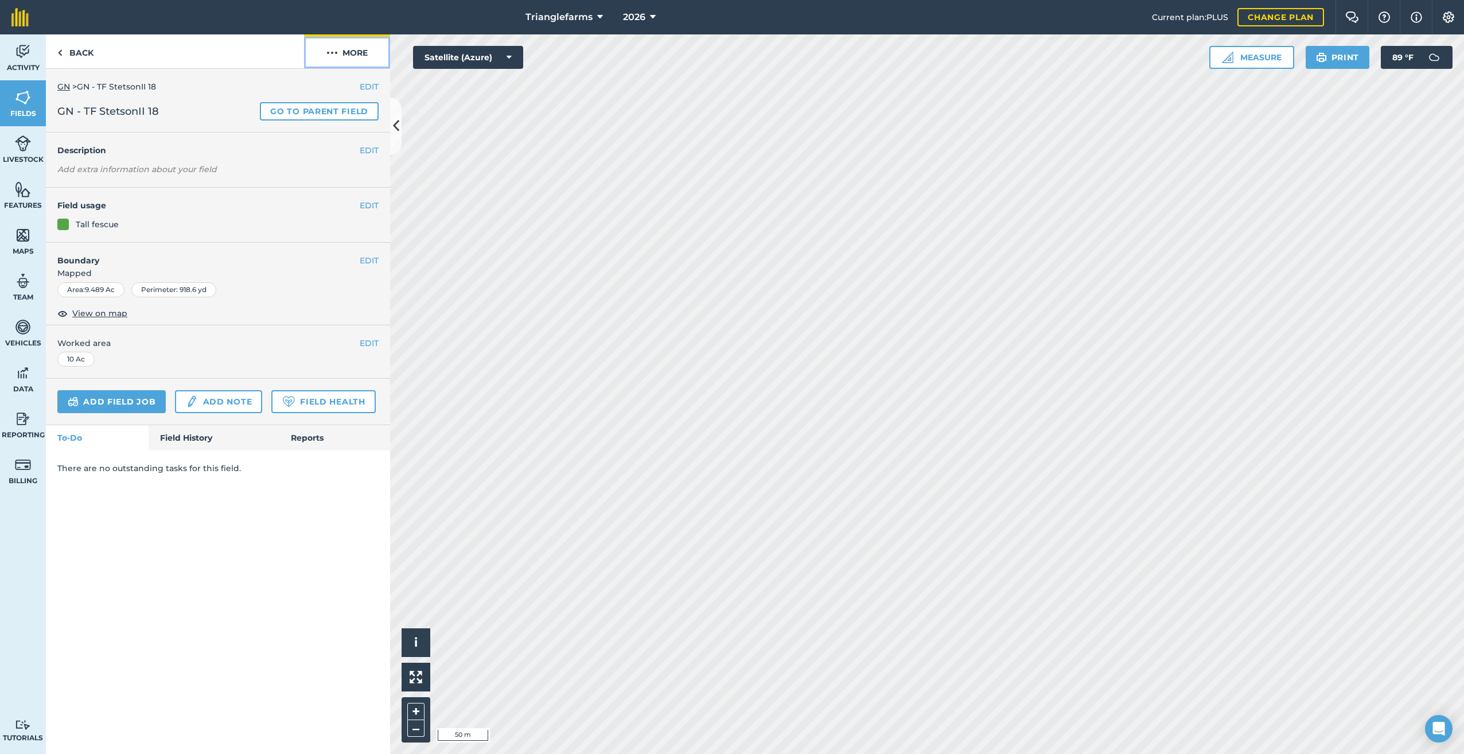
click at [336, 52] on img at bounding box center [331, 53] width 11 height 14
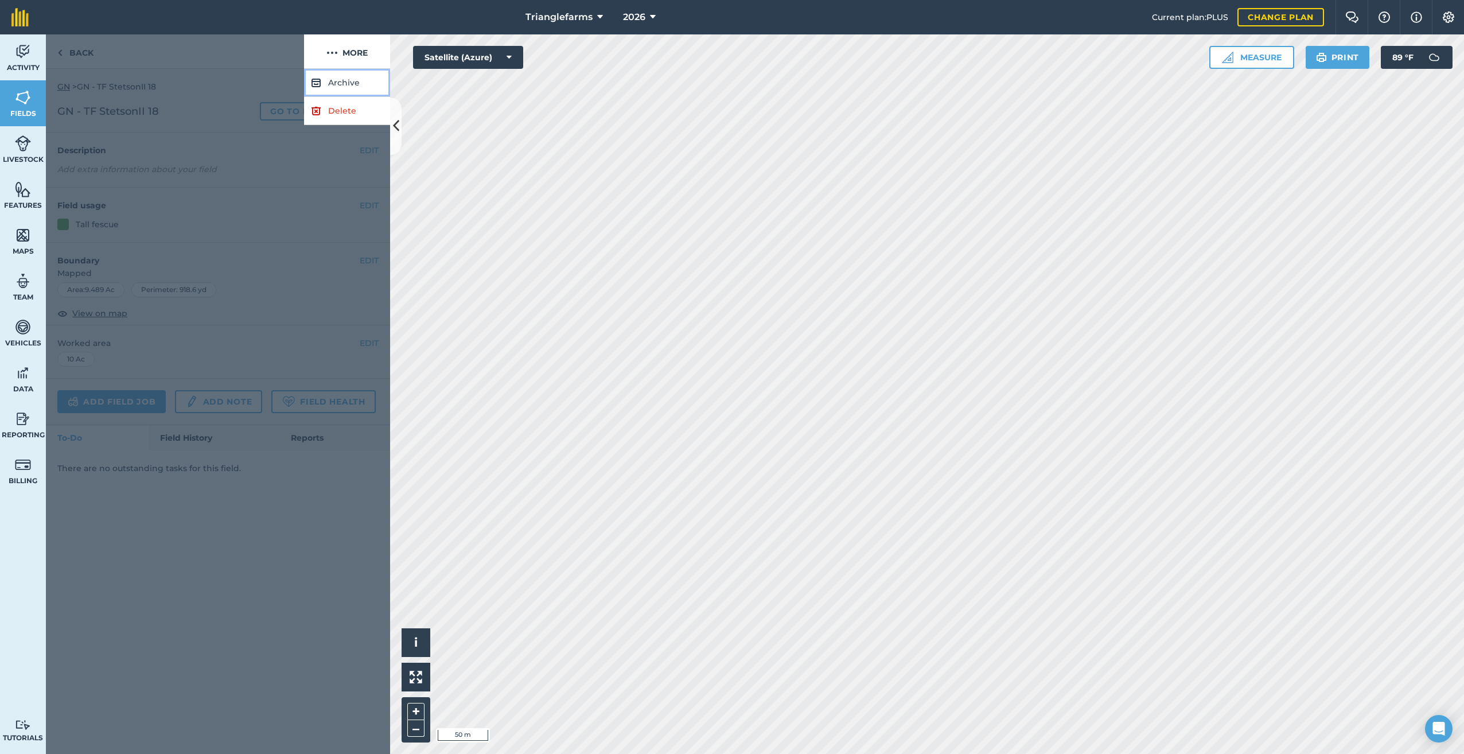
click at [344, 81] on button "Archive" at bounding box center [347, 83] width 86 height 28
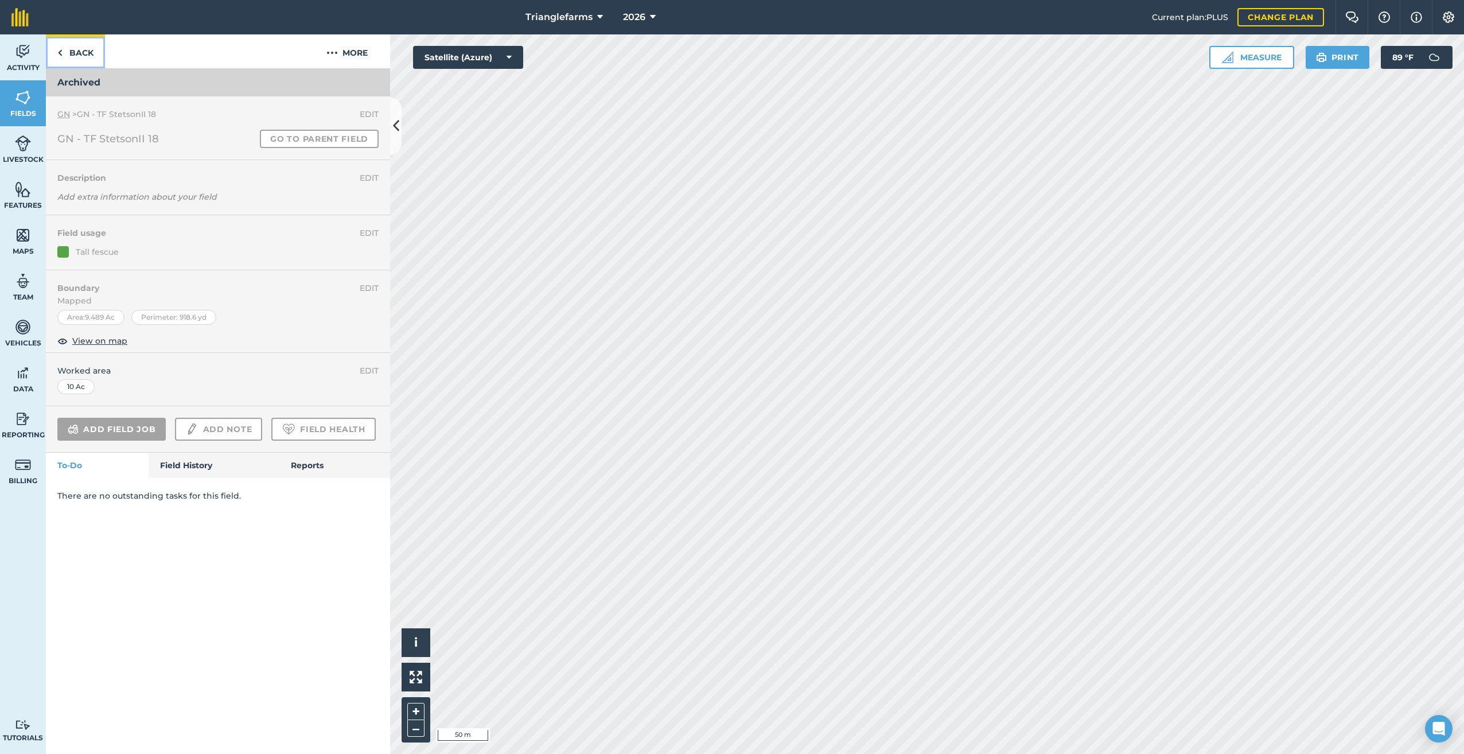
click at [53, 52] on link "Back" at bounding box center [75, 51] width 59 height 34
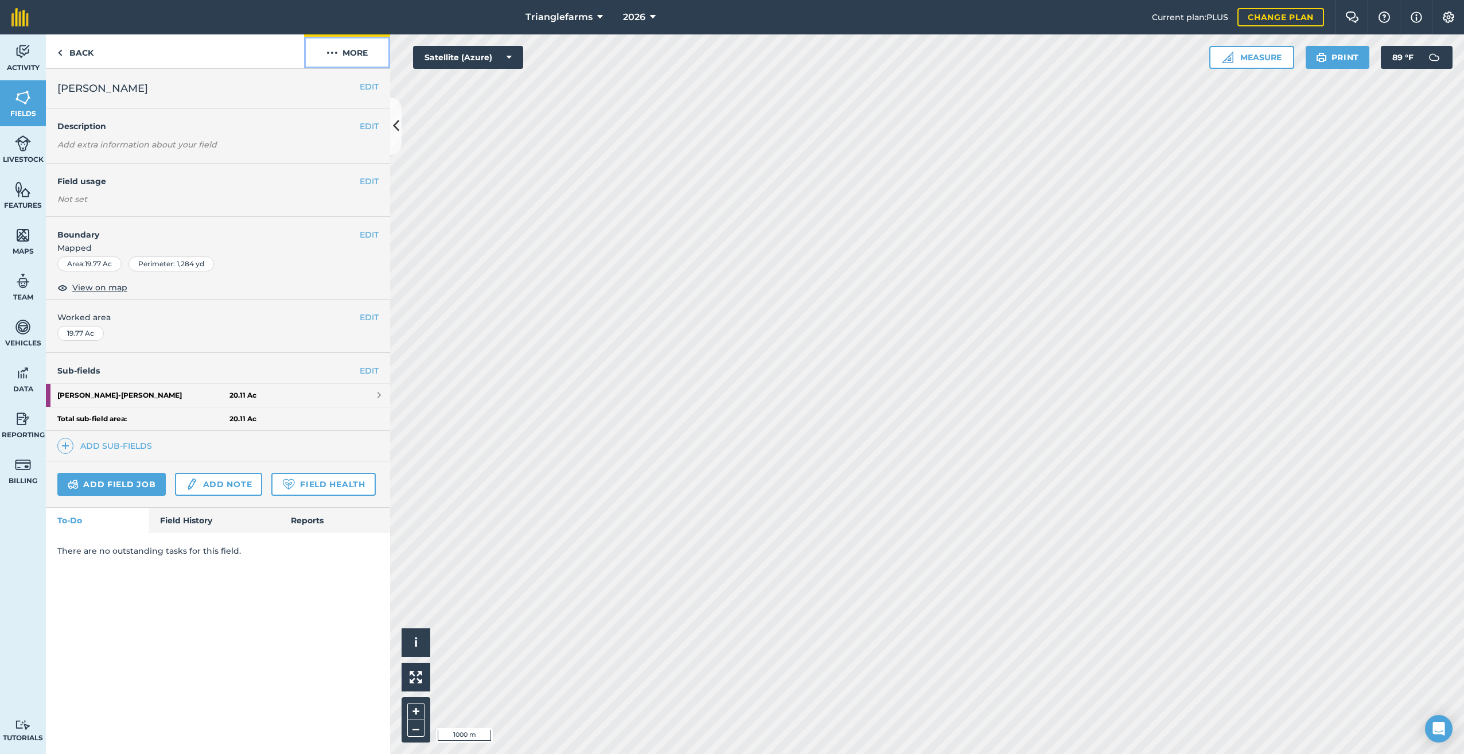
click at [334, 53] on img at bounding box center [331, 53] width 11 height 14
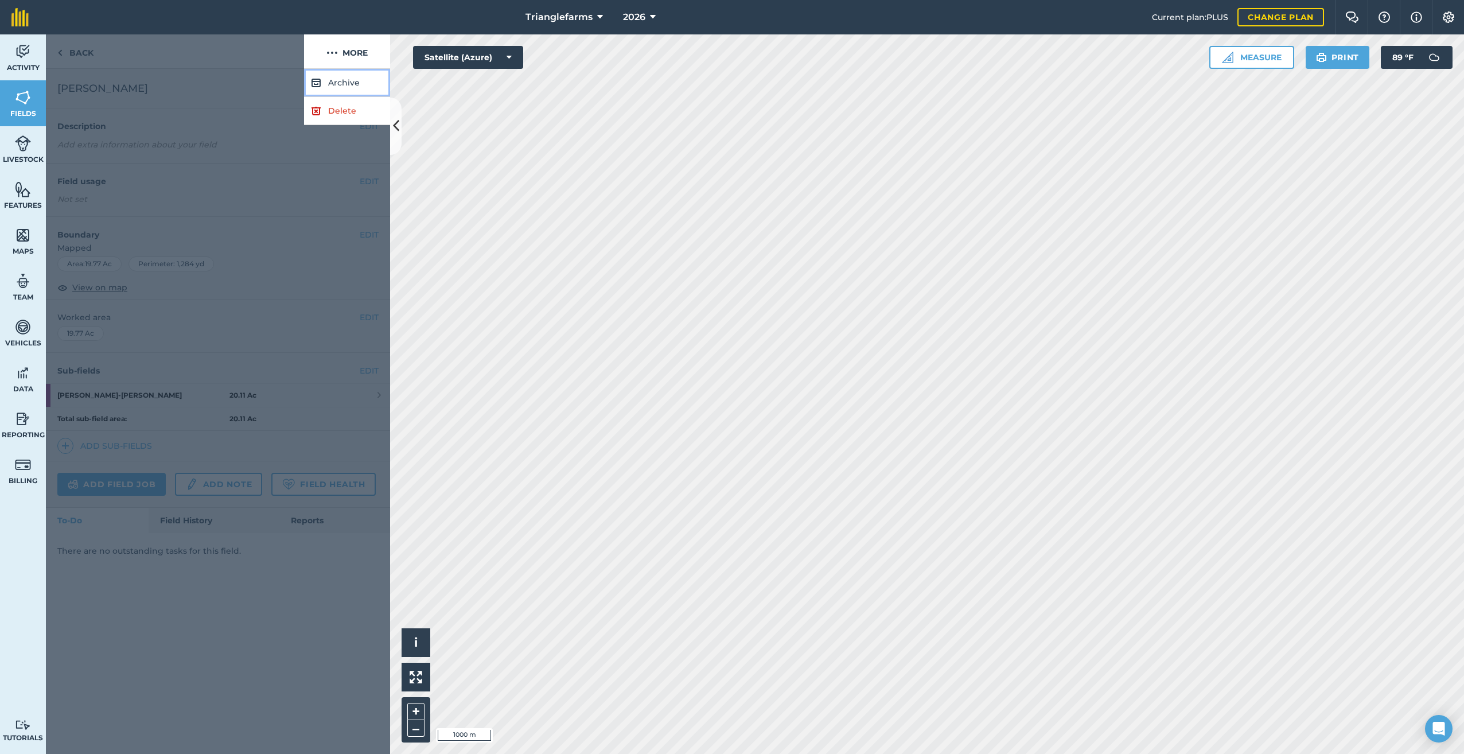
click at [333, 79] on button "Archive" at bounding box center [347, 83] width 86 height 28
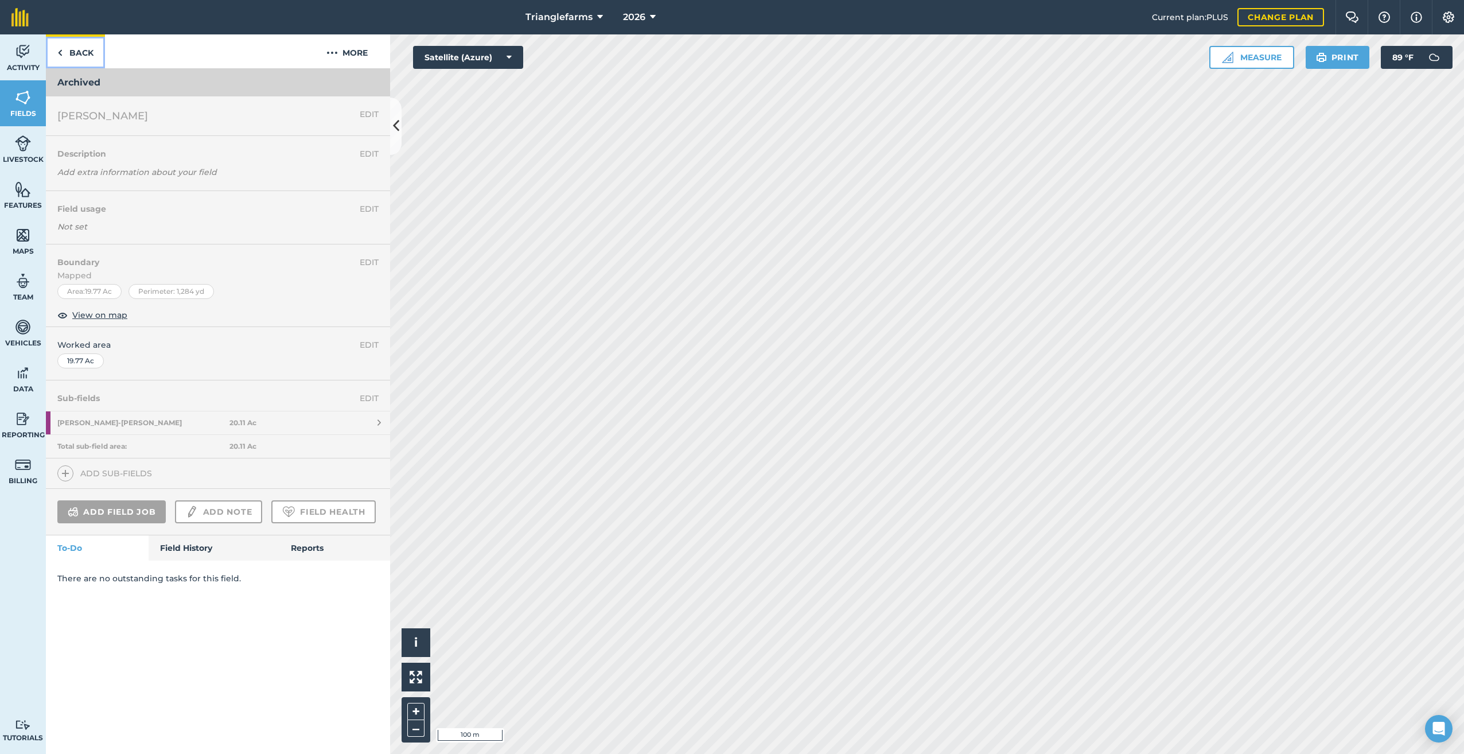
drag, startPoint x: 60, startPoint y: 53, endPoint x: 67, endPoint y: 65, distance: 14.4
click at [60, 53] on img at bounding box center [59, 53] width 5 height 14
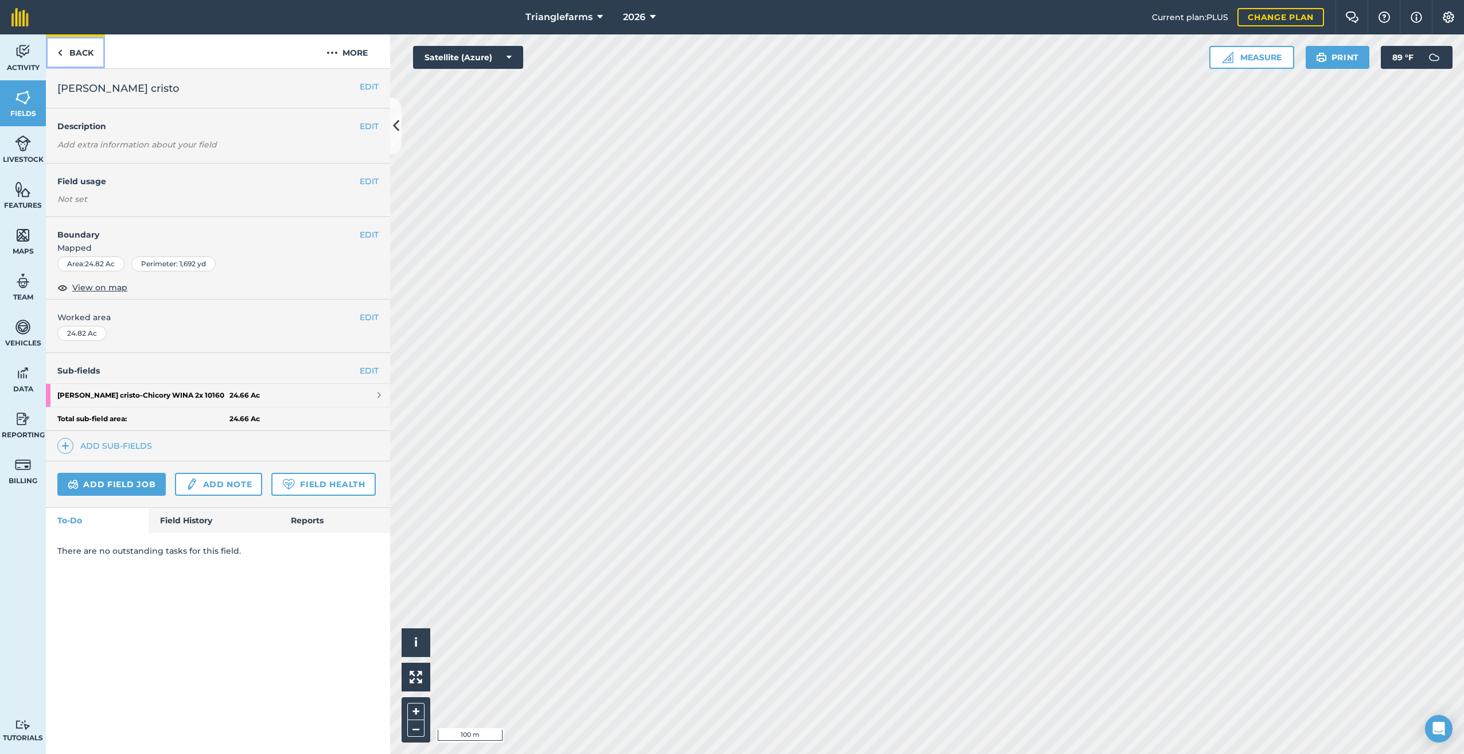
click at [62, 50] on img at bounding box center [59, 53] width 5 height 14
click at [63, 441] on img at bounding box center [65, 446] width 8 height 14
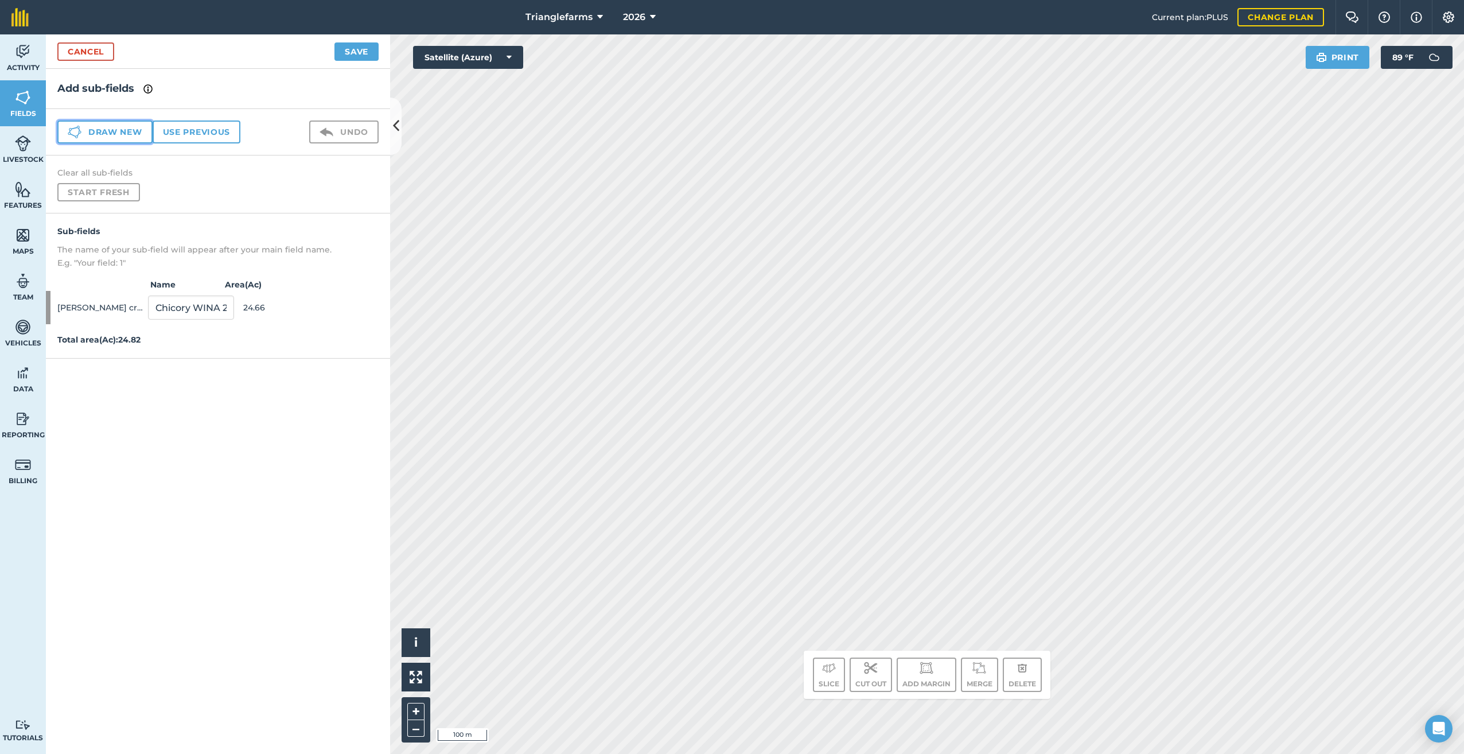
click at [95, 134] on button "Draw new" at bounding box center [104, 131] width 95 height 23
drag, startPoint x: 157, startPoint y: 346, endPoint x: 90, endPoint y: 356, distance: 67.9
click at [91, 347] on div "[PERSON_NAME] cristo 1 17.55" at bounding box center [218, 340] width 344 height 33
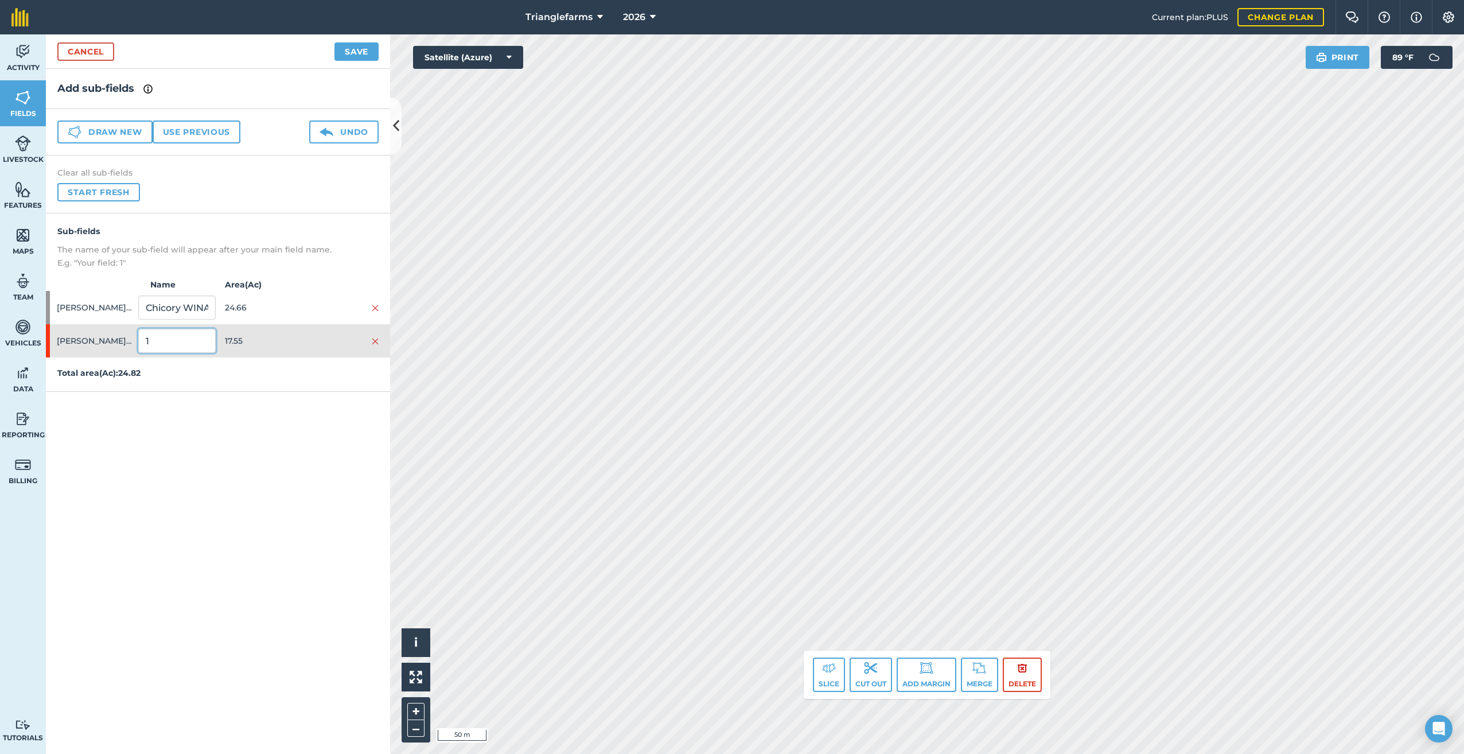
paste input "[PERSON_NAME] Chicory TFI 200 10503"
type input "[PERSON_NAME] Chicory TFI 200 10503"
click at [359, 49] on button "Save" at bounding box center [356, 51] width 44 height 18
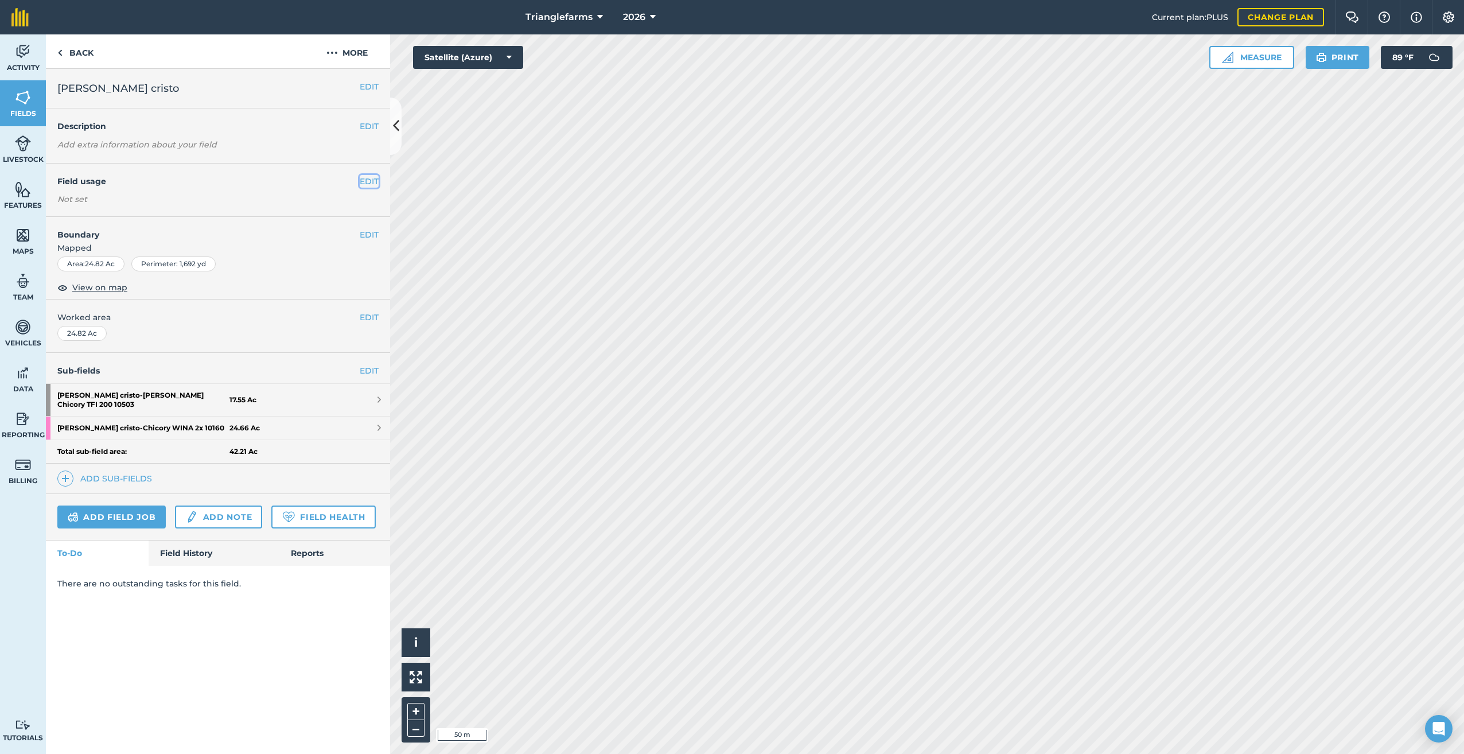
click at [365, 180] on button "EDIT" at bounding box center [369, 181] width 19 height 13
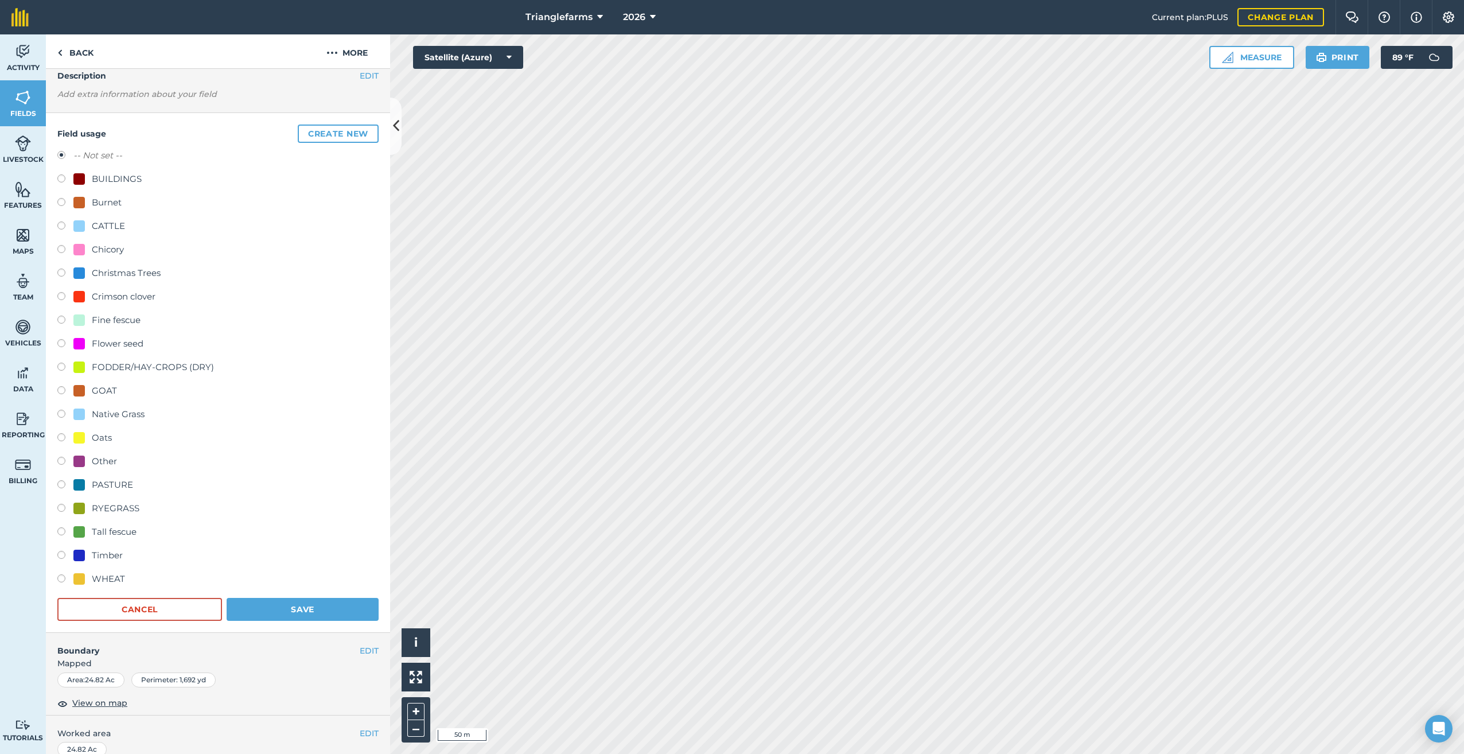
scroll to position [46, 0]
click at [62, 251] on label at bounding box center [65, 254] width 16 height 11
radio input "true"
radio input "false"
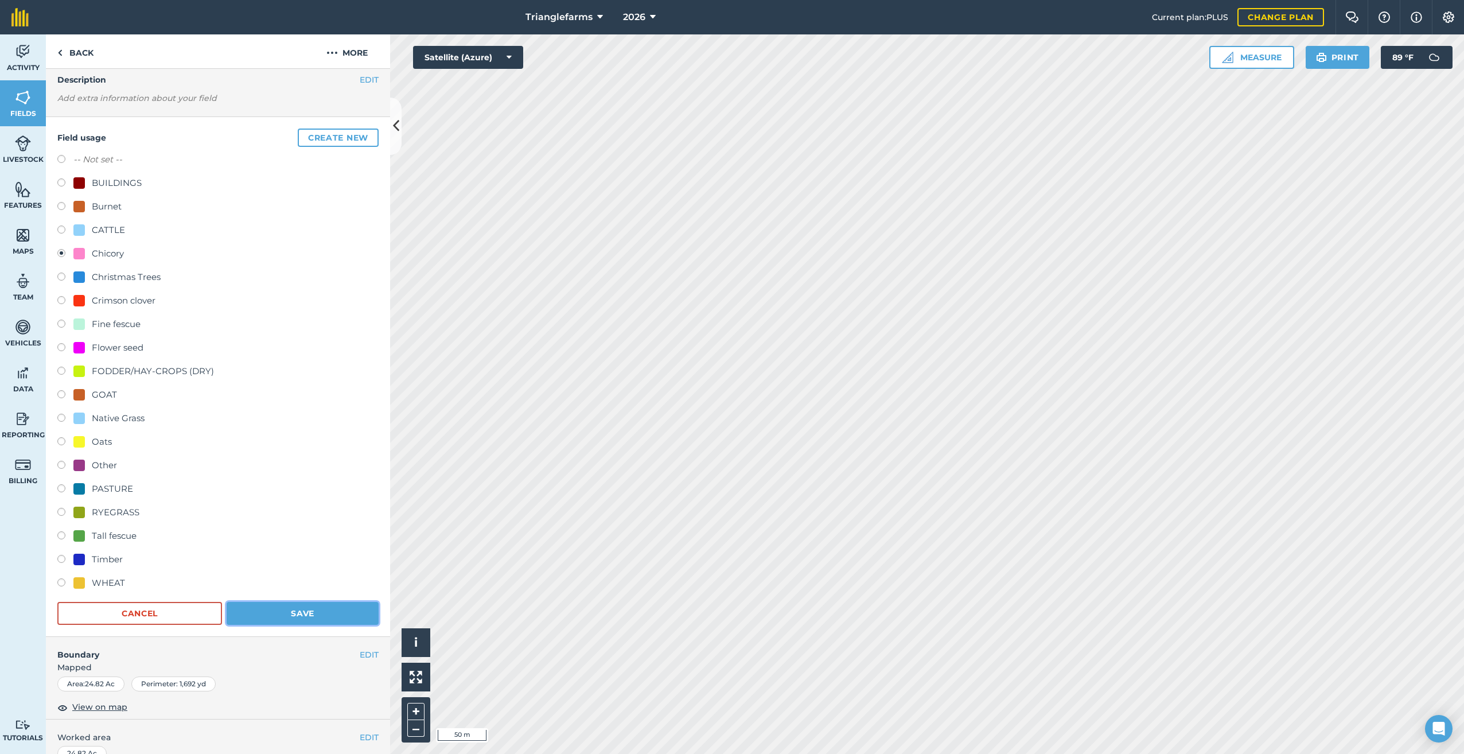
click at [310, 613] on button "Save" at bounding box center [303, 613] width 152 height 23
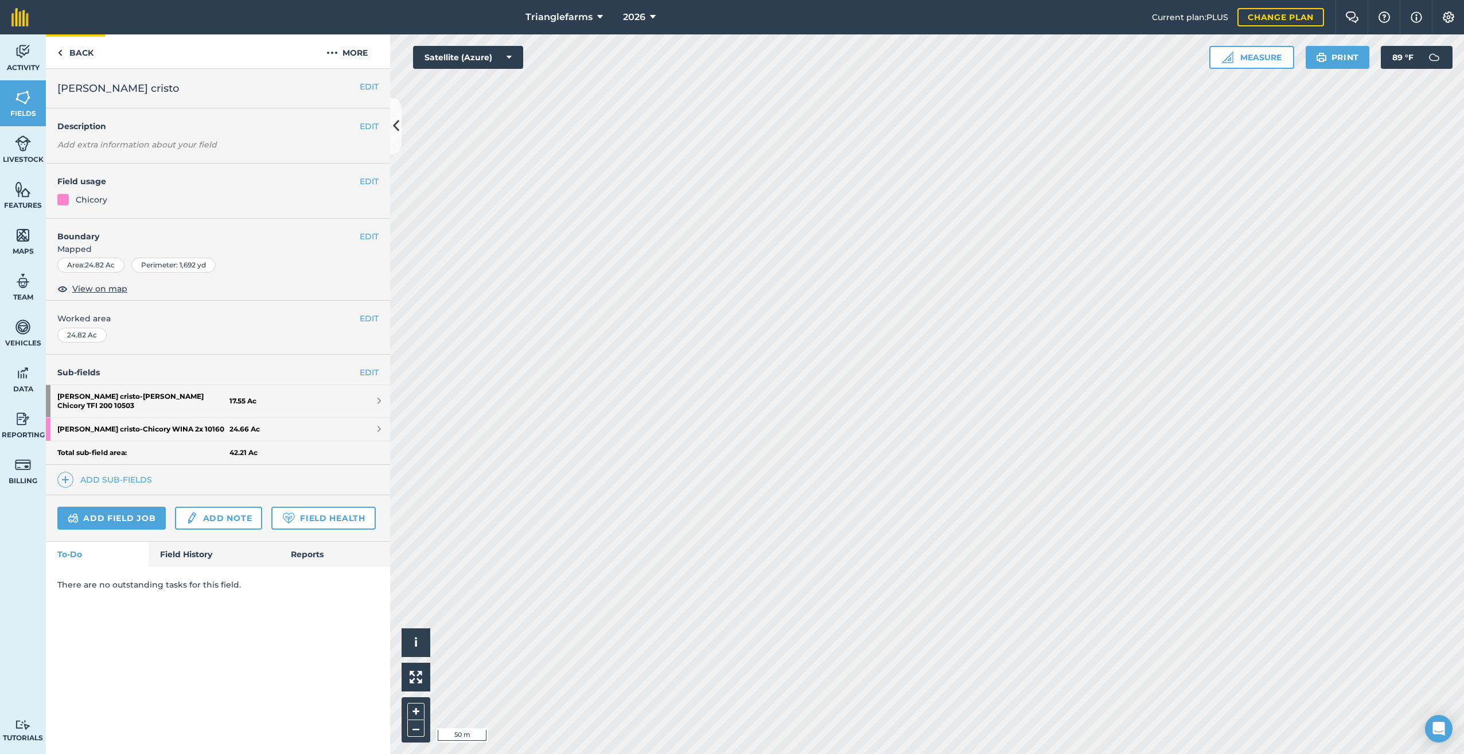
scroll to position [0, 0]
click at [66, 53] on link "Back" at bounding box center [75, 51] width 59 height 34
click at [1075, 753] on html "Trianglefarms 2026 Current plan : PLUS Change plan Farm Chat Help Info Settings…" at bounding box center [732, 377] width 1464 height 754
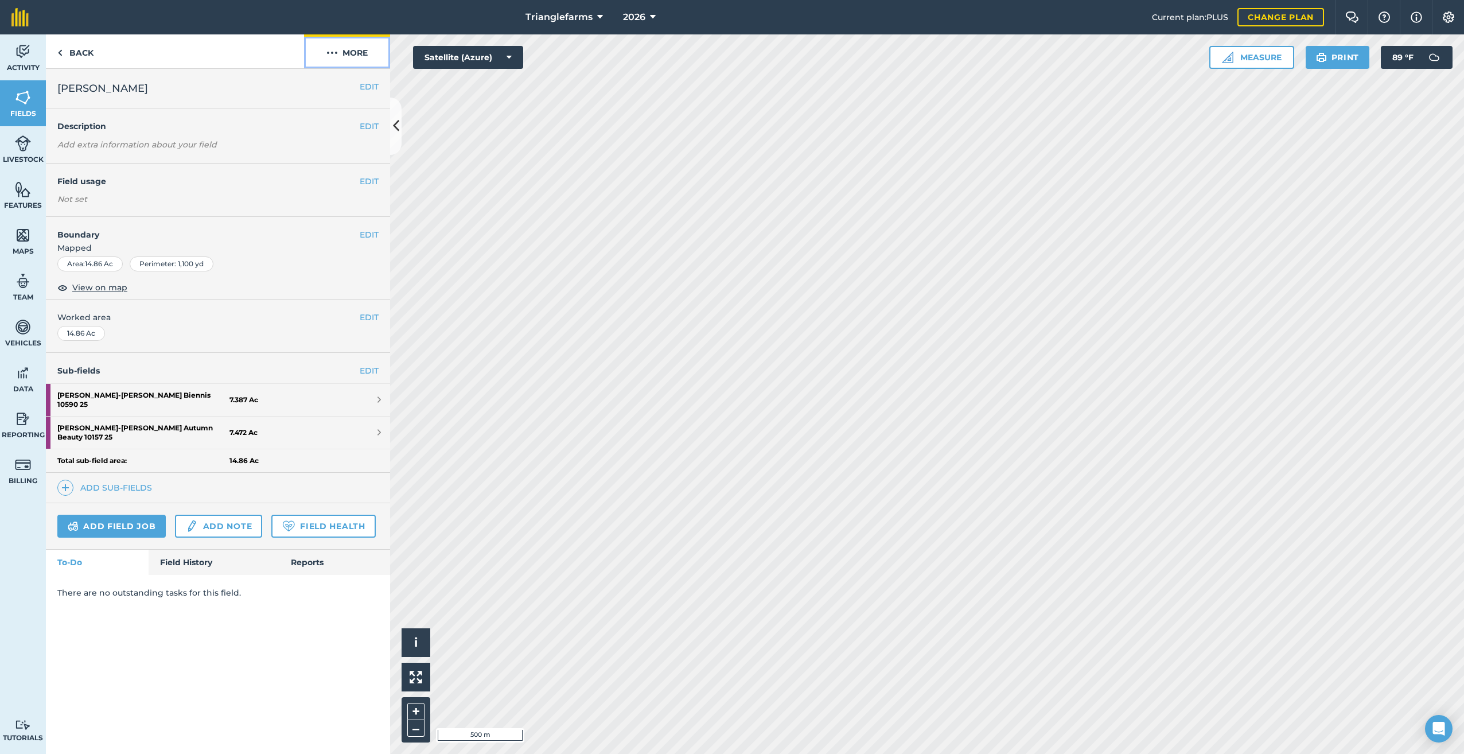
click at [329, 49] on img at bounding box center [331, 53] width 11 height 14
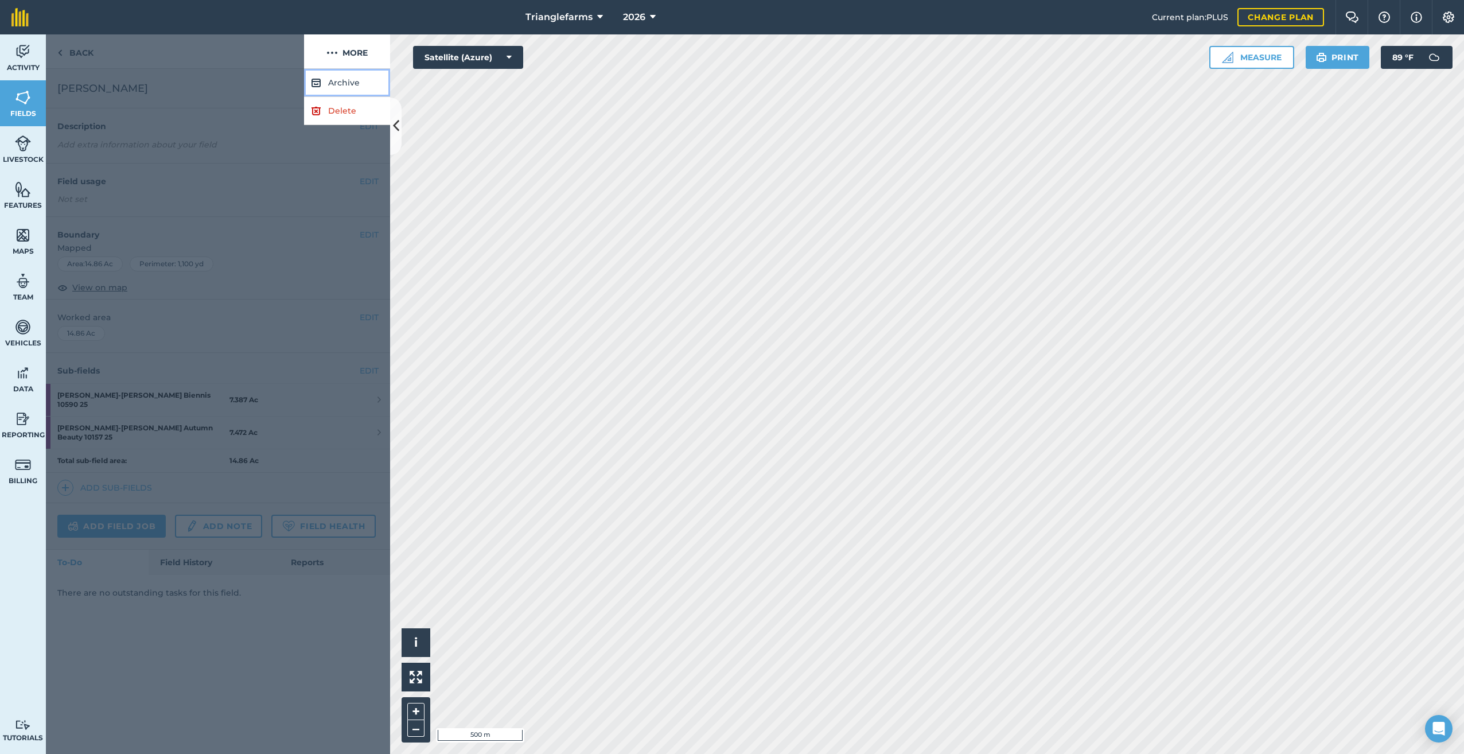
click at [345, 81] on button "Archive" at bounding box center [347, 83] width 86 height 28
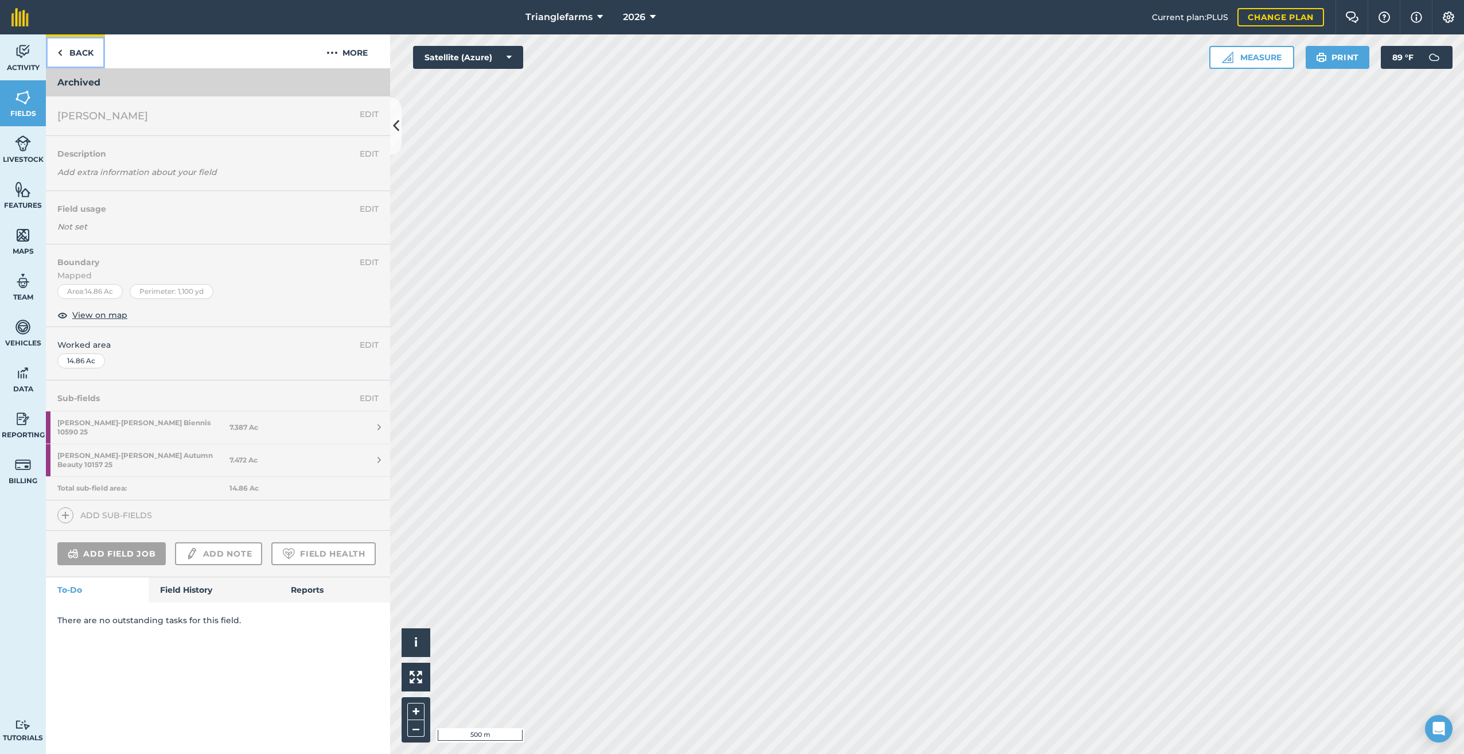
click at [66, 49] on link "Back" at bounding box center [75, 51] width 59 height 34
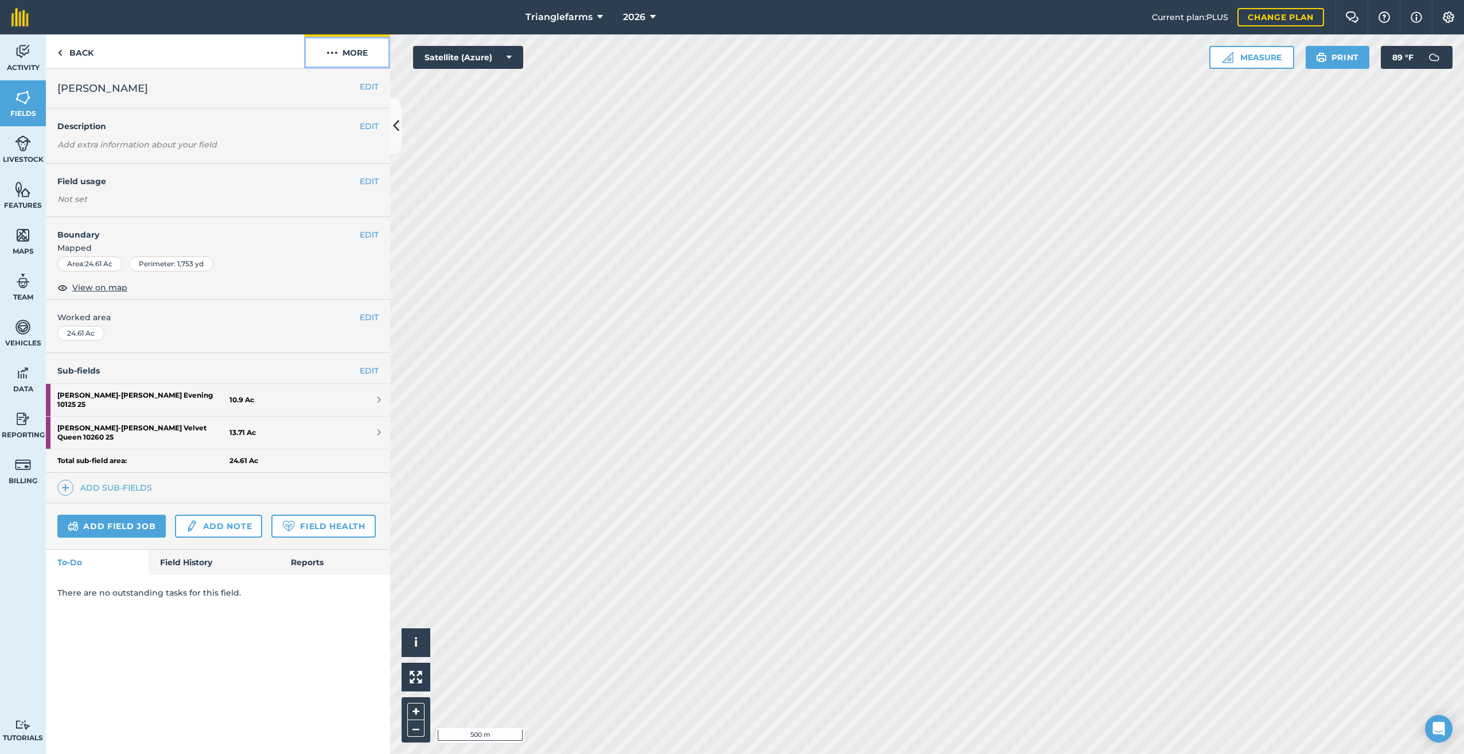
click at [333, 48] on img at bounding box center [331, 53] width 11 height 14
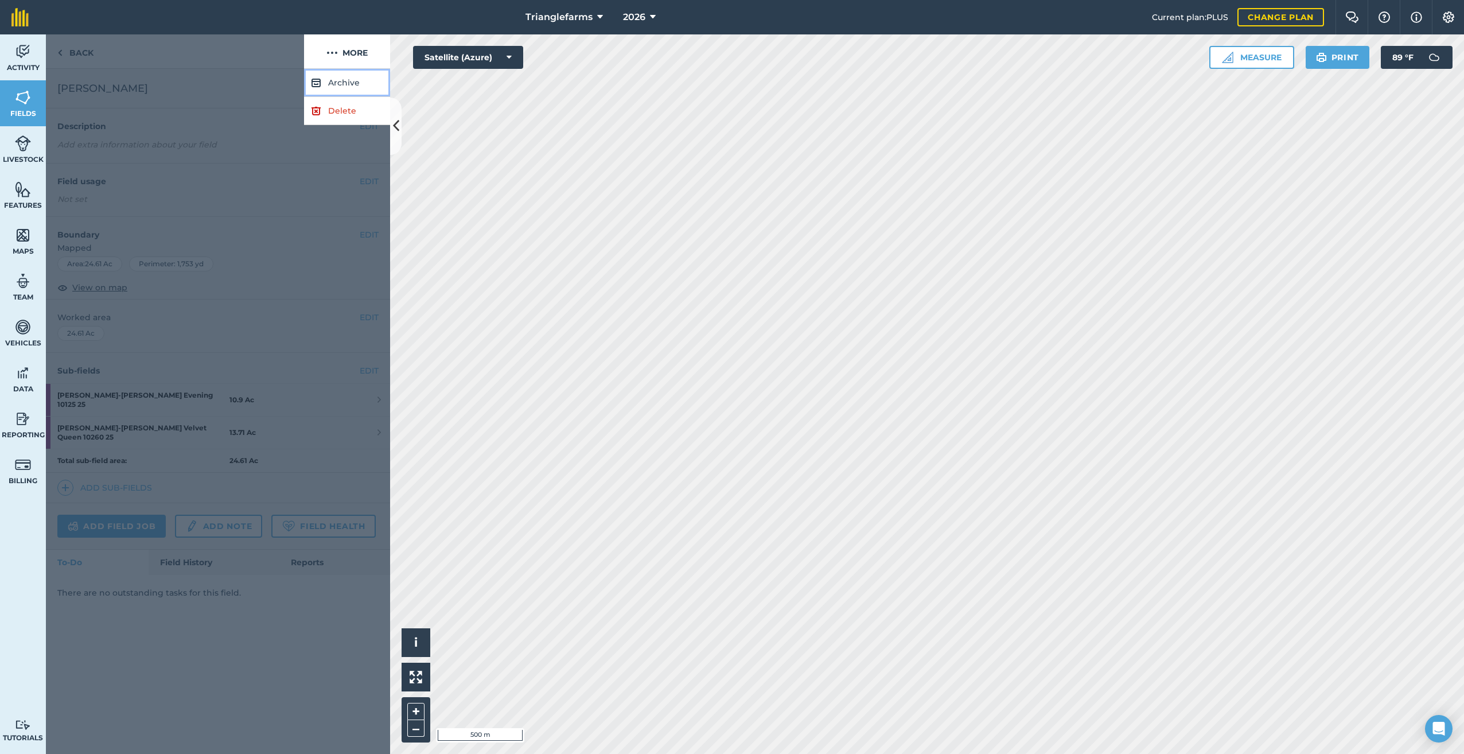
click at [340, 84] on button "Archive" at bounding box center [347, 83] width 86 height 28
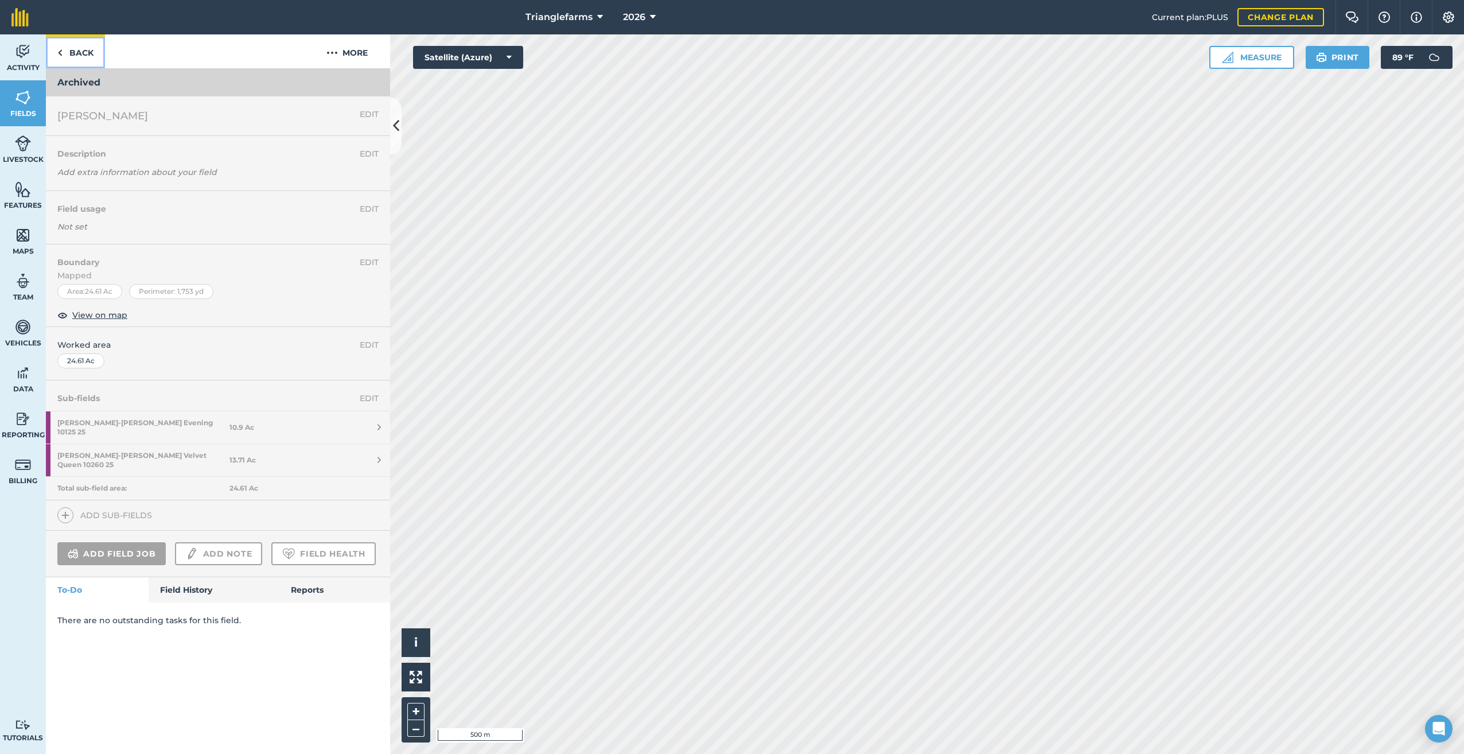
click at [60, 56] on img at bounding box center [59, 53] width 5 height 14
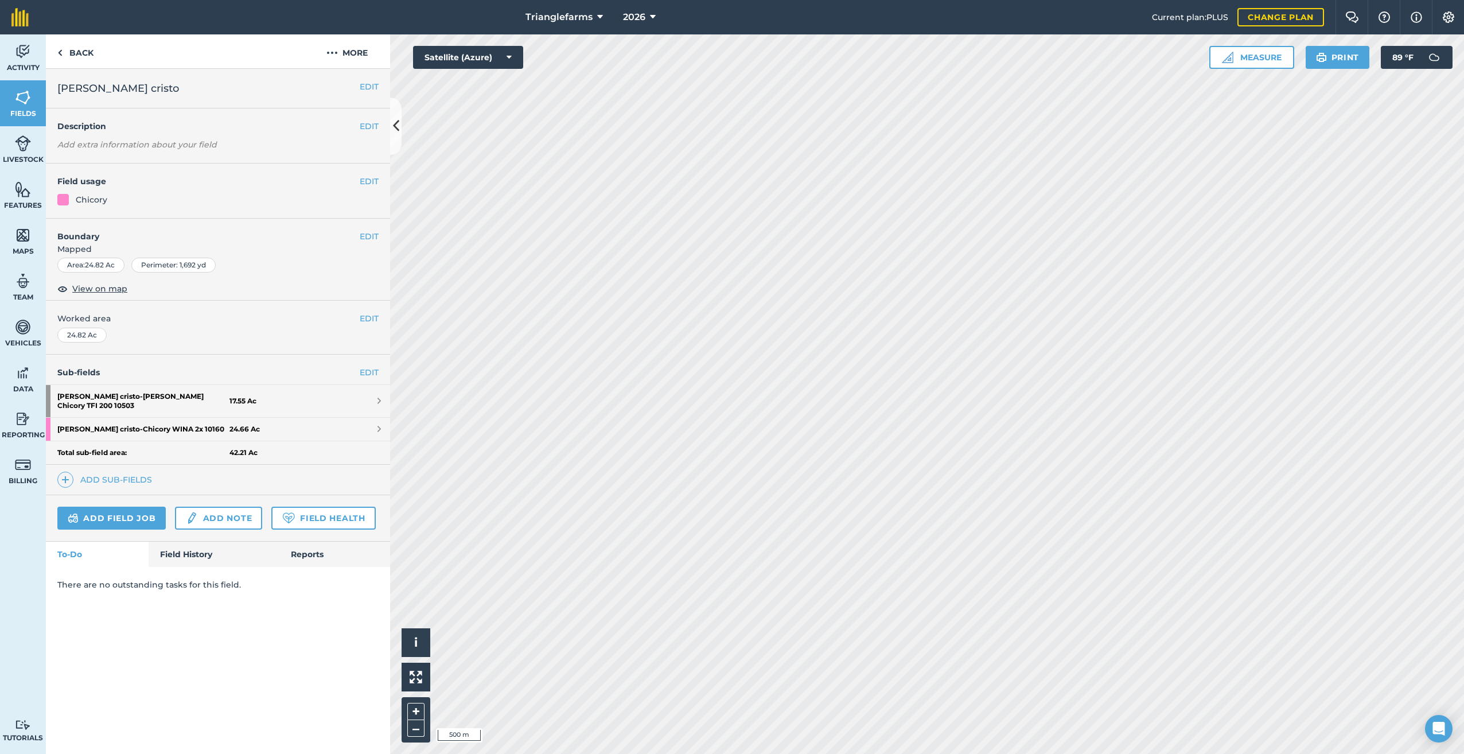
click at [375, 466] on div "Activity Fields Livestock Features Maps Team Vehicles Data Reporting Billing Tu…" at bounding box center [732, 393] width 1464 height 719
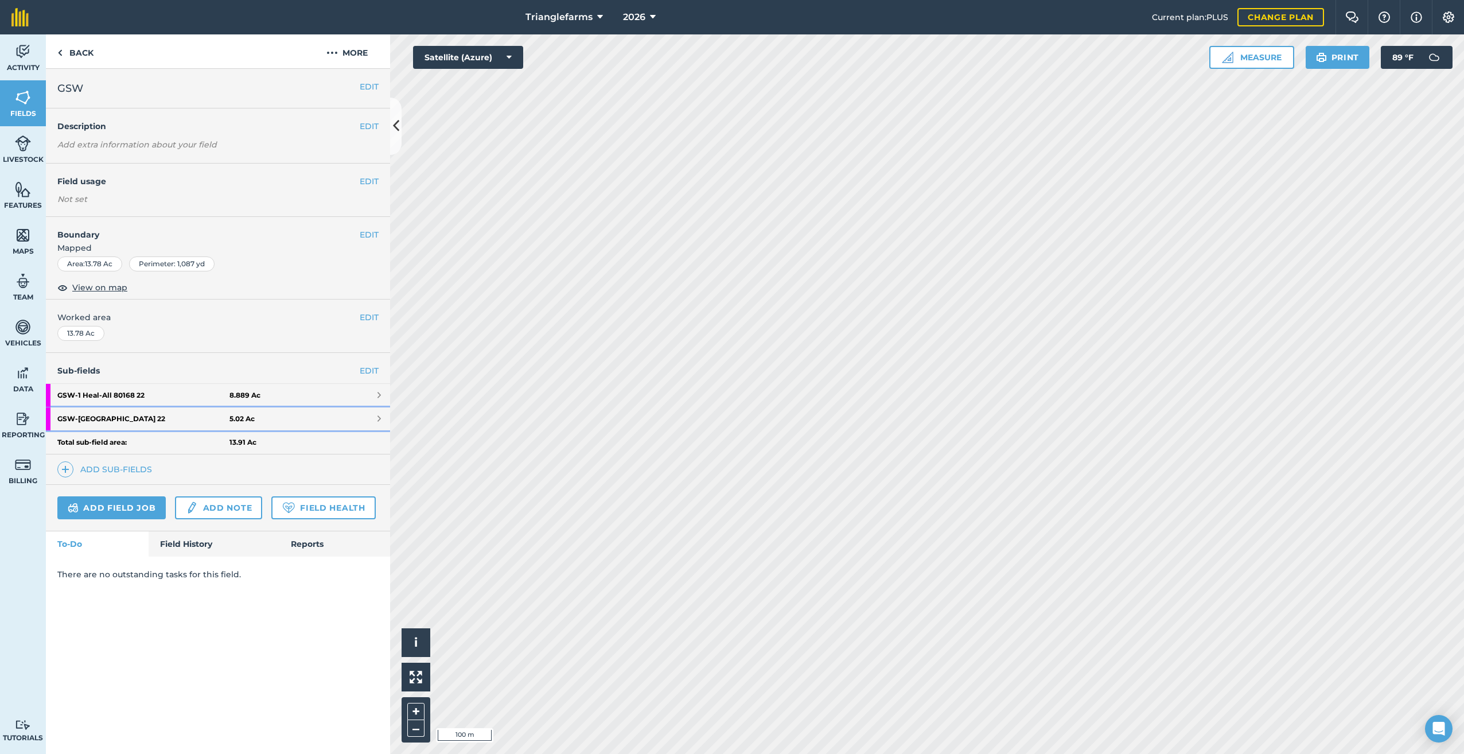
drag, startPoint x: 108, startPoint y: 419, endPoint x: 134, endPoint y: 419, distance: 26.4
click at [108, 419] on strong "GSW - 2 [GEOGRAPHIC_DATA] 22" at bounding box center [143, 418] width 172 height 23
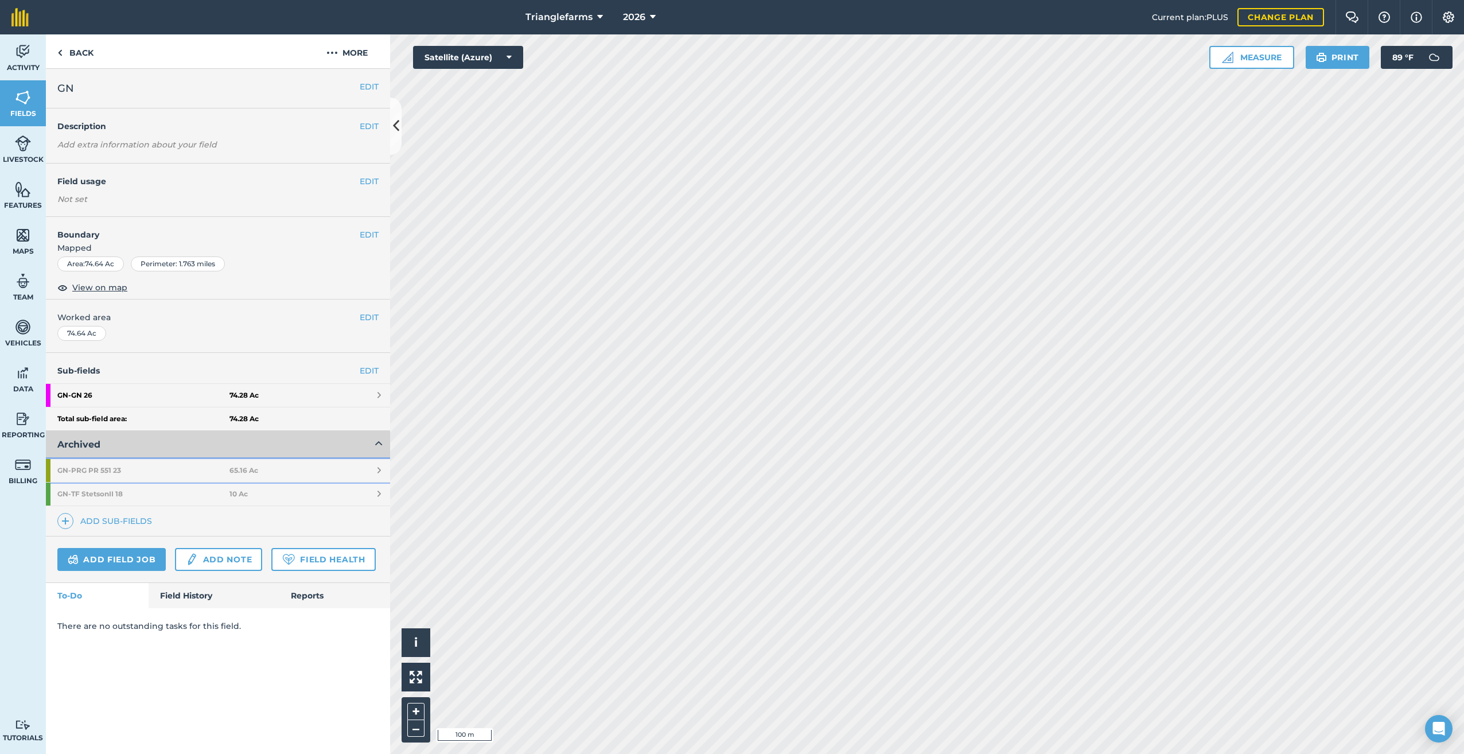
click at [97, 472] on strong "GN - PRG PR 551 23" at bounding box center [143, 470] width 172 height 23
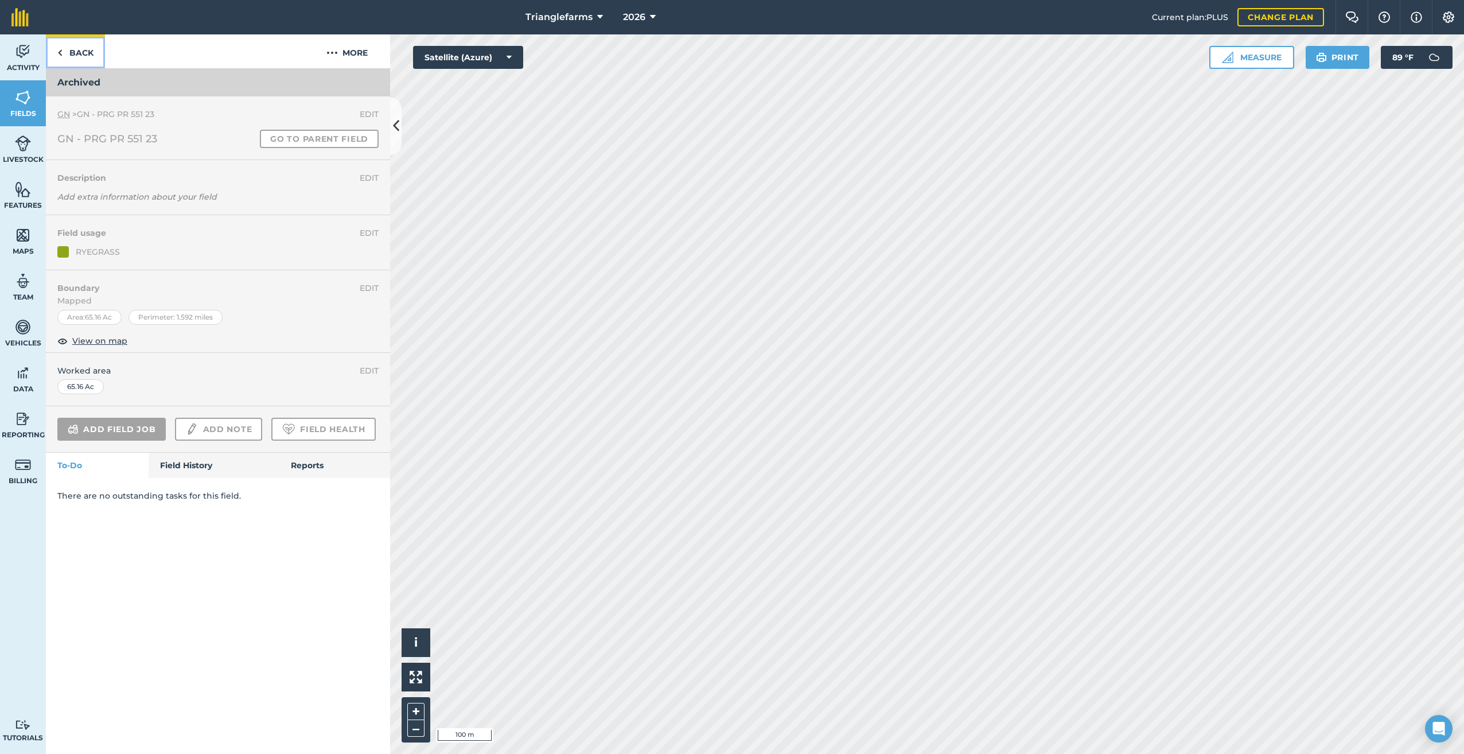
click at [62, 56] on img at bounding box center [59, 53] width 5 height 14
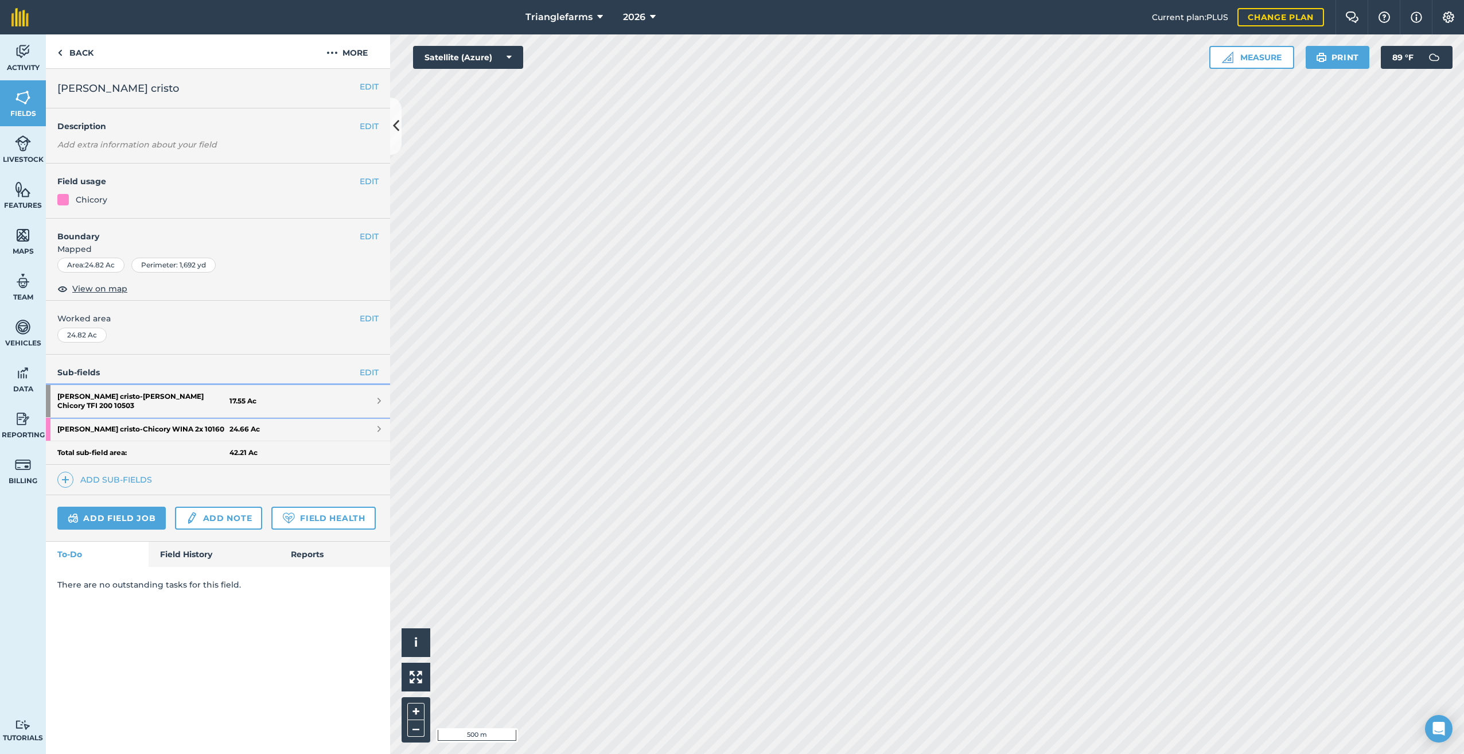
click at [151, 395] on strong "Bucholz monte cristo - Bucholz Monte Chicory TFI 200 10503" at bounding box center [143, 401] width 172 height 32
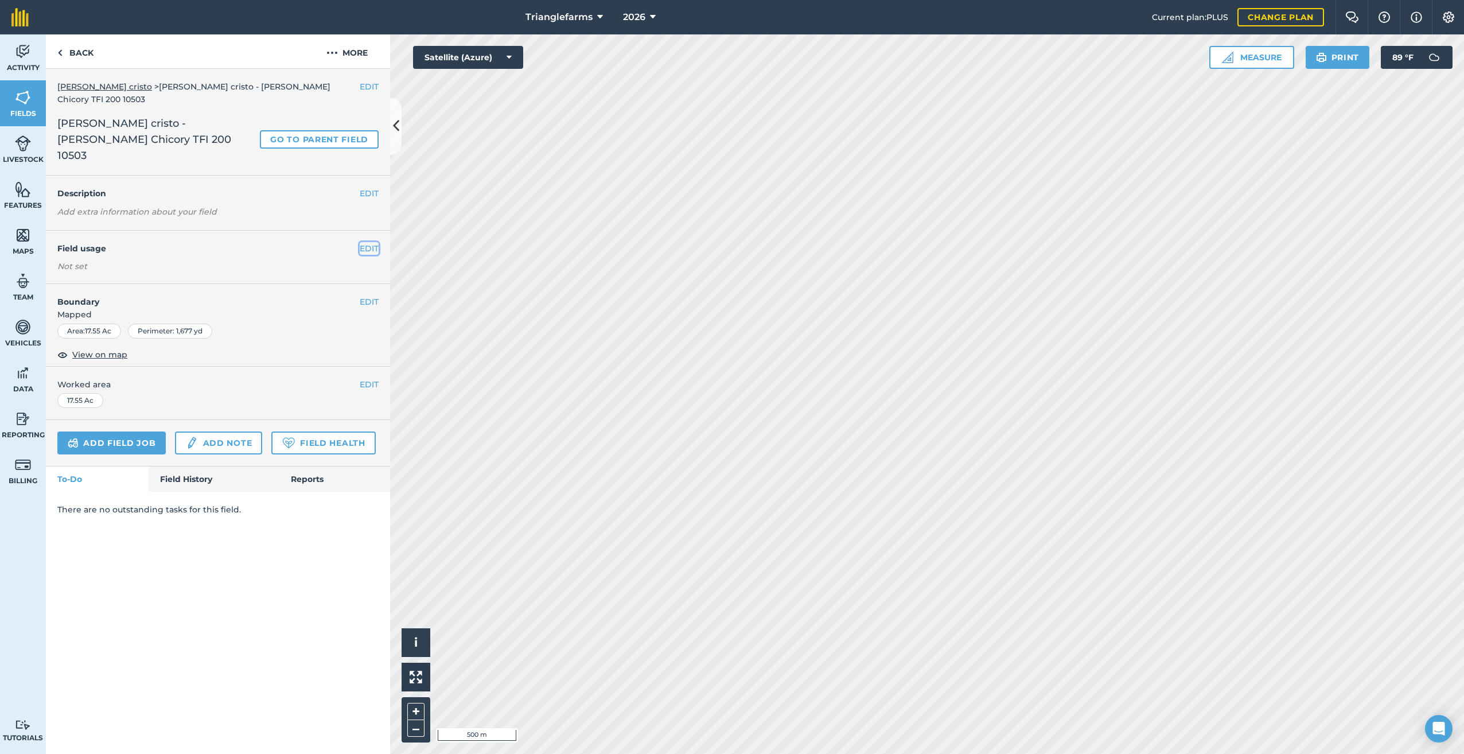
click at [375, 242] on button "EDIT" at bounding box center [369, 248] width 19 height 13
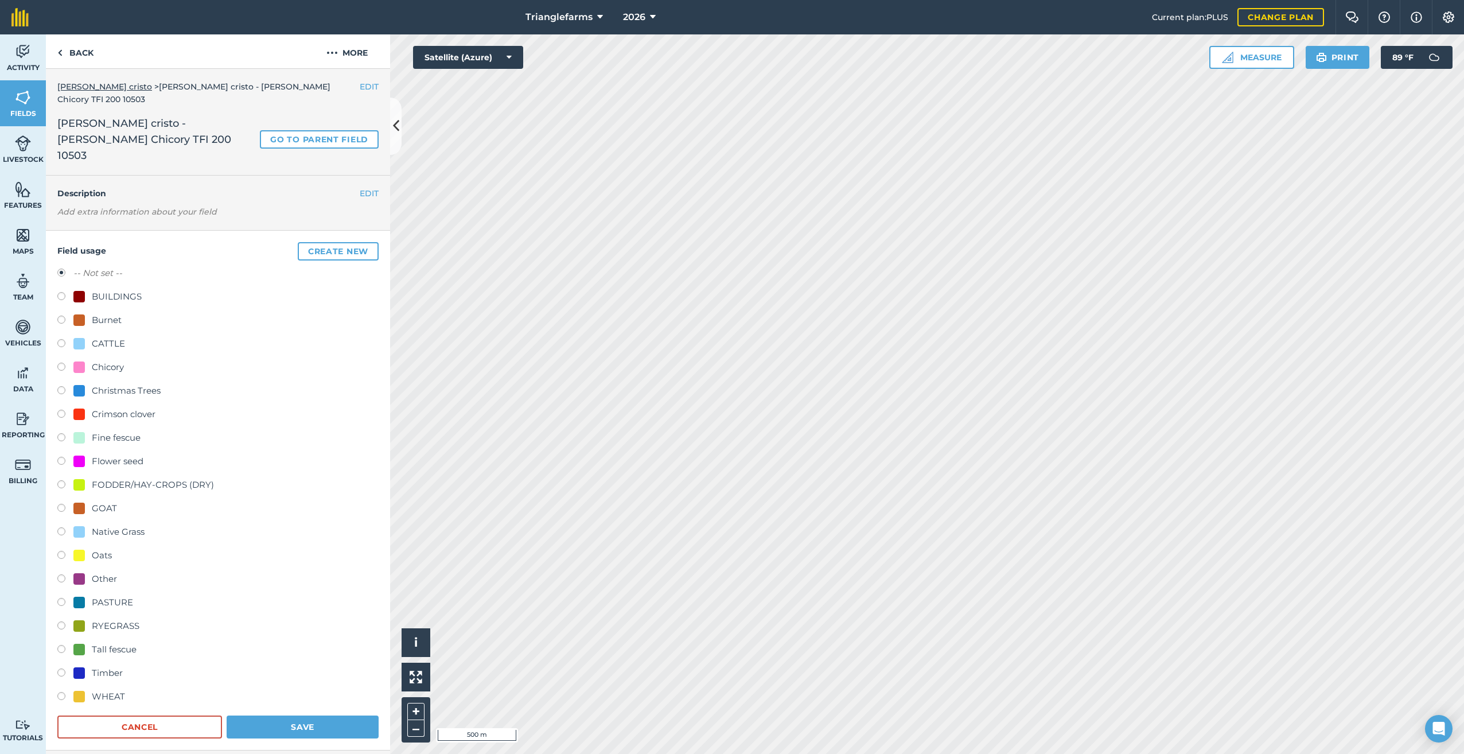
drag, startPoint x: 59, startPoint y: 352, endPoint x: 71, endPoint y: 364, distance: 17.0
click at [60, 363] on label at bounding box center [65, 368] width 16 height 11
radio input "true"
radio input "false"
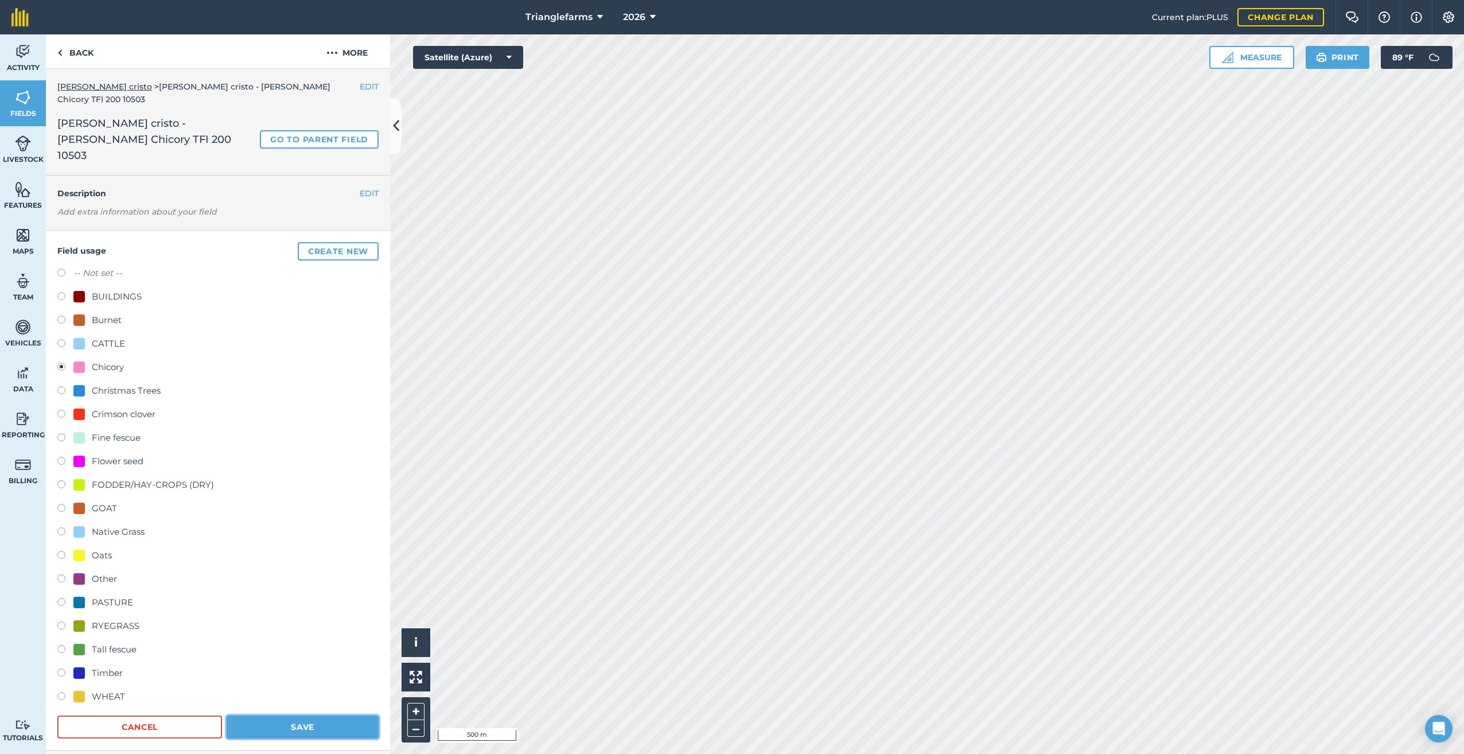
click at [316, 715] on button "Save" at bounding box center [303, 726] width 152 height 23
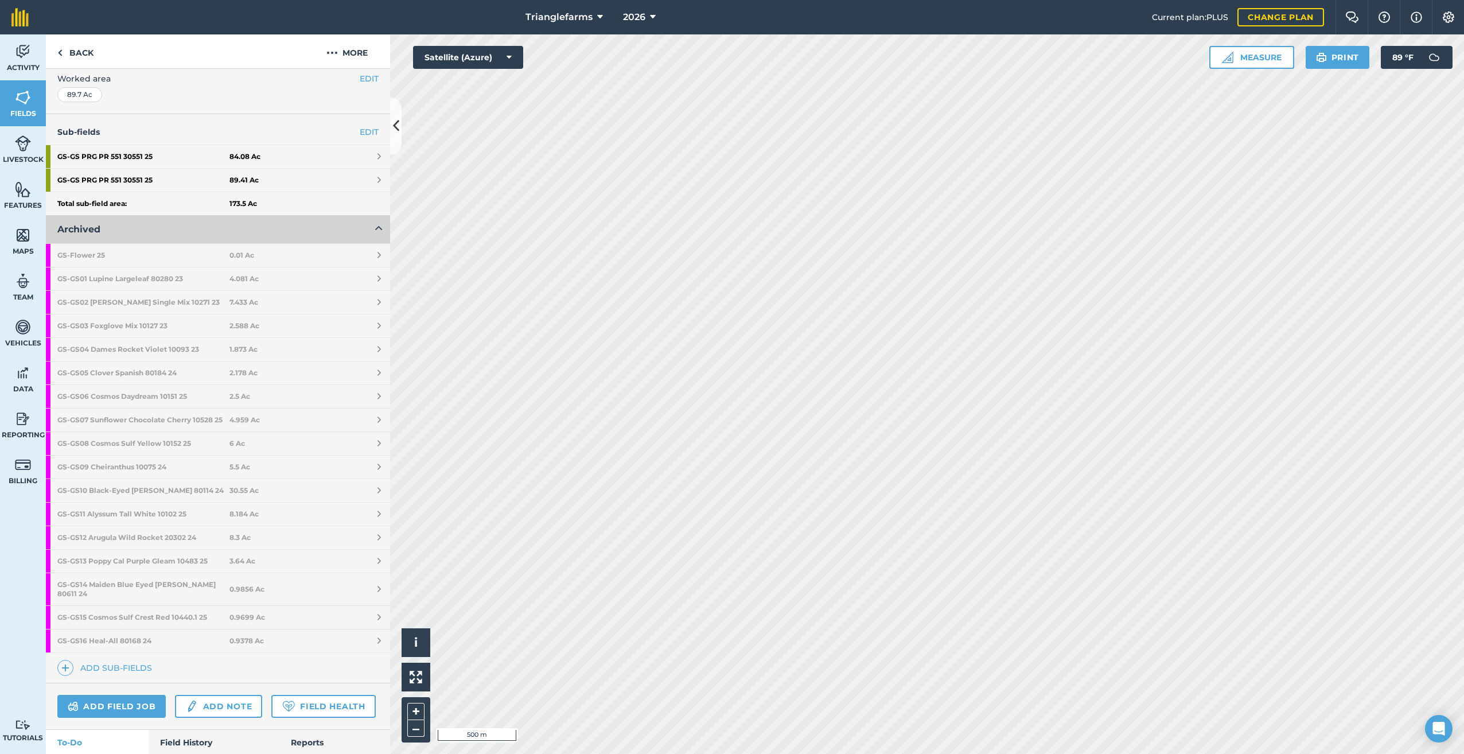
scroll to position [232, 0]
click at [651, 20] on icon at bounding box center [653, 17] width 6 height 14
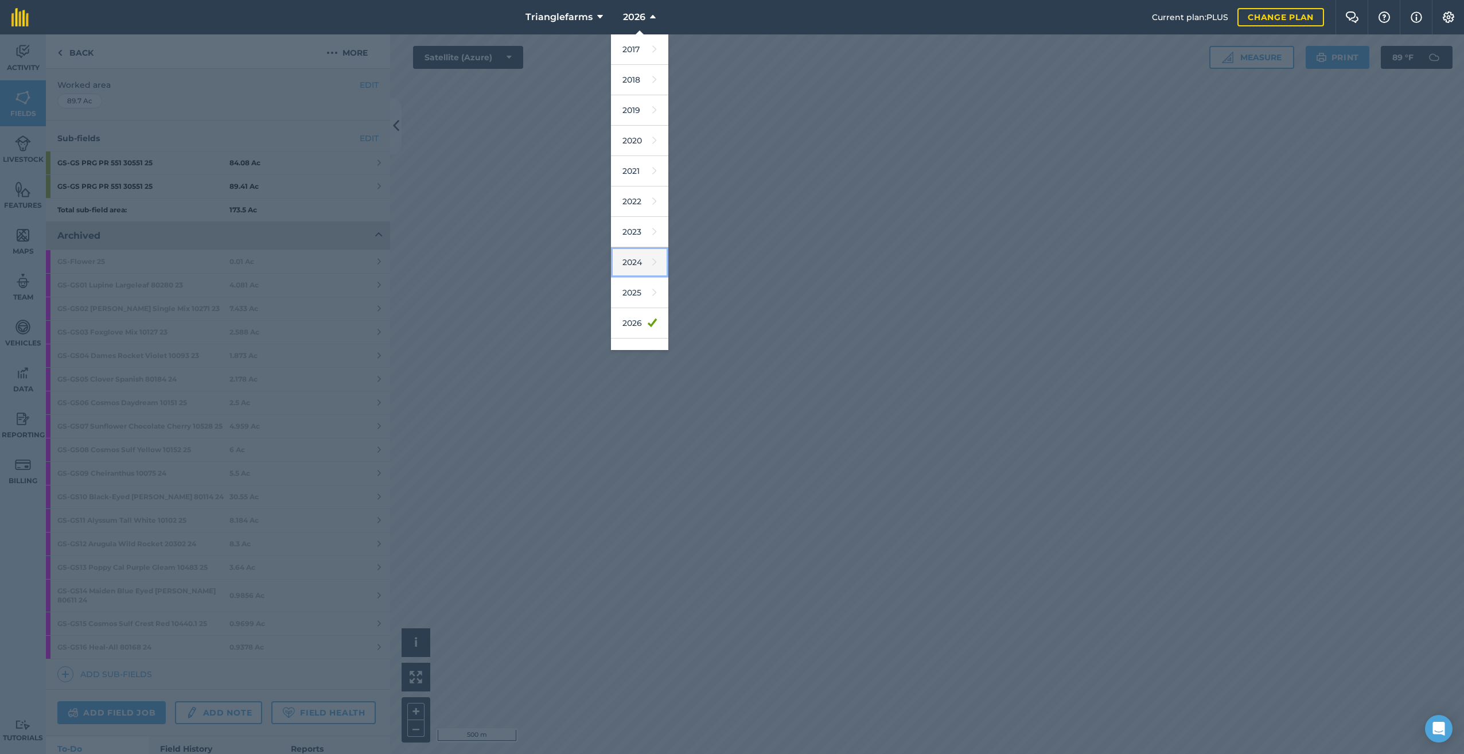
click at [640, 259] on link "2024" at bounding box center [639, 262] width 57 height 30
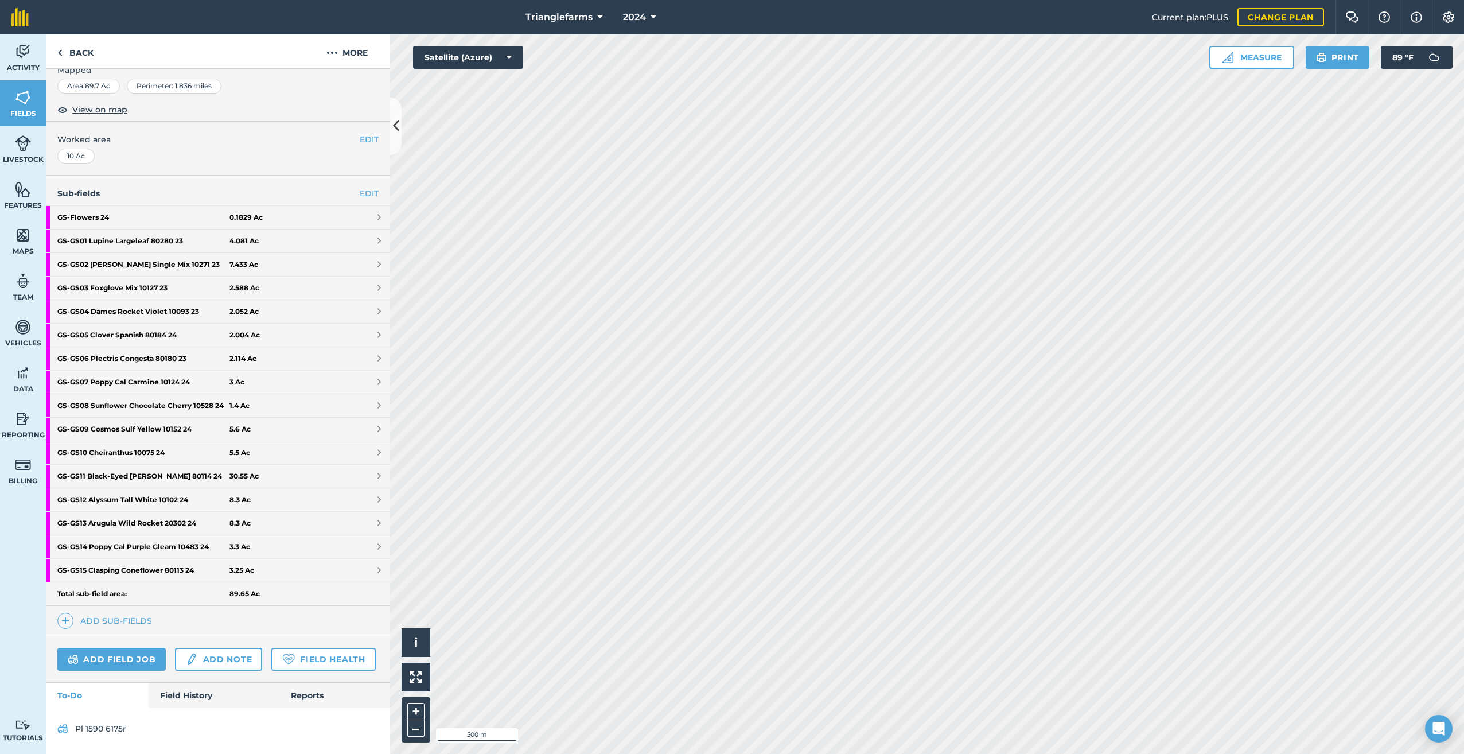
scroll to position [220, 0]
click at [648, 15] on button "2024" at bounding box center [640, 17] width 42 height 34
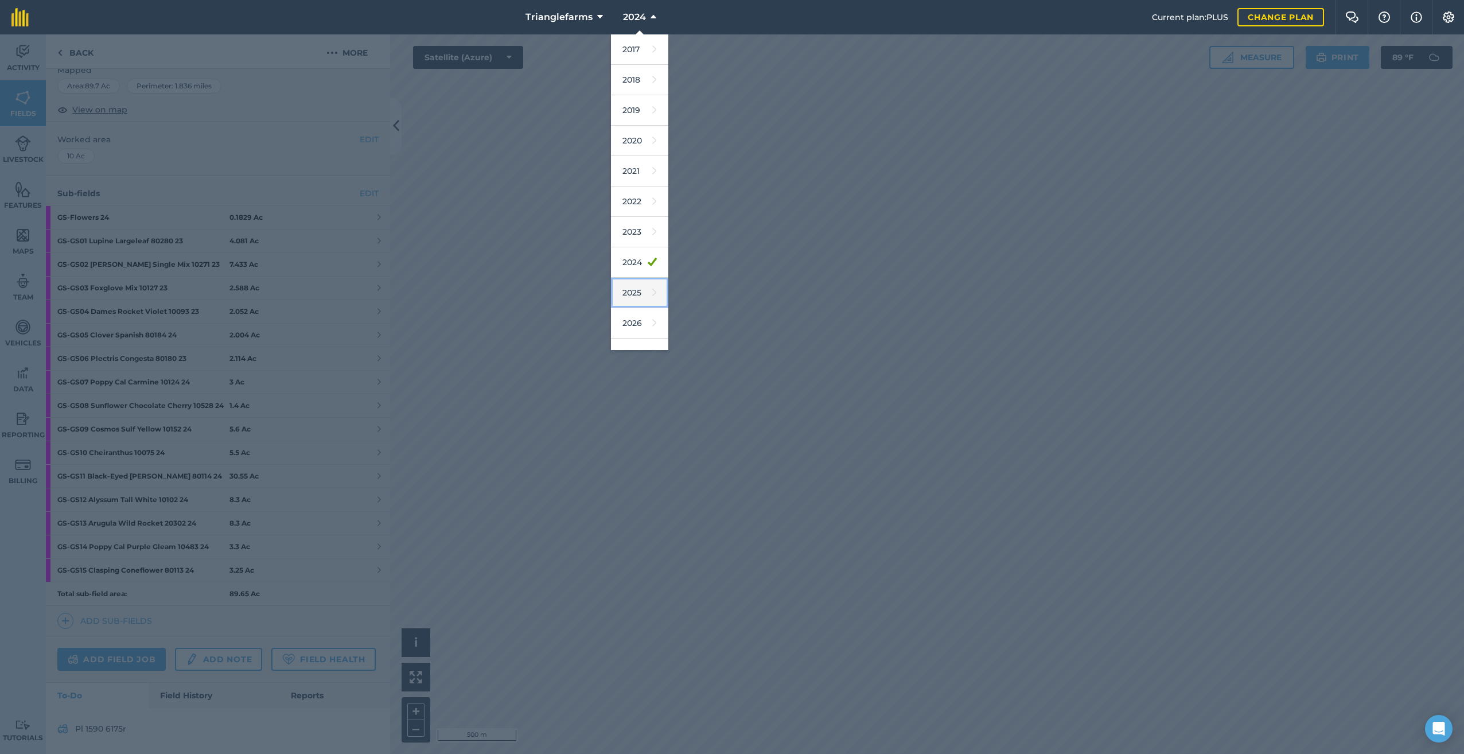
click at [652, 297] on icon at bounding box center [654, 293] width 5 height 16
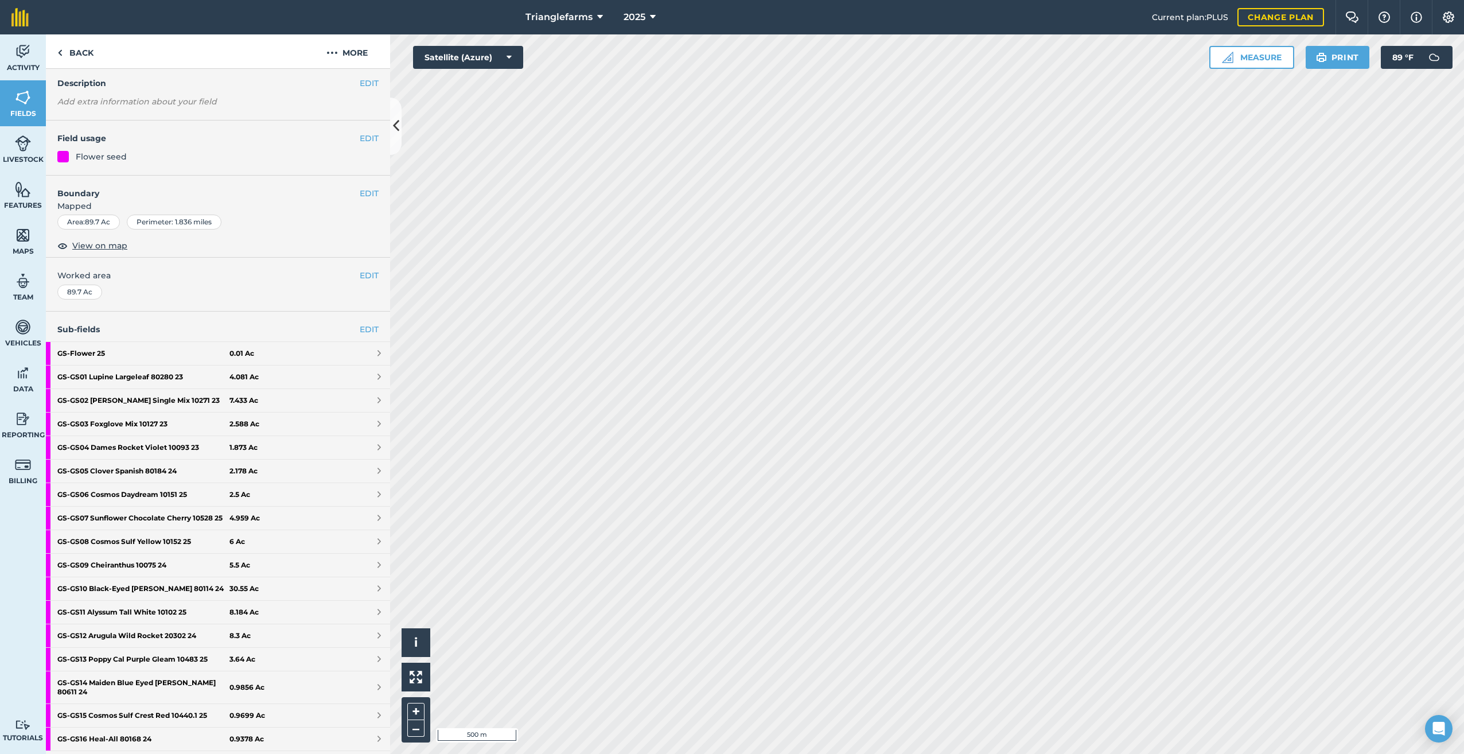
scroll to position [106, 0]
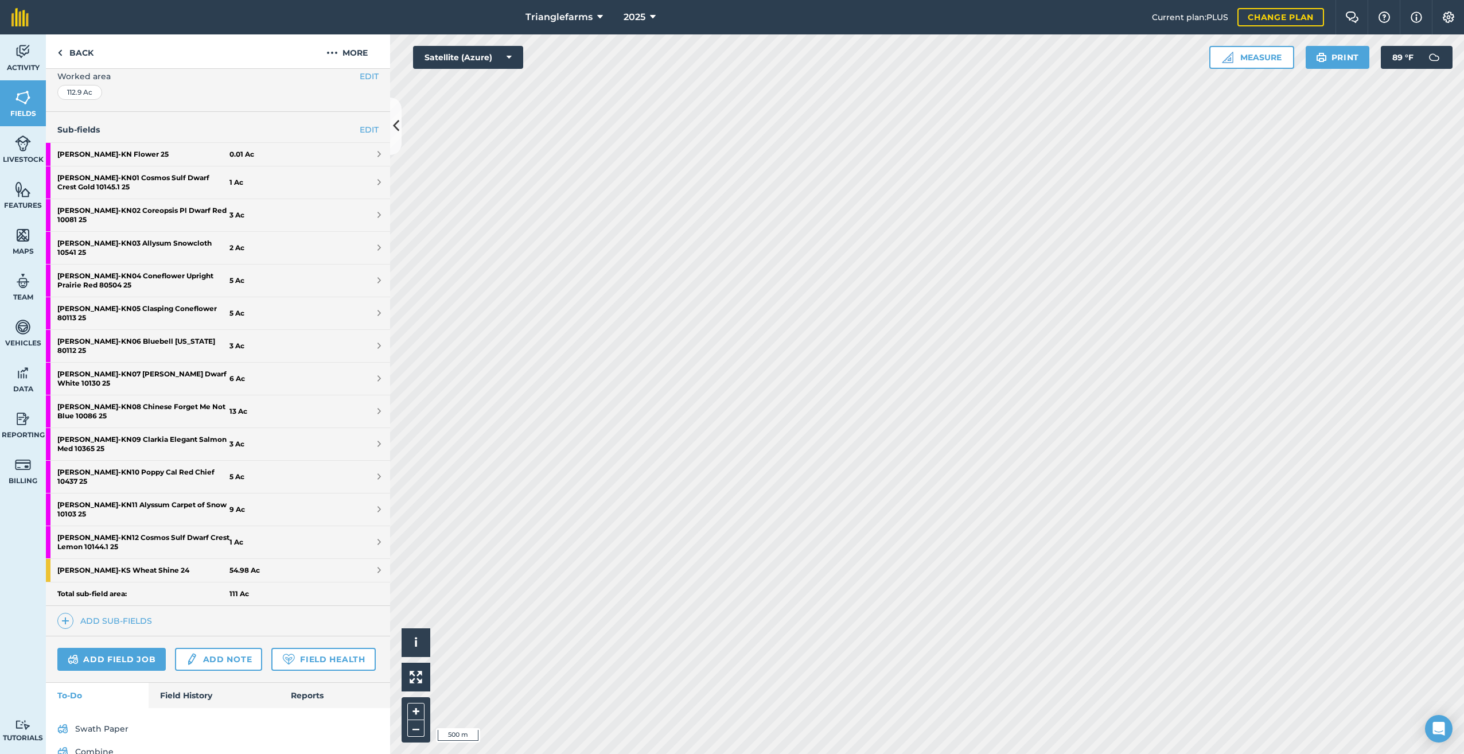
scroll to position [203, 0]
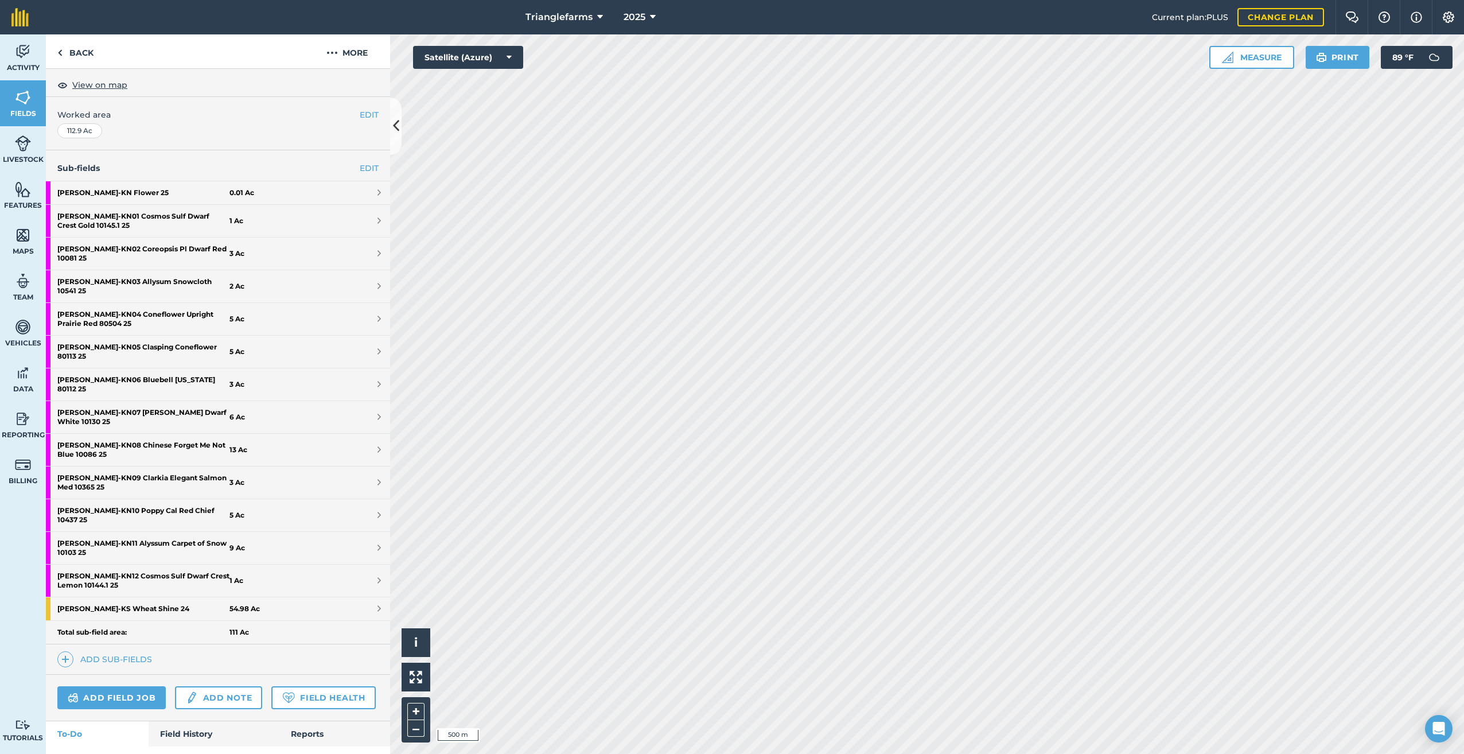
scroll to position [192, 0]
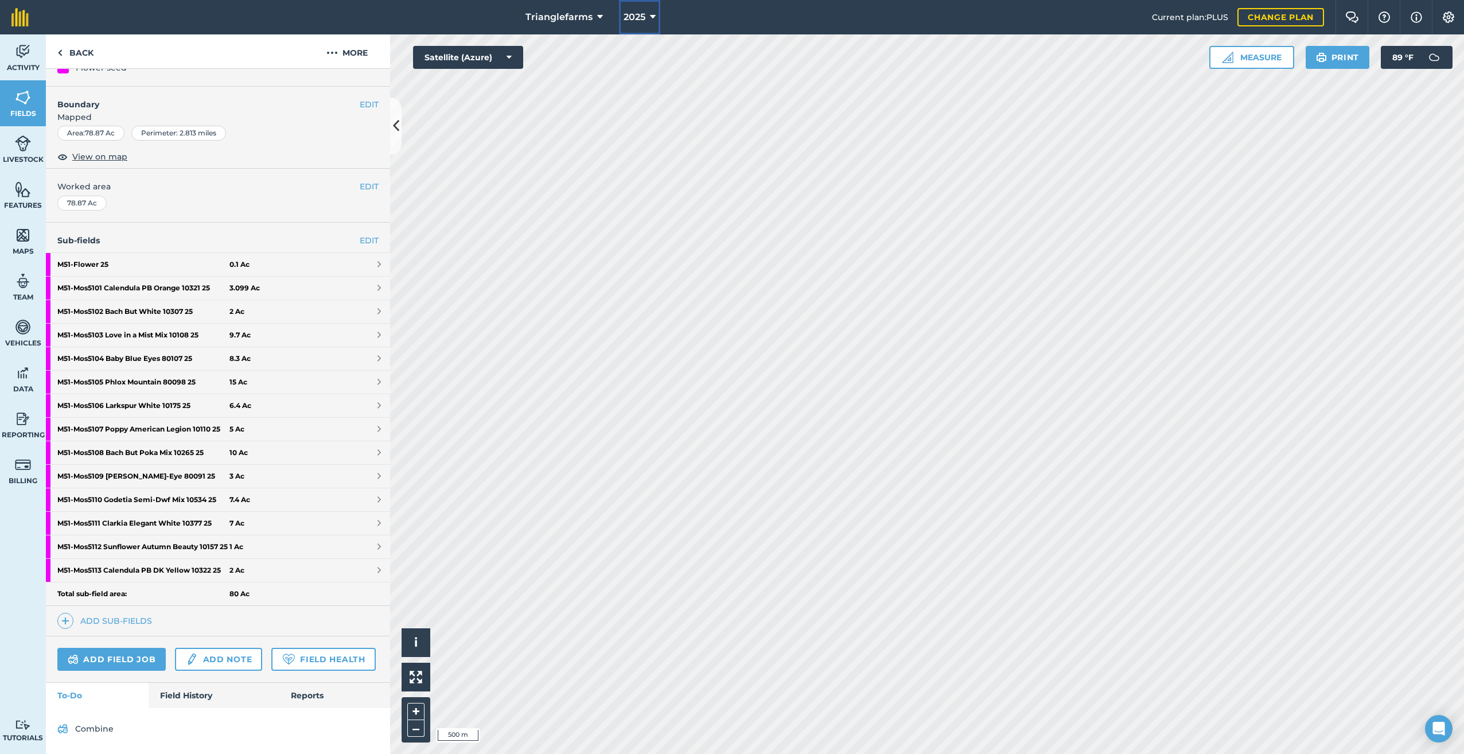
click at [647, 14] on button "2025" at bounding box center [639, 17] width 41 height 34
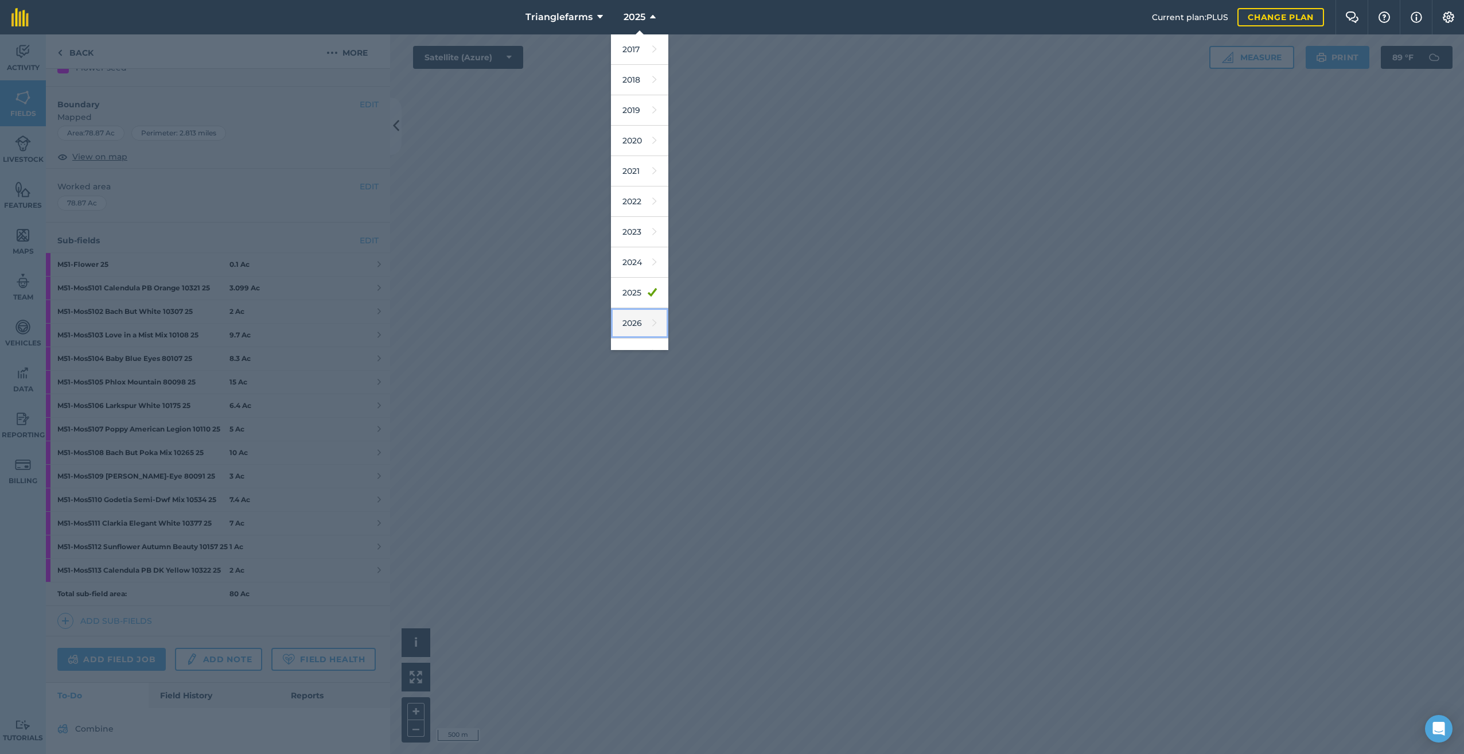
click at [647, 317] on link "2026" at bounding box center [639, 323] width 57 height 30
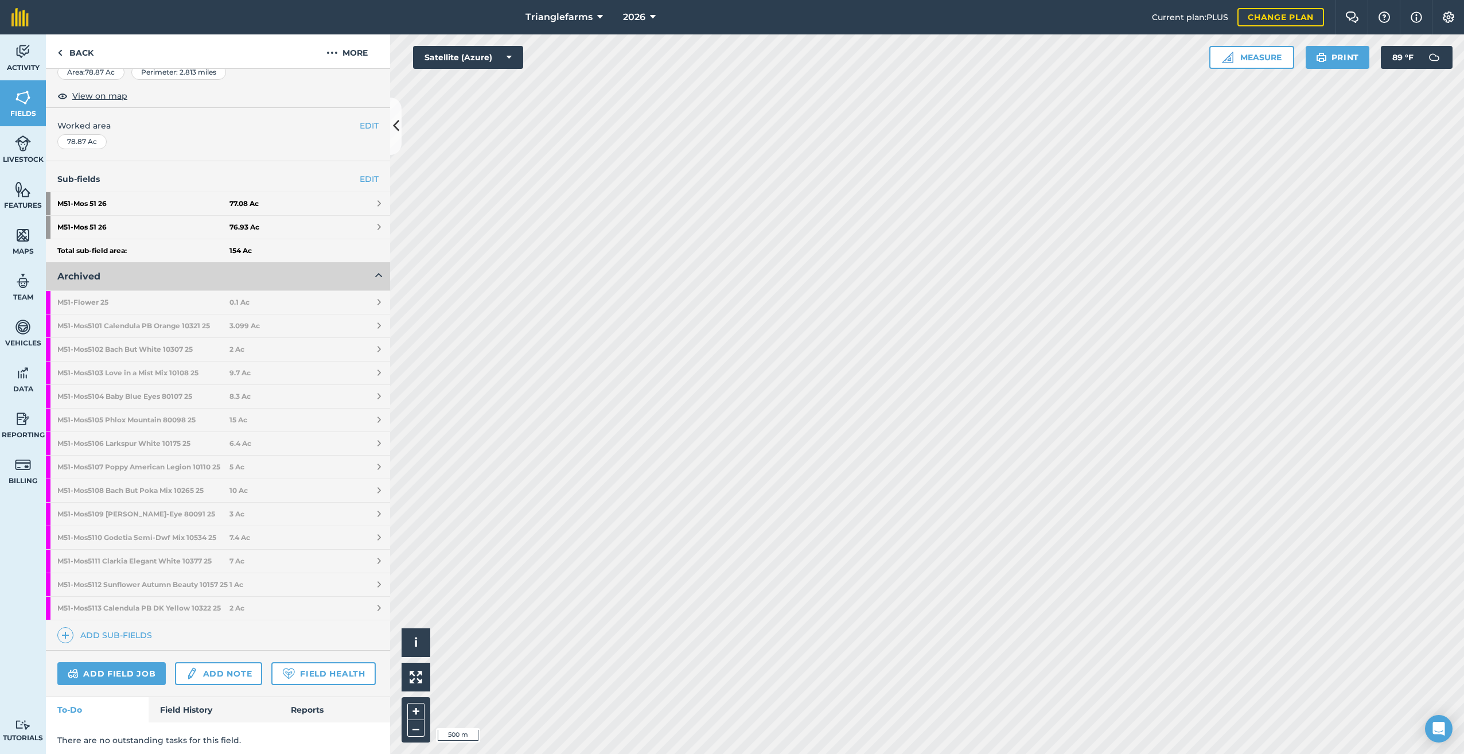
scroll to position [203, 0]
click at [97, 188] on strong "M51 - Mos 51 26" at bounding box center [143, 199] width 172 height 23
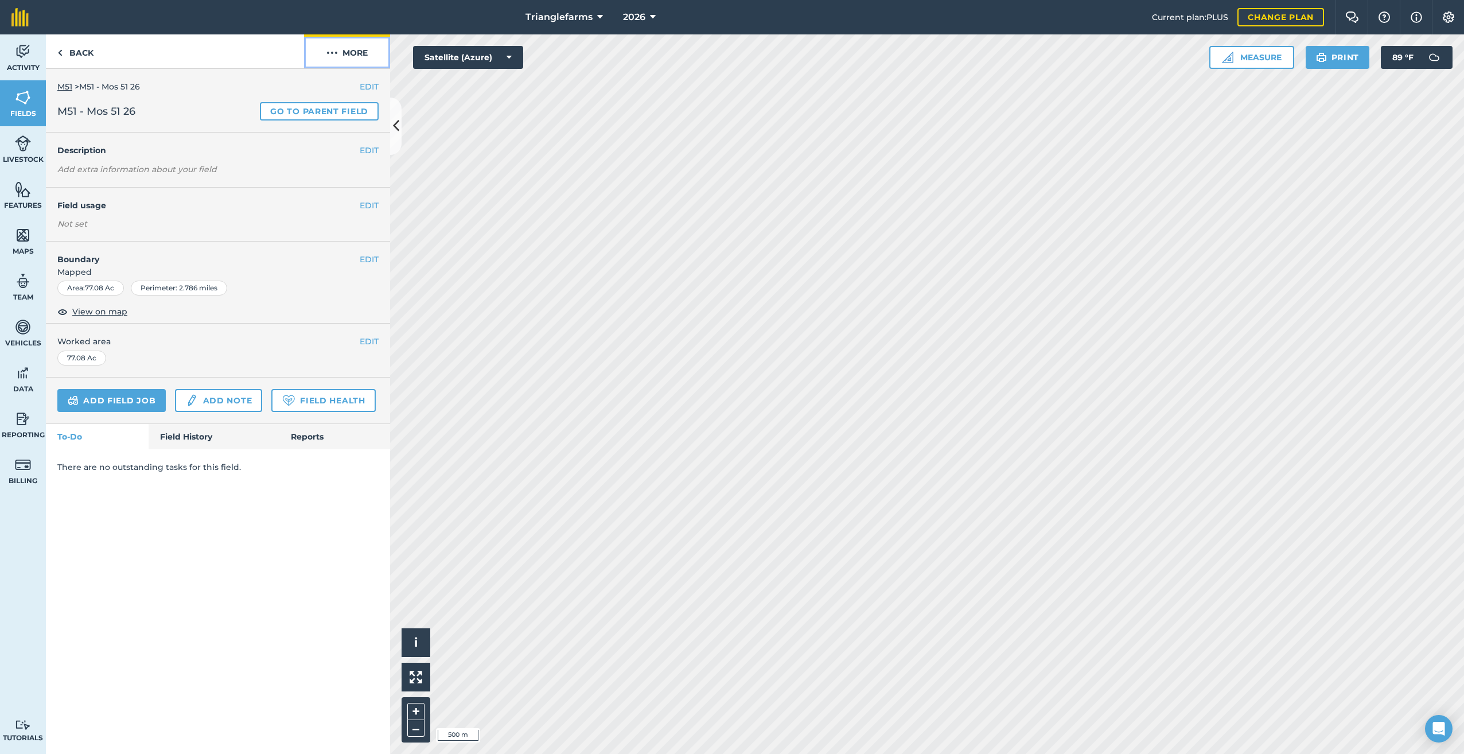
click at [335, 52] on img at bounding box center [331, 53] width 11 height 14
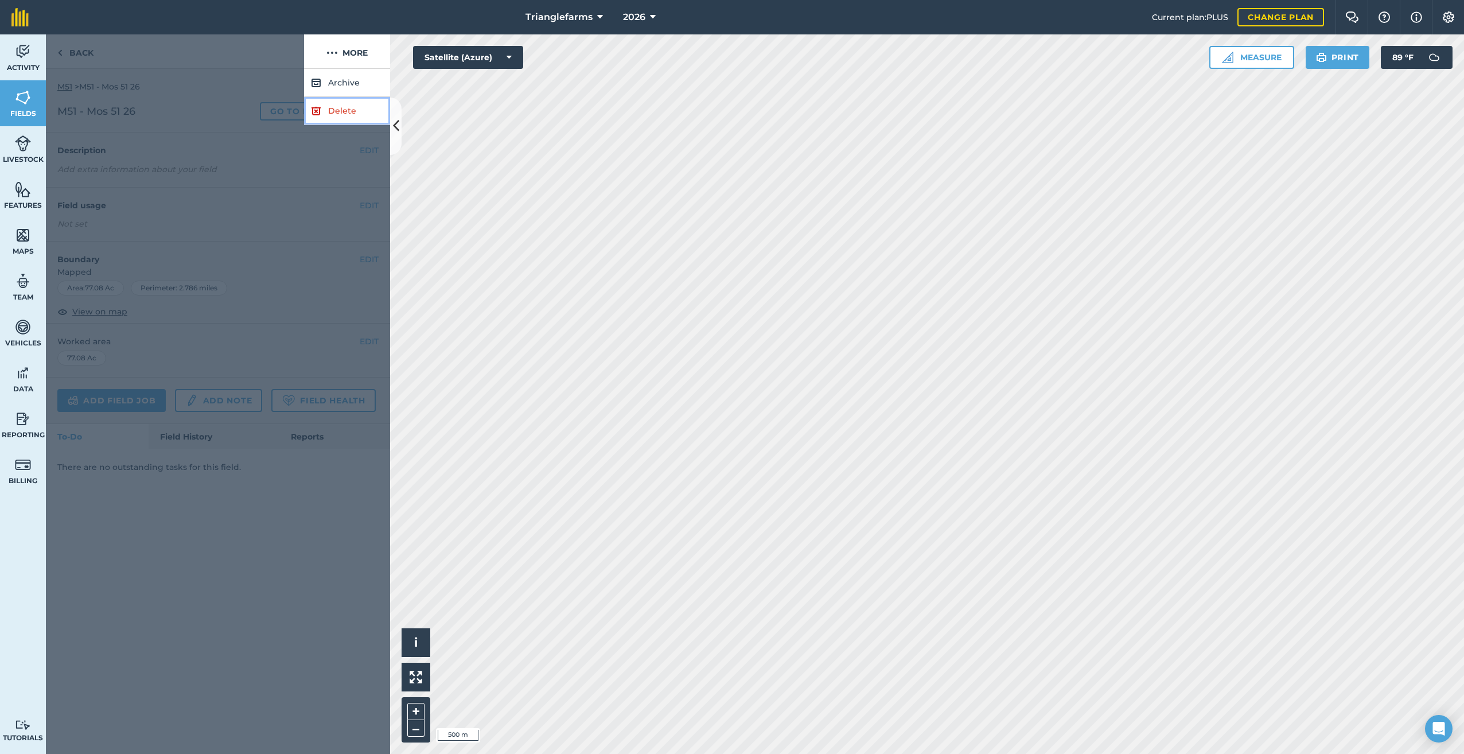
click at [328, 114] on link "Delete" at bounding box center [347, 111] width 86 height 28
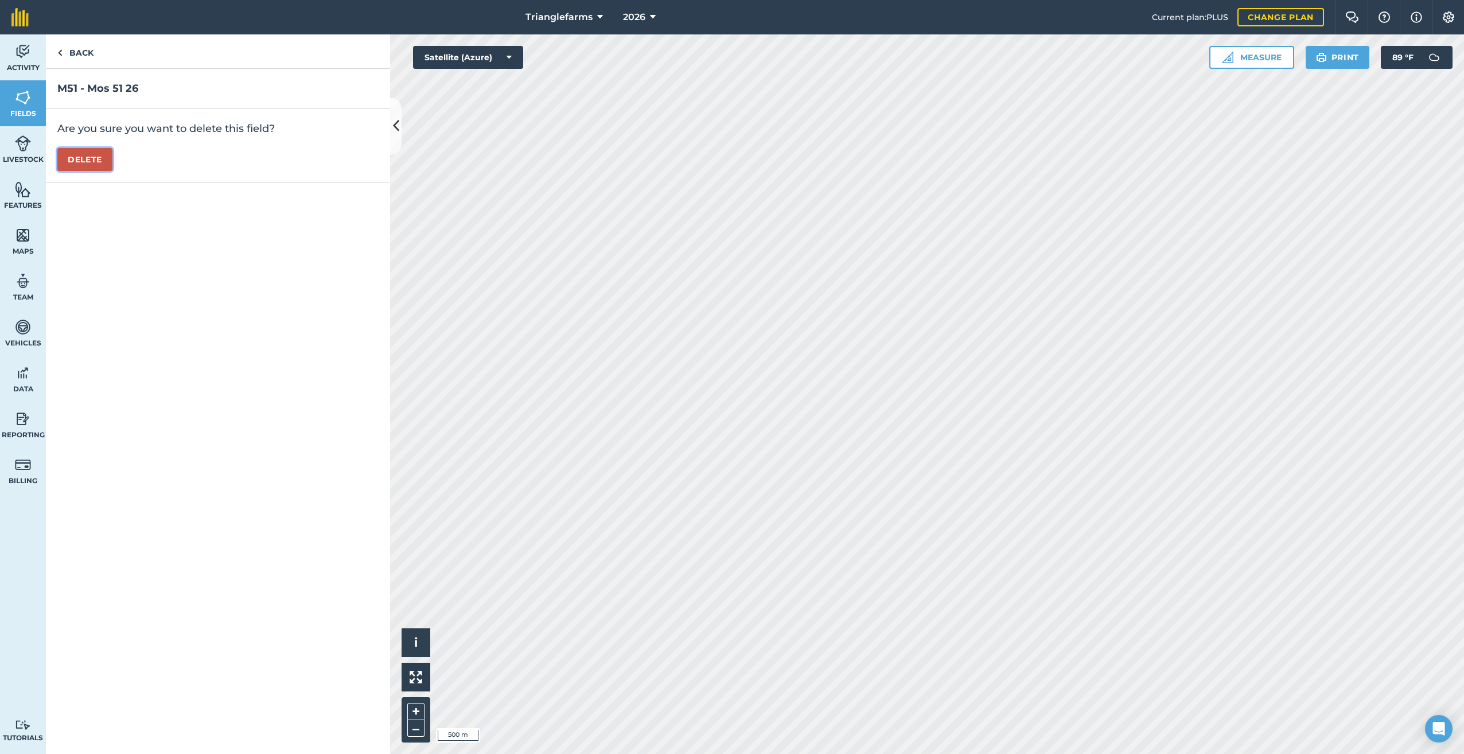
click at [84, 158] on button "Delete" at bounding box center [84, 159] width 55 height 23
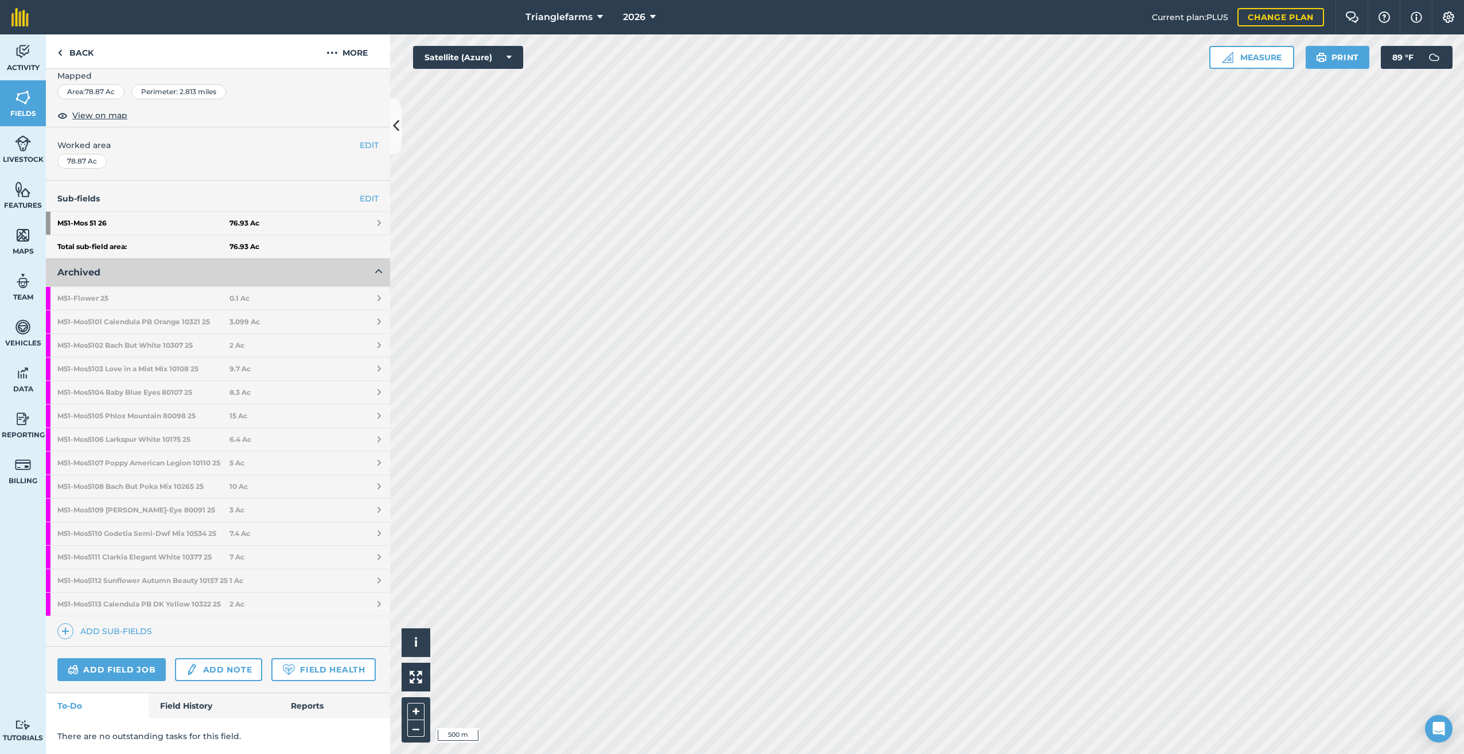
scroll to position [193, 0]
click at [110, 428] on strong "M51 - Mos5106 Larkspur White 10175 25" at bounding box center [143, 439] width 172 height 23
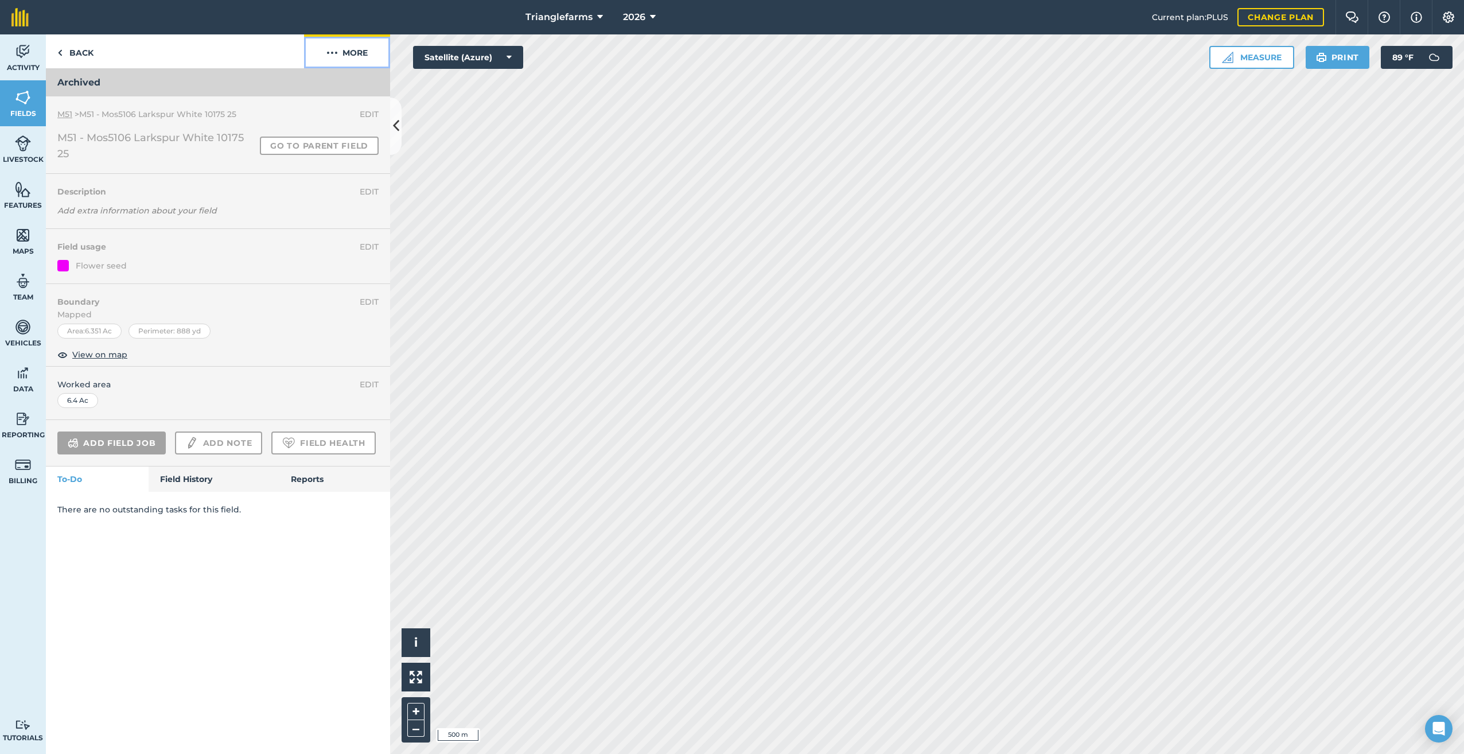
click at [344, 50] on button "More" at bounding box center [347, 51] width 86 height 34
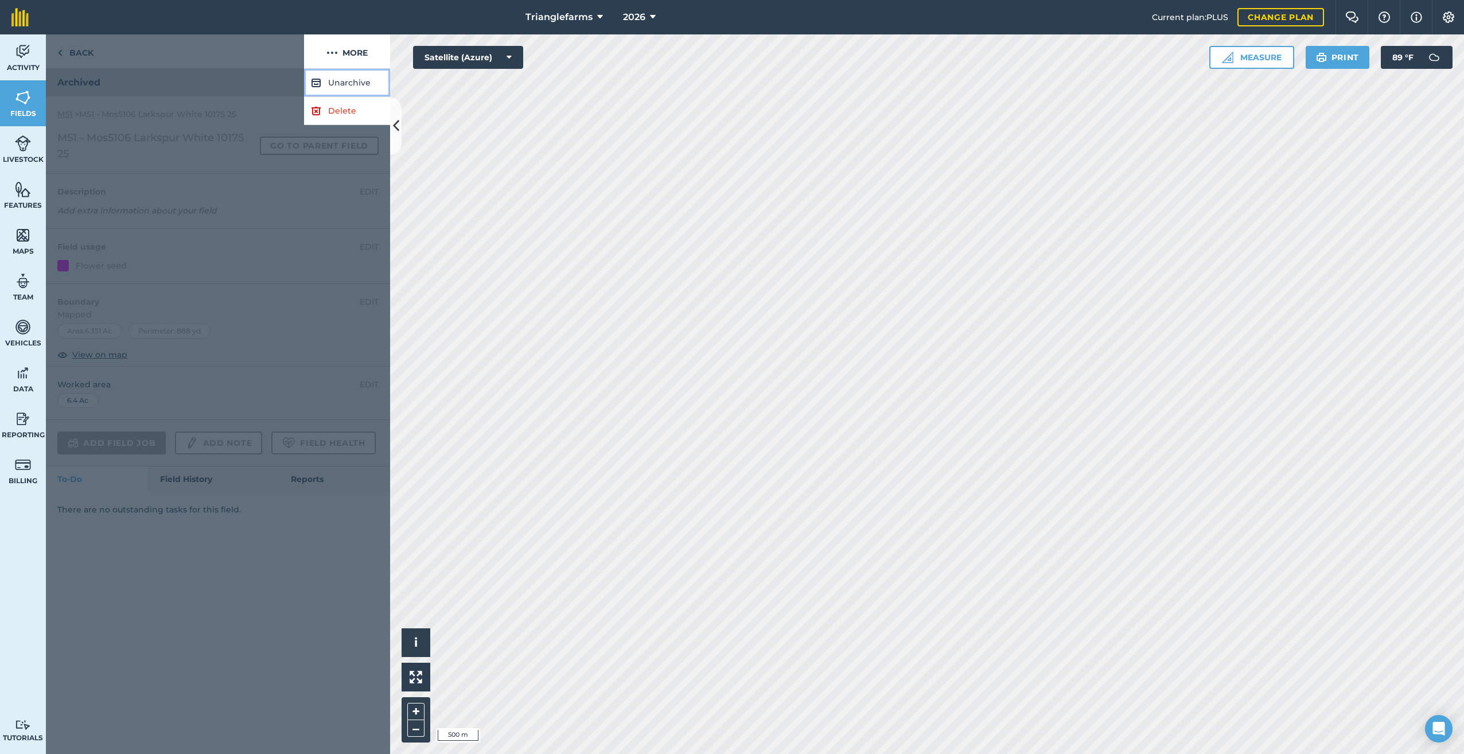
click at [347, 84] on button "Unarchive" at bounding box center [347, 83] width 86 height 28
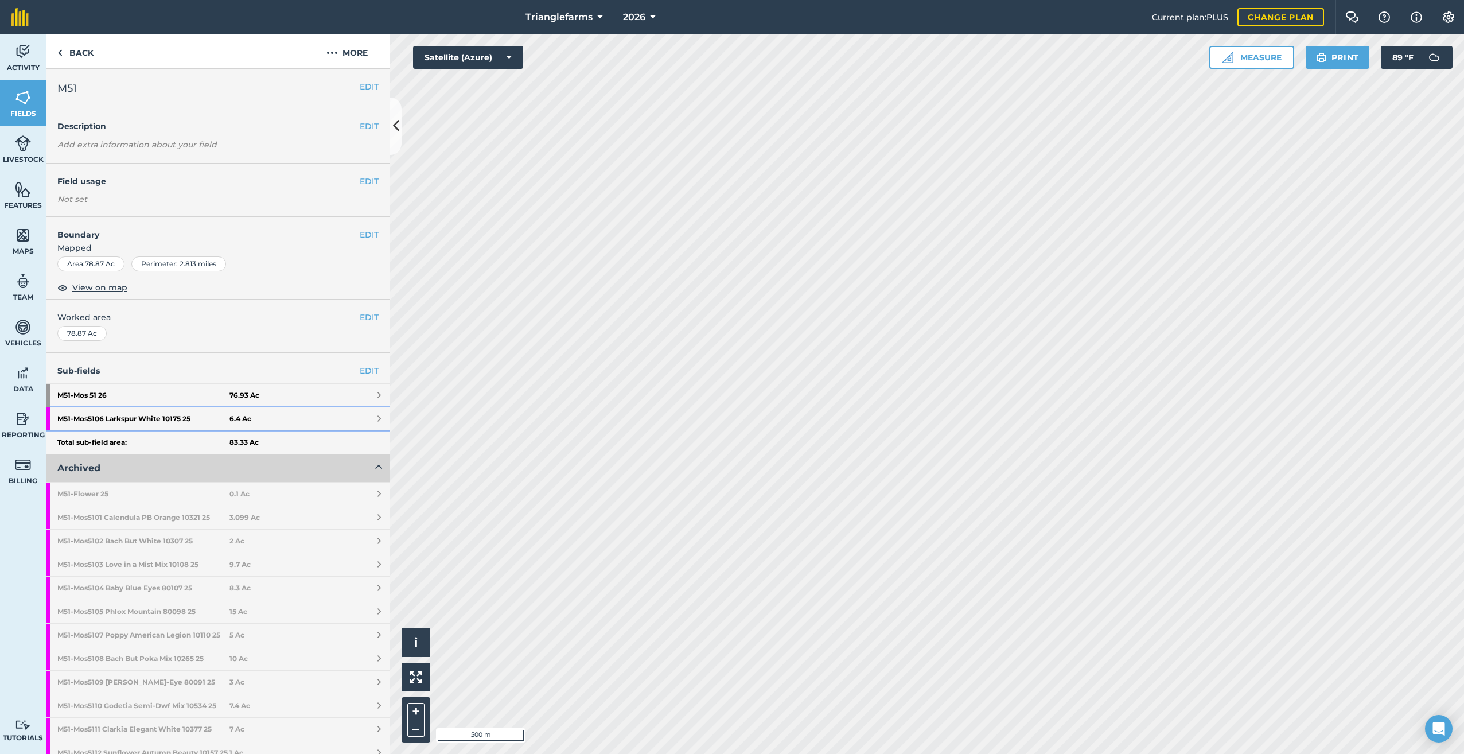
click at [118, 415] on strong "M51 - Mos5106 Larkspur White 10175 25" at bounding box center [143, 418] width 172 height 23
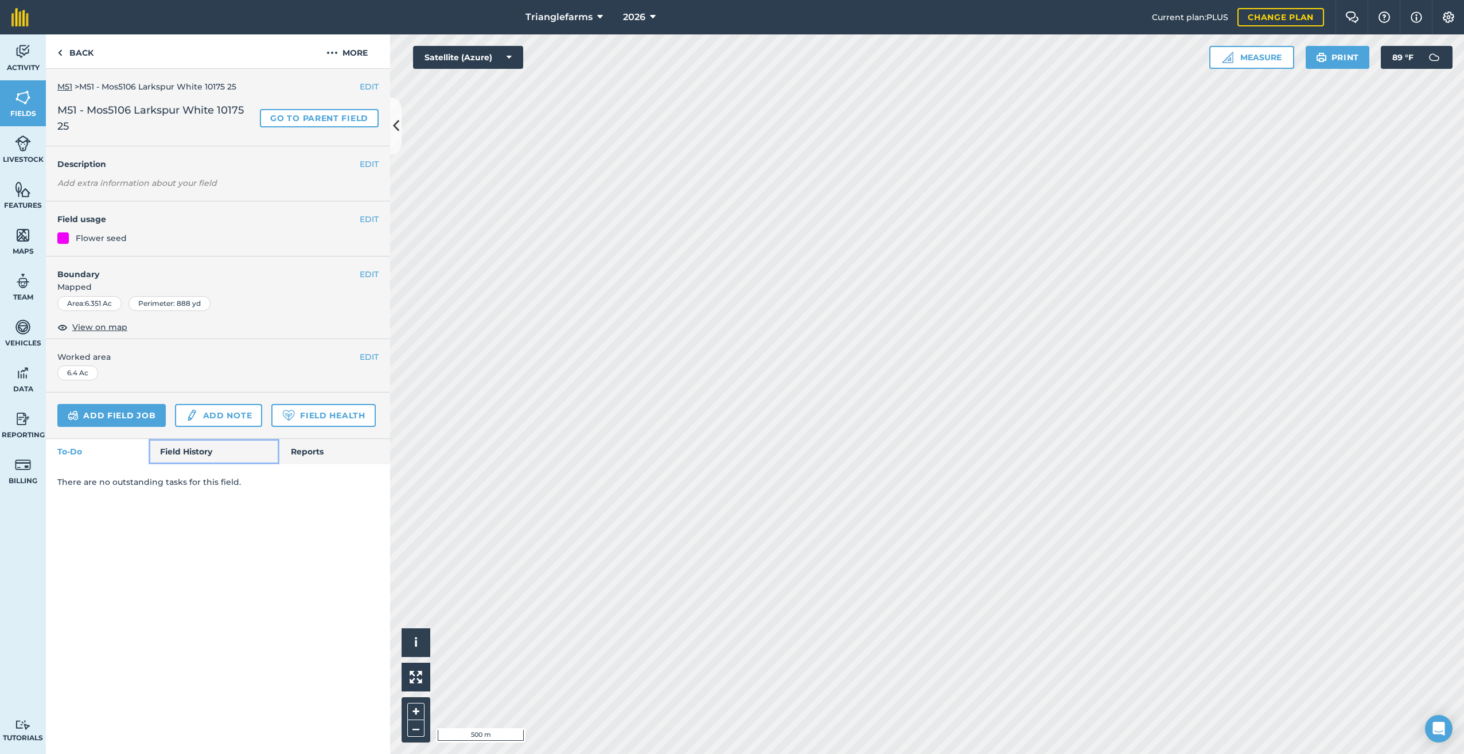
click at [196, 448] on link "Field History" at bounding box center [214, 451] width 130 height 25
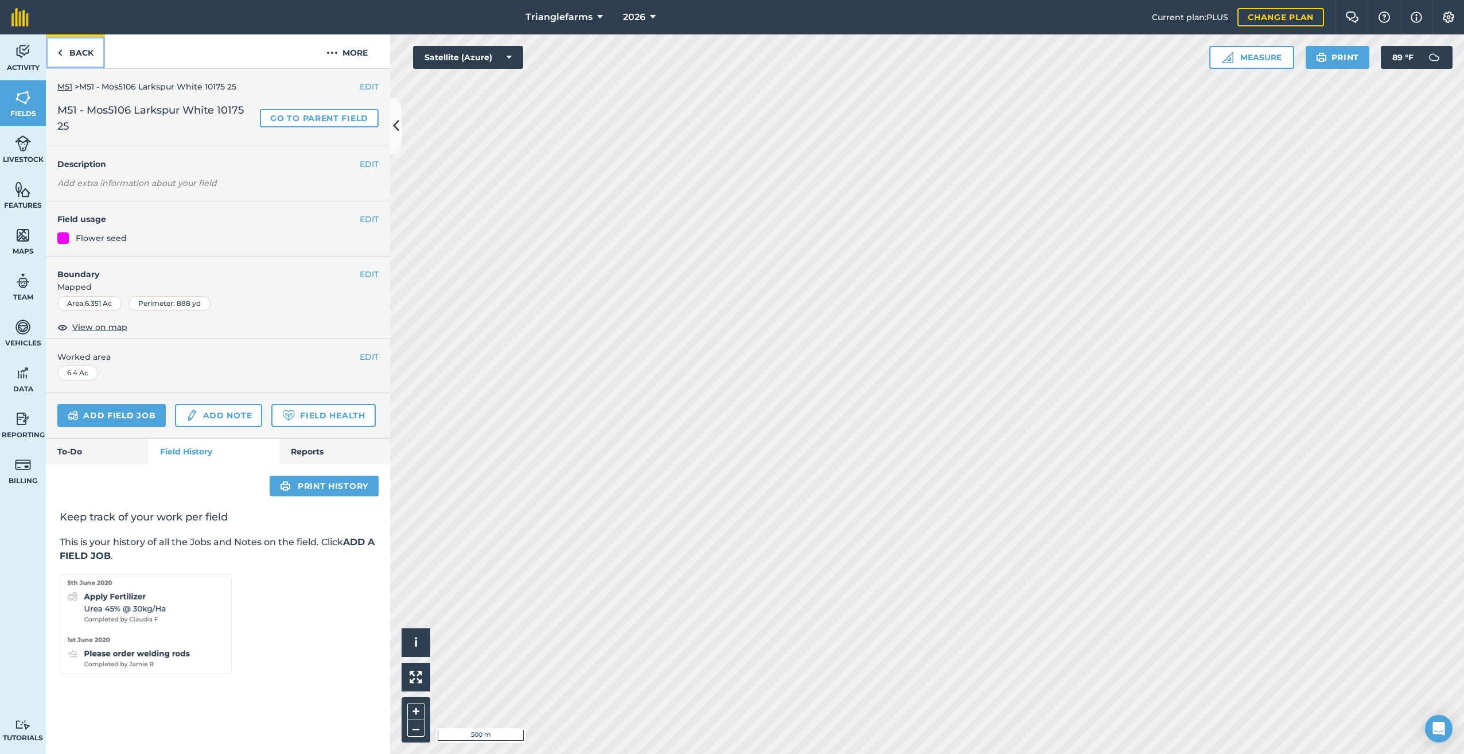
click at [59, 49] on img at bounding box center [59, 53] width 5 height 14
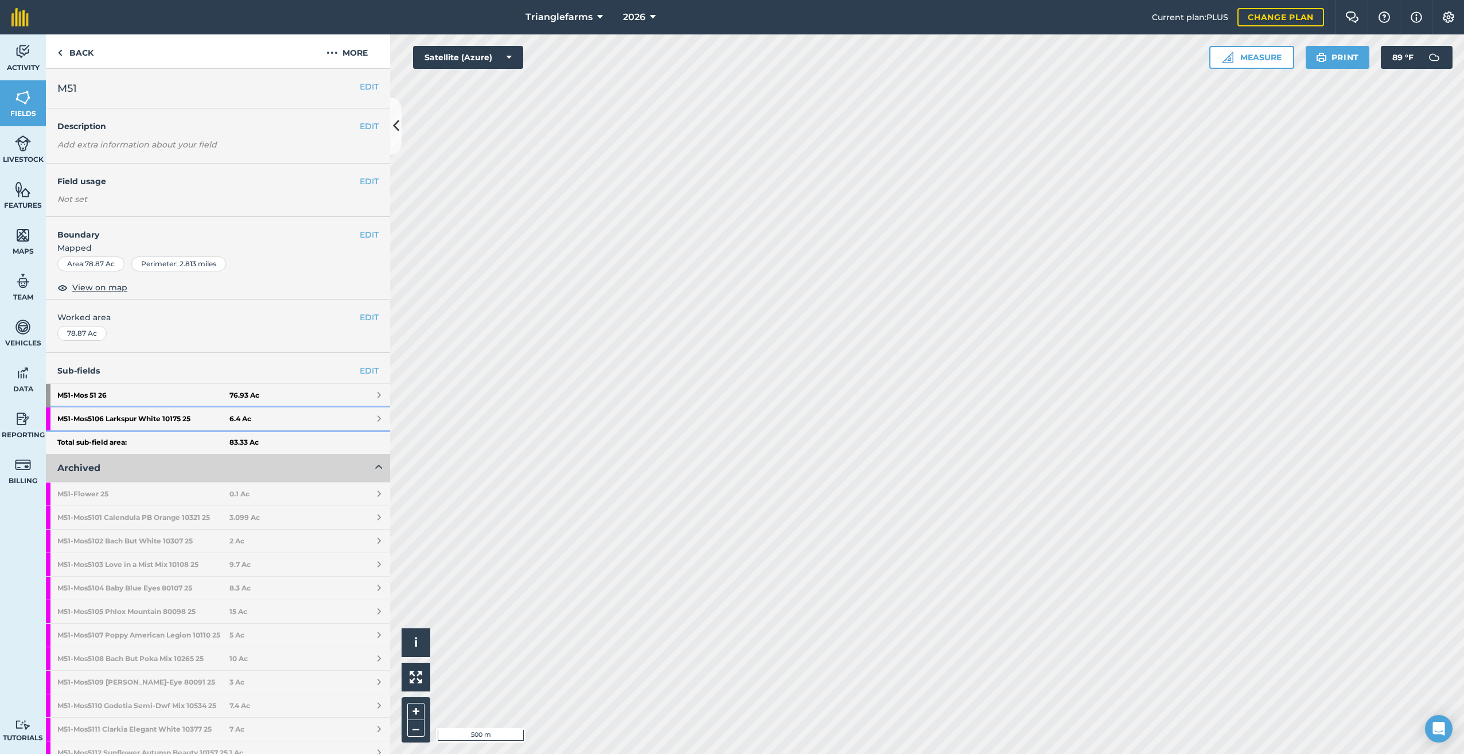
click at [135, 419] on strong "M51 - Mos5106 Larkspur White 10175 25" at bounding box center [143, 418] width 172 height 23
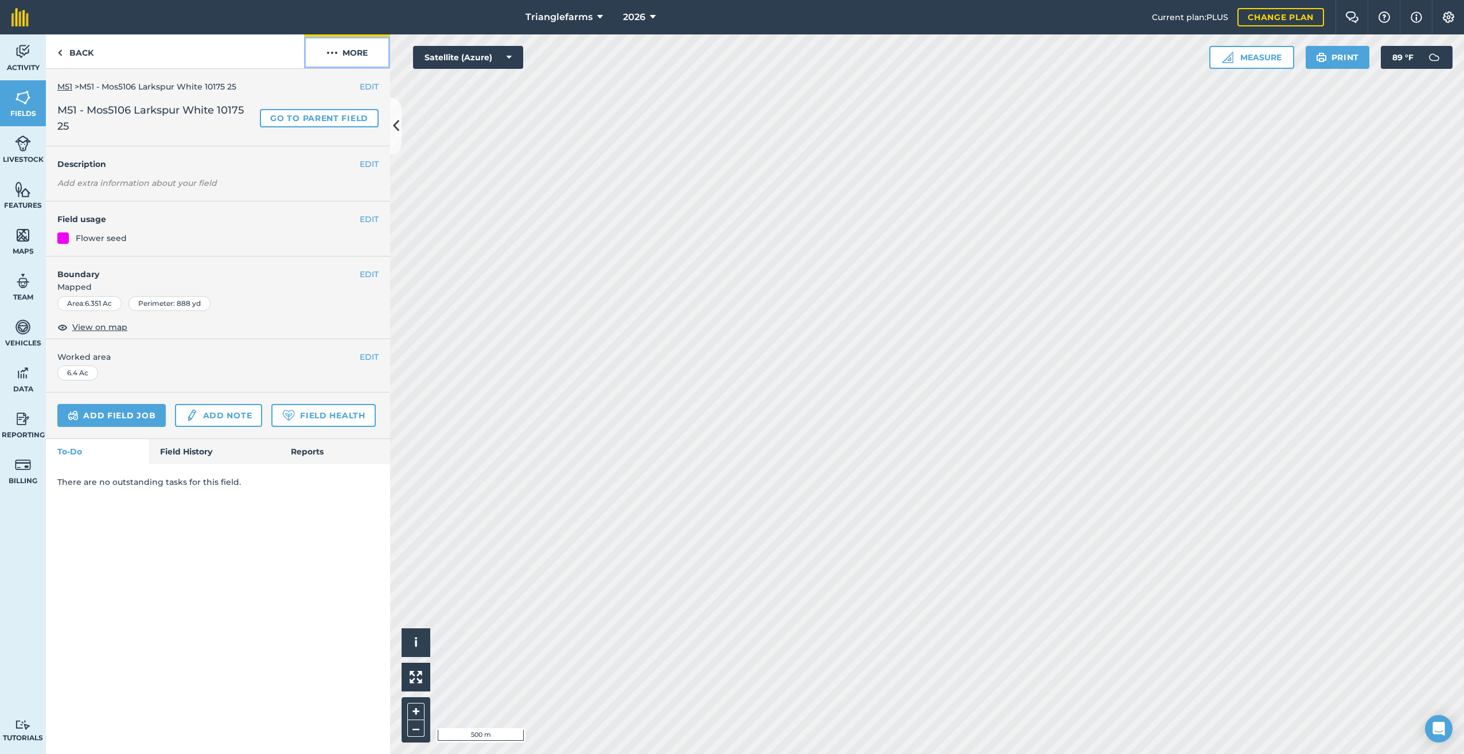
click at [334, 53] on img at bounding box center [331, 53] width 11 height 14
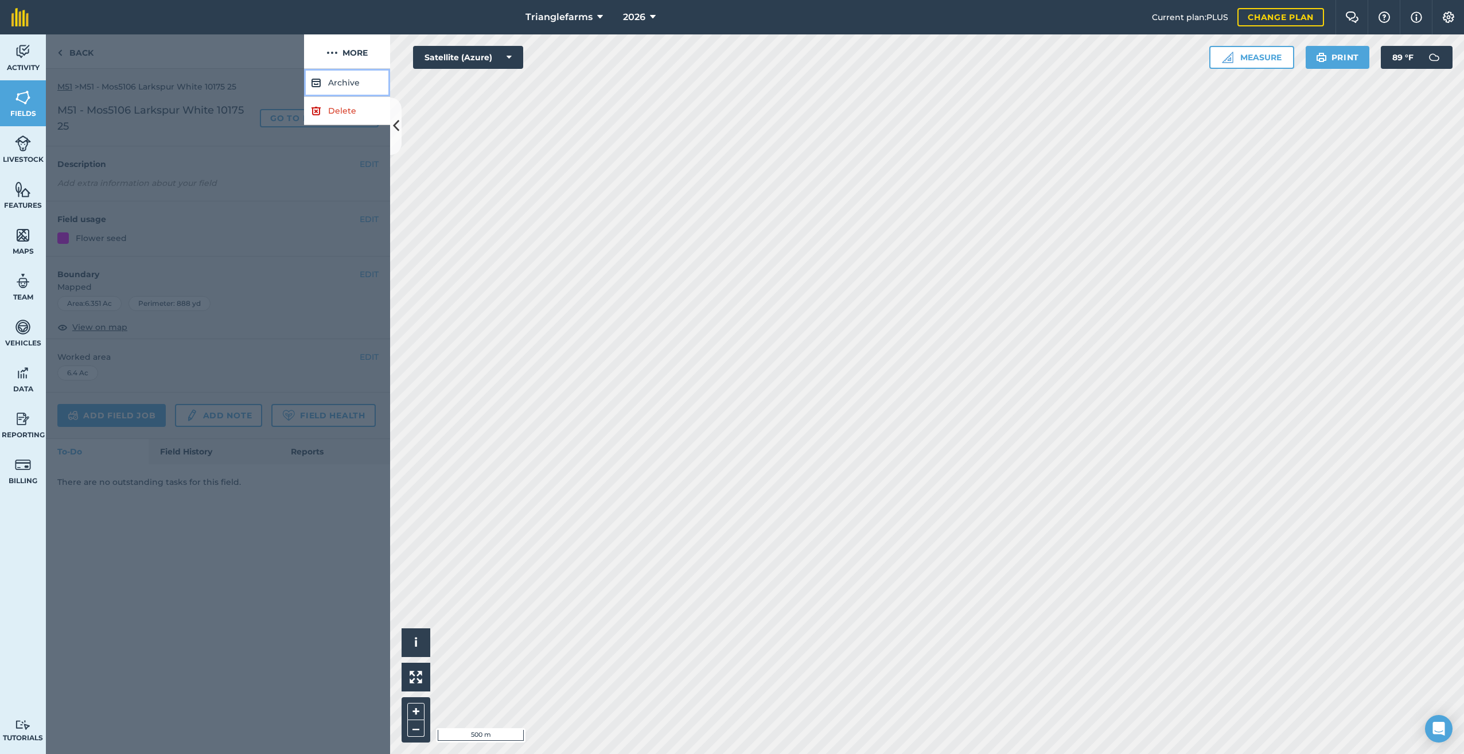
click at [338, 83] on button "Archive" at bounding box center [347, 83] width 86 height 28
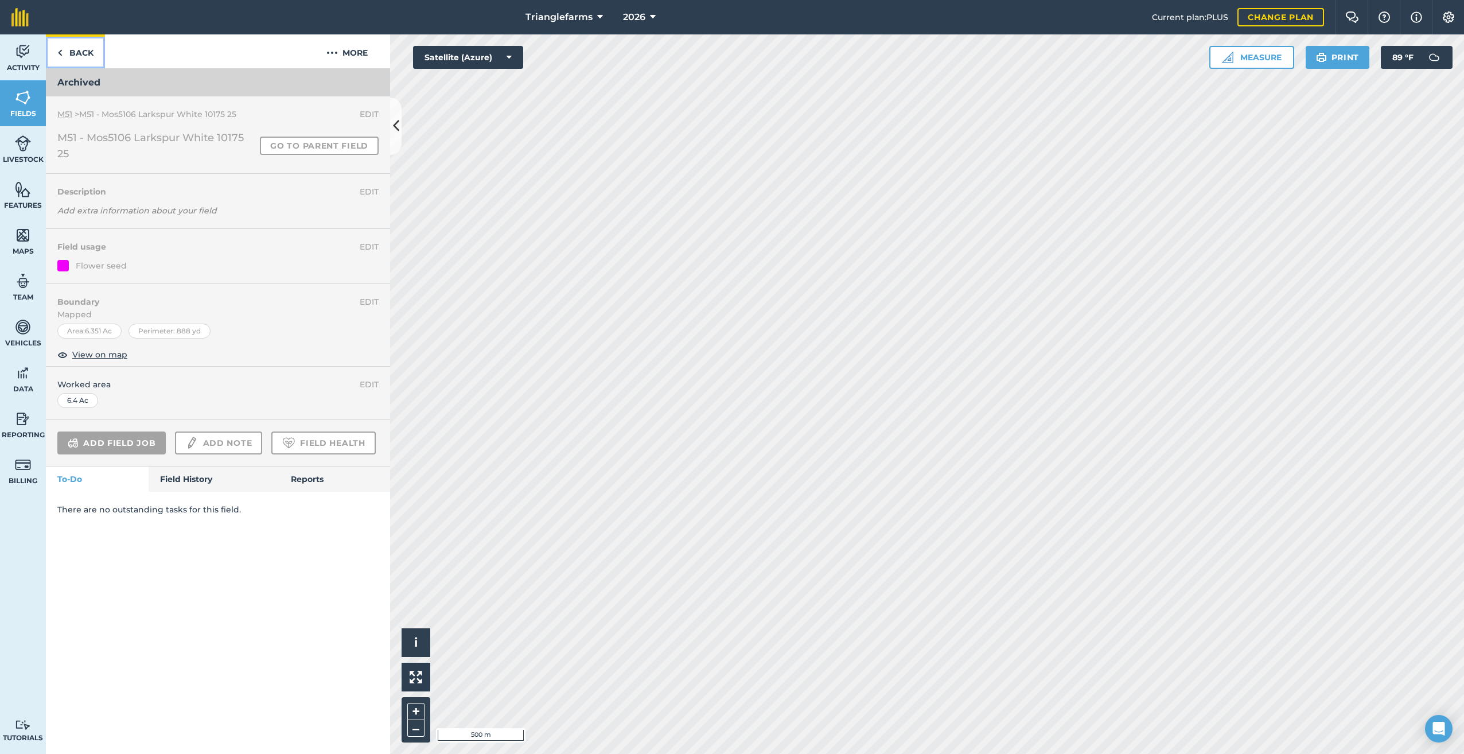
drag, startPoint x: 60, startPoint y: 54, endPoint x: 69, endPoint y: 79, distance: 26.5
click at [60, 55] on img at bounding box center [59, 53] width 5 height 14
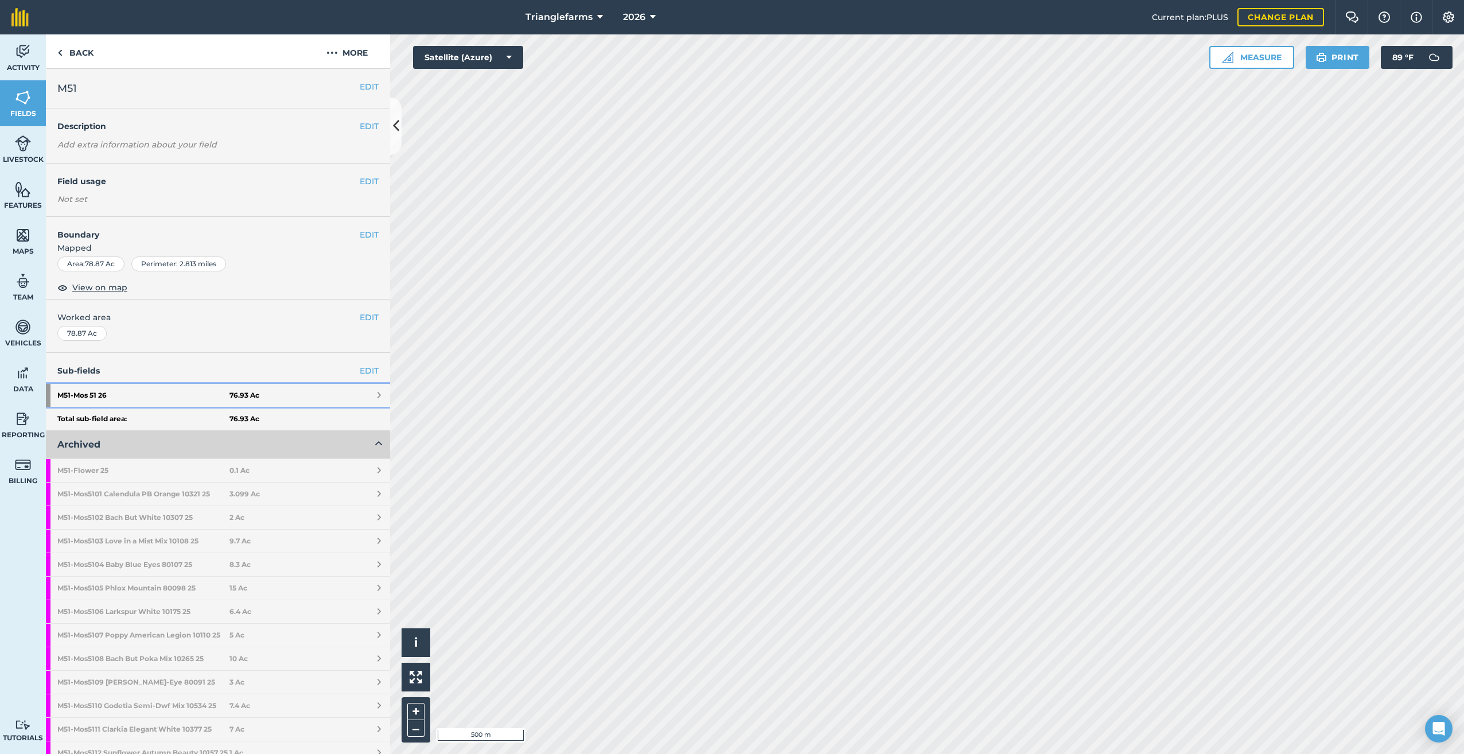
click at [113, 395] on strong "M51 - Mos 51 26" at bounding box center [143, 395] width 172 height 23
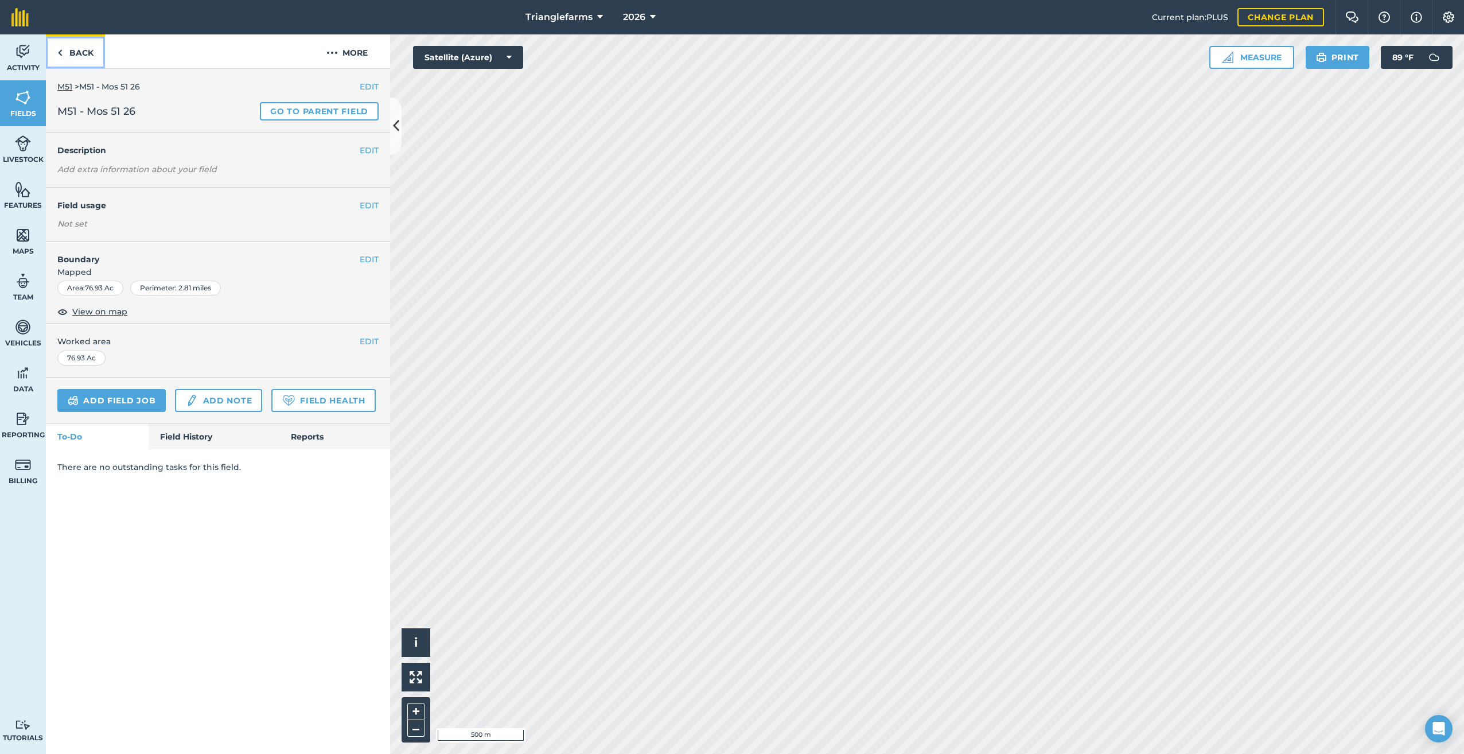
click at [62, 53] on img at bounding box center [59, 53] width 5 height 14
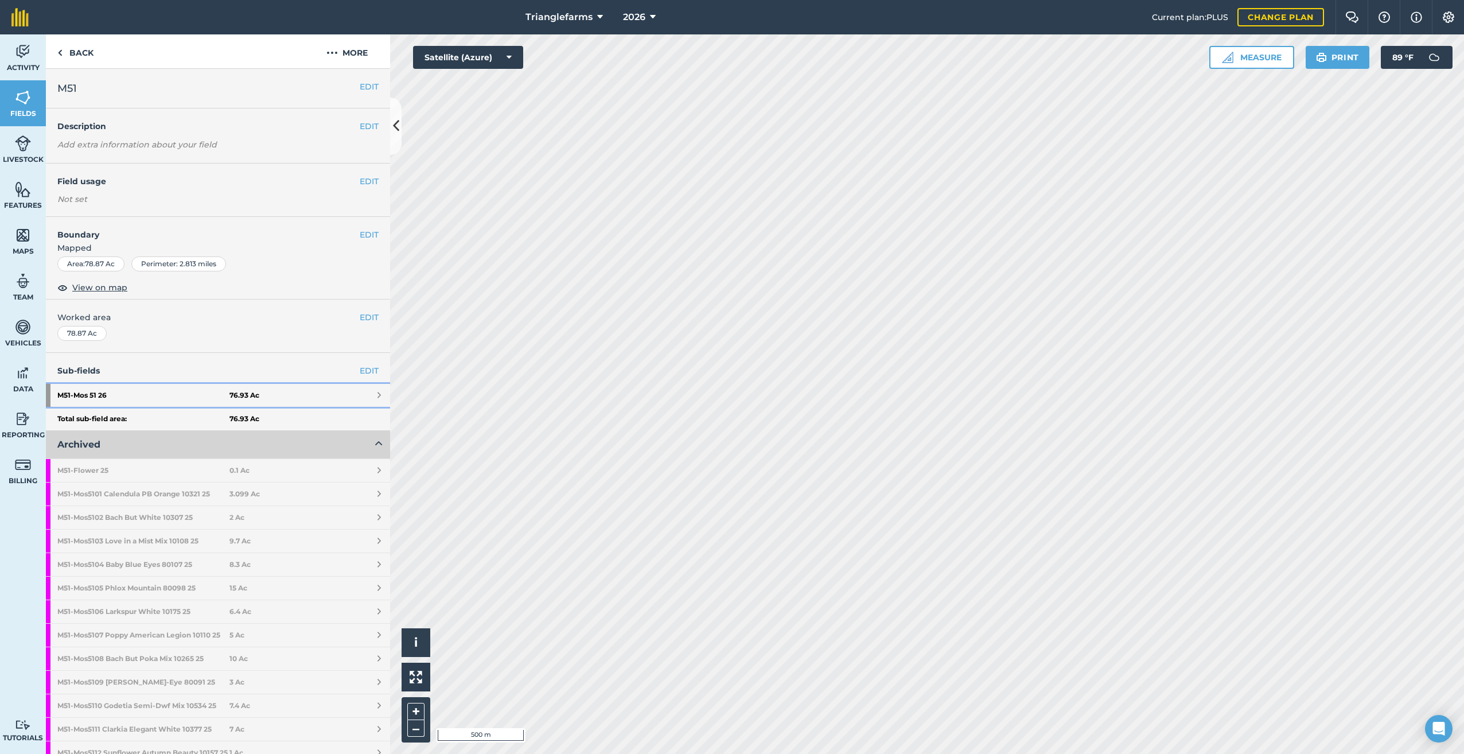
click at [91, 392] on strong "M51 - Mos 51 26" at bounding box center [143, 395] width 172 height 23
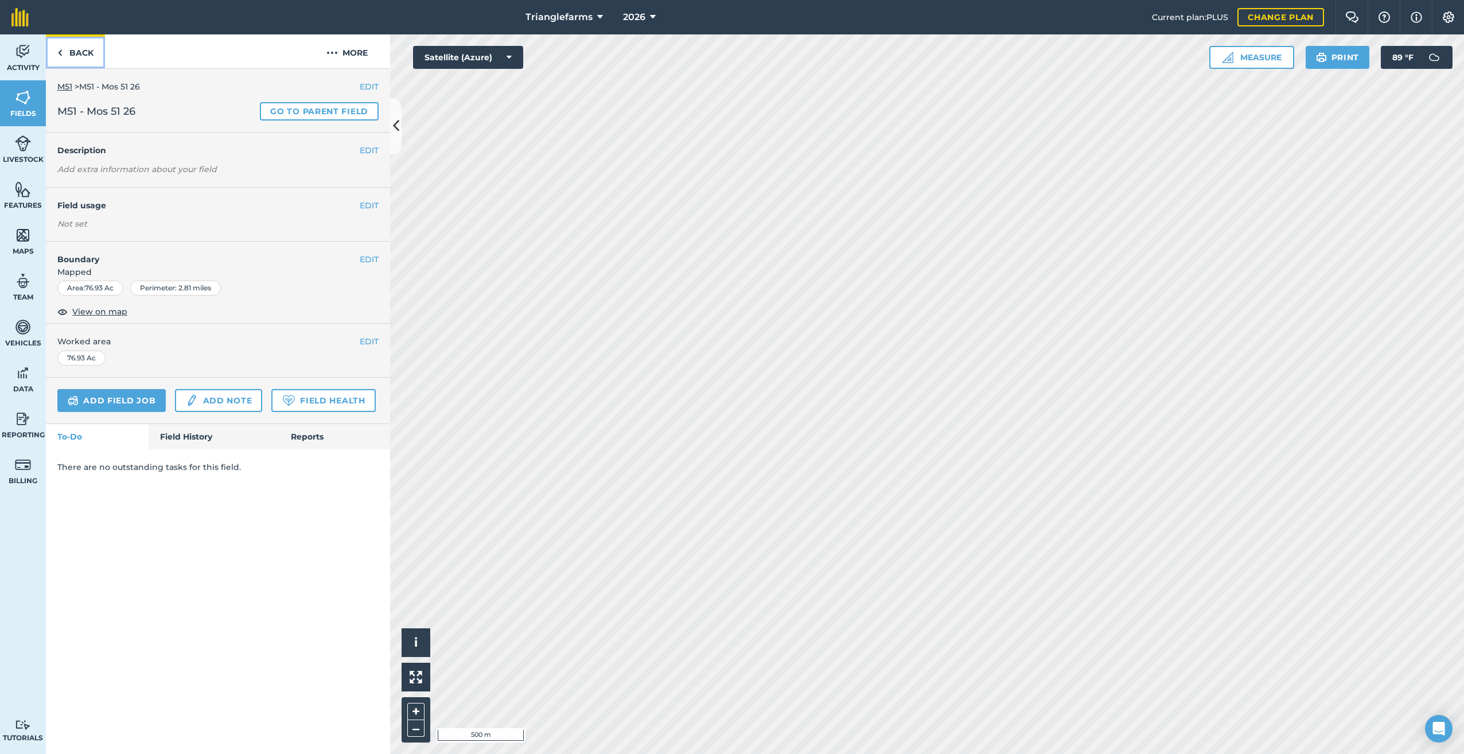
click at [60, 49] on img at bounding box center [59, 53] width 5 height 14
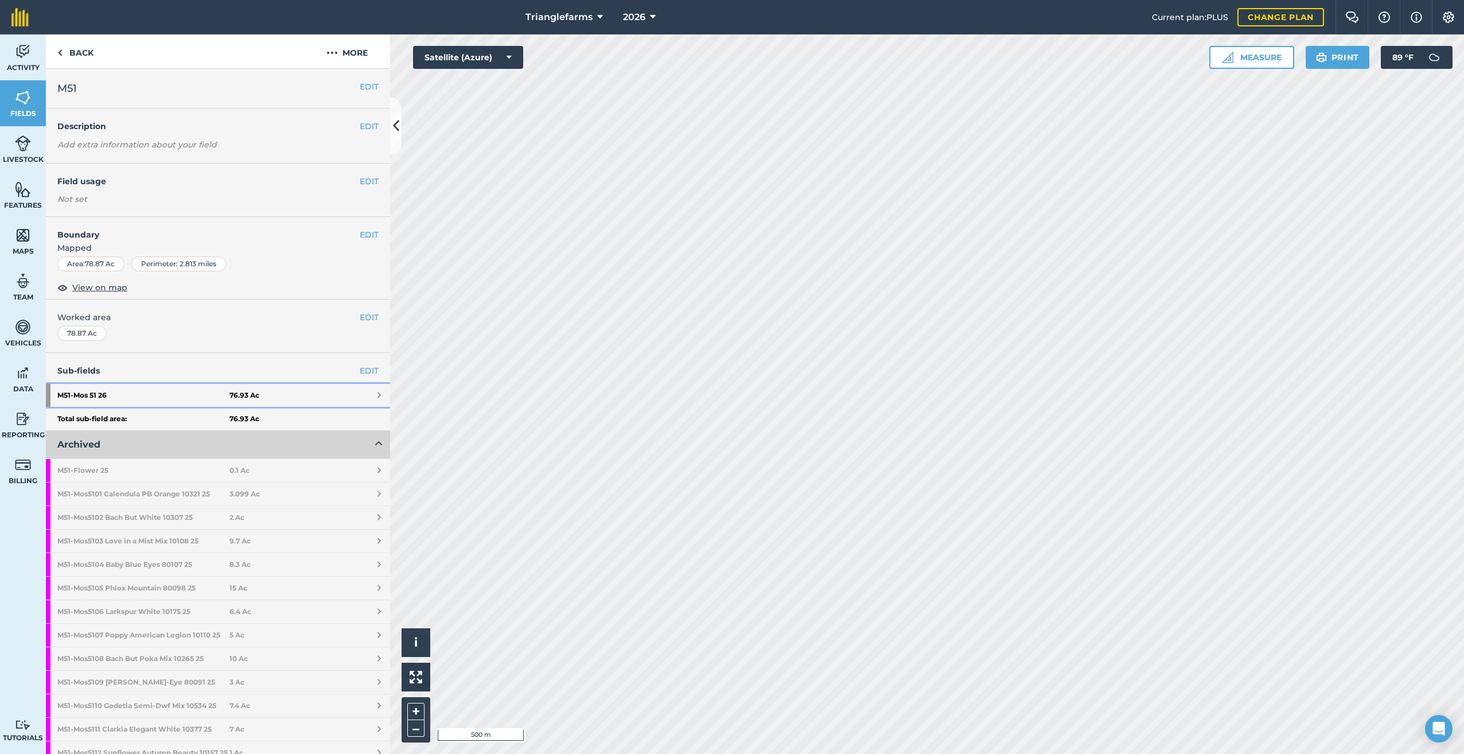
click at [90, 391] on strong "M51 - Mos 51 26" at bounding box center [143, 395] width 172 height 23
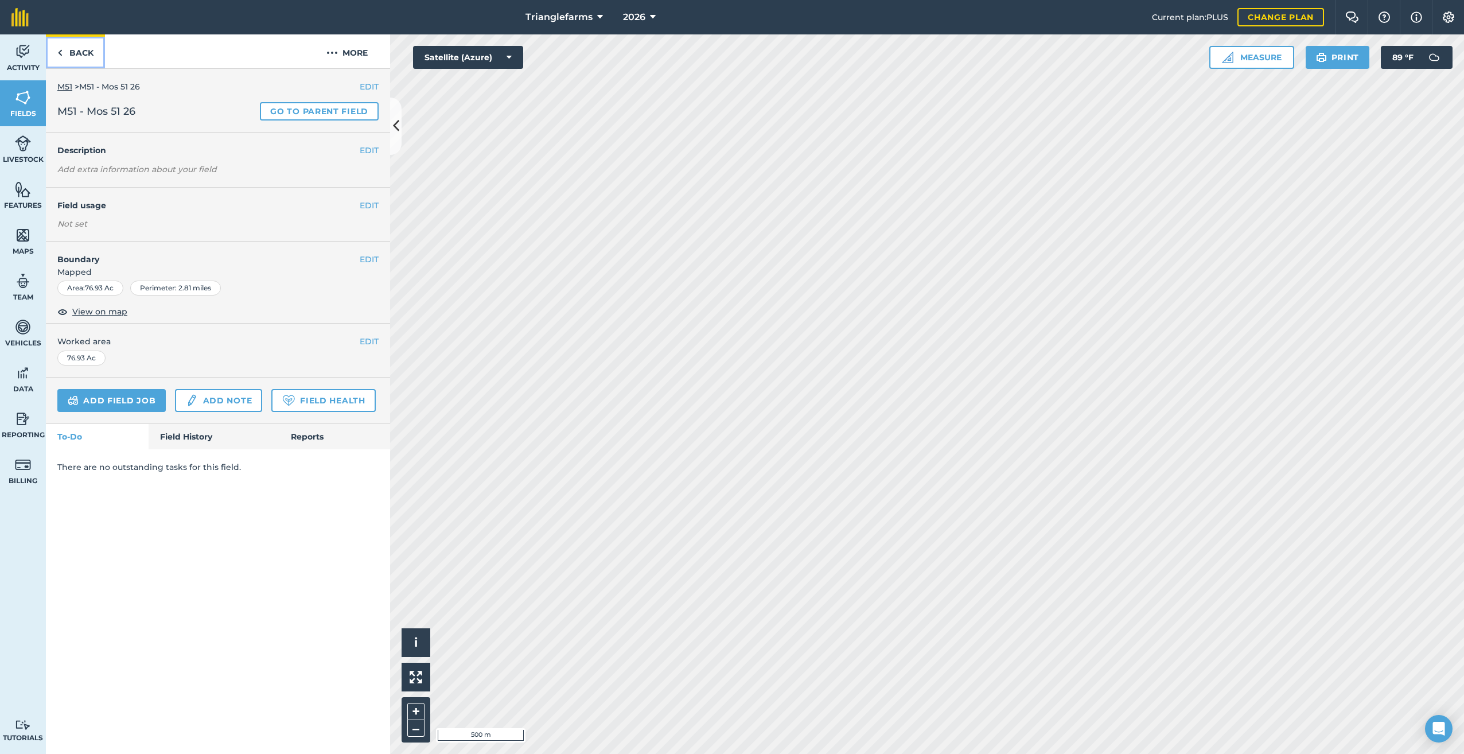
click at [57, 51] on link "Back" at bounding box center [75, 51] width 59 height 34
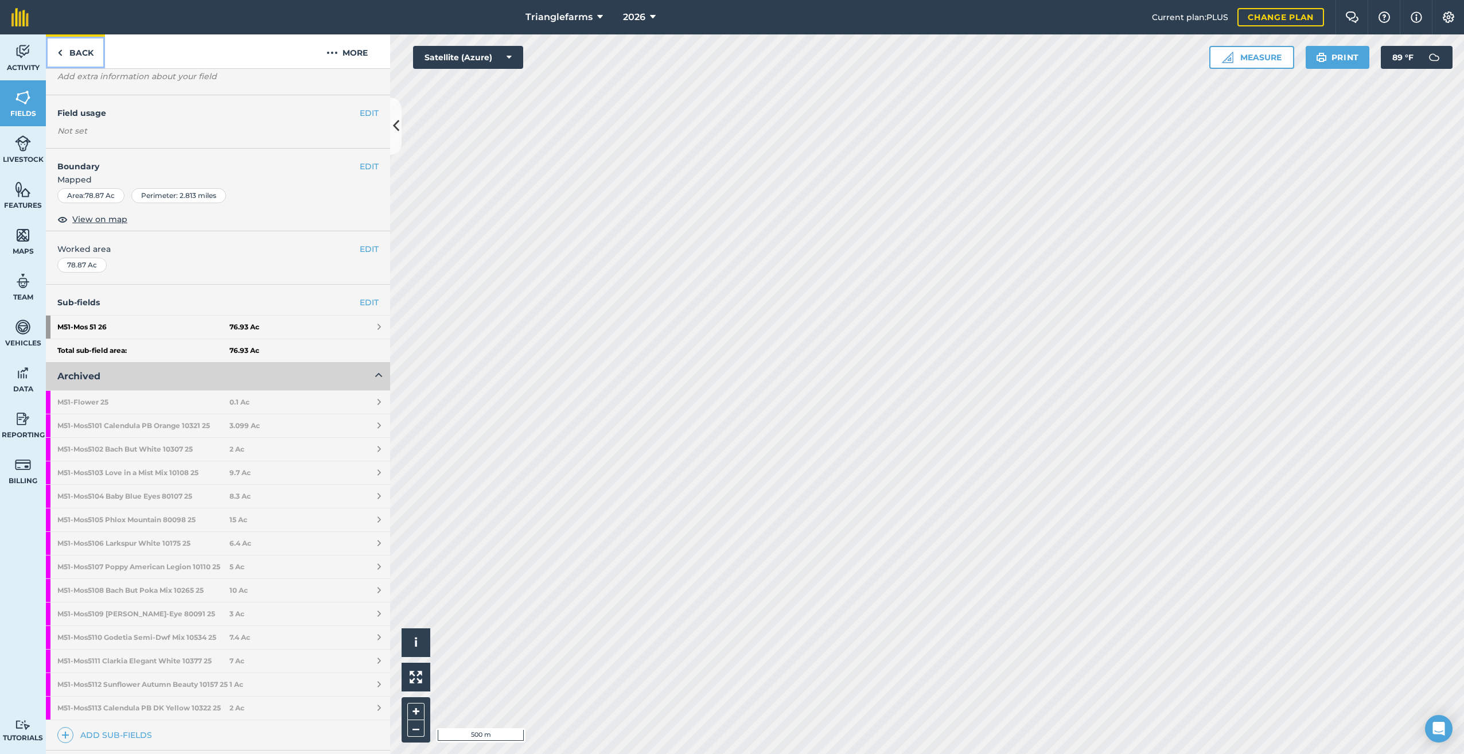
scroll to position [230, 0]
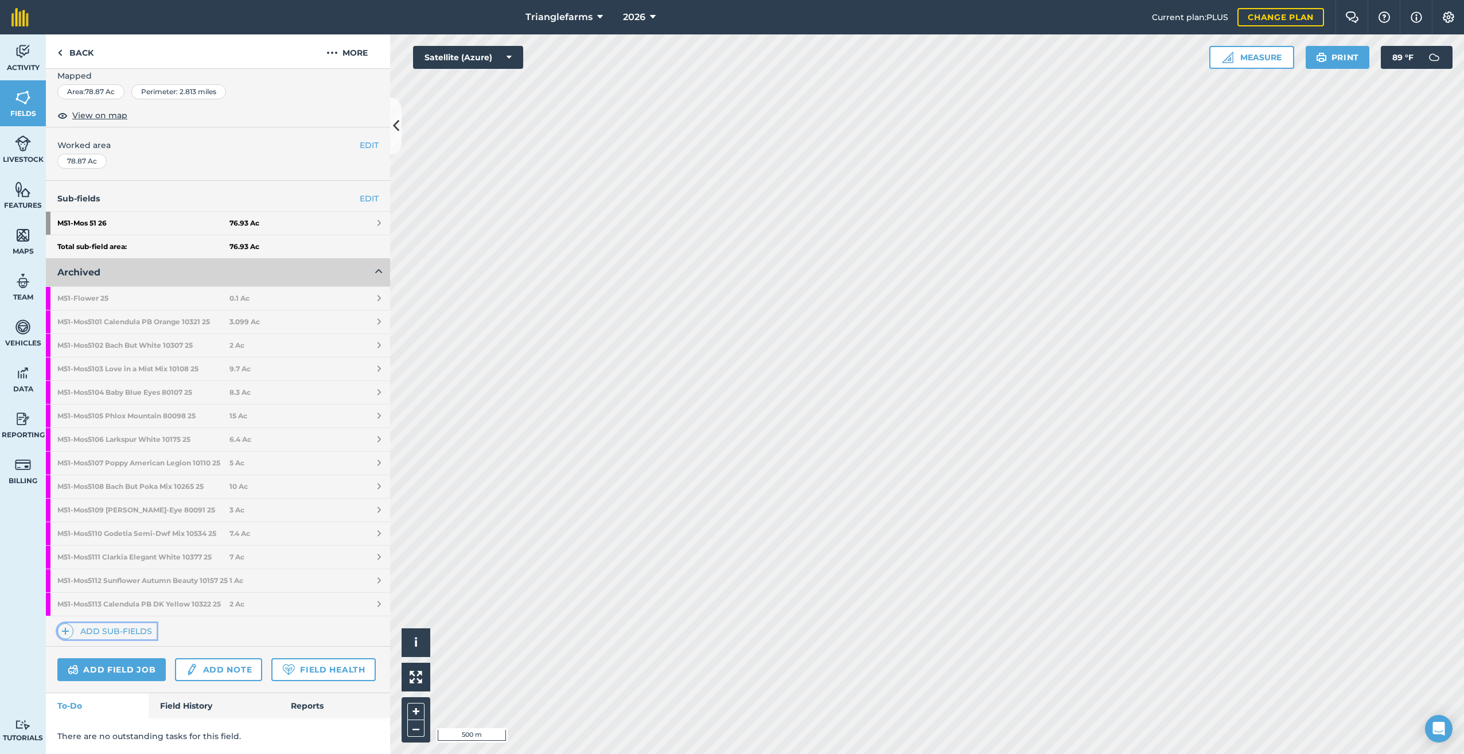
click at [63, 624] on img at bounding box center [65, 631] width 8 height 14
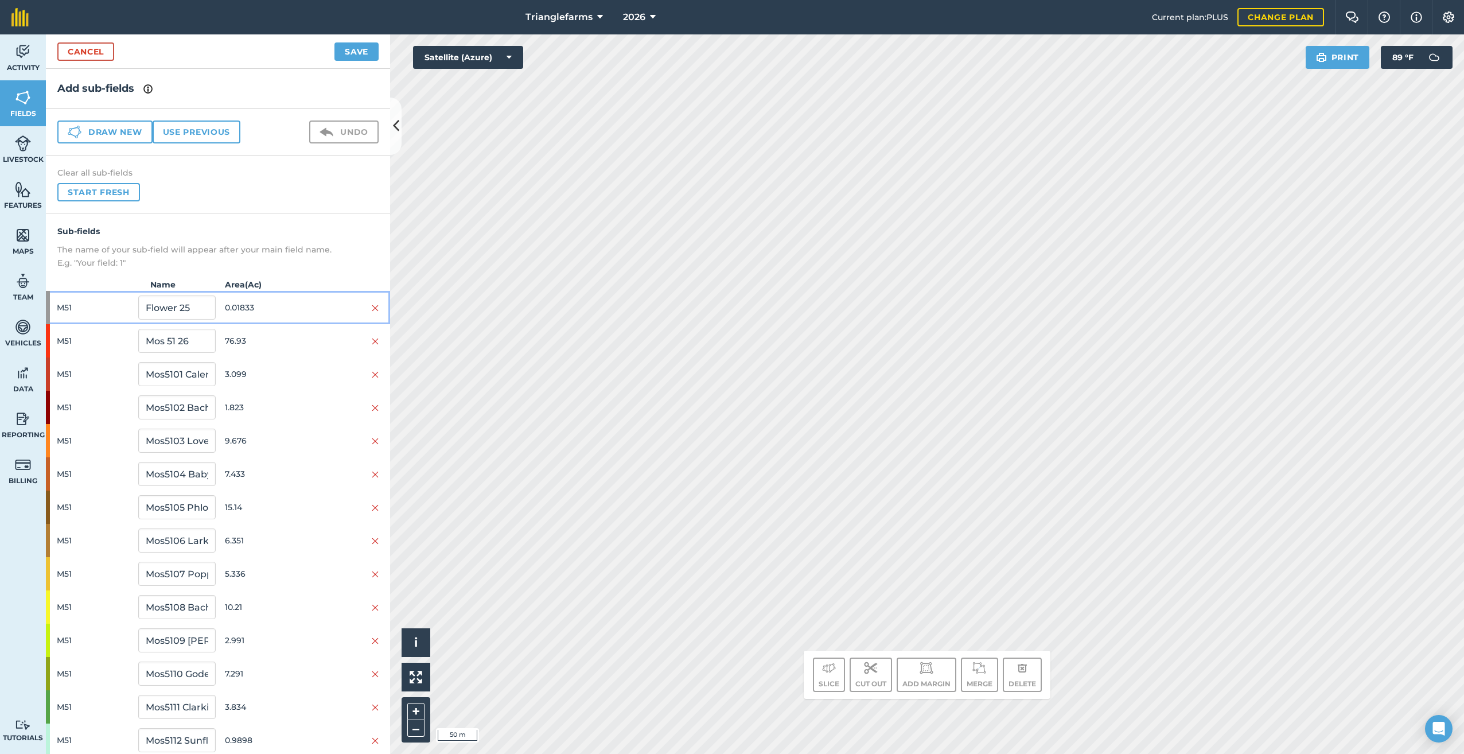
click at [69, 304] on span "M51" at bounding box center [95, 308] width 77 height 22
drag, startPoint x: 70, startPoint y: 336, endPoint x: 107, endPoint y: 345, distance: 38.3
click at [70, 335] on span "M51" at bounding box center [95, 341] width 77 height 22
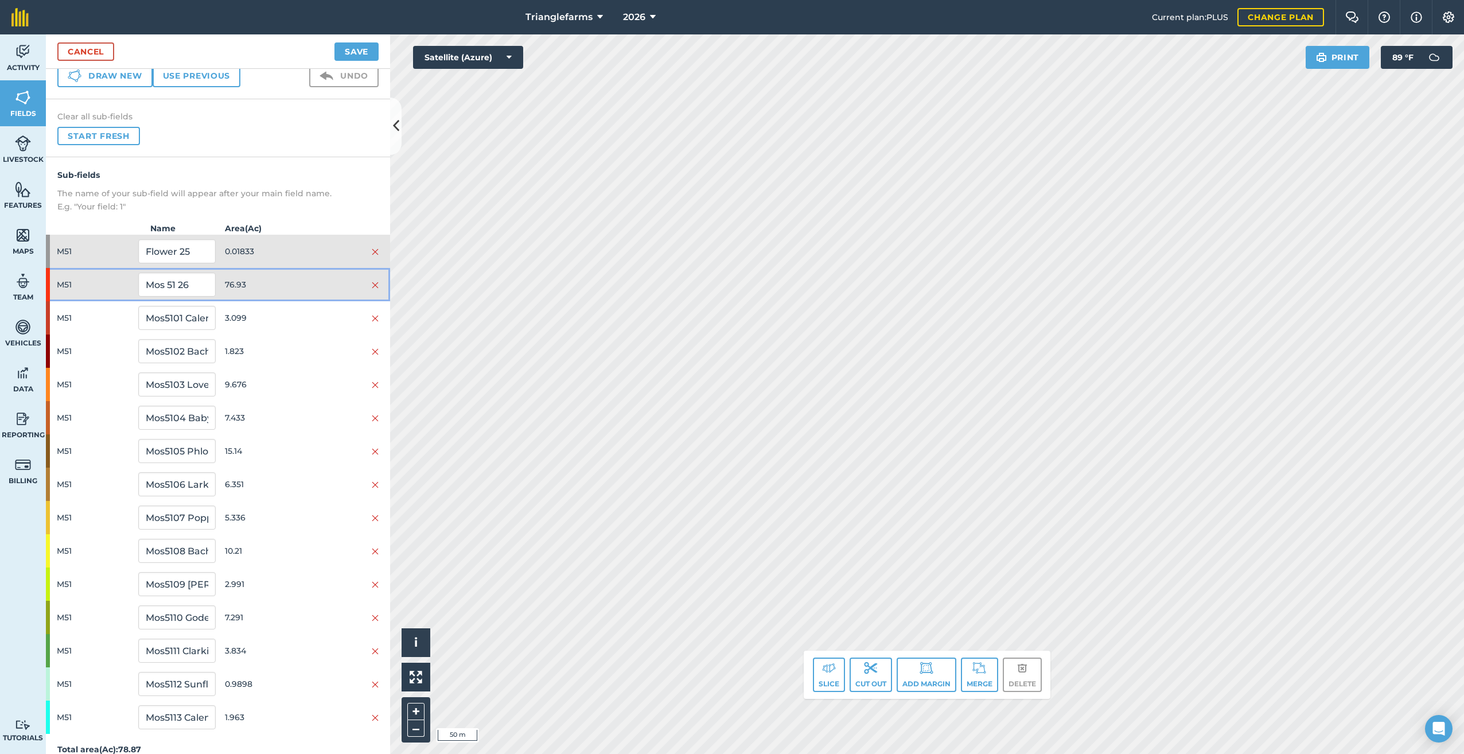
scroll to position [71, 0]
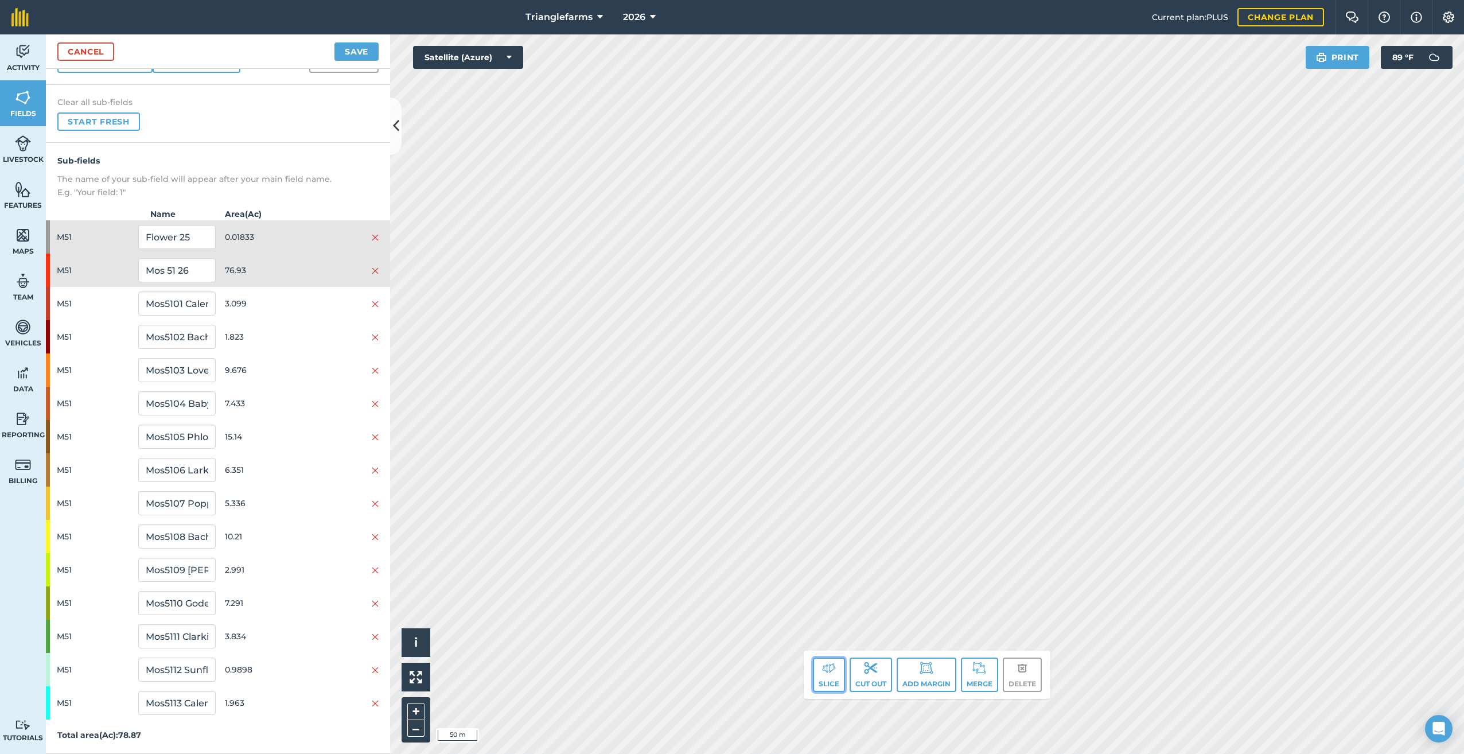
click at [825, 680] on button "Slice" at bounding box center [829, 675] width 32 height 34
click at [84, 269] on span "M51" at bounding box center [95, 270] width 77 height 22
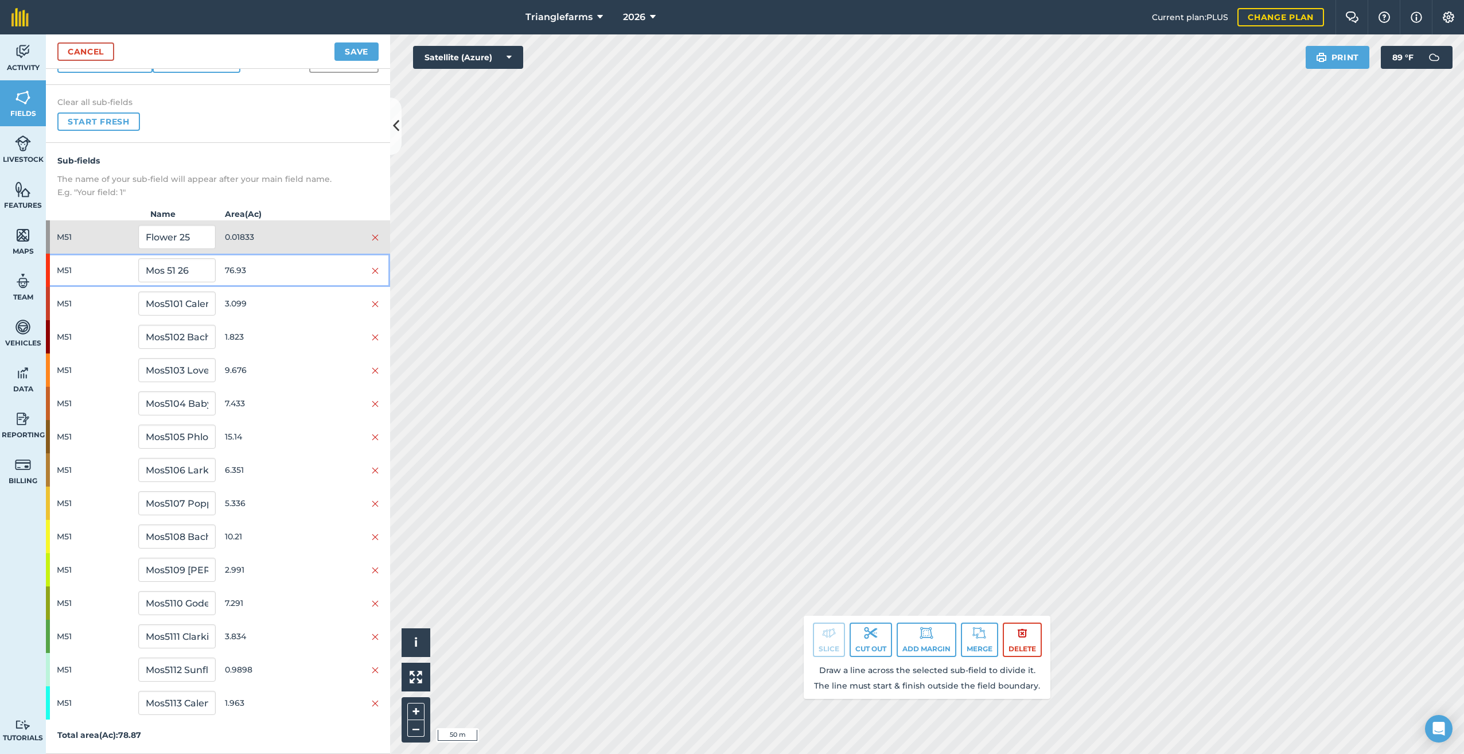
click at [67, 265] on span "M51" at bounding box center [95, 270] width 77 height 22
click at [81, 55] on link "Cancel" at bounding box center [85, 51] width 57 height 18
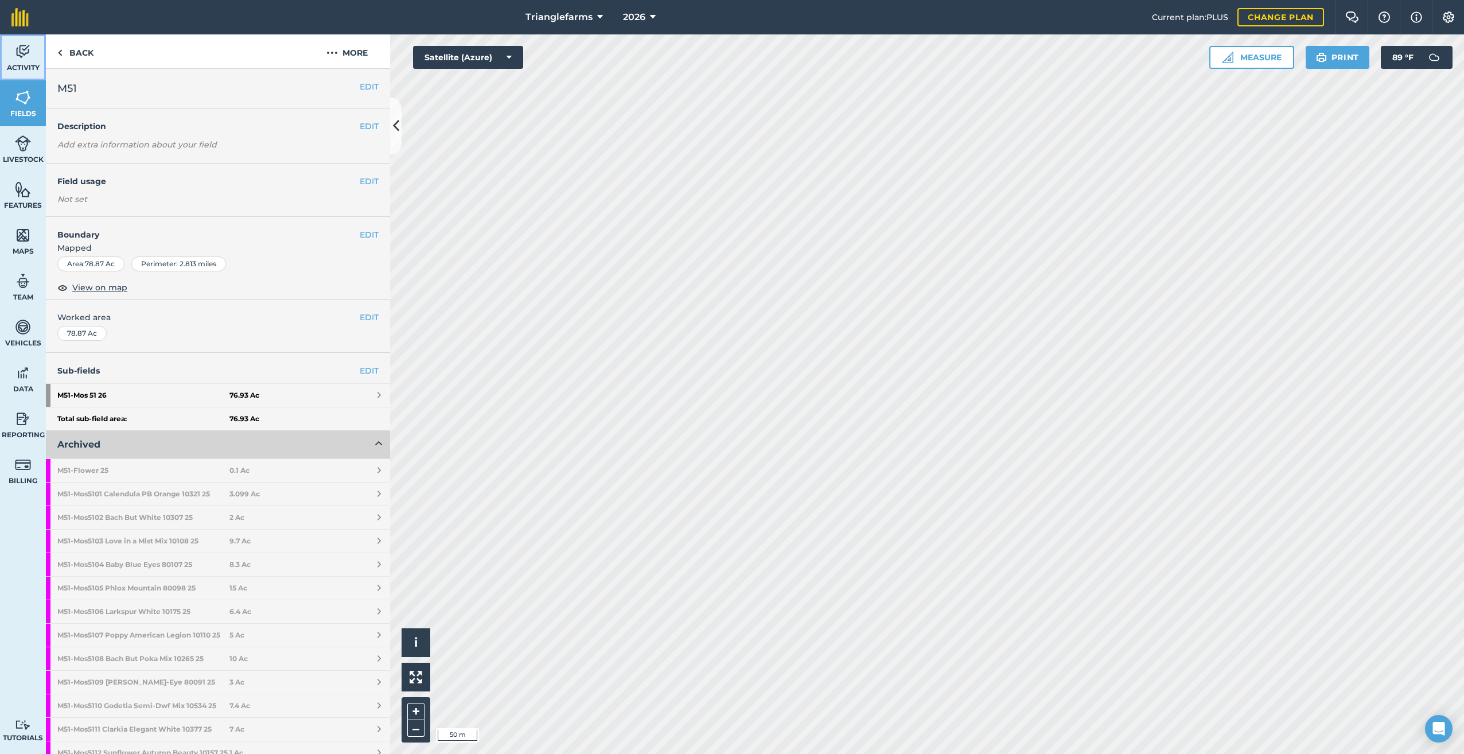
click at [22, 64] on span "Activity" at bounding box center [23, 67] width 46 height 9
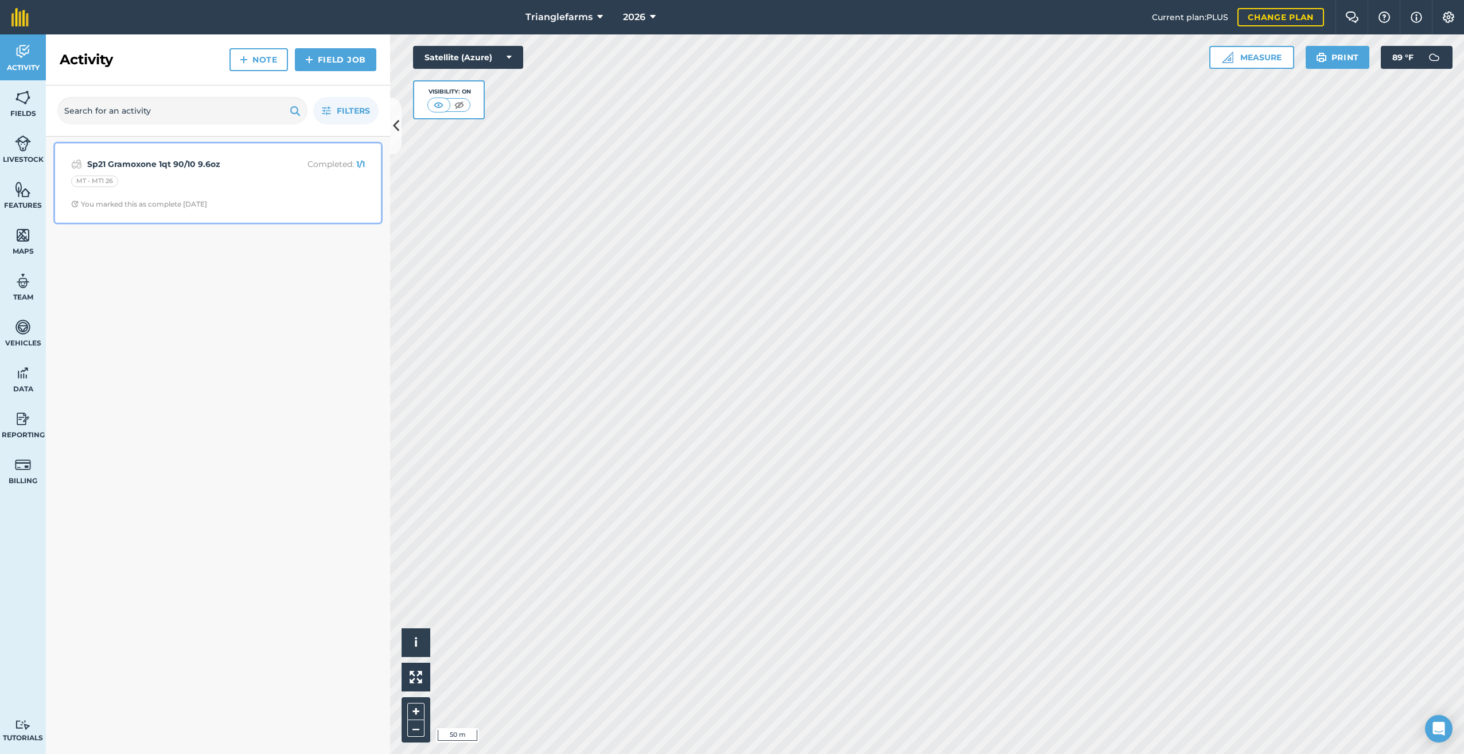
drag, startPoint x: 162, startPoint y: 161, endPoint x: 333, endPoint y: 274, distance: 205.3
click at [162, 161] on strong "Sp21 Gramoxone 1qt 90/10 9.6oz" at bounding box center [178, 164] width 182 height 13
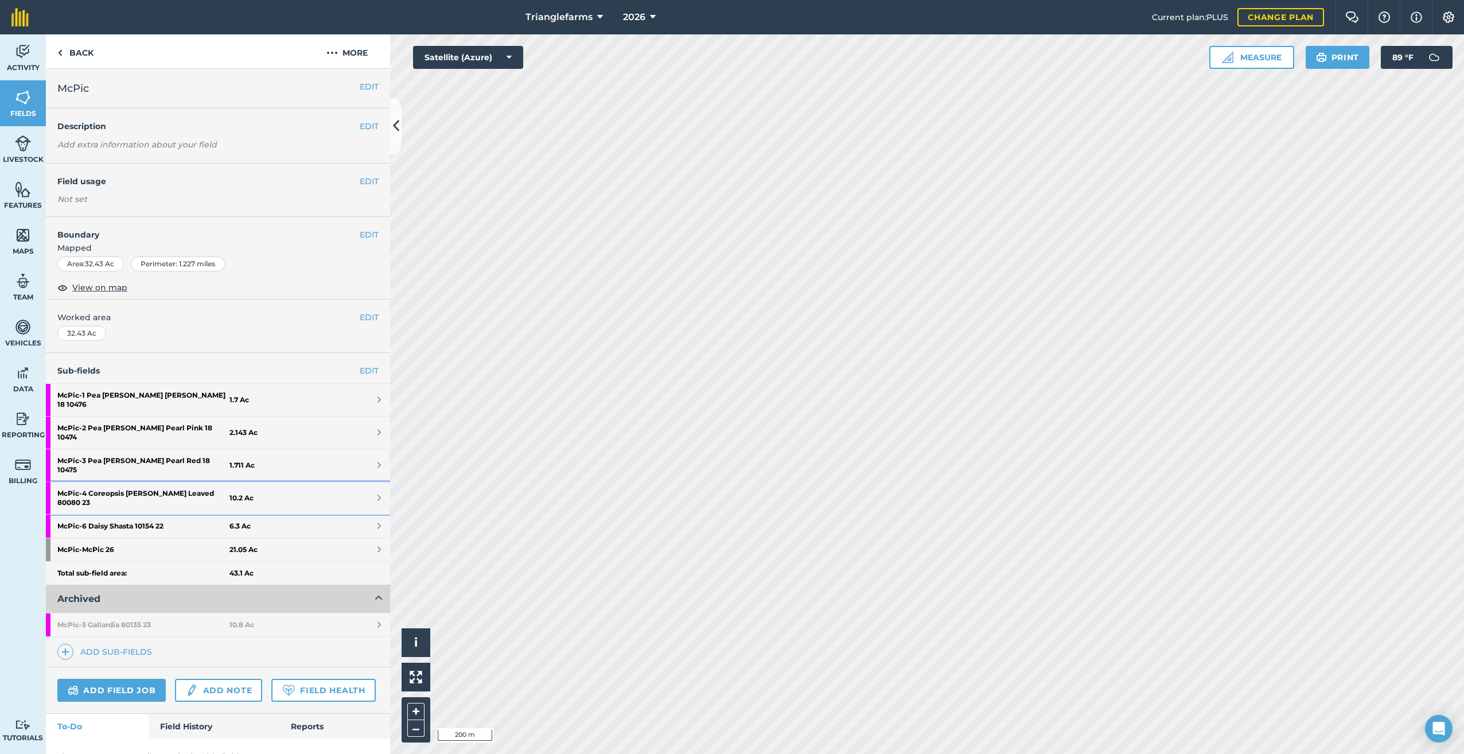
click at [131, 482] on strong "McPic - 4 Coreopsis Lance Leaved 80080 23" at bounding box center [143, 498] width 172 height 32
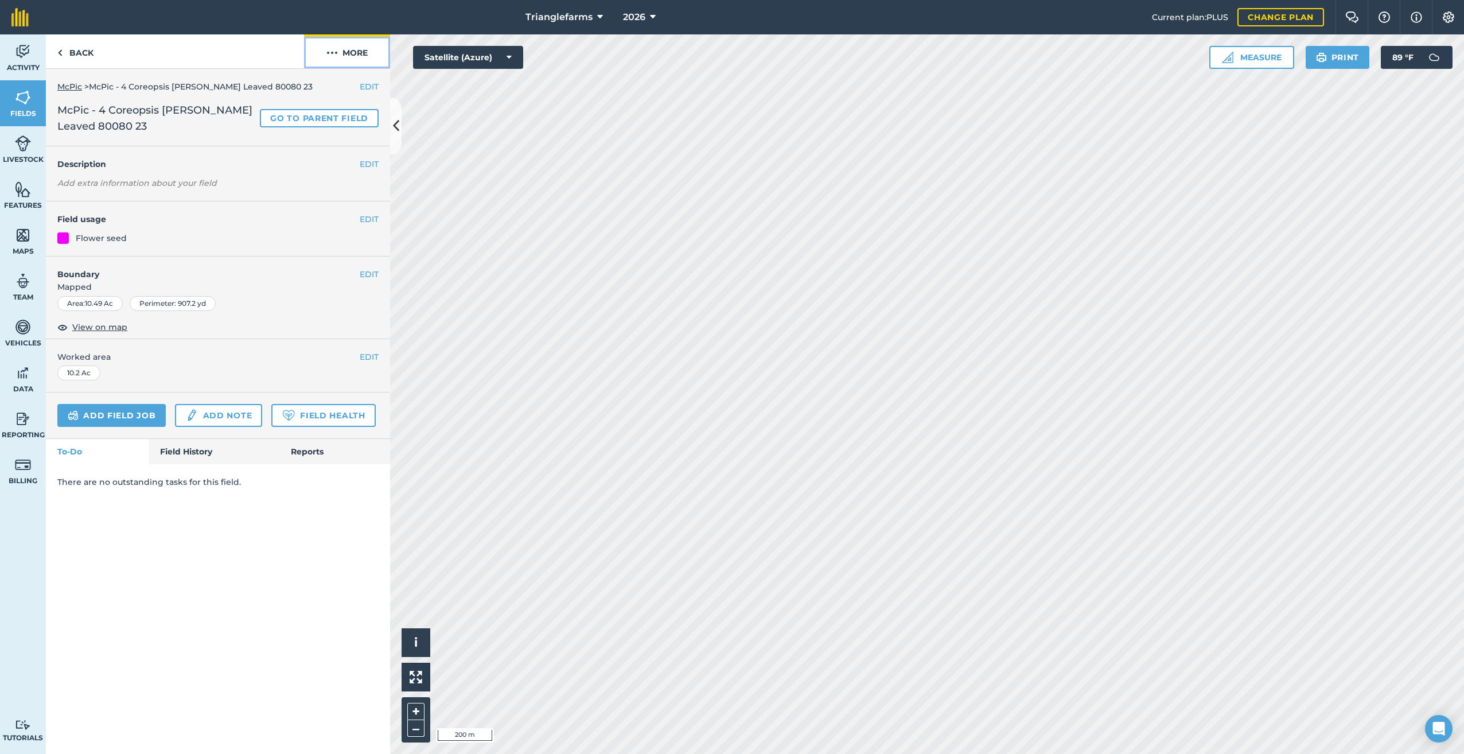
click at [329, 55] on img at bounding box center [331, 53] width 11 height 14
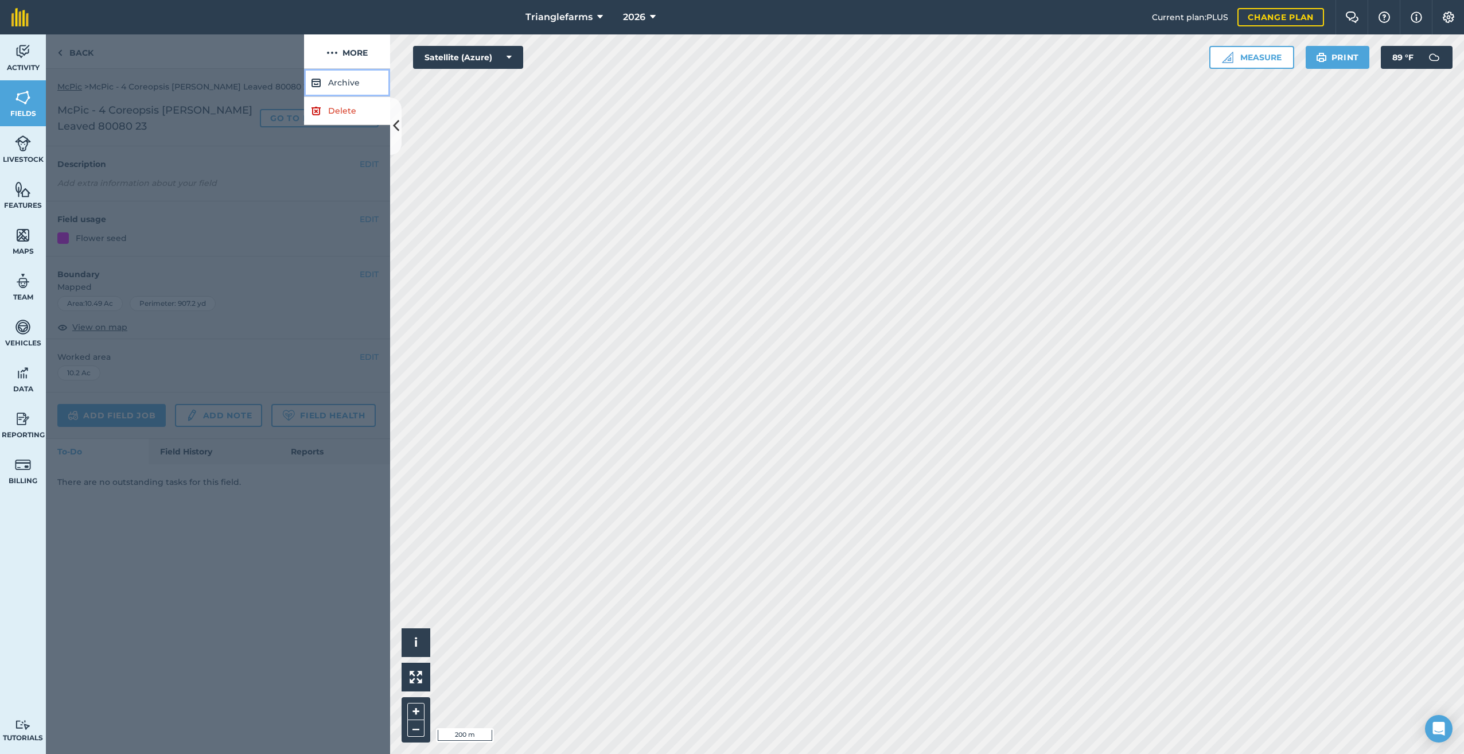
click at [341, 83] on button "Archive" at bounding box center [347, 83] width 86 height 28
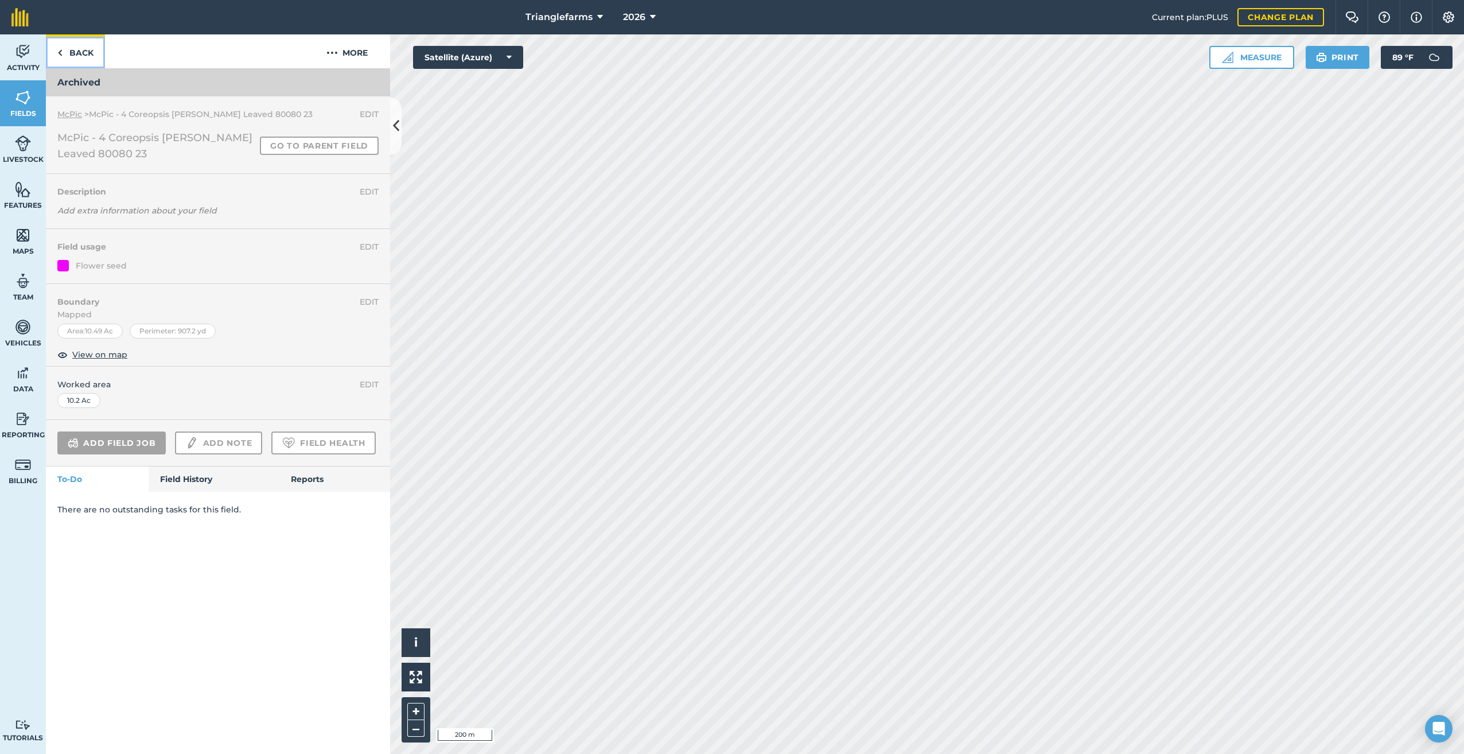
click at [61, 52] on img at bounding box center [59, 53] width 5 height 14
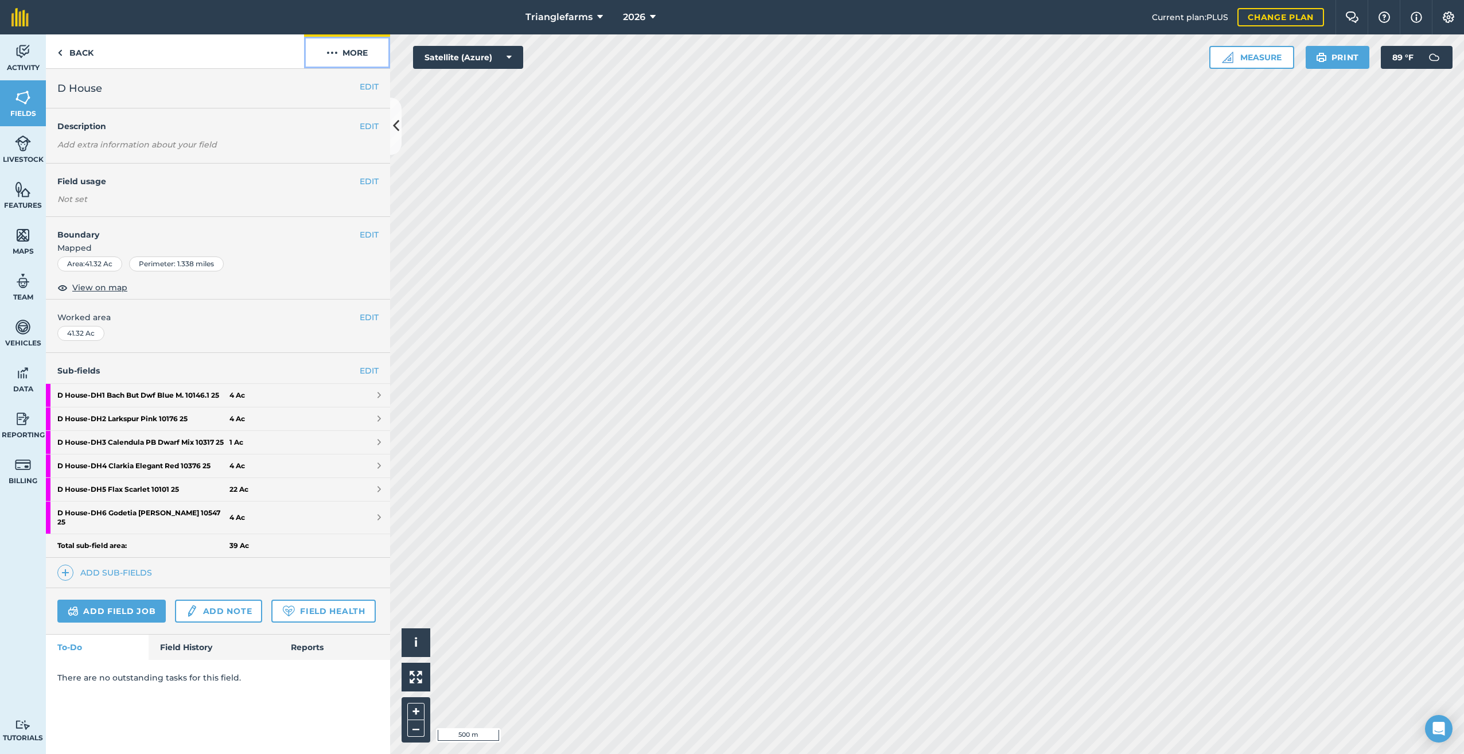
click at [337, 49] on img at bounding box center [331, 53] width 11 height 14
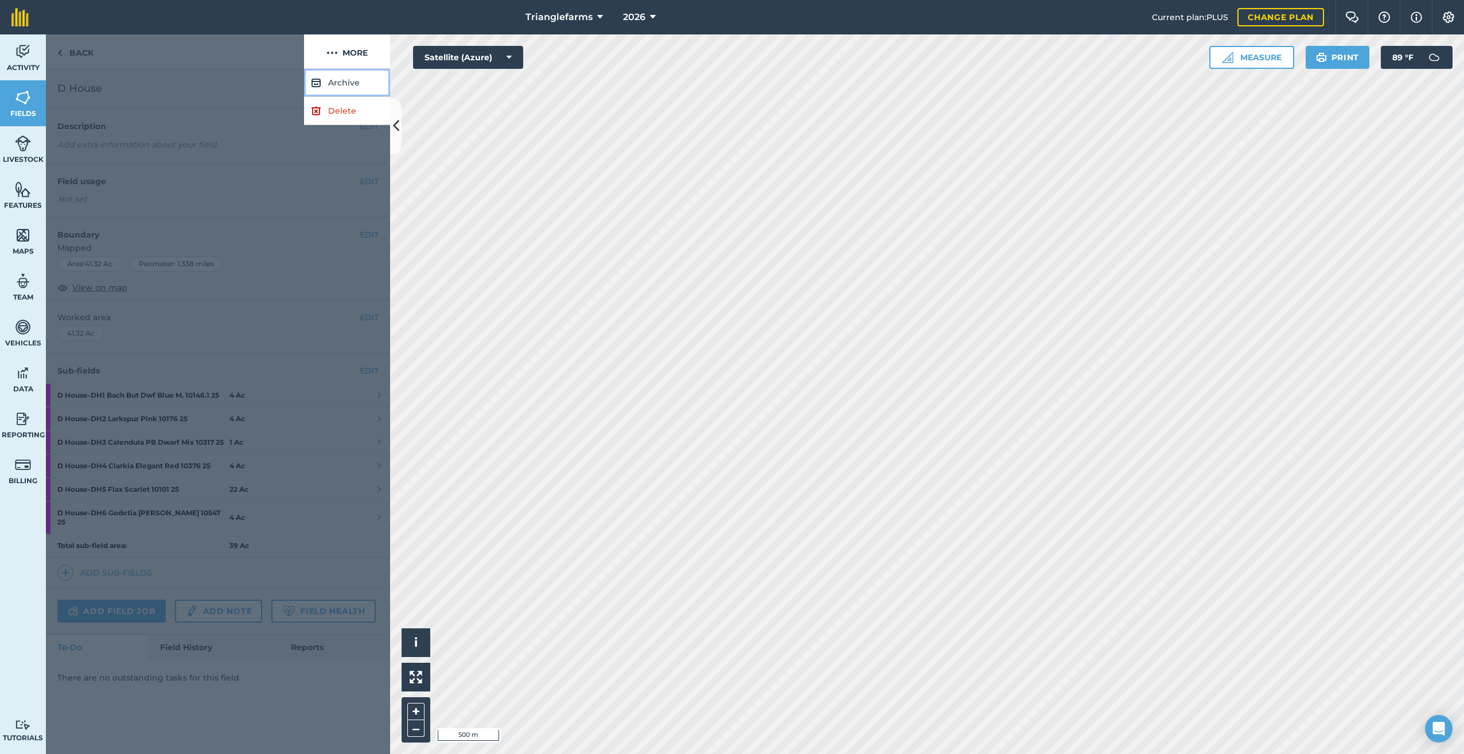
click at [341, 83] on button "Archive" at bounding box center [347, 83] width 86 height 28
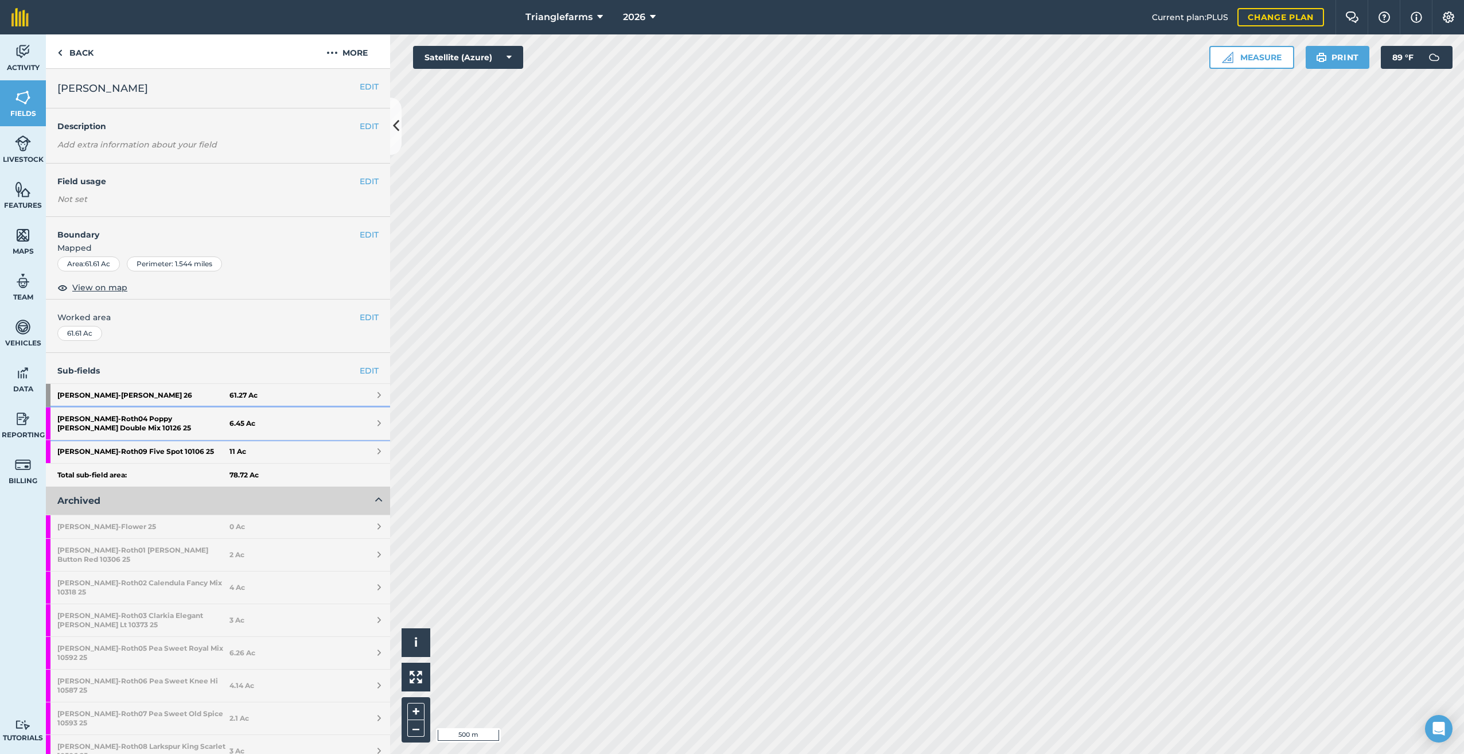
click at [170, 415] on strong "Roth - Roth04 Poppy Shirley Double Mix 10126 25" at bounding box center [143, 423] width 172 height 32
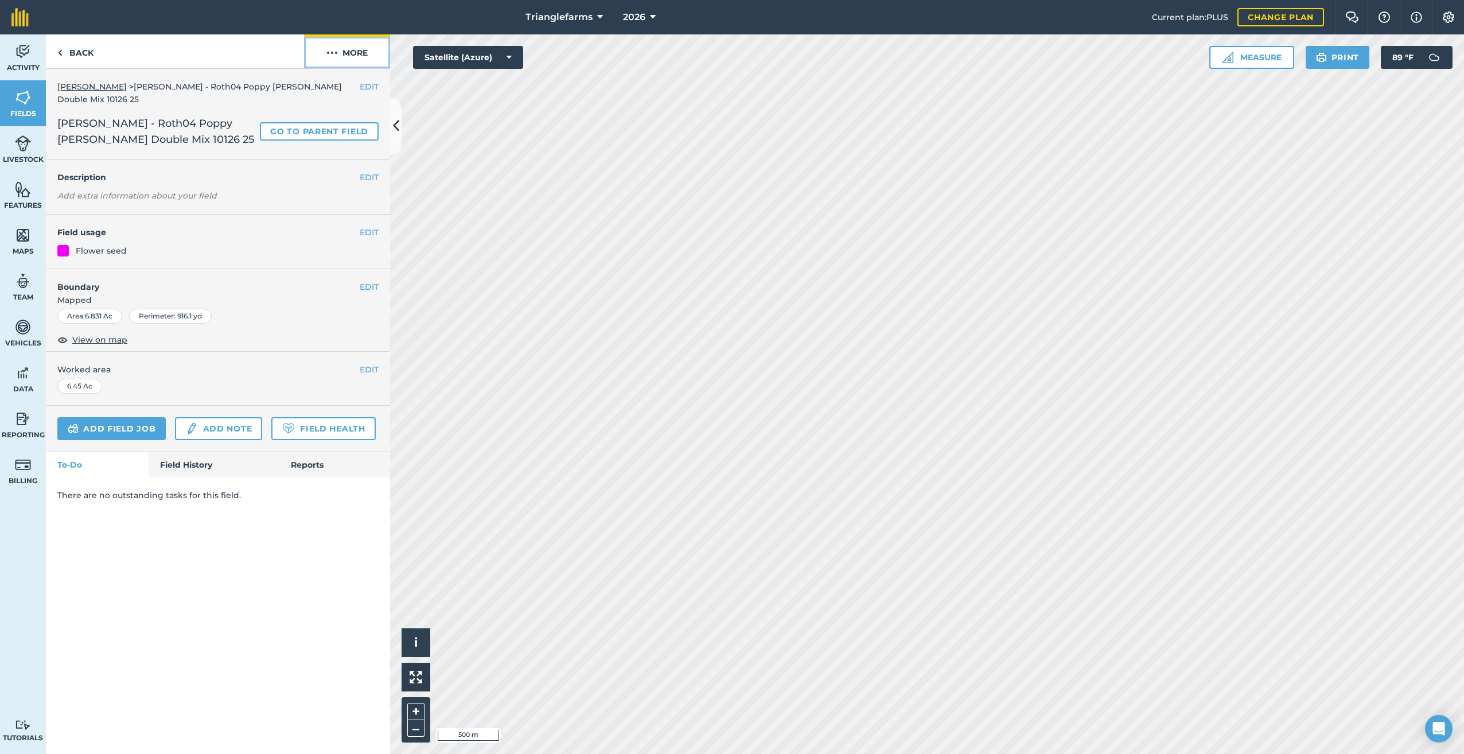
click at [338, 50] on button "More" at bounding box center [347, 51] width 86 height 34
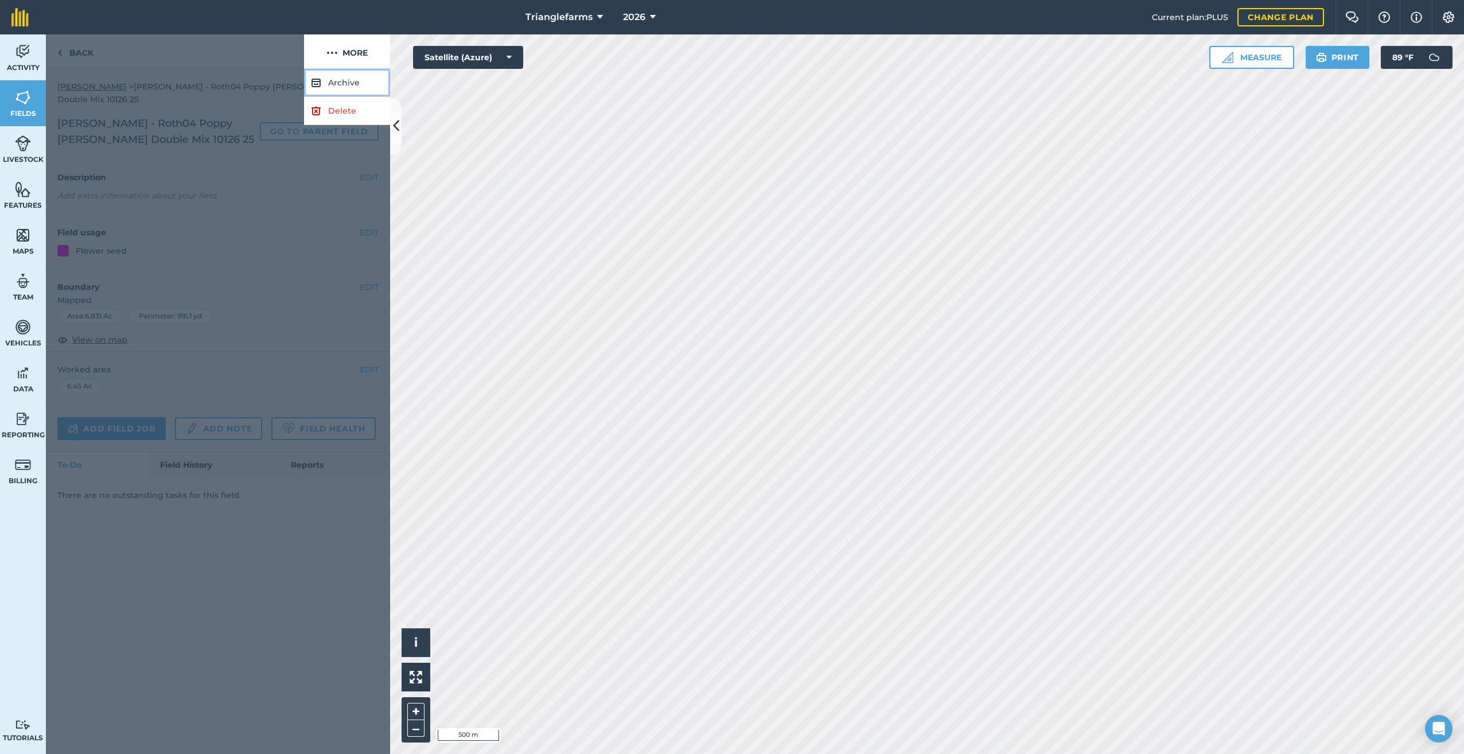
click at [343, 78] on button "Archive" at bounding box center [347, 83] width 86 height 28
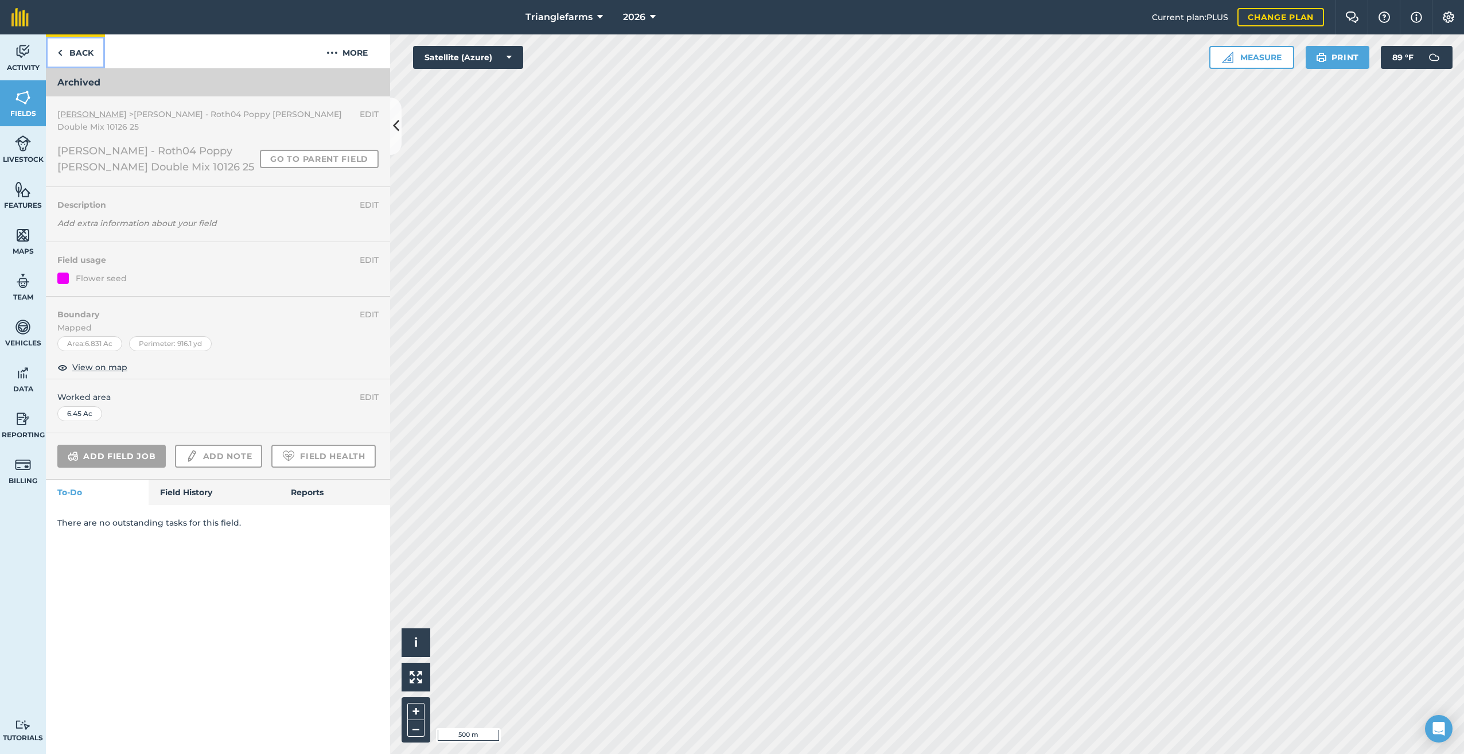
click at [59, 55] on img at bounding box center [59, 53] width 5 height 14
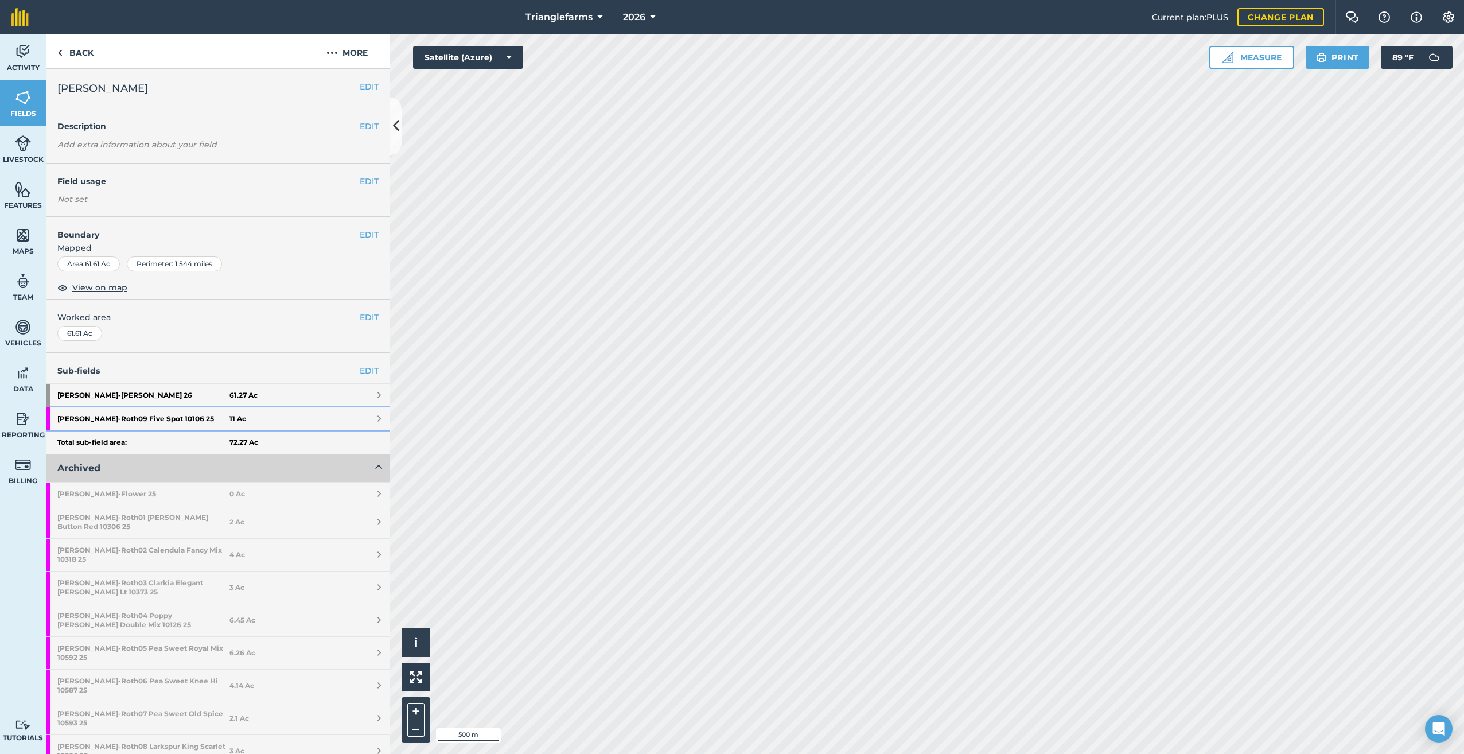
click at [133, 415] on strong "Roth - Roth09 Five Spot 10106 25" at bounding box center [143, 418] width 172 height 23
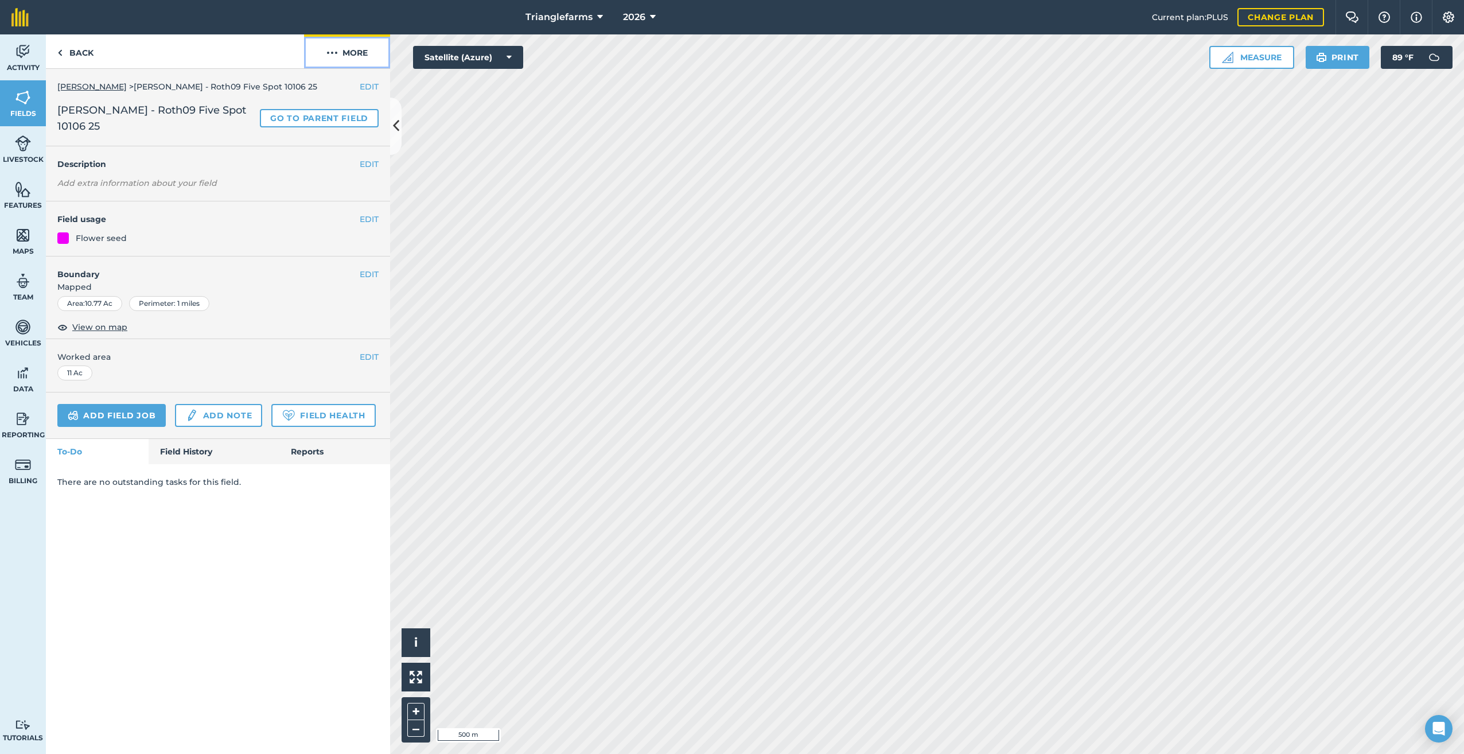
click at [332, 51] on img at bounding box center [331, 53] width 11 height 14
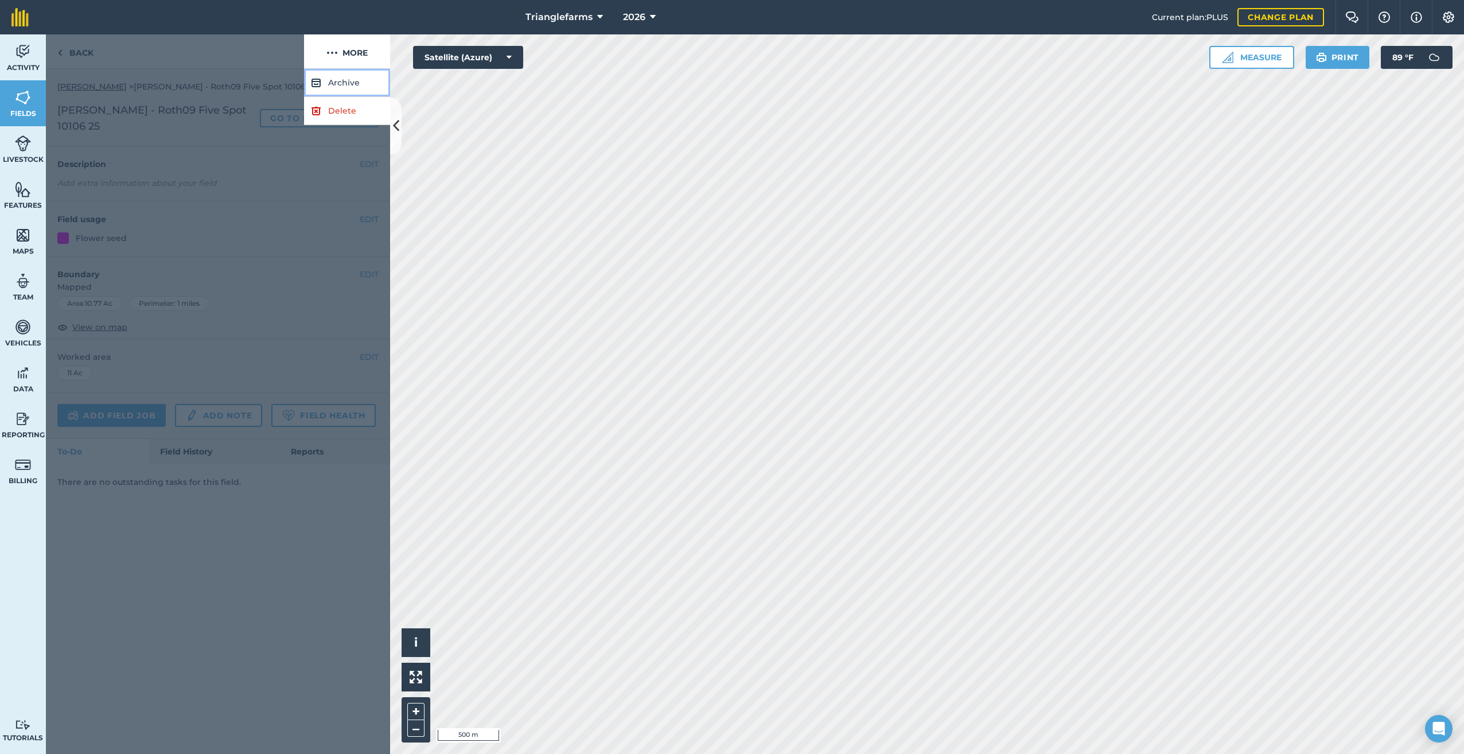
click at [345, 79] on button "Archive" at bounding box center [347, 83] width 86 height 28
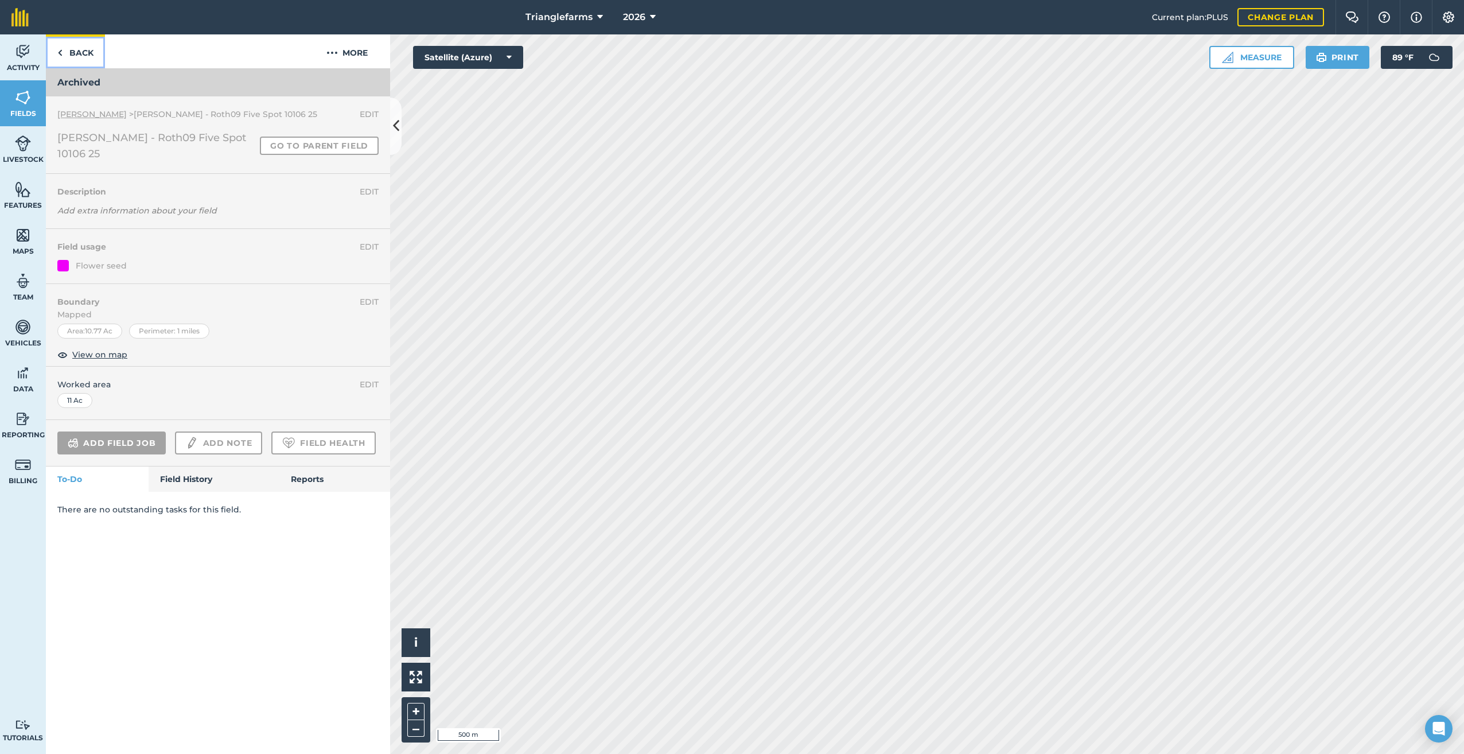
drag, startPoint x: 64, startPoint y: 53, endPoint x: 82, endPoint y: 87, distance: 38.5
click at [64, 53] on link "Back" at bounding box center [75, 51] width 59 height 34
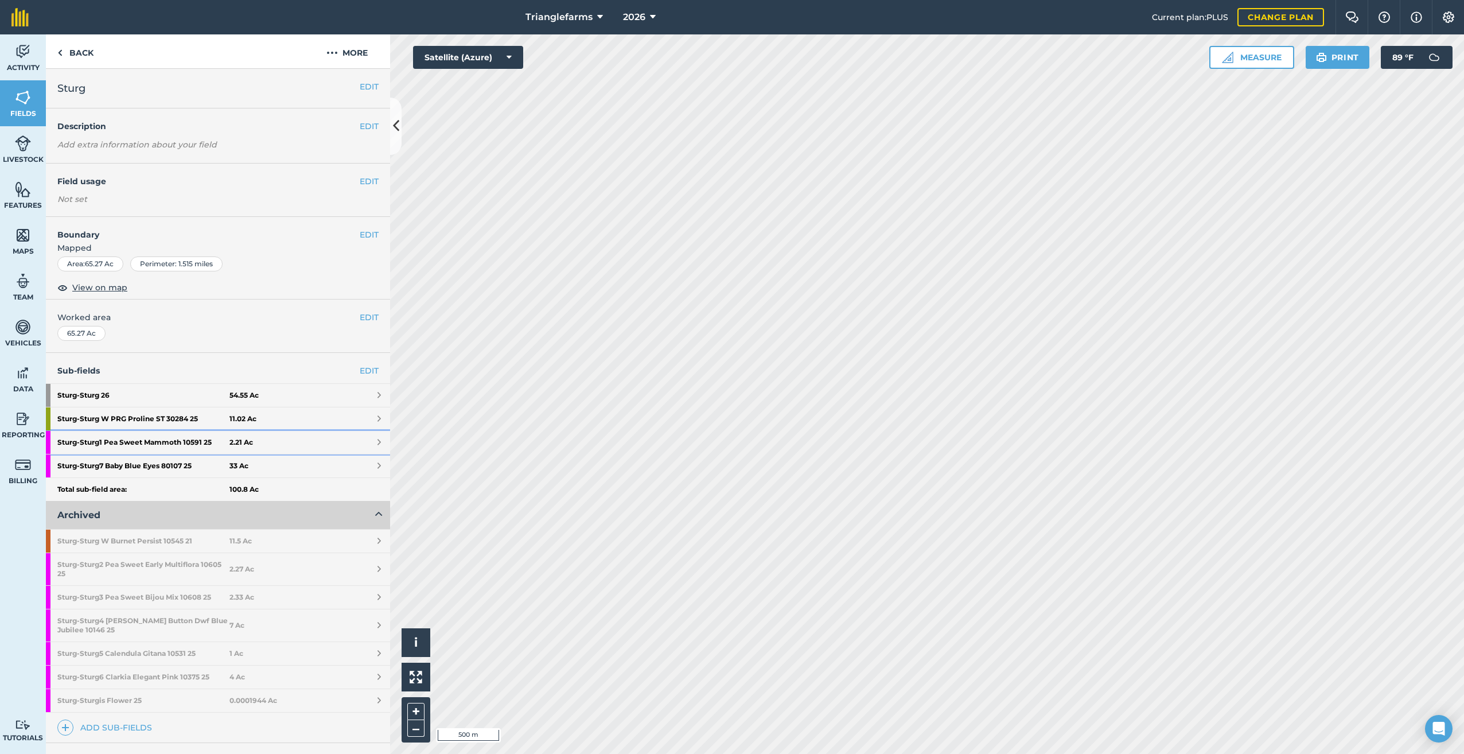
click at [175, 436] on strong "Sturg - Sturg1 Pea Sweet Mammoth 10591 25" at bounding box center [143, 442] width 172 height 23
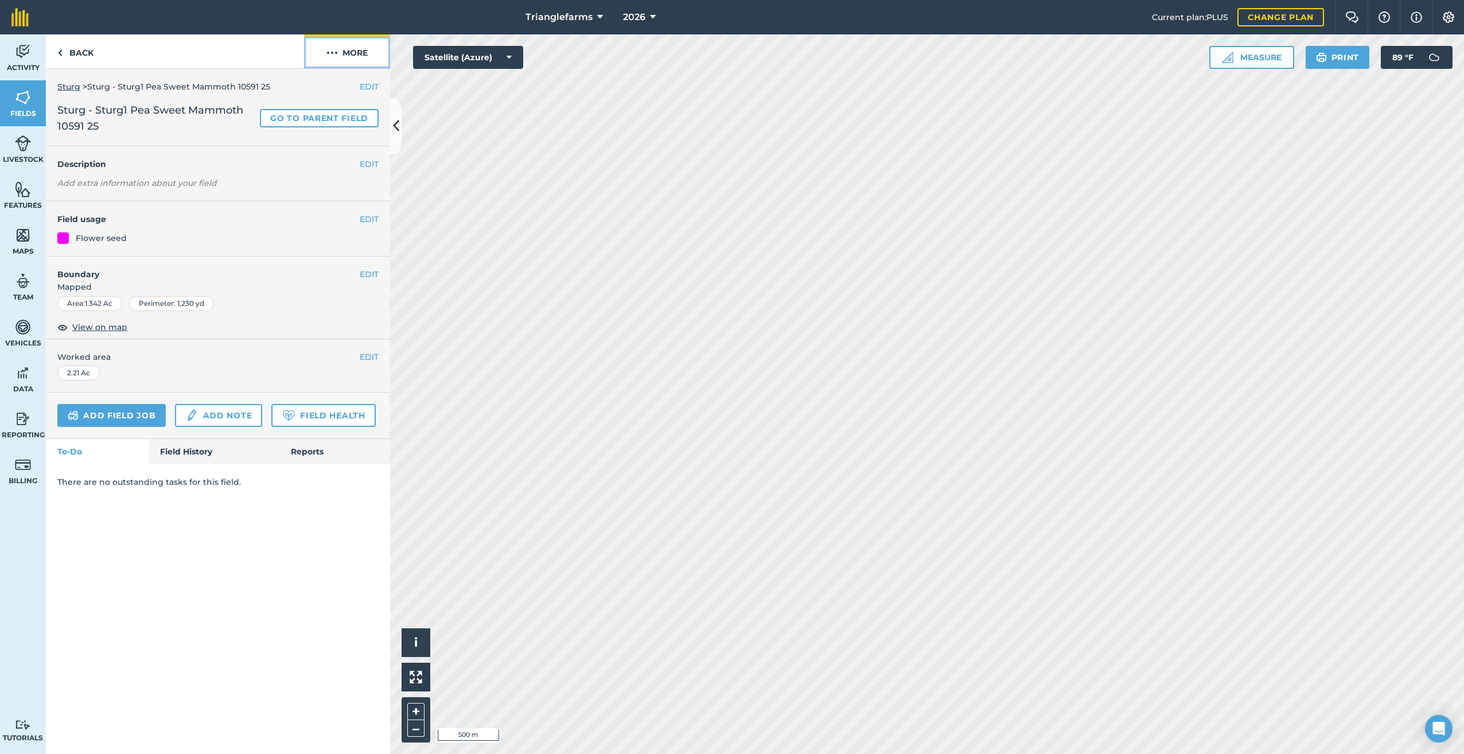
click at [334, 53] on img at bounding box center [331, 53] width 11 height 14
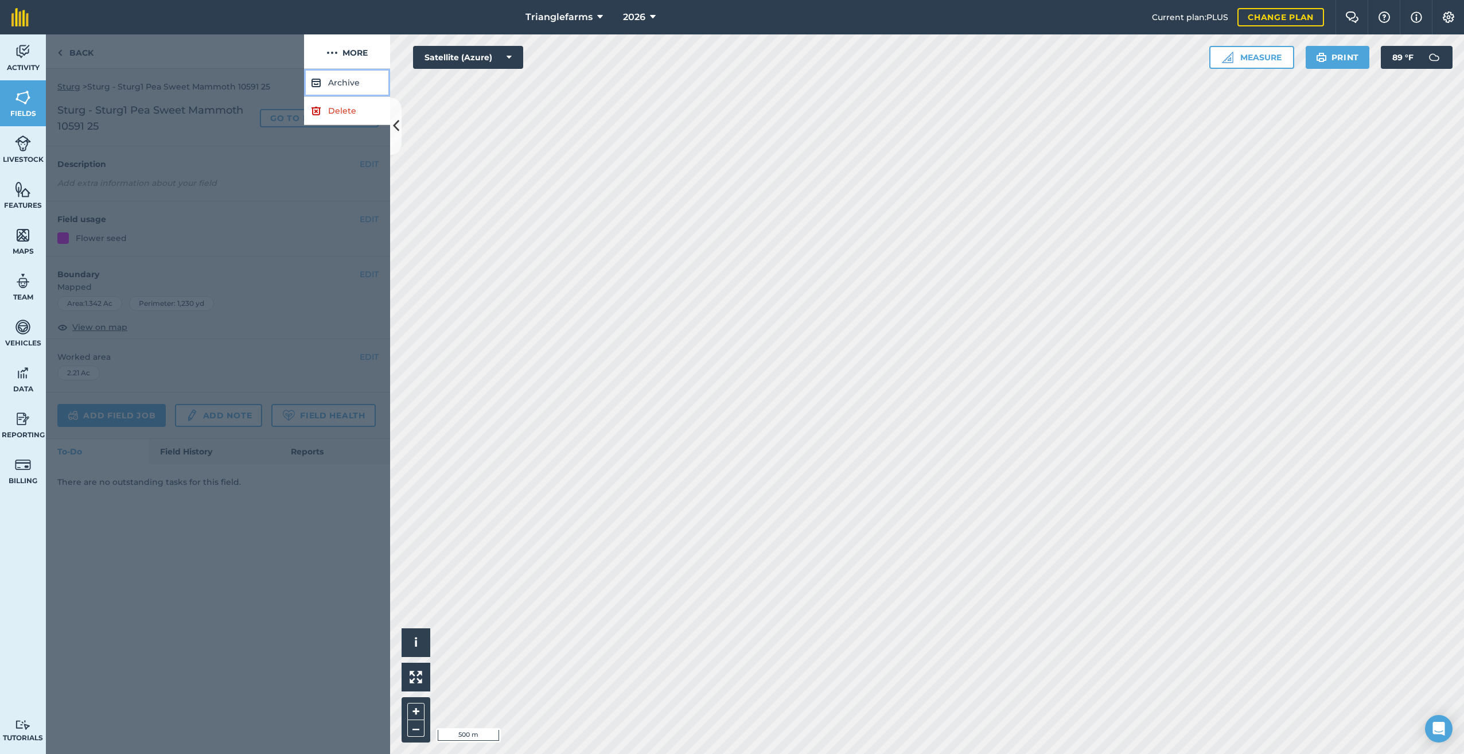
drag, startPoint x: 348, startPoint y: 79, endPoint x: 364, endPoint y: 84, distance: 16.9
click at [351, 79] on button "Archive" at bounding box center [347, 83] width 86 height 28
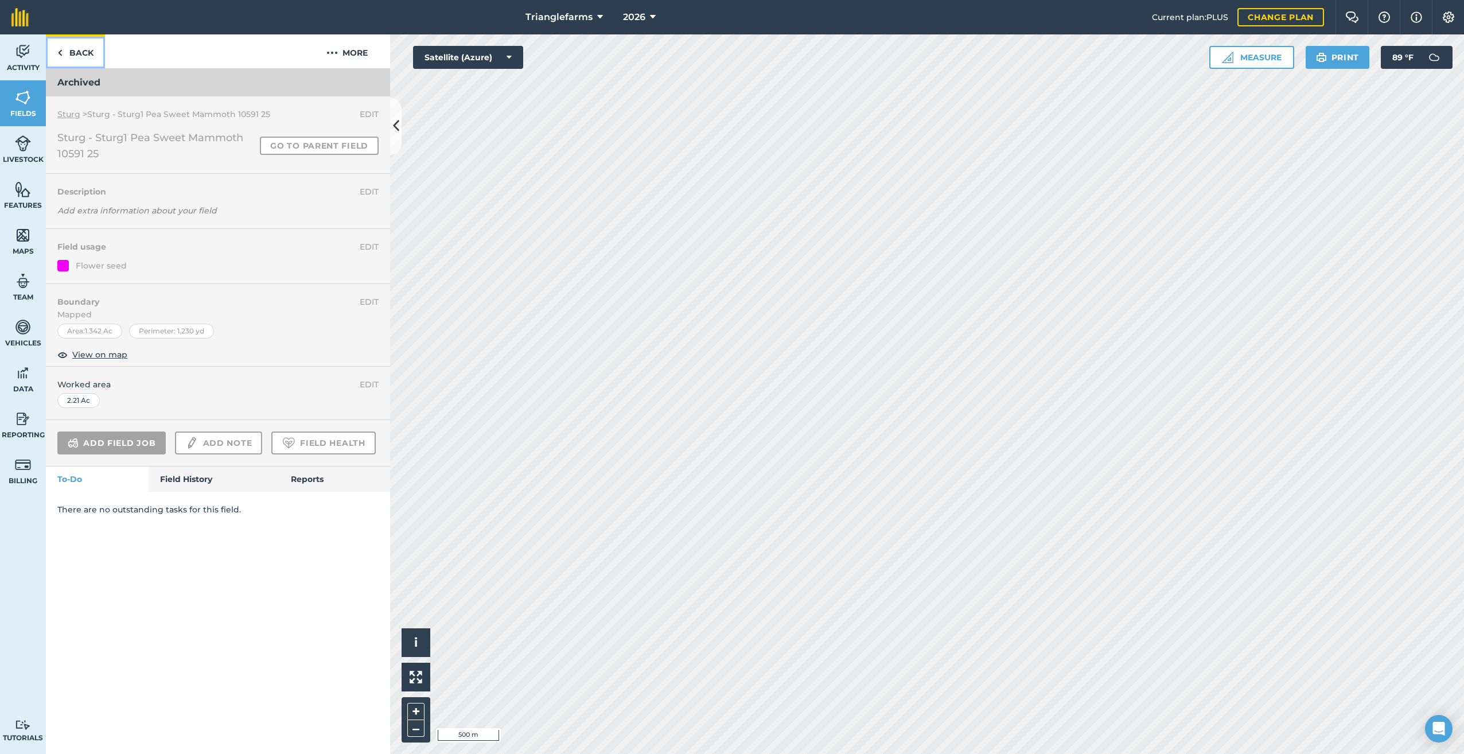
click at [63, 54] on link "Back" at bounding box center [75, 51] width 59 height 34
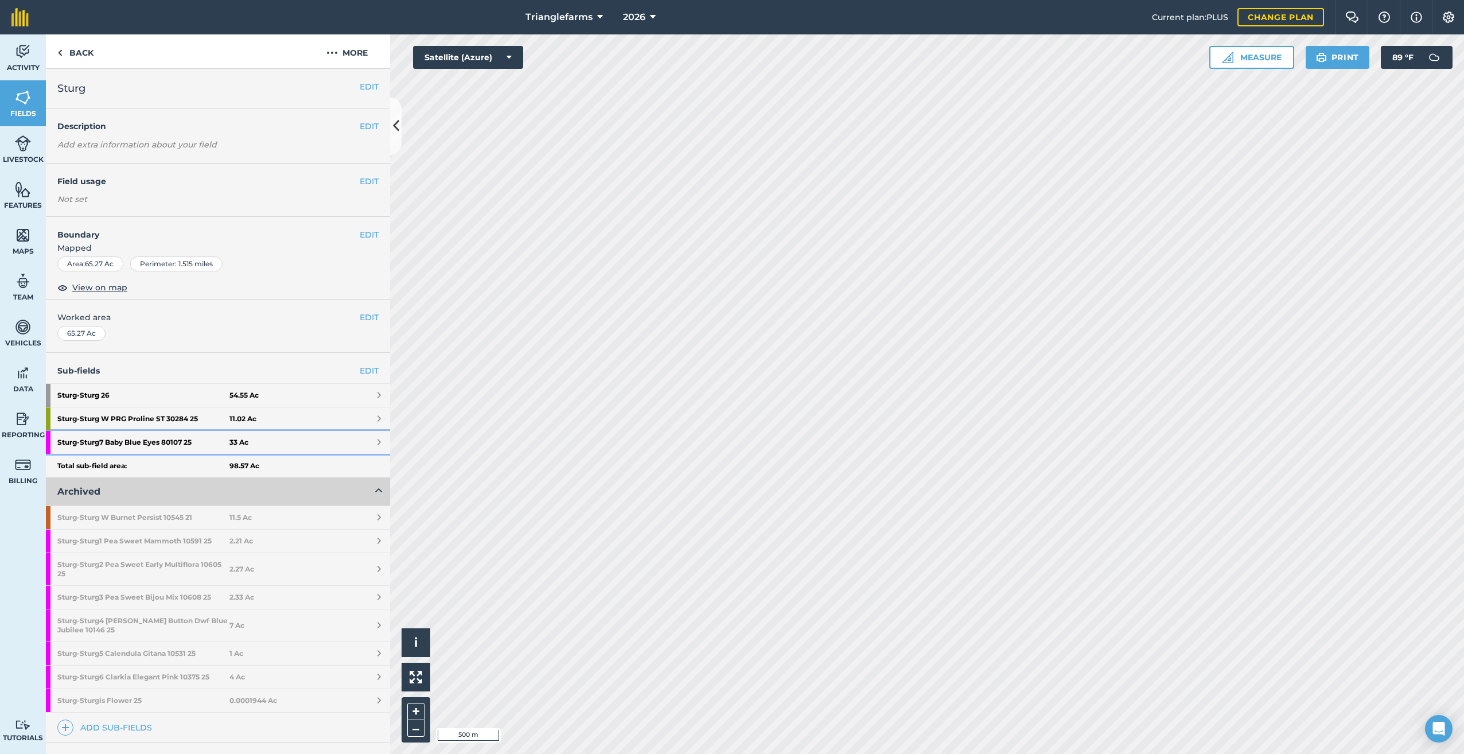
click at [127, 439] on strong "Sturg - Sturg7 Baby Blue Eyes 80107 25" at bounding box center [143, 442] width 172 height 23
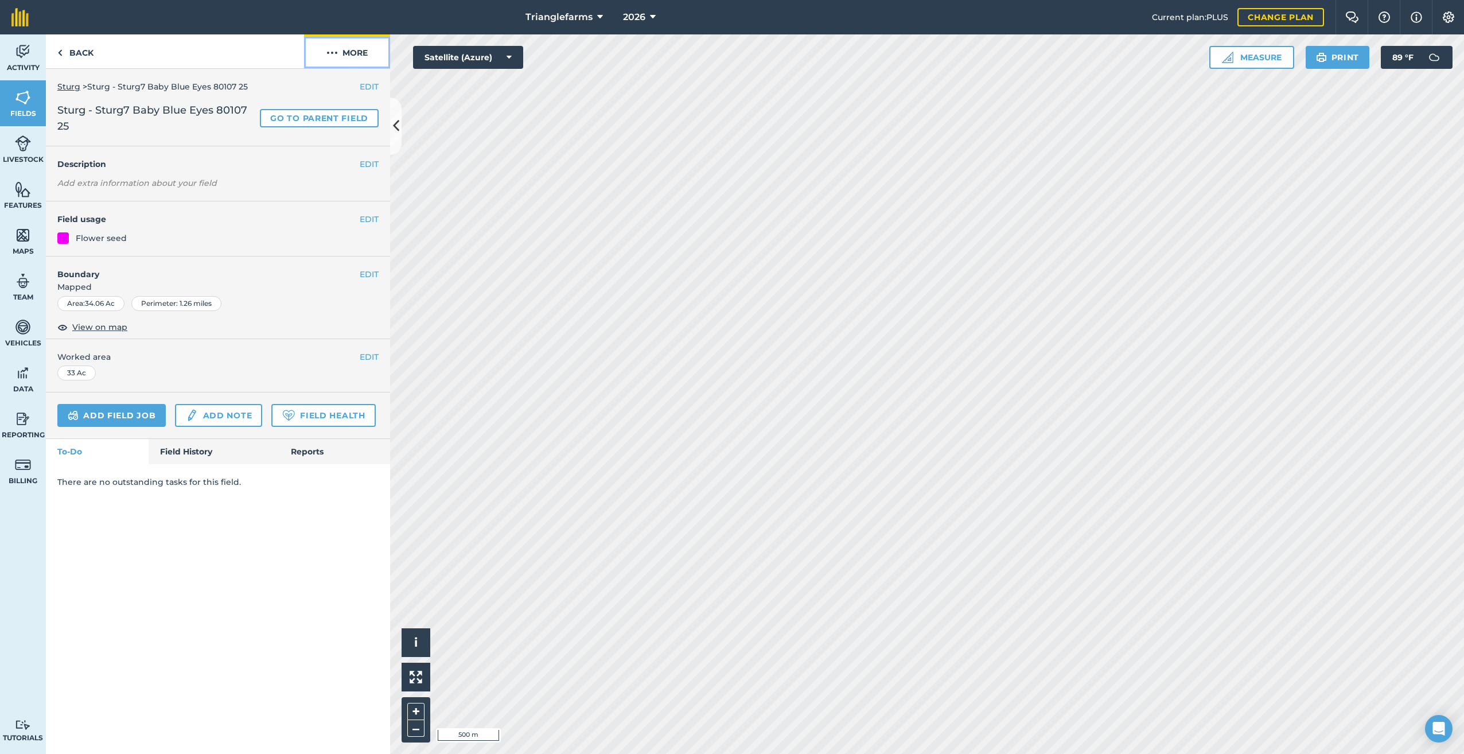
click at [326, 55] on img at bounding box center [331, 53] width 11 height 14
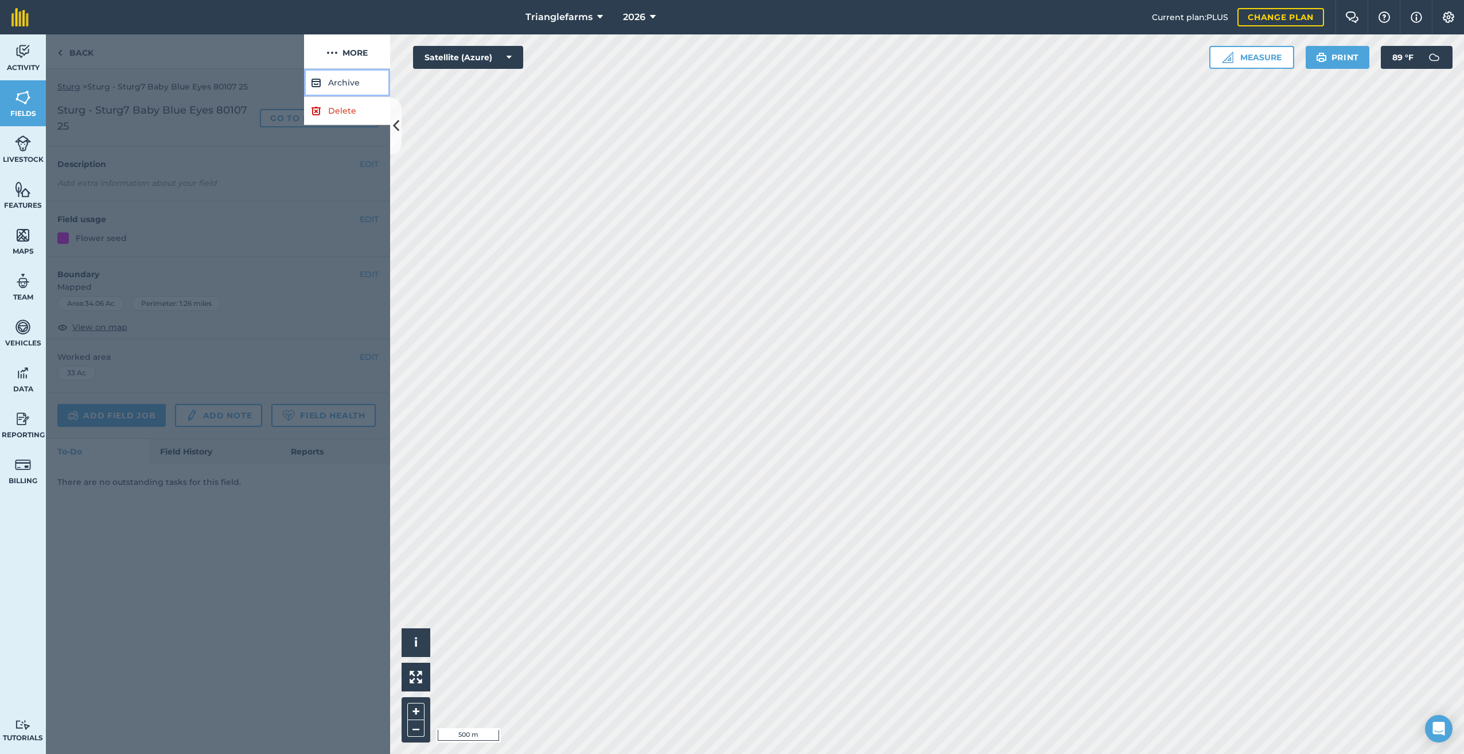
click at [337, 83] on button "Archive" at bounding box center [347, 83] width 86 height 28
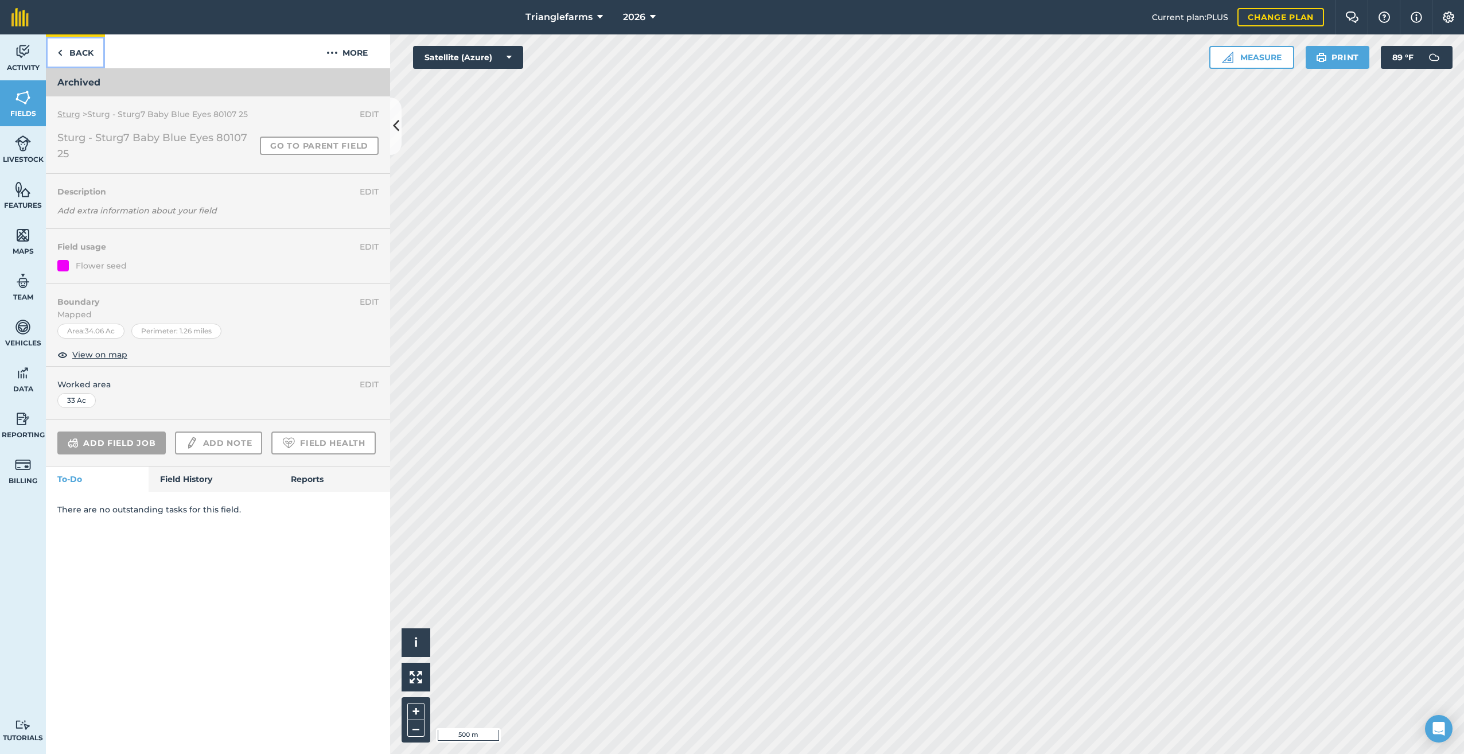
drag, startPoint x: 65, startPoint y: 53, endPoint x: 99, endPoint y: 77, distance: 42.4
click at [66, 53] on link "Back" at bounding box center [75, 51] width 59 height 34
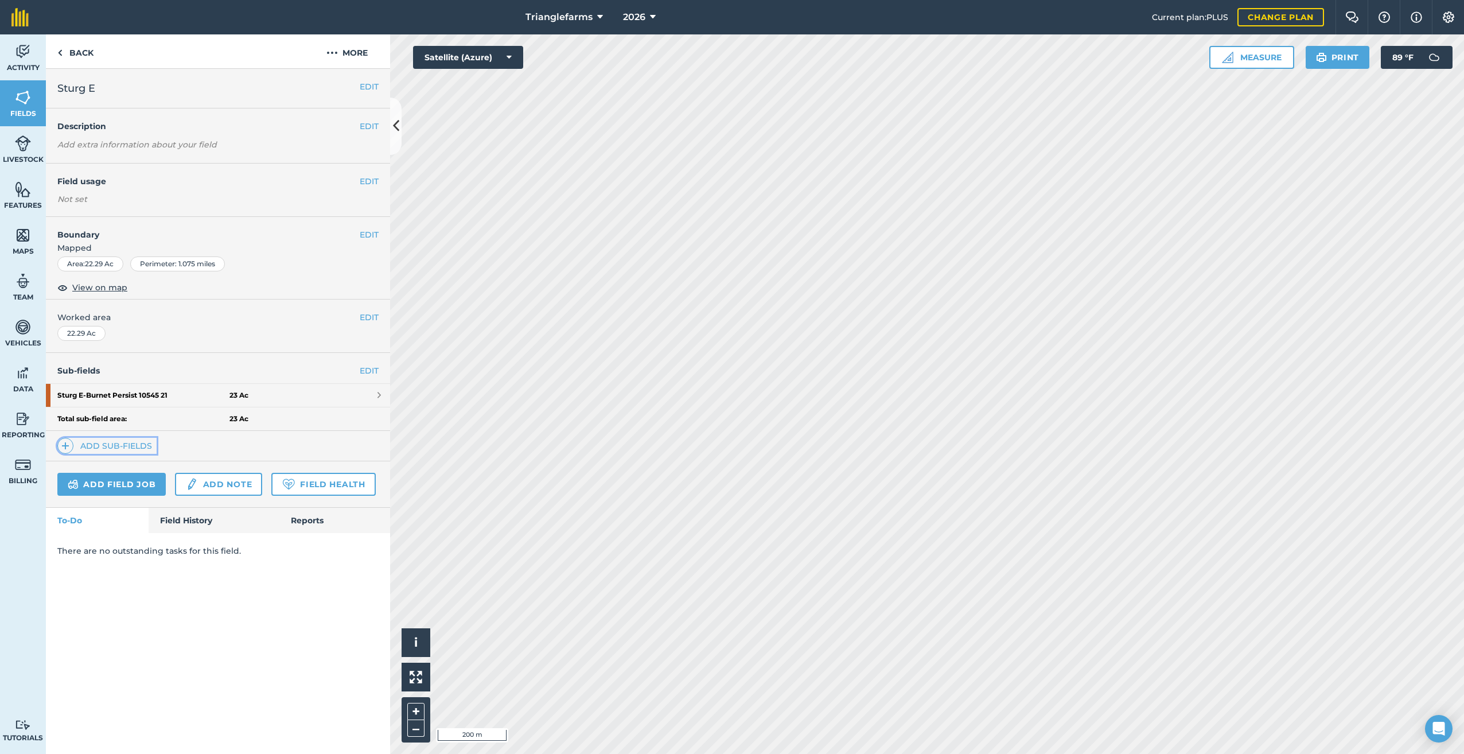
click at [64, 444] on img at bounding box center [65, 446] width 8 height 14
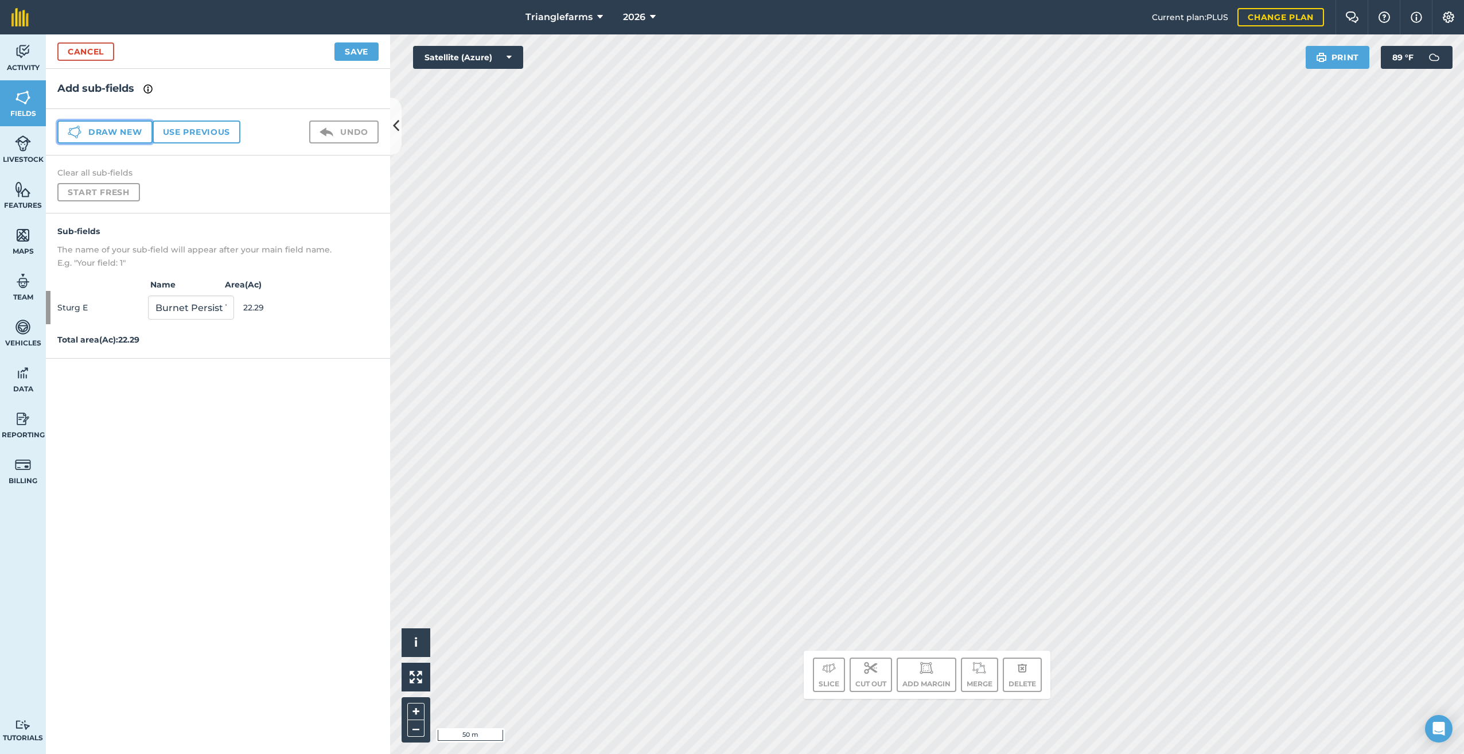
click at [115, 120] on button "Draw new" at bounding box center [104, 131] width 95 height 23
drag, startPoint x: 157, startPoint y: 343, endPoint x: 81, endPoint y: 399, distance: 94.7
click at [79, 397] on div "Add sub-fields Draw new Use previous Undo Clear all sub-fields Start fresh Sub-…" at bounding box center [218, 411] width 344 height 685
paste input "Sturg E PRG Proline ST 30284 25"
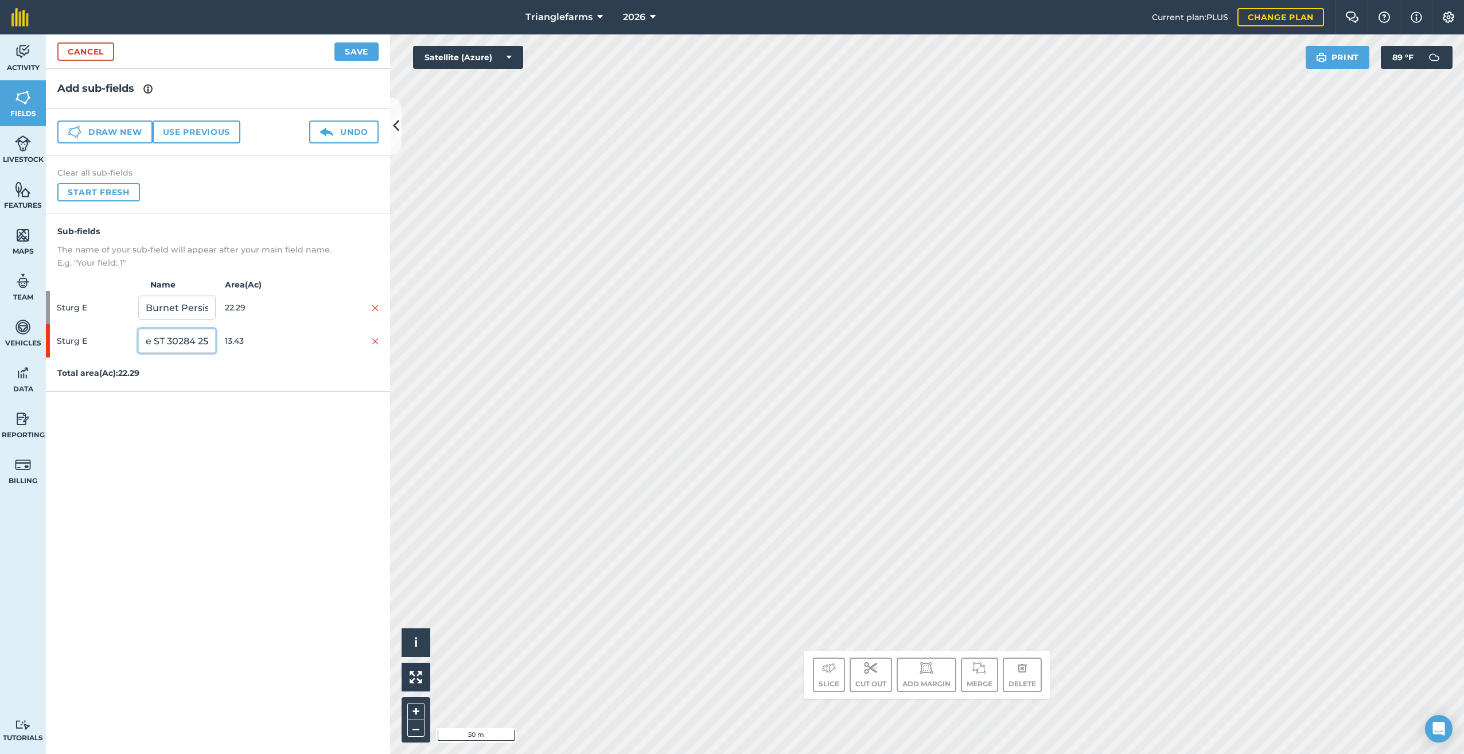
type input "Sturg E PRG Proline ST 30284 25"
click at [359, 50] on button "Save" at bounding box center [356, 51] width 44 height 18
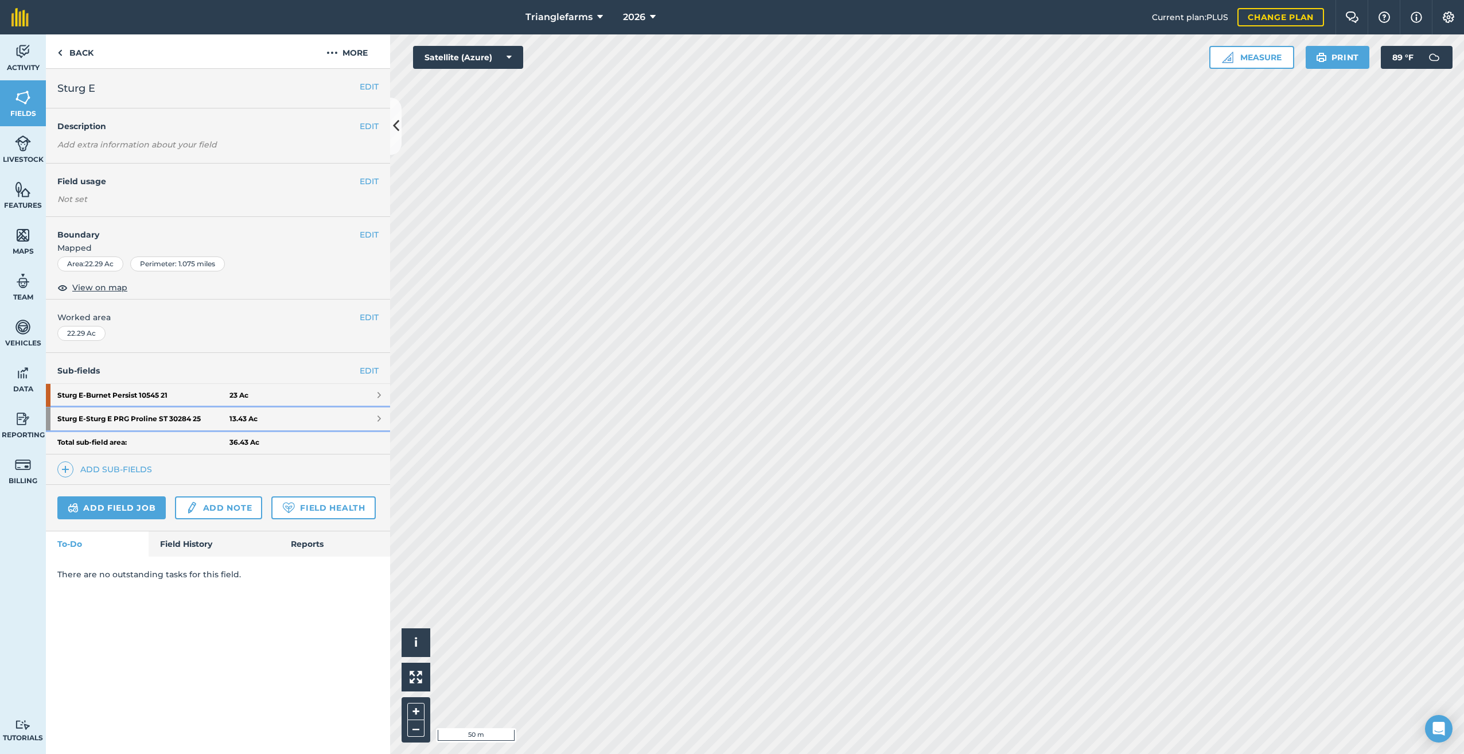
click at [123, 419] on strong "Sturg E - Sturg E PRG Proline ST 30284 25" at bounding box center [143, 418] width 172 height 23
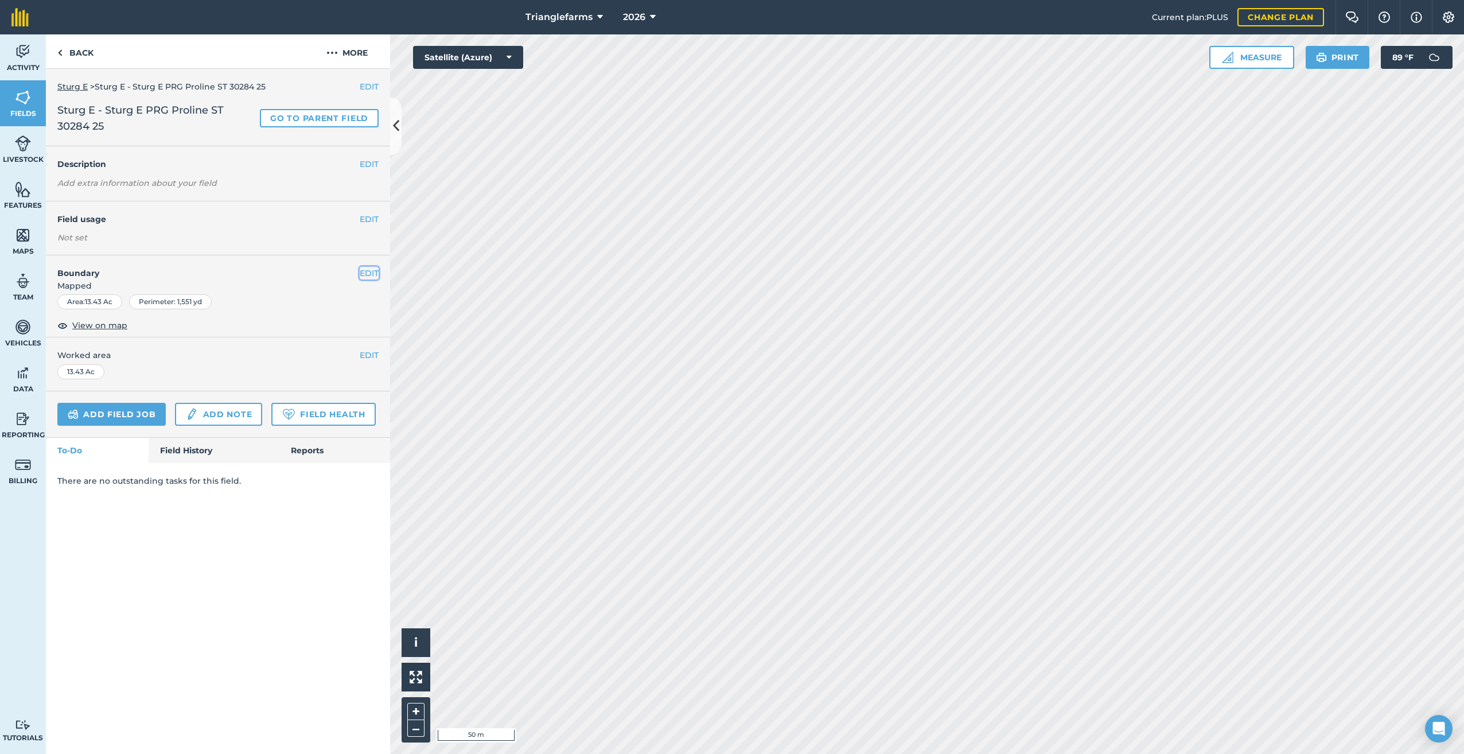
click at [368, 271] on button "EDIT" at bounding box center [369, 273] width 19 height 13
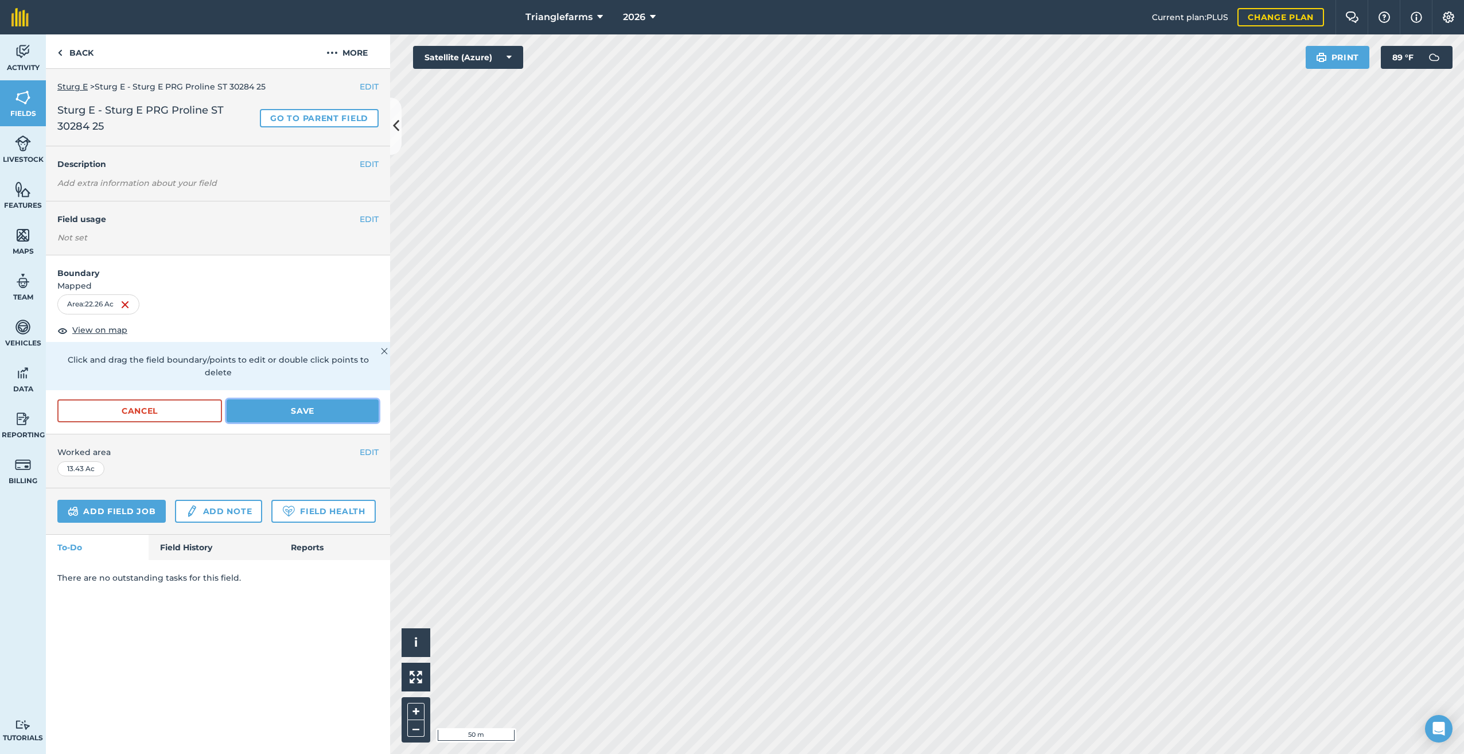
drag, startPoint x: 305, startPoint y: 401, endPoint x: 310, endPoint y: 407, distance: 7.7
click at [305, 402] on button "Save" at bounding box center [303, 410] width 152 height 23
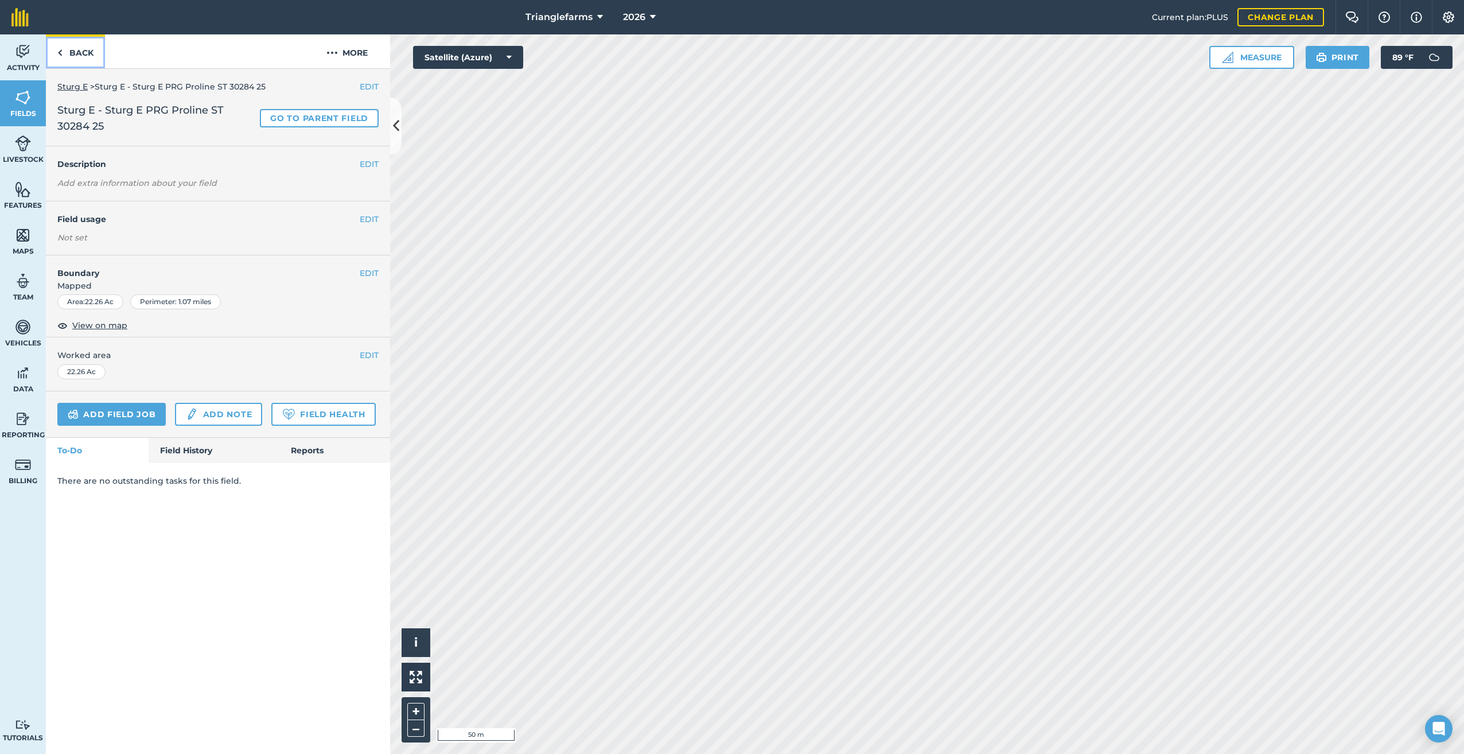
click at [60, 52] on img at bounding box center [59, 53] width 5 height 14
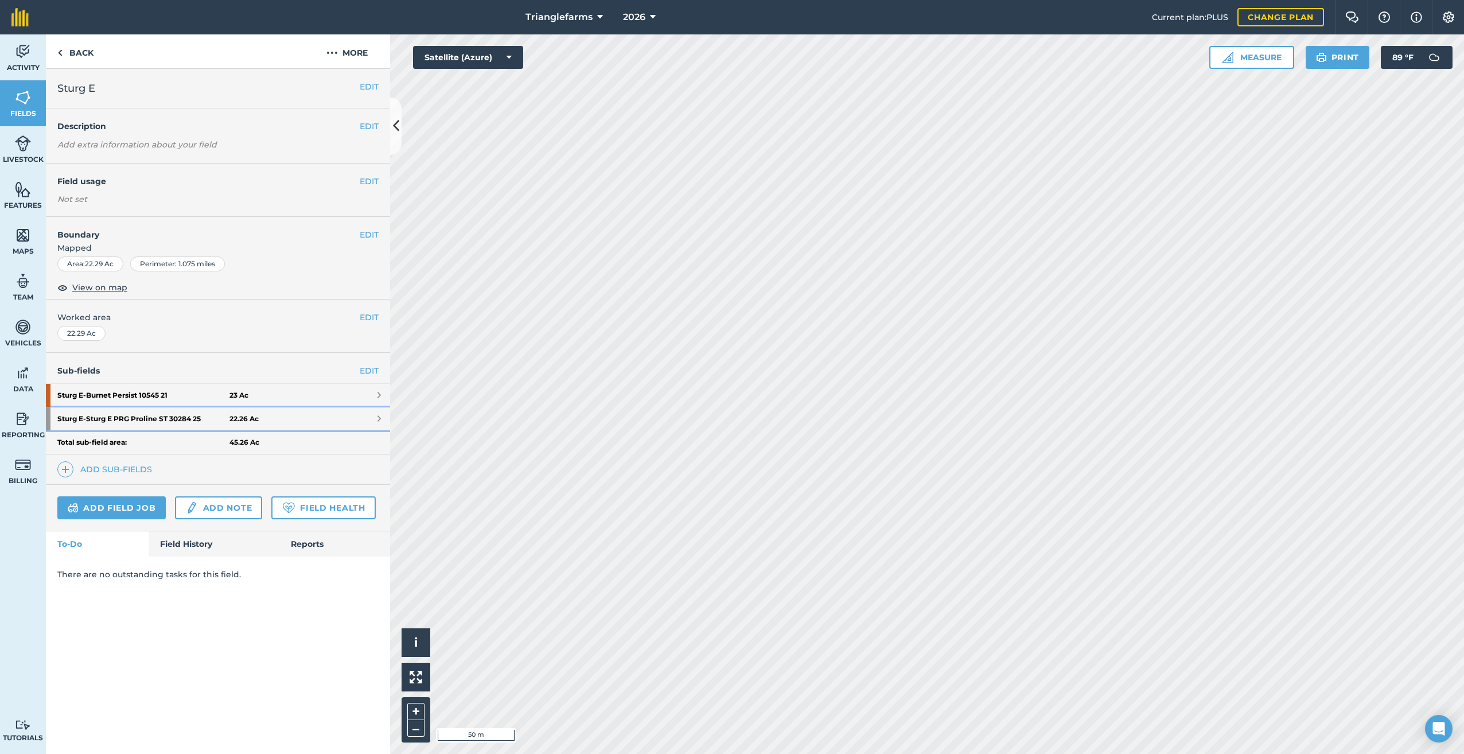
click at [134, 415] on strong "Sturg E - Sturg E PRG Proline ST 30284 25" at bounding box center [143, 418] width 172 height 23
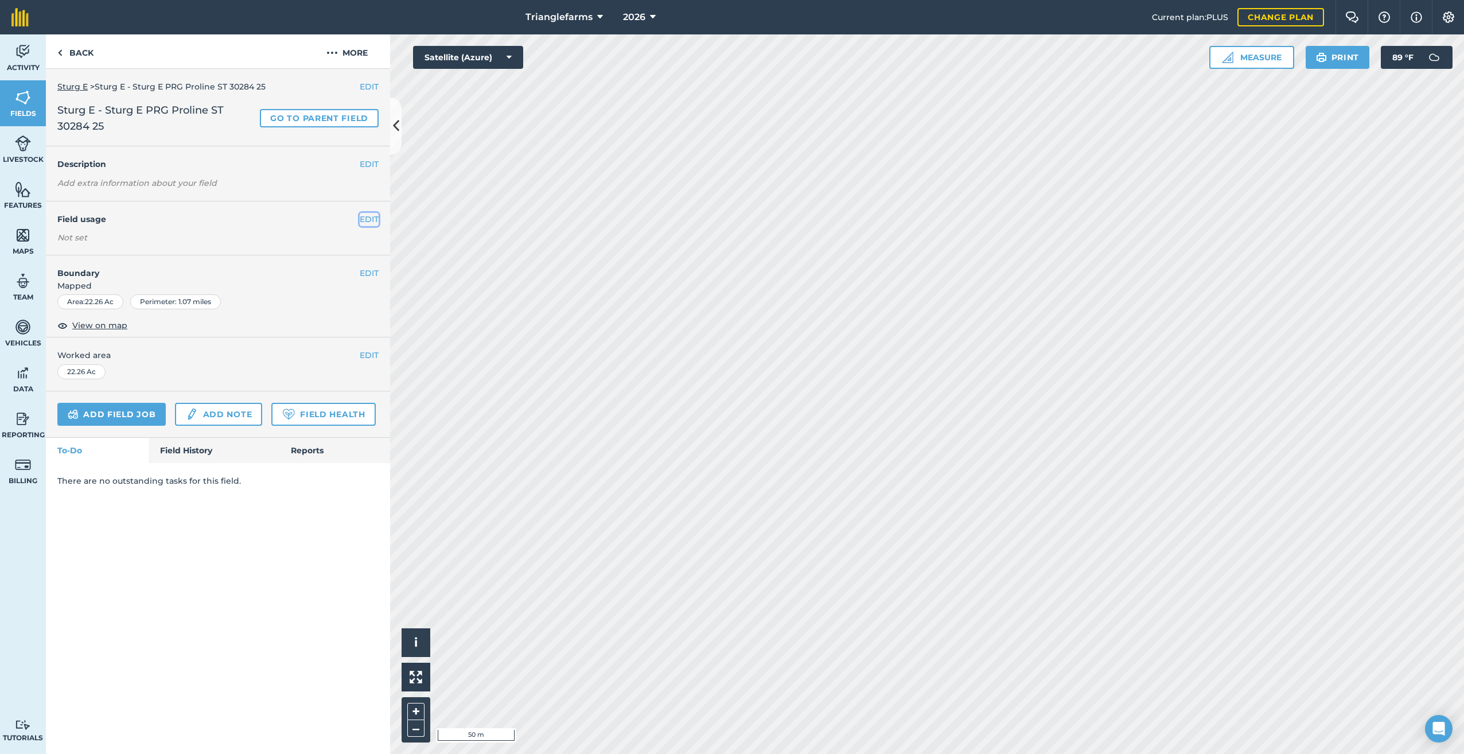
click at [362, 217] on button "EDIT" at bounding box center [369, 219] width 19 height 13
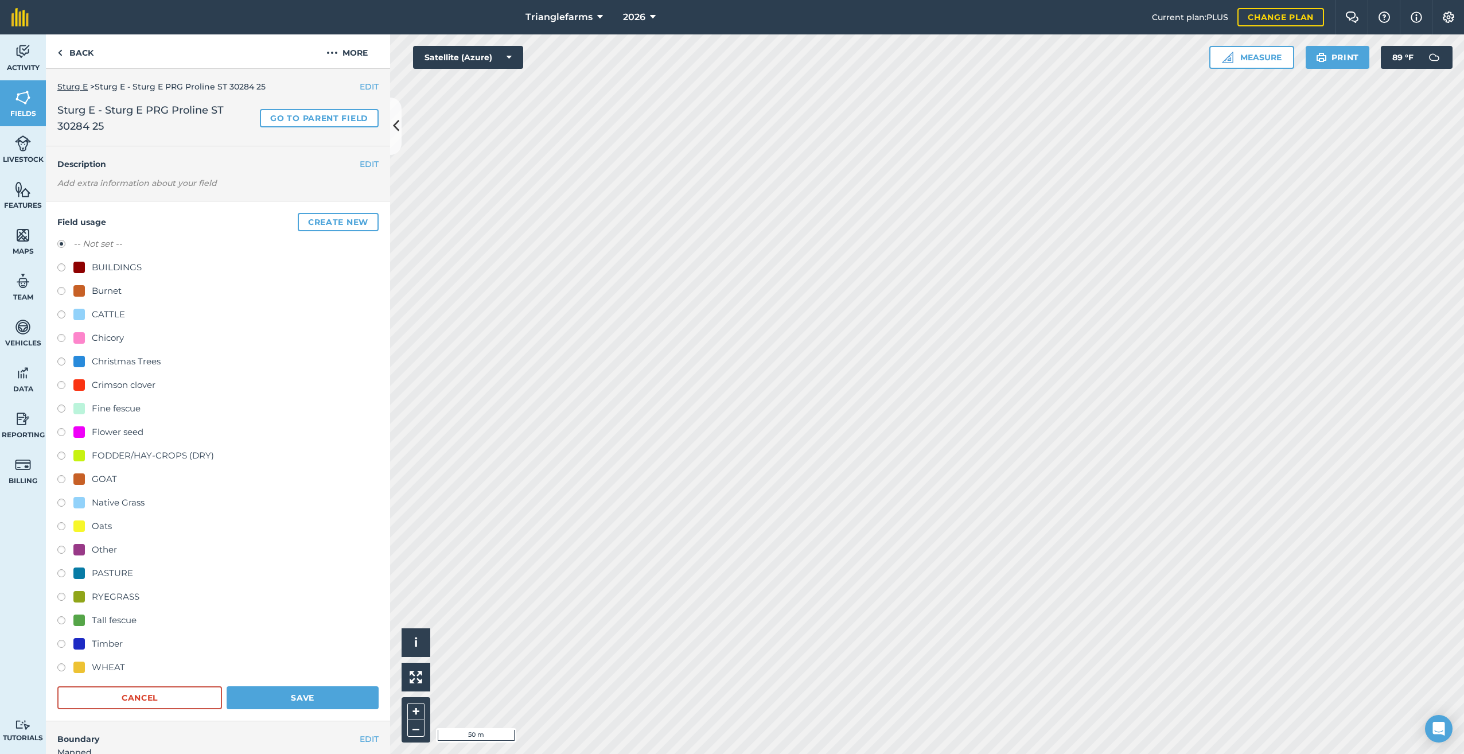
click at [59, 596] on label at bounding box center [65, 598] width 16 height 11
radio input "true"
radio input "false"
click at [310, 696] on button "Save" at bounding box center [303, 697] width 152 height 23
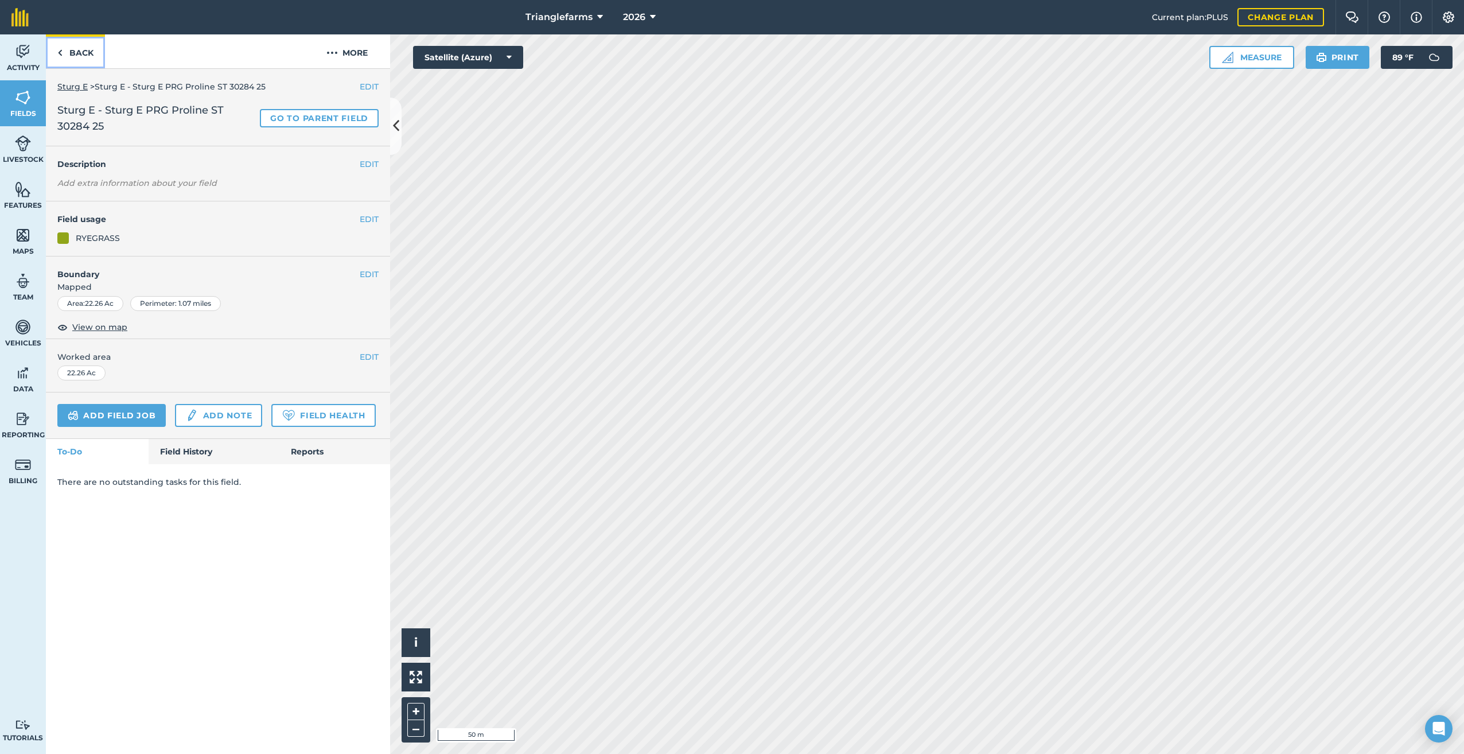
click at [68, 51] on link "Back" at bounding box center [75, 51] width 59 height 34
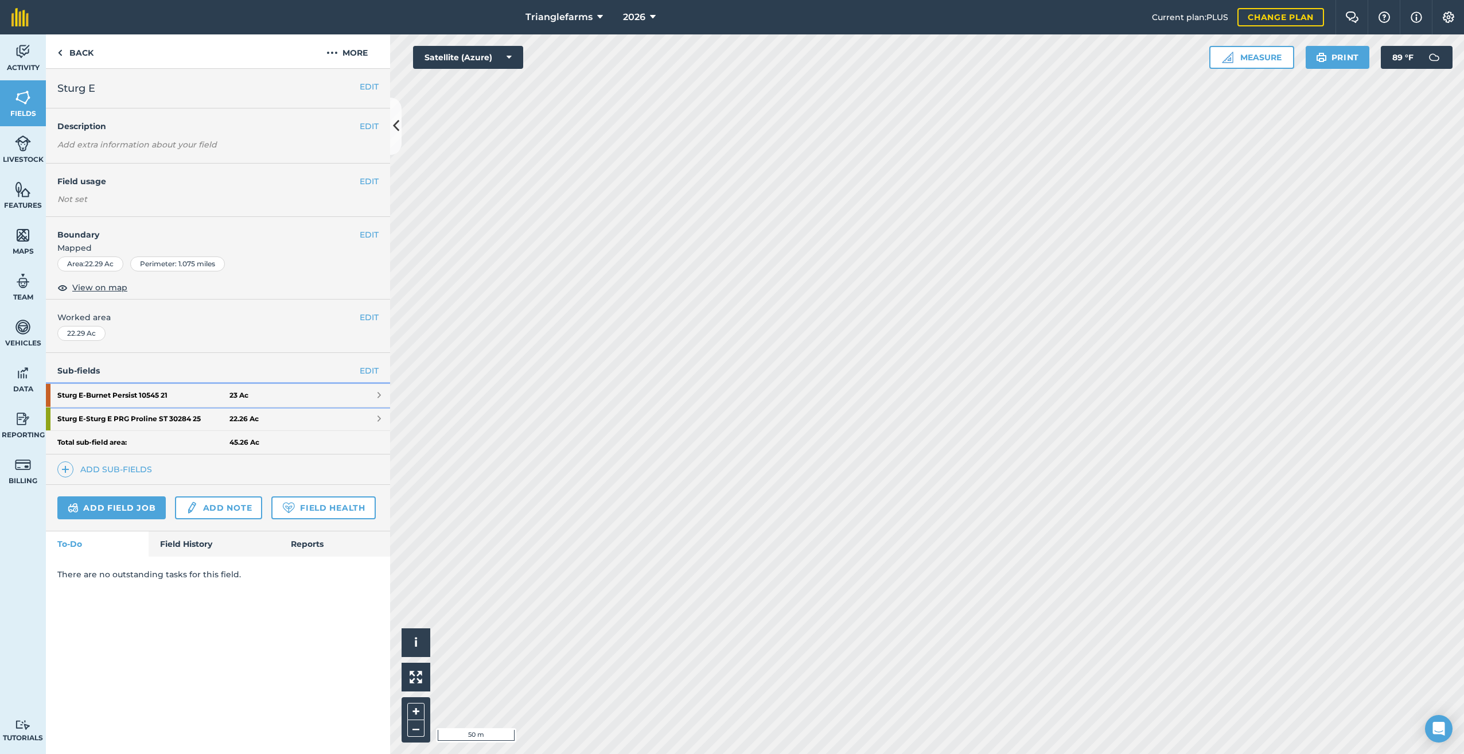
click at [115, 389] on strong "Sturg E - Burnet Persist 10545 21" at bounding box center [143, 395] width 172 height 23
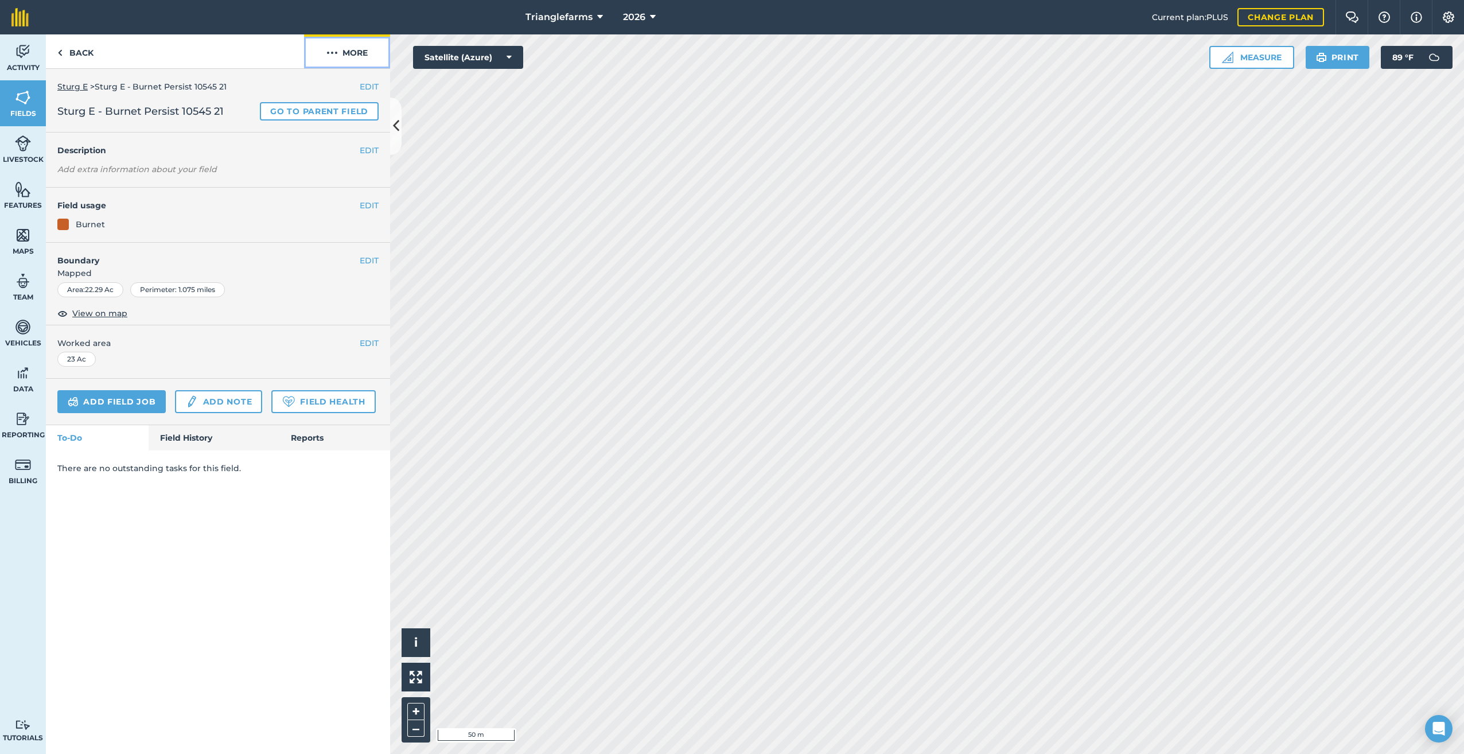
drag, startPoint x: 332, startPoint y: 51, endPoint x: 346, endPoint y: 63, distance: 18.4
click at [333, 51] on img at bounding box center [331, 53] width 11 height 14
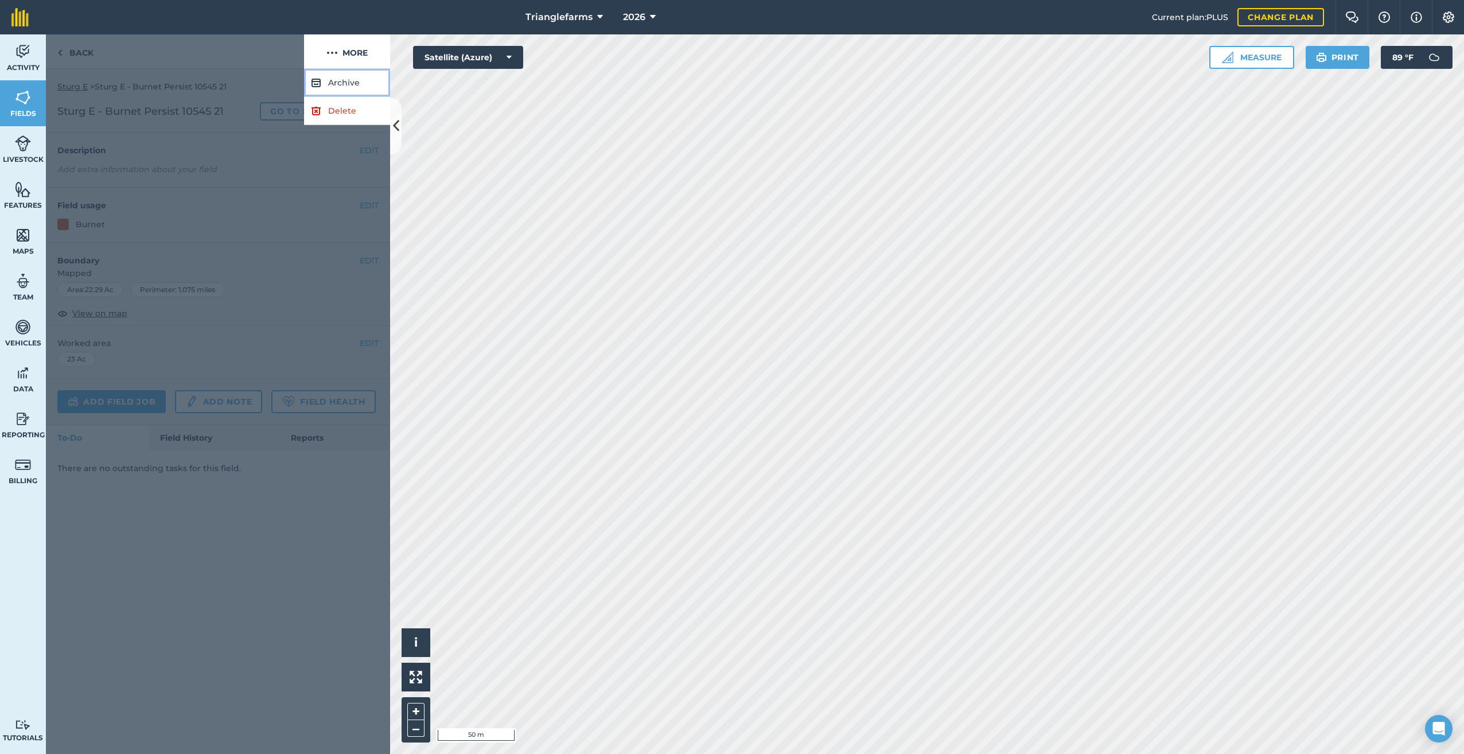
click at [349, 84] on button "Archive" at bounding box center [347, 83] width 86 height 28
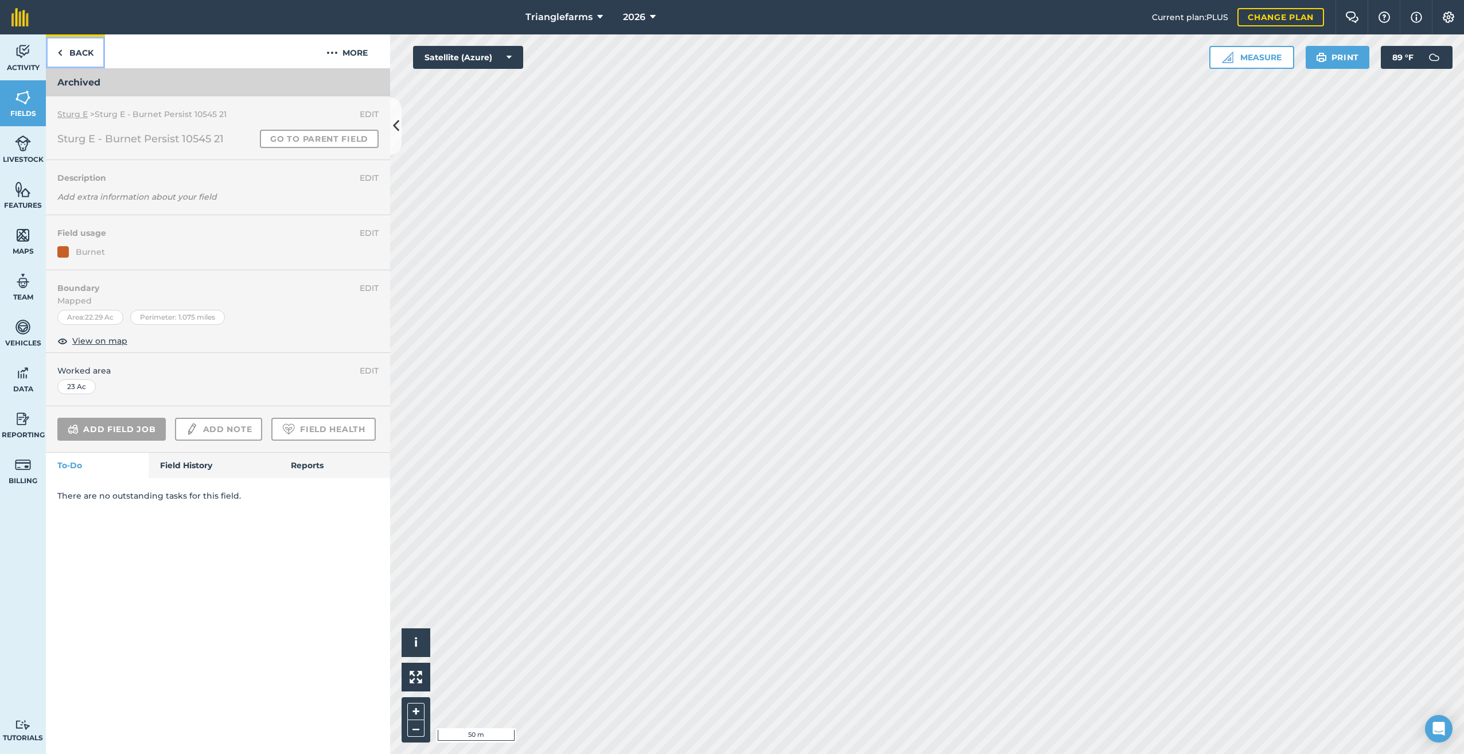
click at [65, 57] on link "Back" at bounding box center [75, 51] width 59 height 34
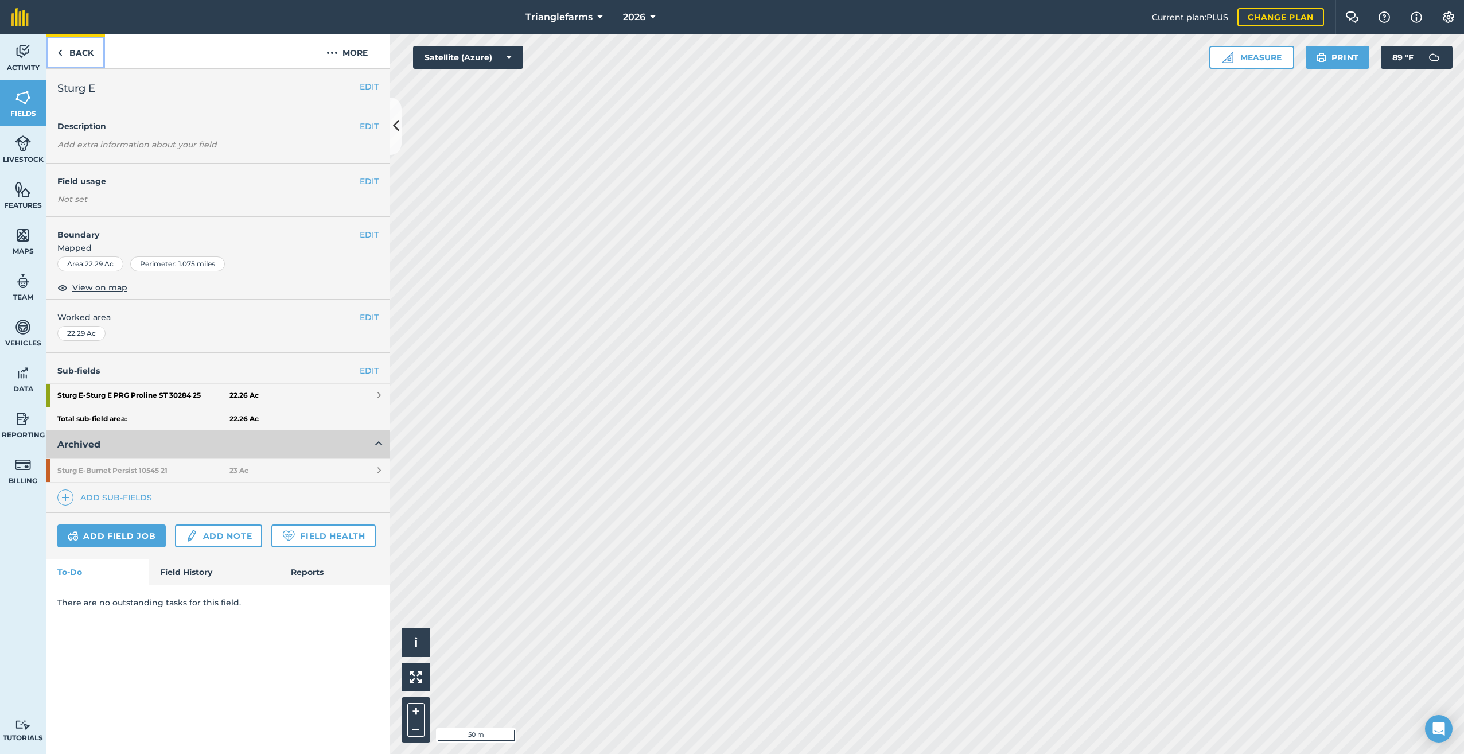
click at [57, 49] on img at bounding box center [59, 53] width 5 height 14
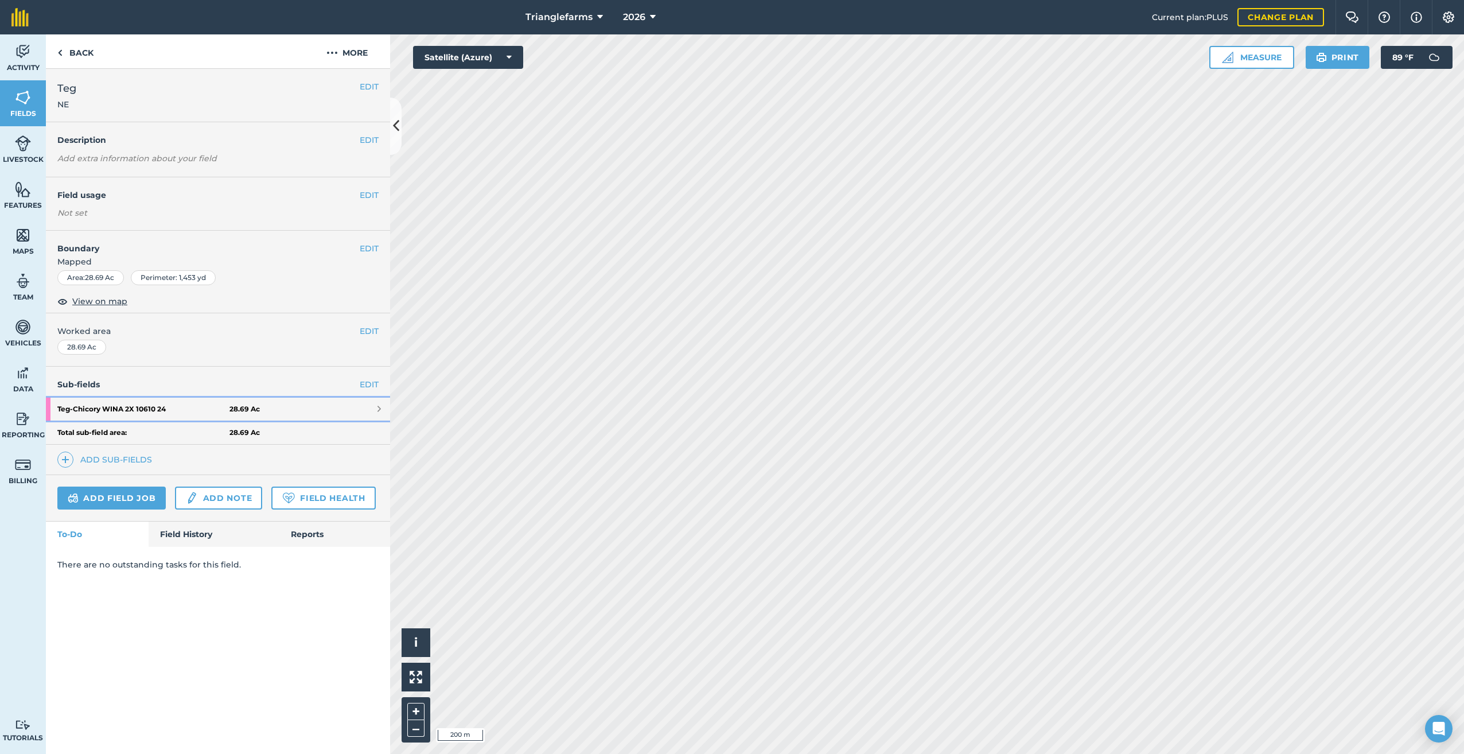
click at [114, 408] on strong "Teg - Chicory WINA 2X 10610 24" at bounding box center [143, 409] width 172 height 23
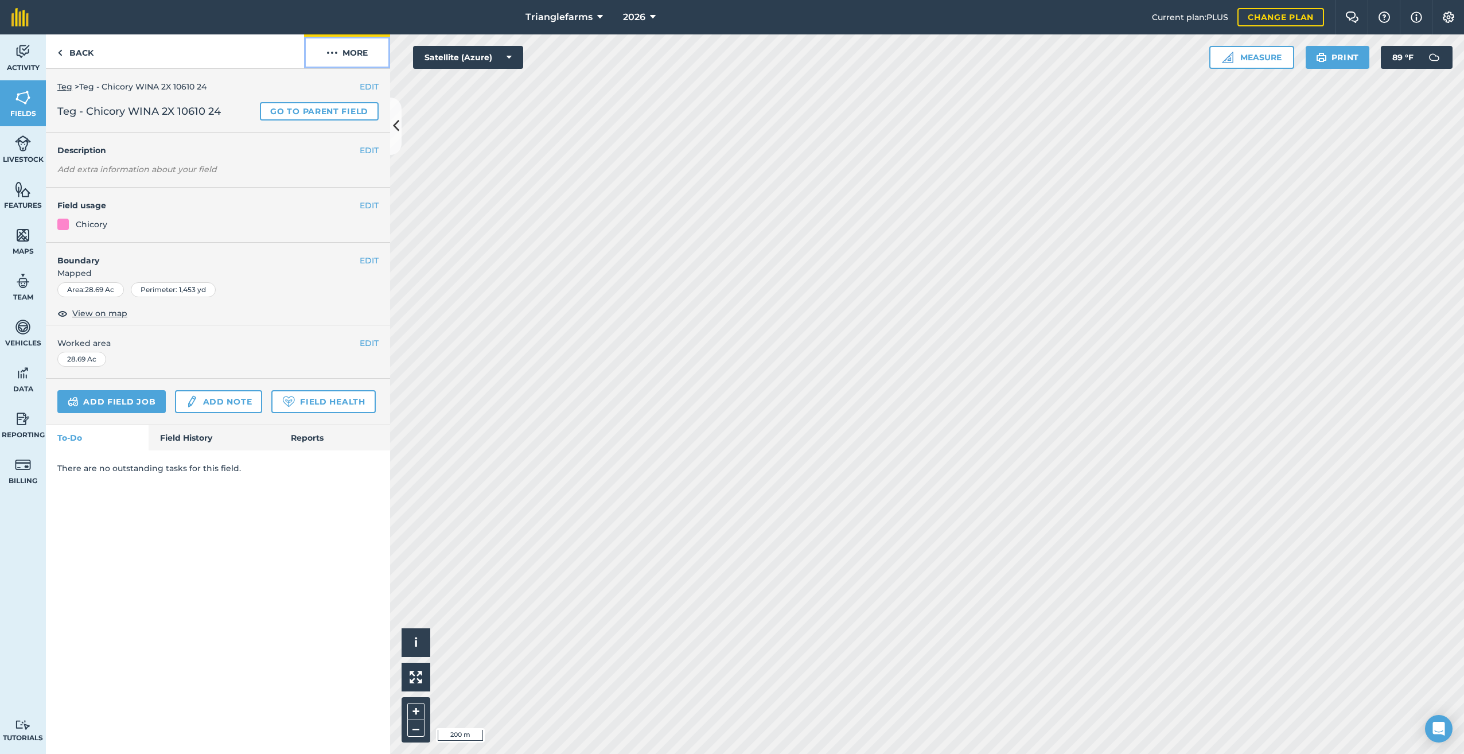
click at [336, 51] on img at bounding box center [331, 53] width 11 height 14
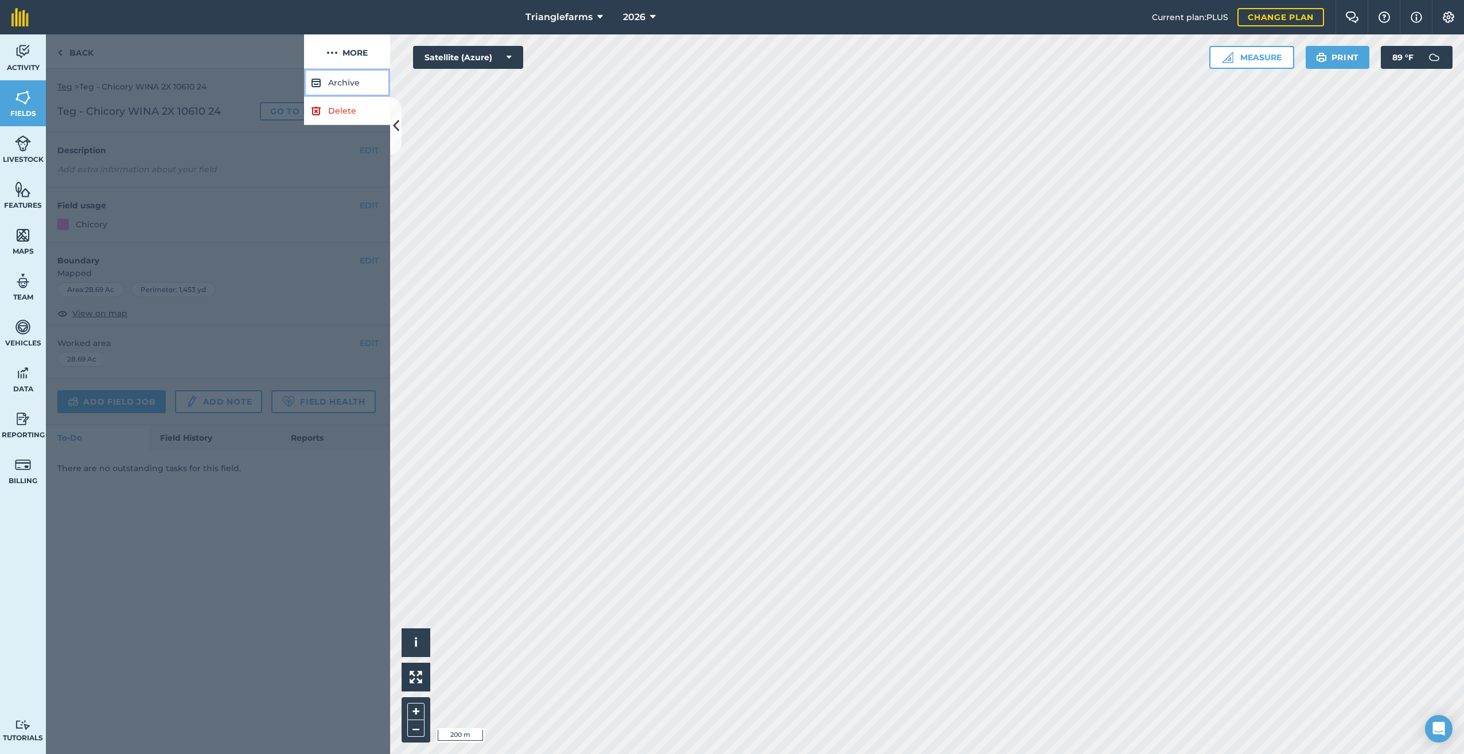
click at [350, 82] on button "Archive" at bounding box center [347, 83] width 86 height 28
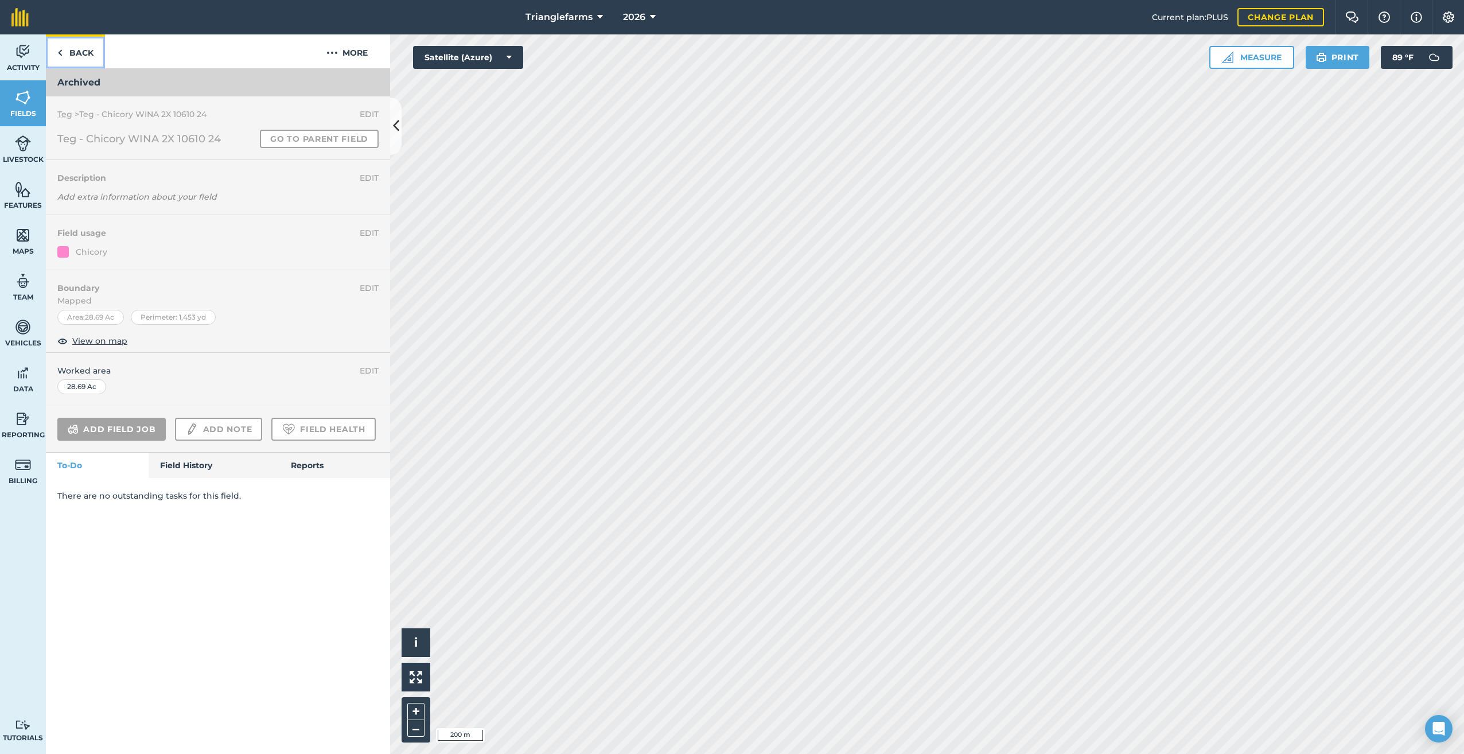
click at [59, 52] on img at bounding box center [59, 53] width 5 height 14
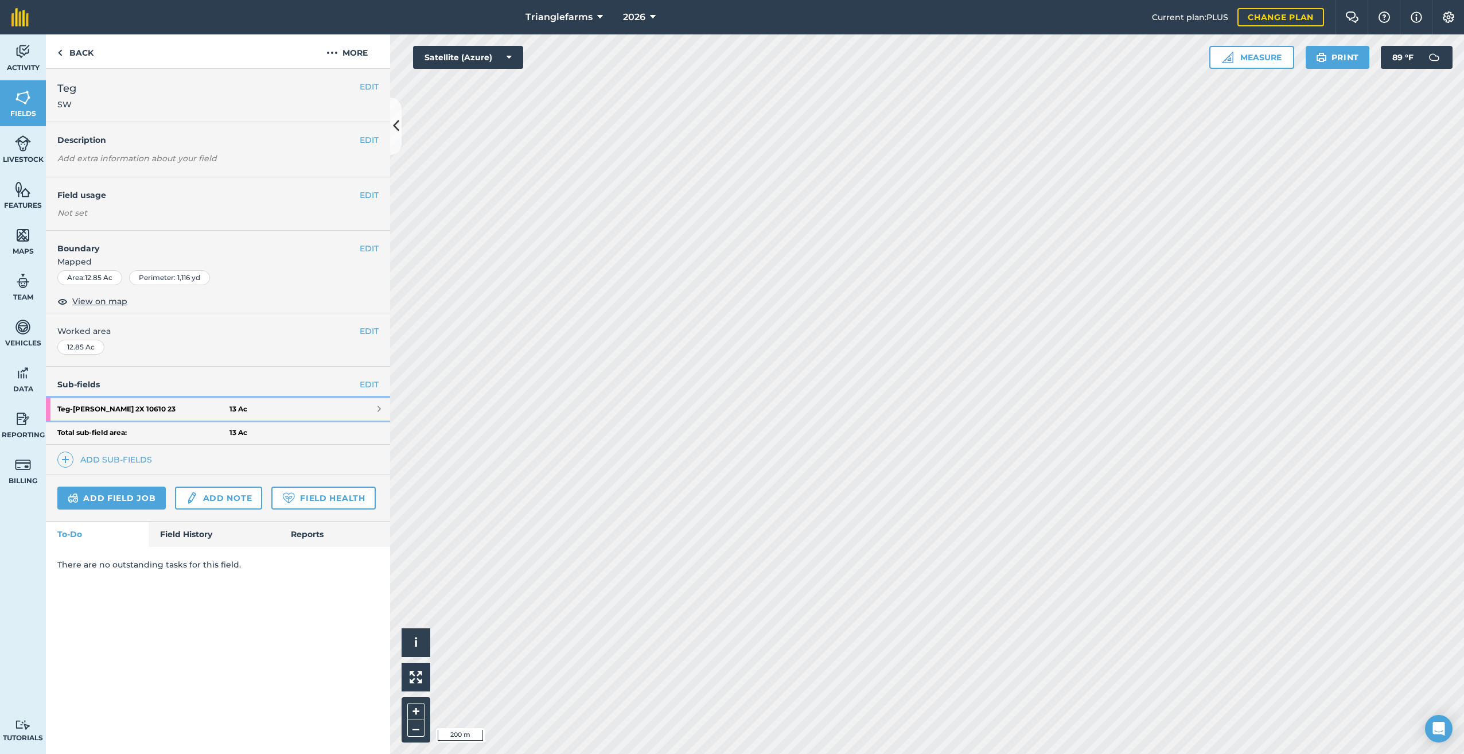
click at [133, 409] on strong "Teg - Chicory WINA 2X 10610 23" at bounding box center [143, 409] width 172 height 23
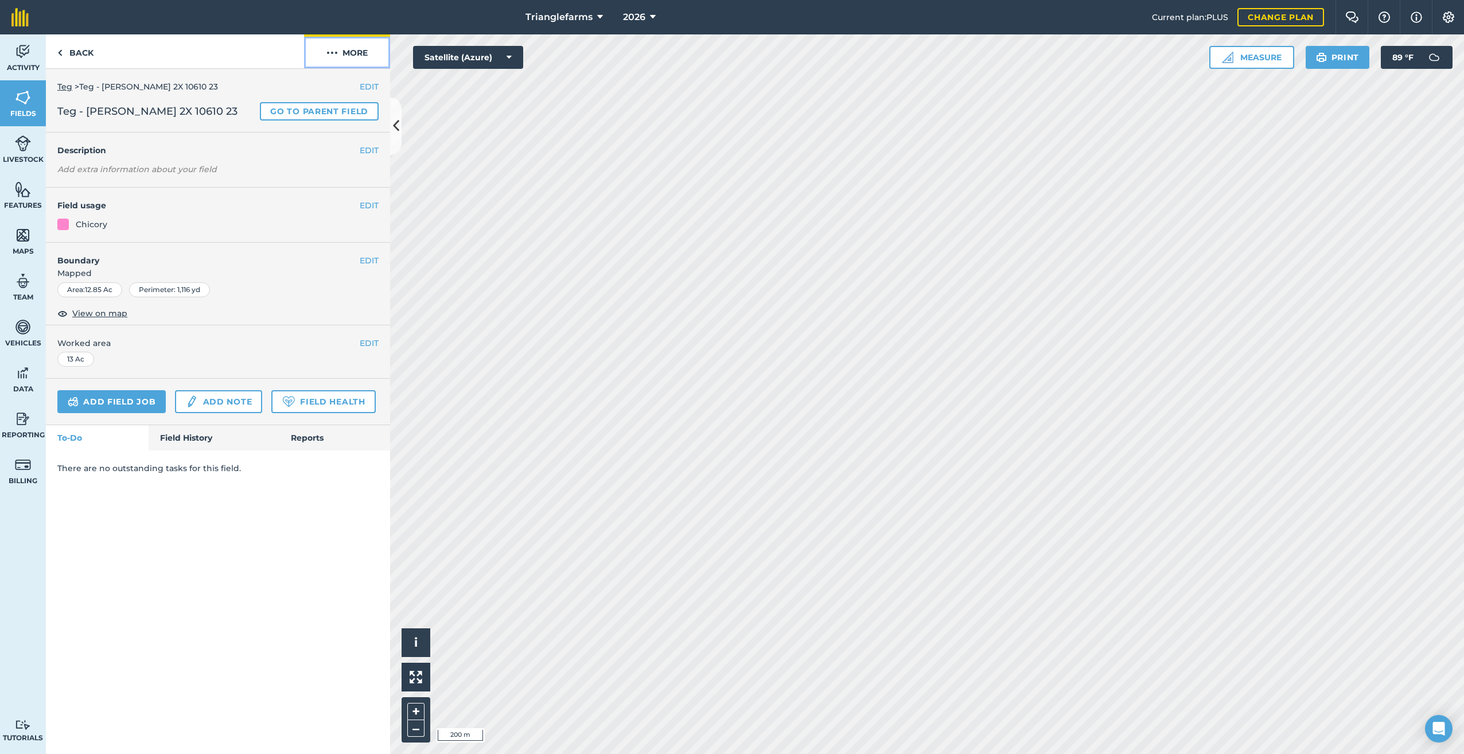
click at [329, 50] on img at bounding box center [331, 53] width 11 height 14
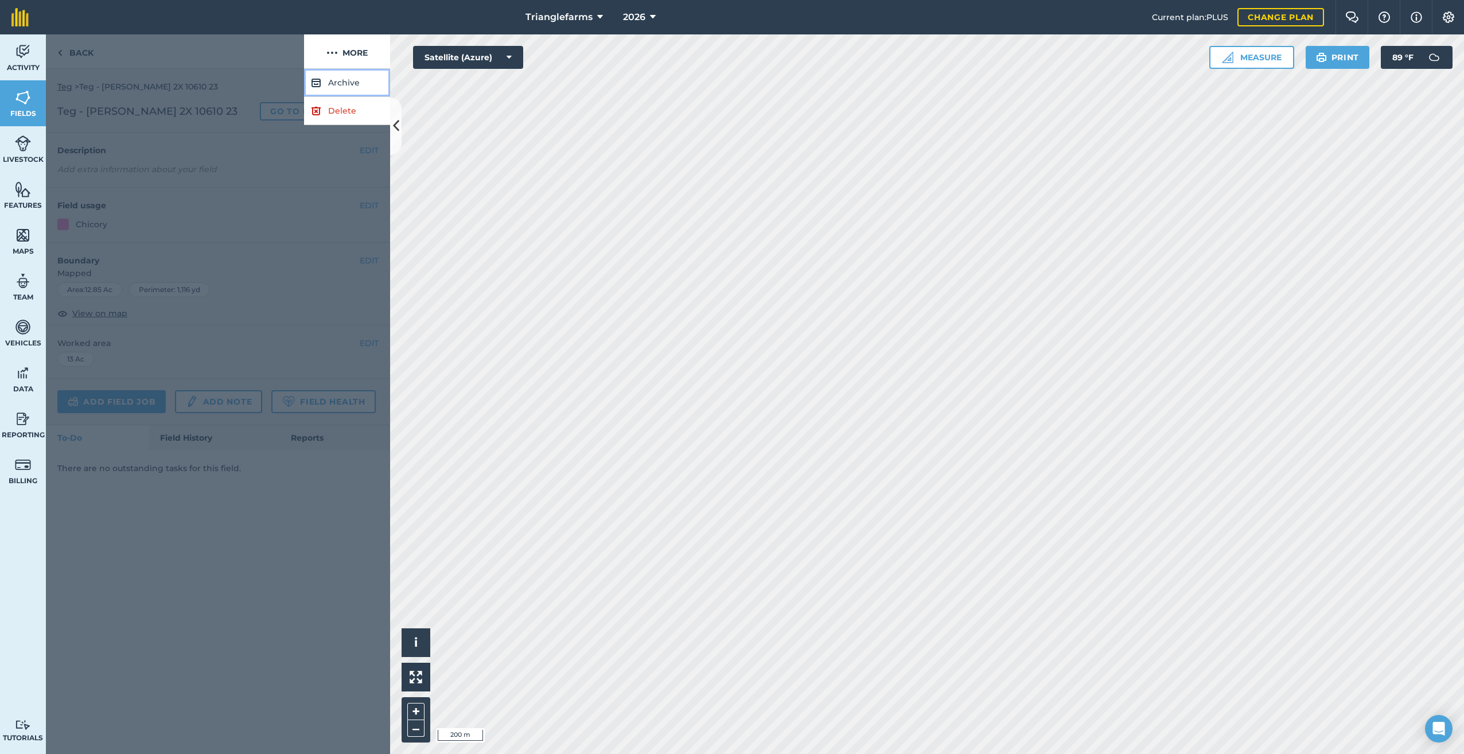
click at [337, 80] on button "Archive" at bounding box center [347, 83] width 86 height 28
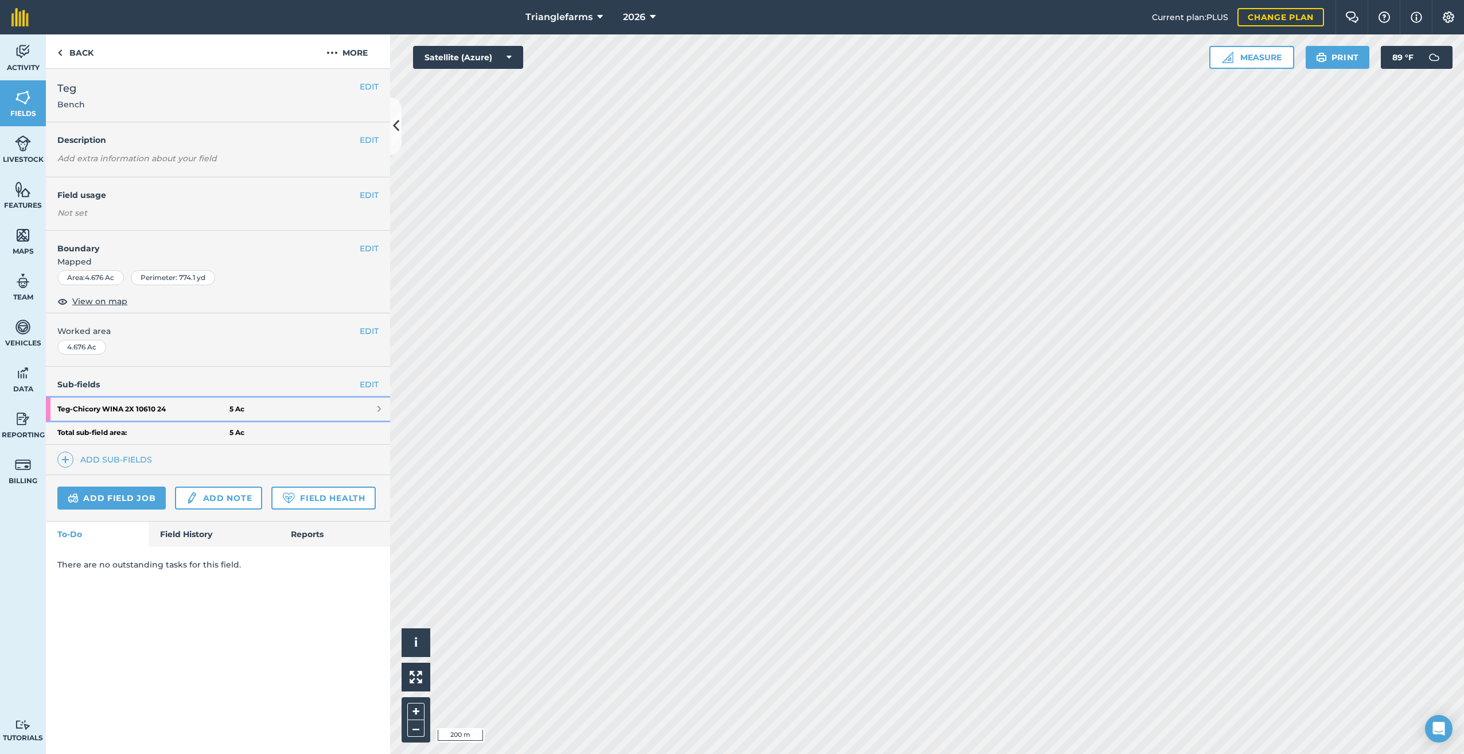
click at [133, 411] on strong "Teg - Chicory WINA 2X 10610 24" at bounding box center [143, 409] width 172 height 23
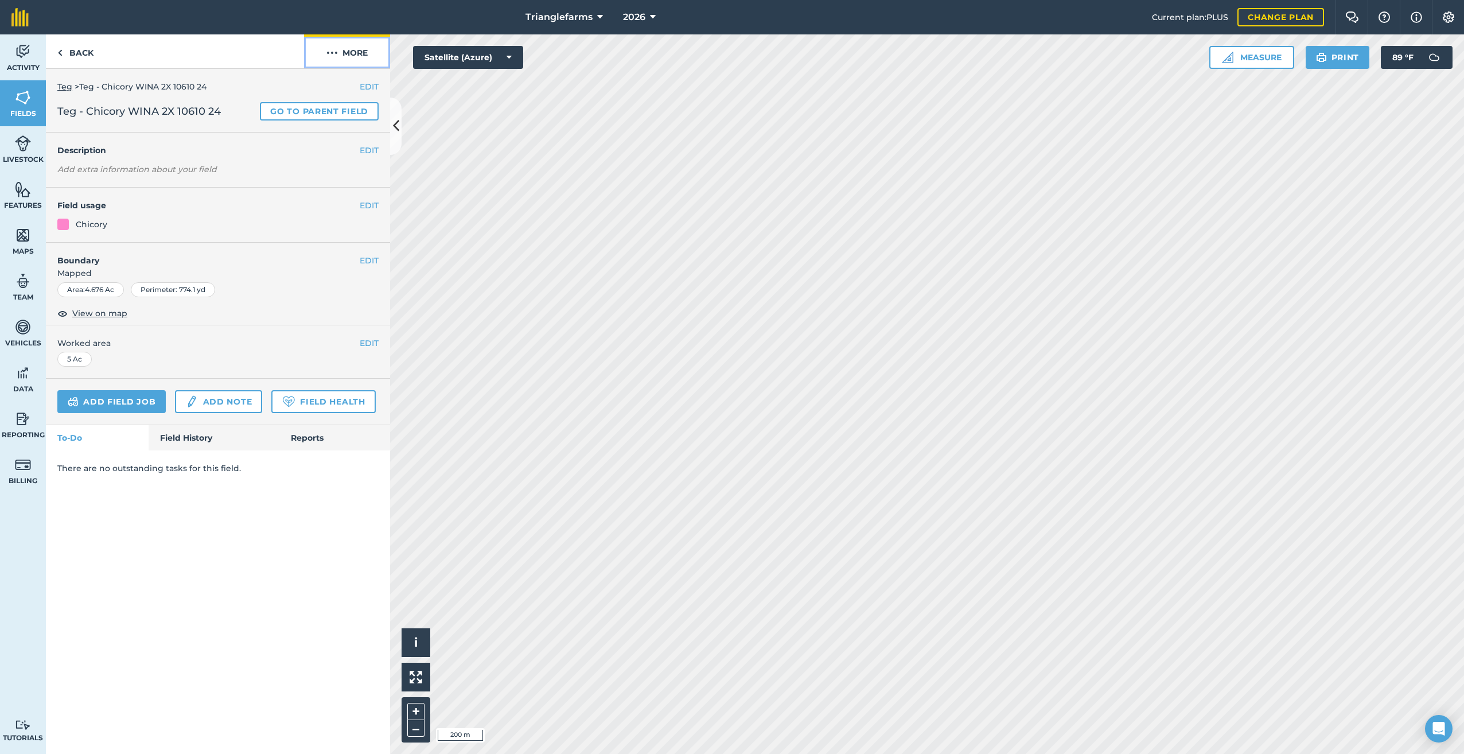
click at [334, 55] on img at bounding box center [331, 53] width 11 height 14
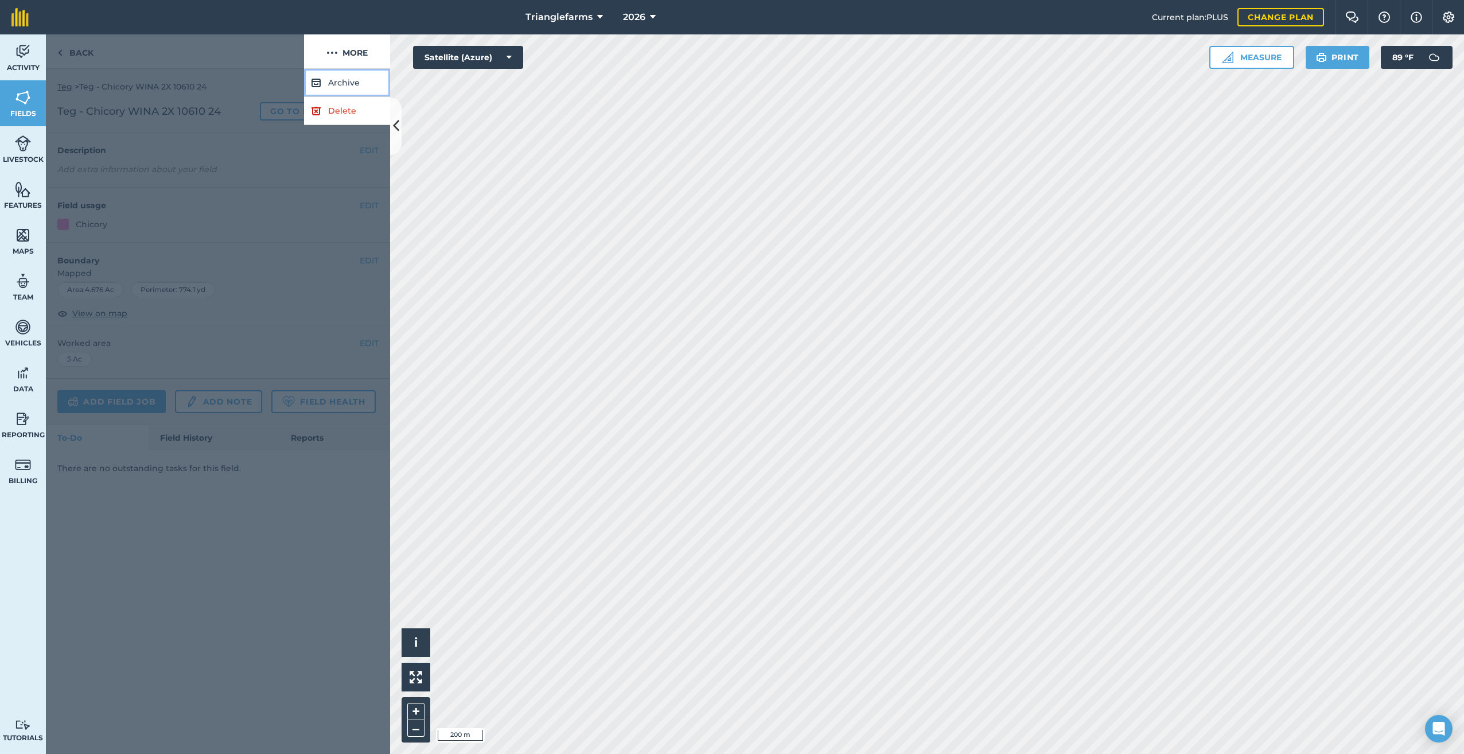
click at [343, 83] on button "Archive" at bounding box center [347, 83] width 86 height 28
